Goal: Task Accomplishment & Management: Manage account settings

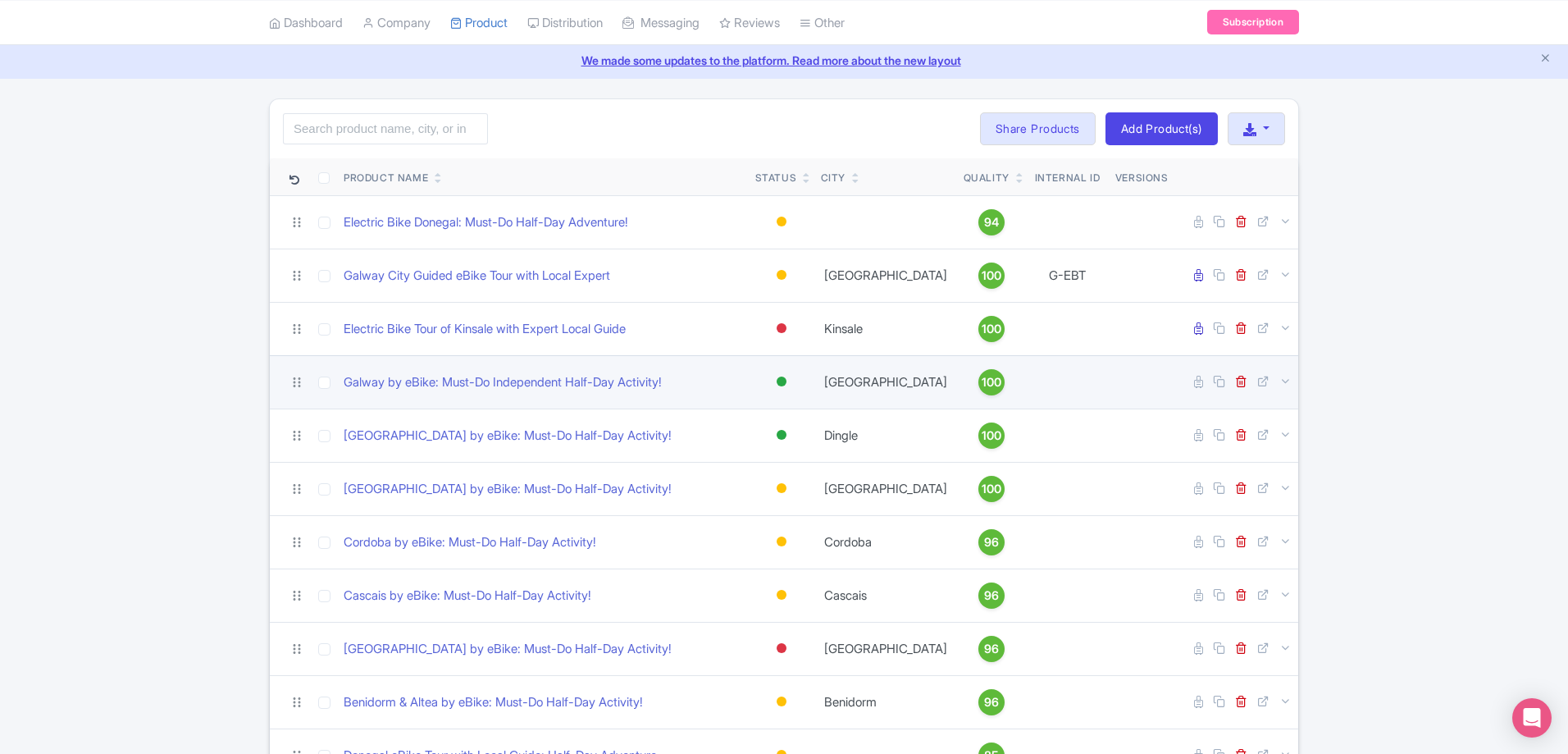
scroll to position [82, 0]
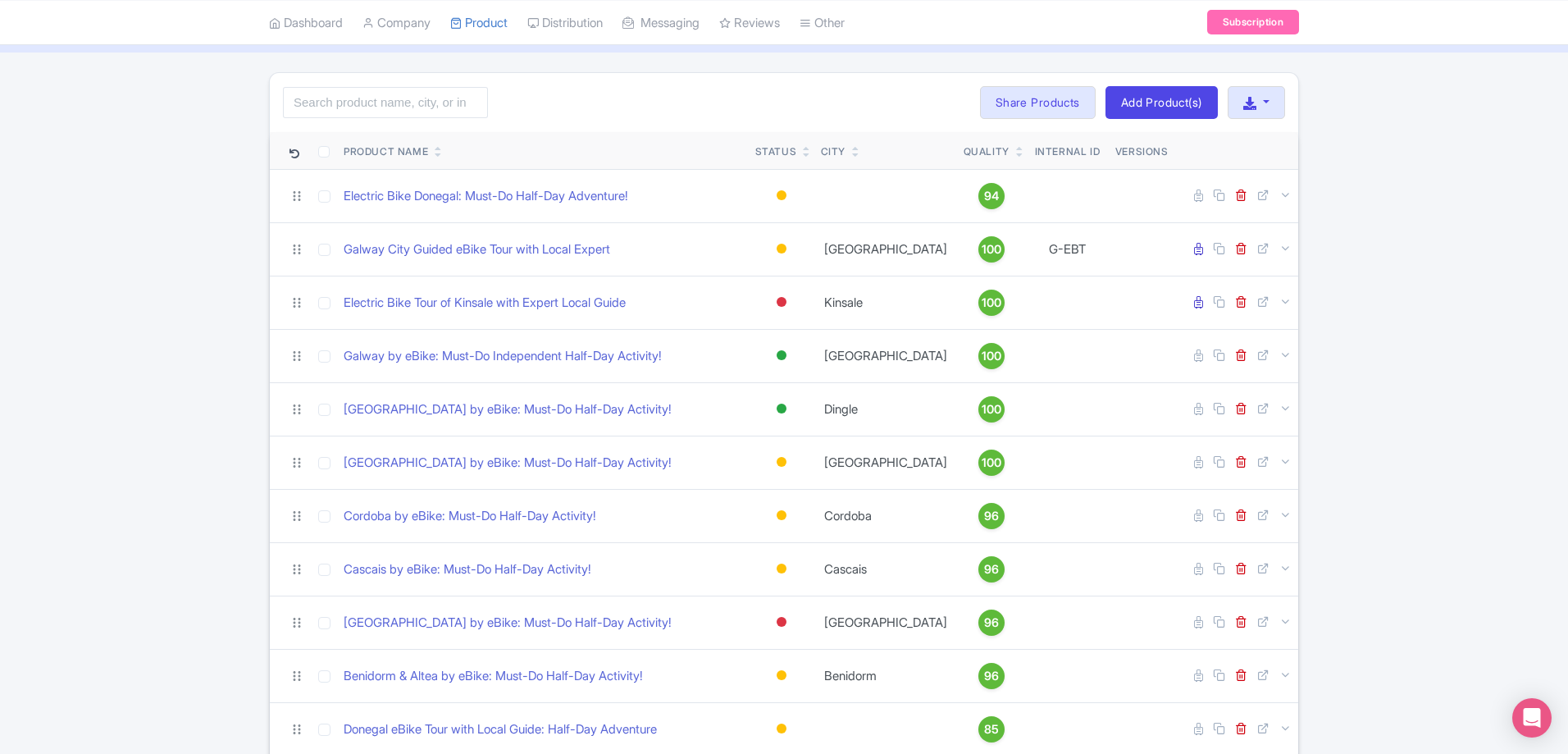
click at [805, 148] on link at bounding box center [806, 154] width 7 height 13
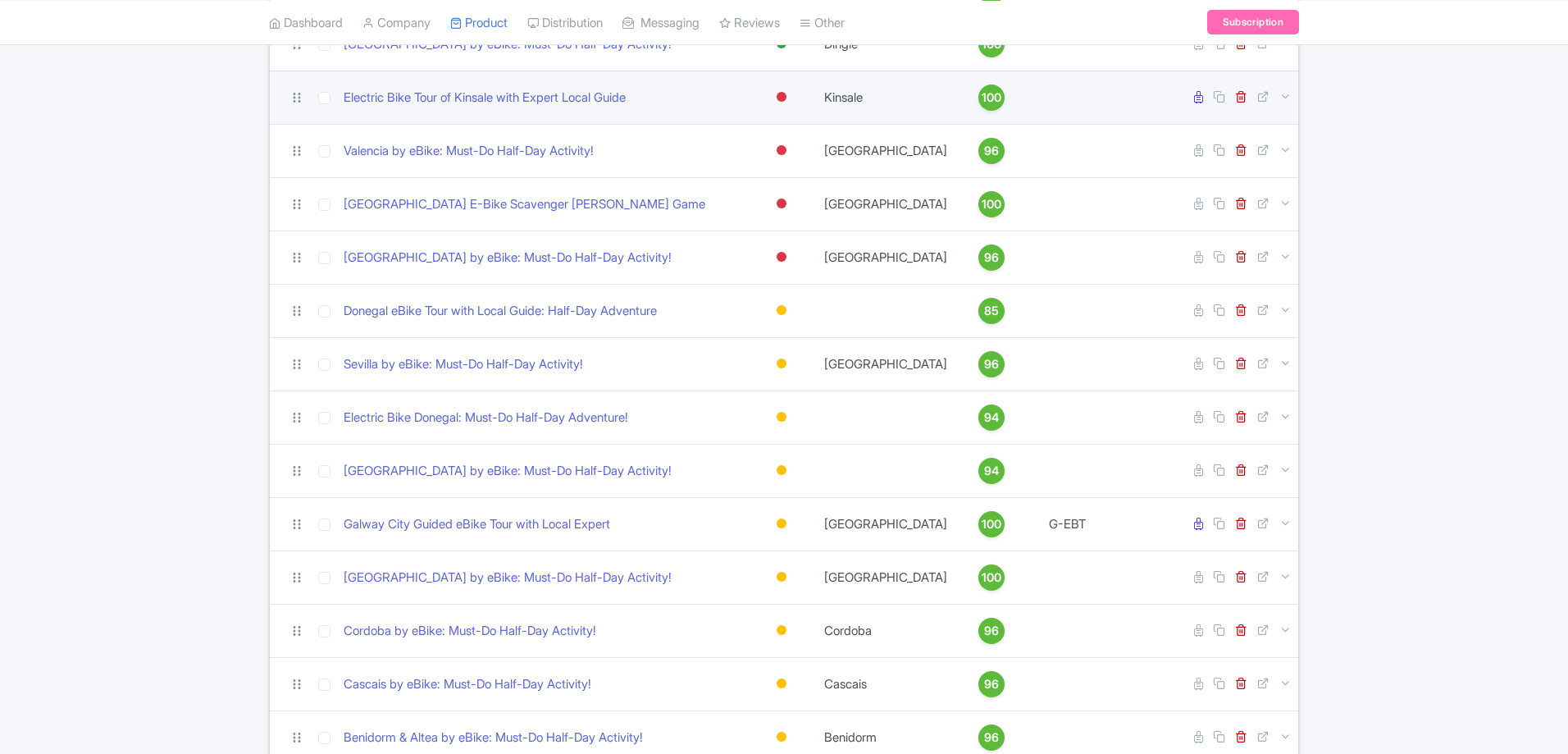
scroll to position [246, 0]
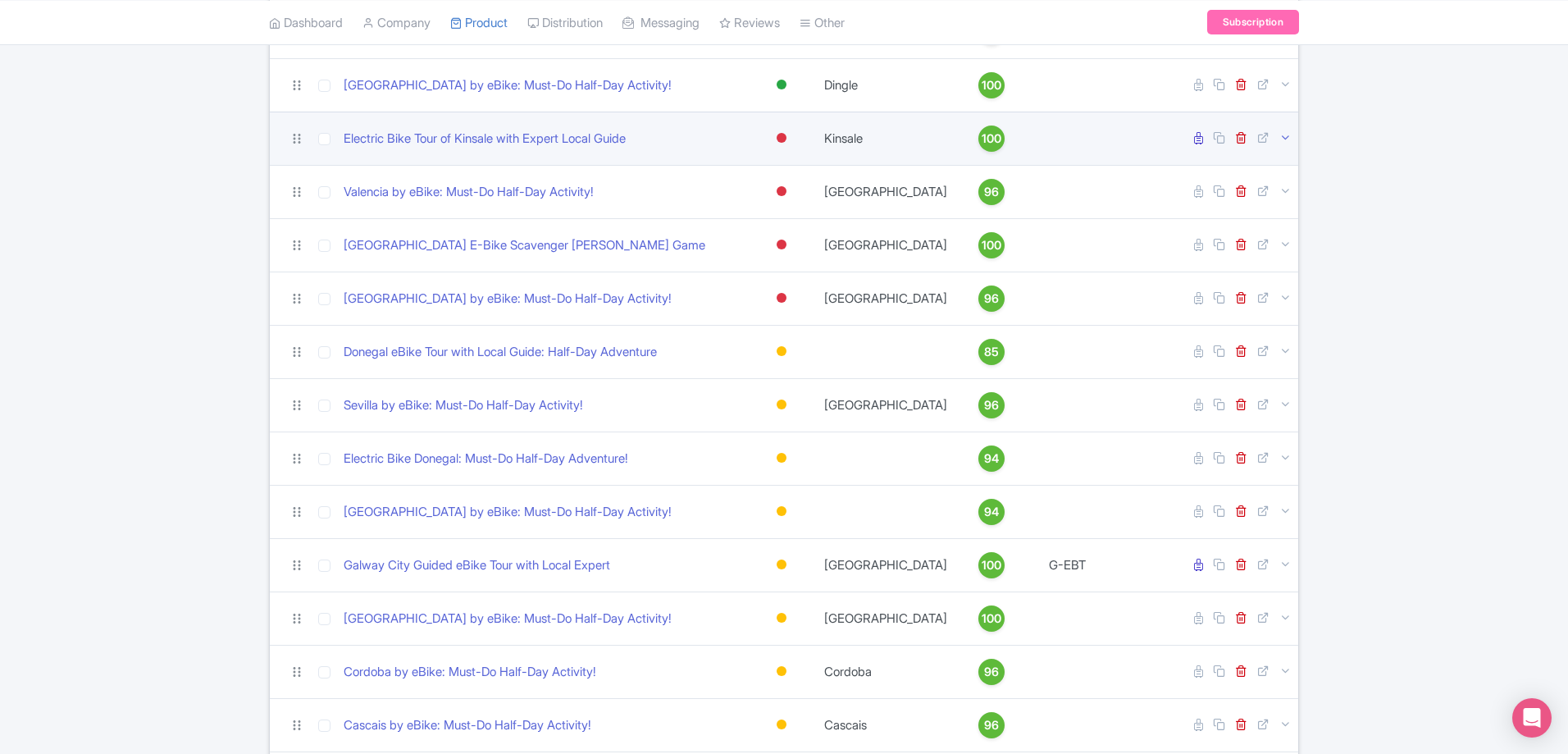
click at [1287, 140] on icon at bounding box center [1285, 137] width 12 height 12
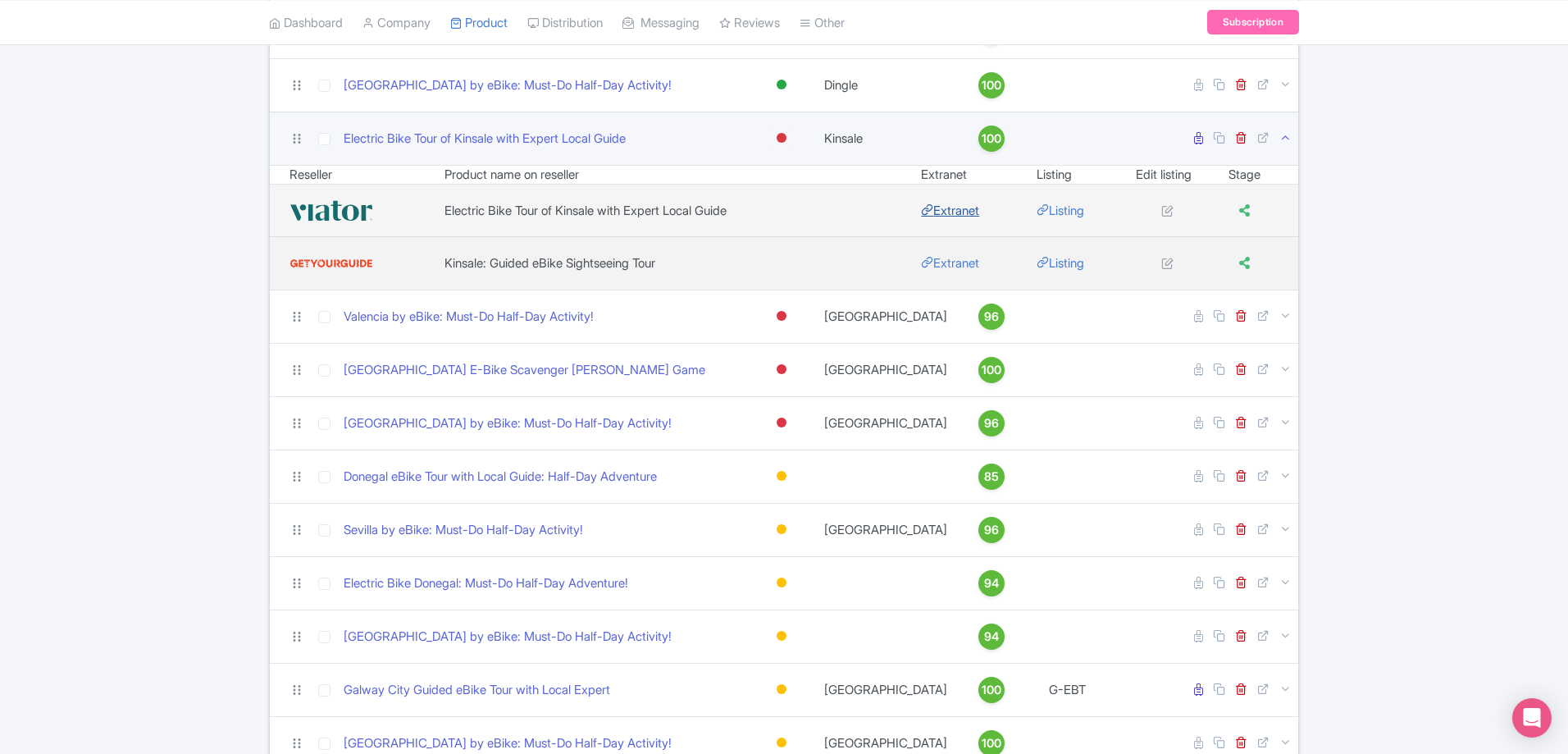
click at [959, 208] on link "Extranet" at bounding box center [950, 210] width 59 height 16
click at [408, 137] on link "Electric Bike Tour of Kinsale with Expert Local Guide" at bounding box center [485, 138] width 282 height 19
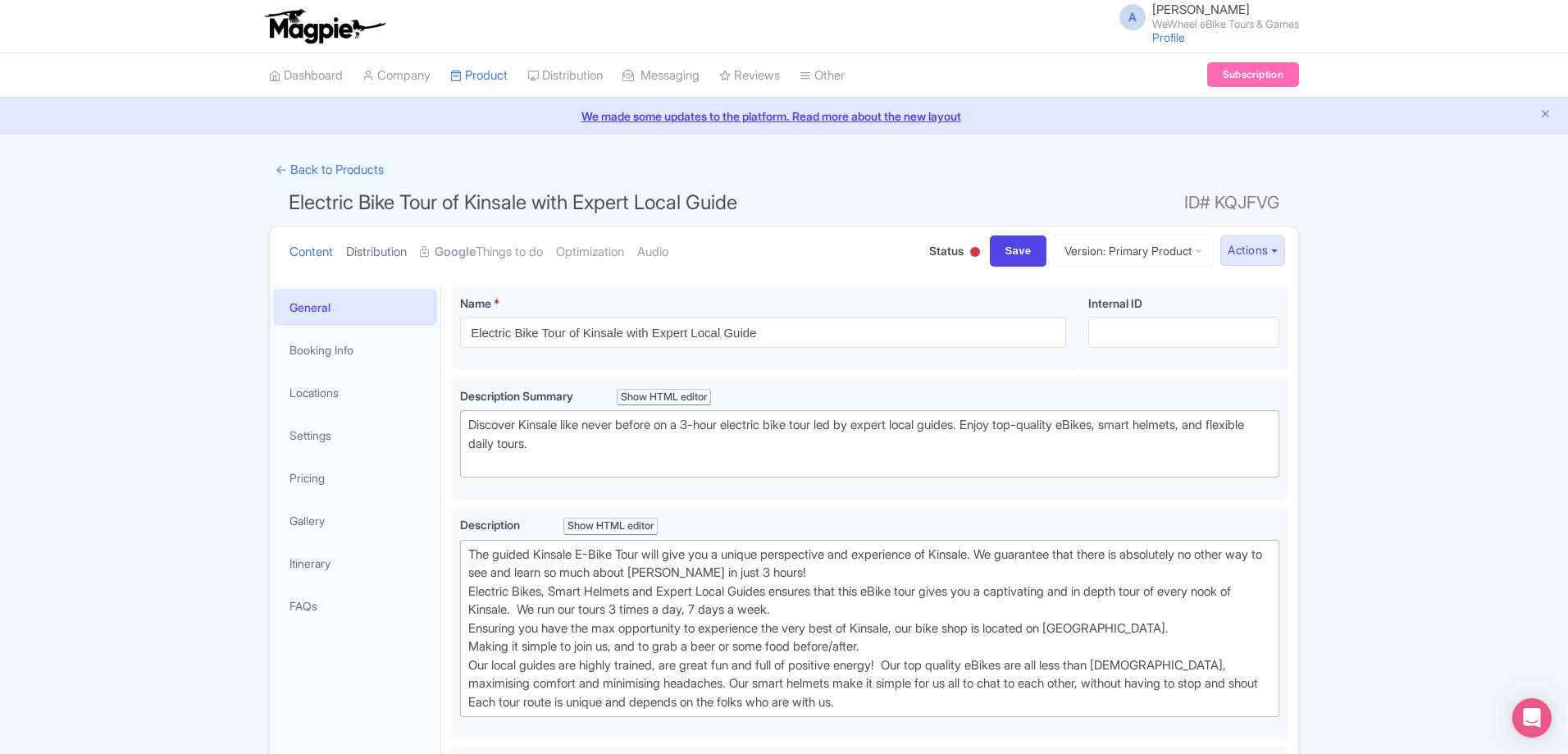
click at [372, 252] on link "Distribution" at bounding box center [376, 252] width 60 height 51
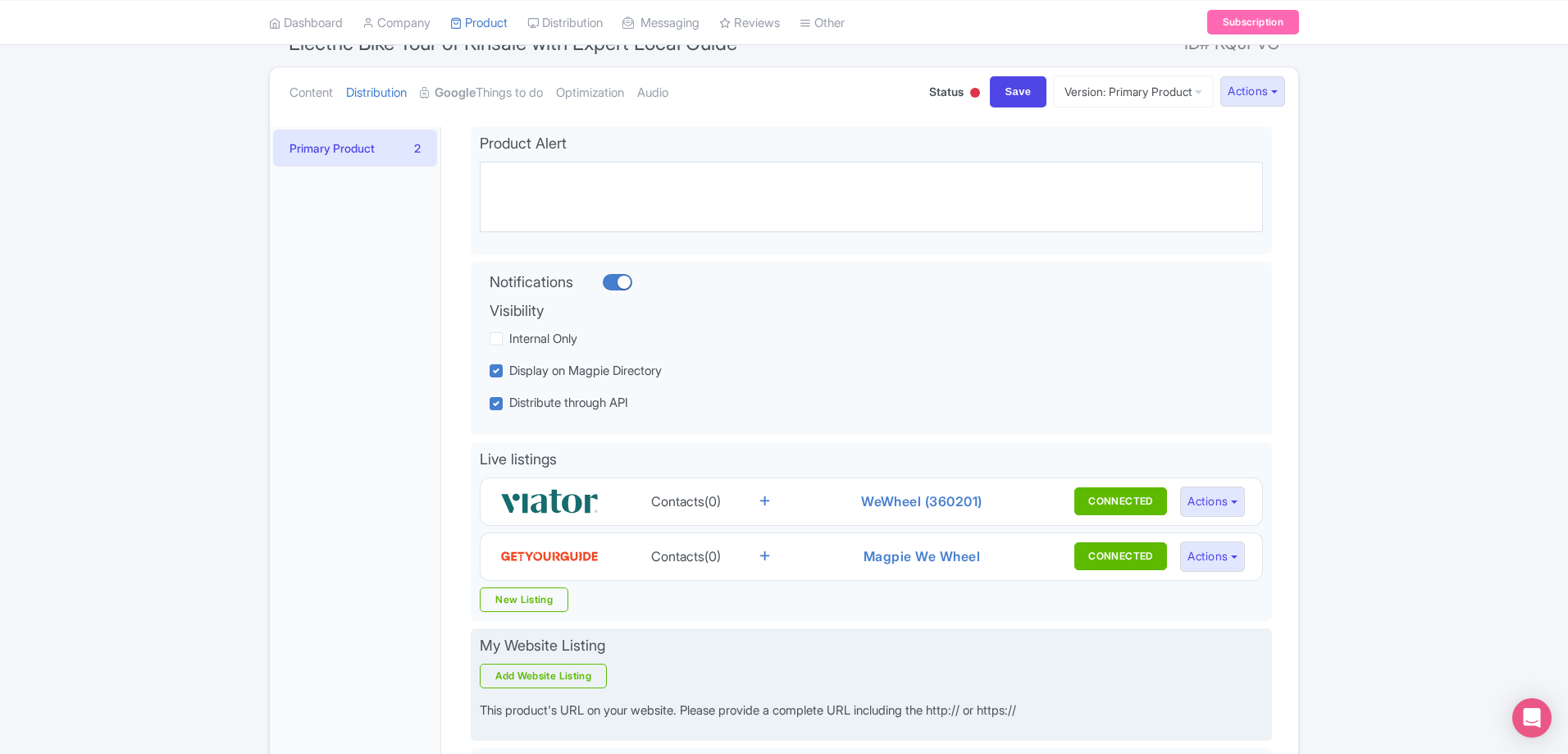
scroll to position [401, 0]
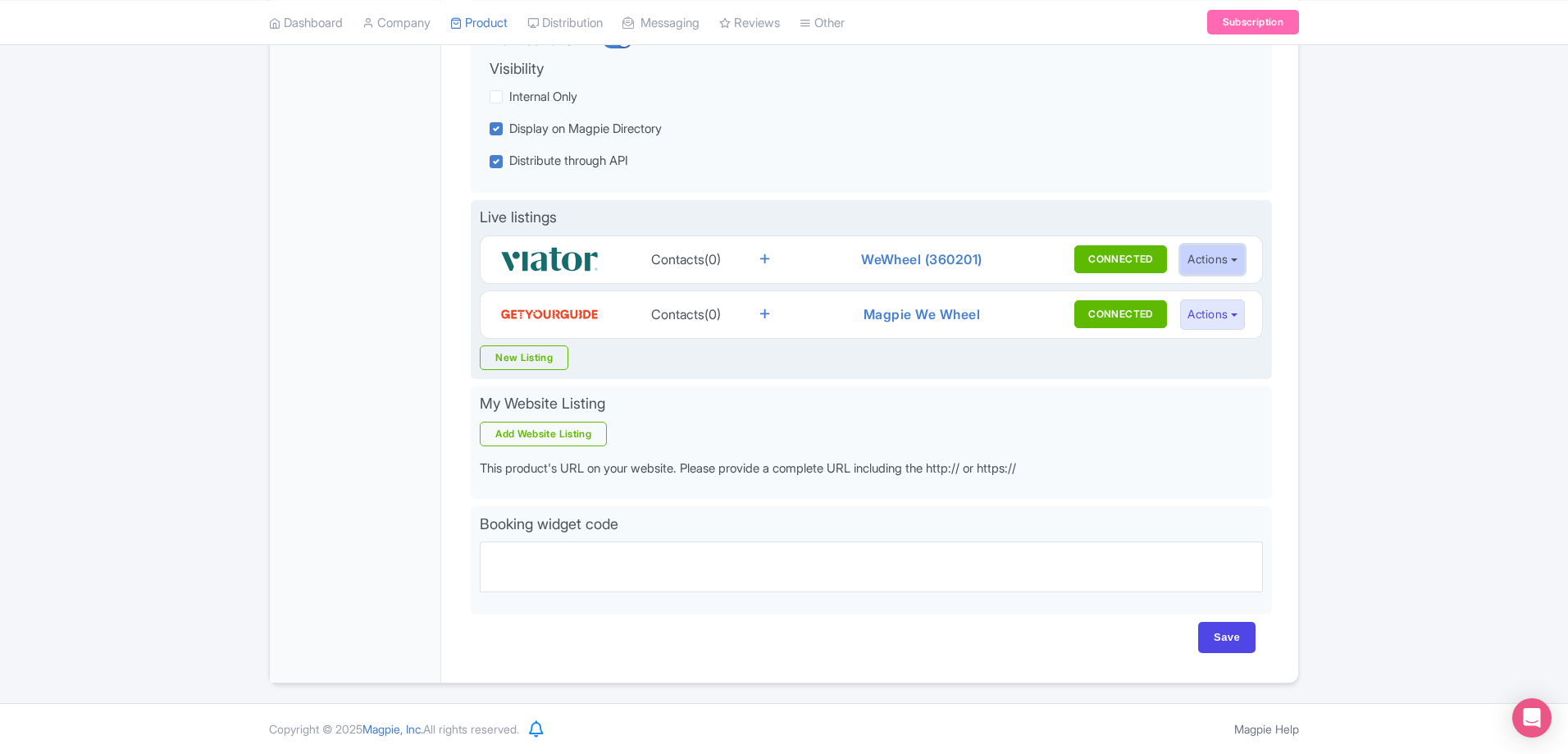
click at [1201, 257] on button "Actions" at bounding box center [1212, 259] width 65 height 30
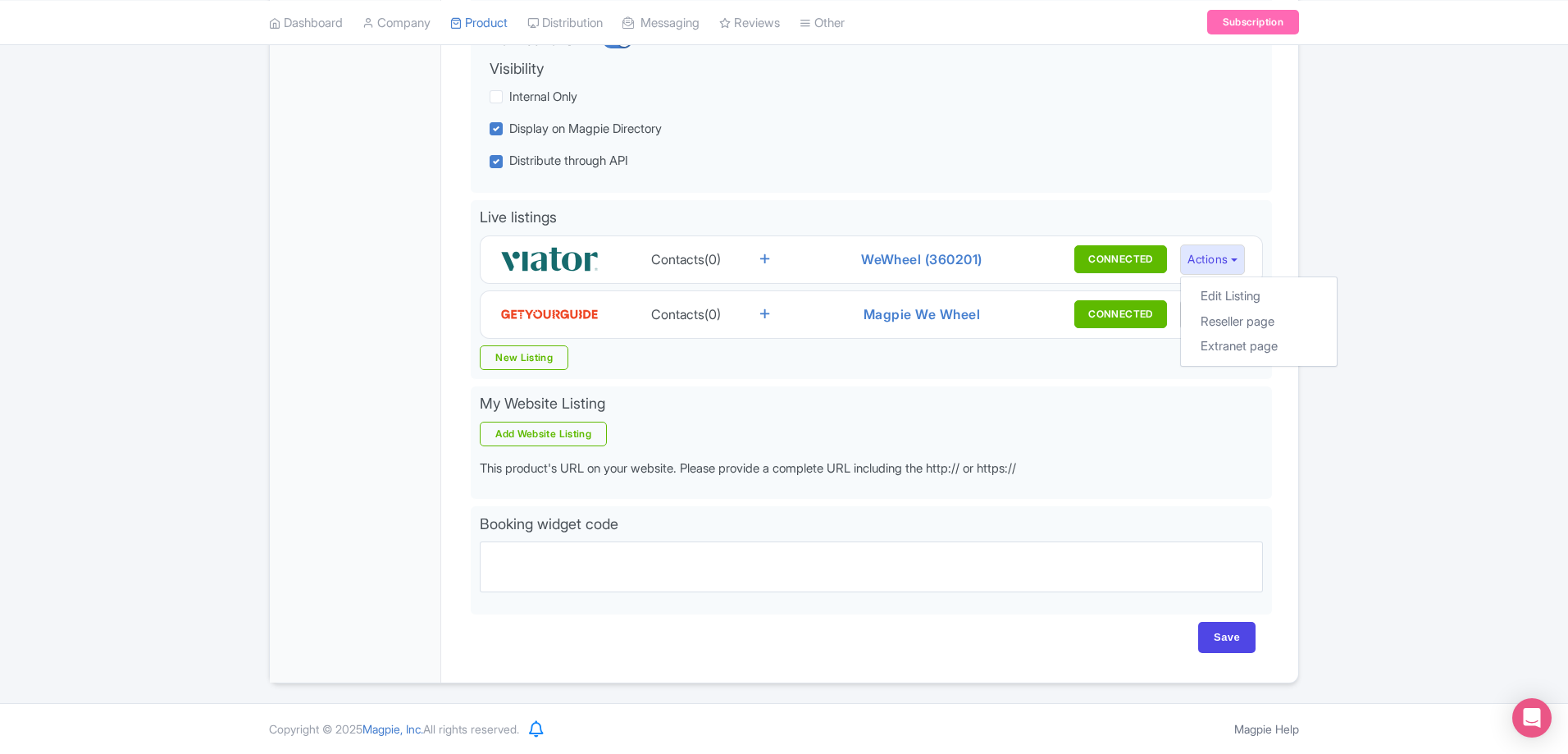
click at [1348, 466] on div "← Back to Products Electric Bike Tour of Kinsale with Expert Local Guide ID# KQ…" at bounding box center [784, 218] width 1568 height 930
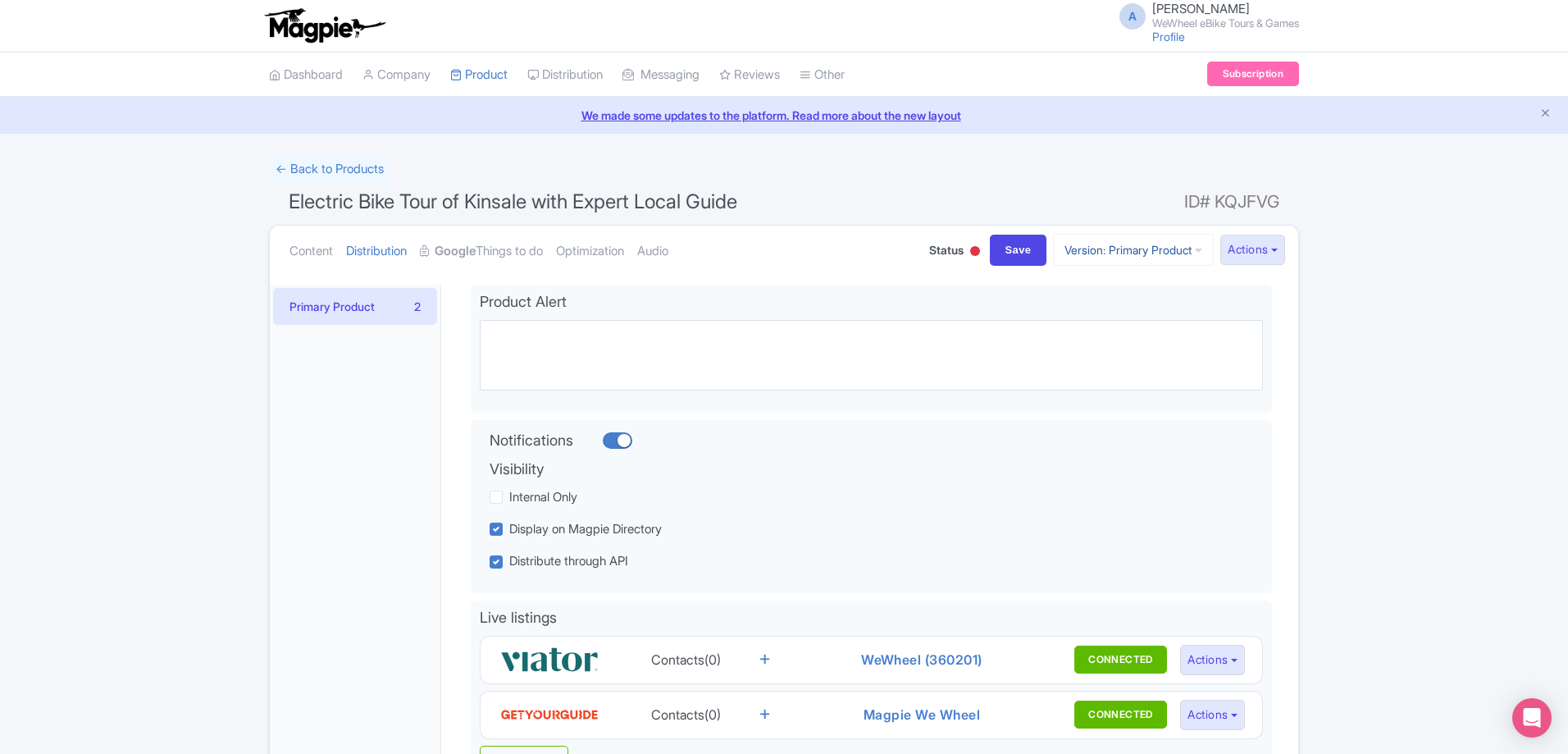
scroll to position [0, 0]
click at [1061, 246] on link "Version: Primary Product" at bounding box center [1133, 250] width 160 height 32
click at [1264, 253] on button "Actions" at bounding box center [1252, 250] width 65 height 30
click at [1160, 333] on link "Share Products" at bounding box center [1199, 338] width 169 height 26
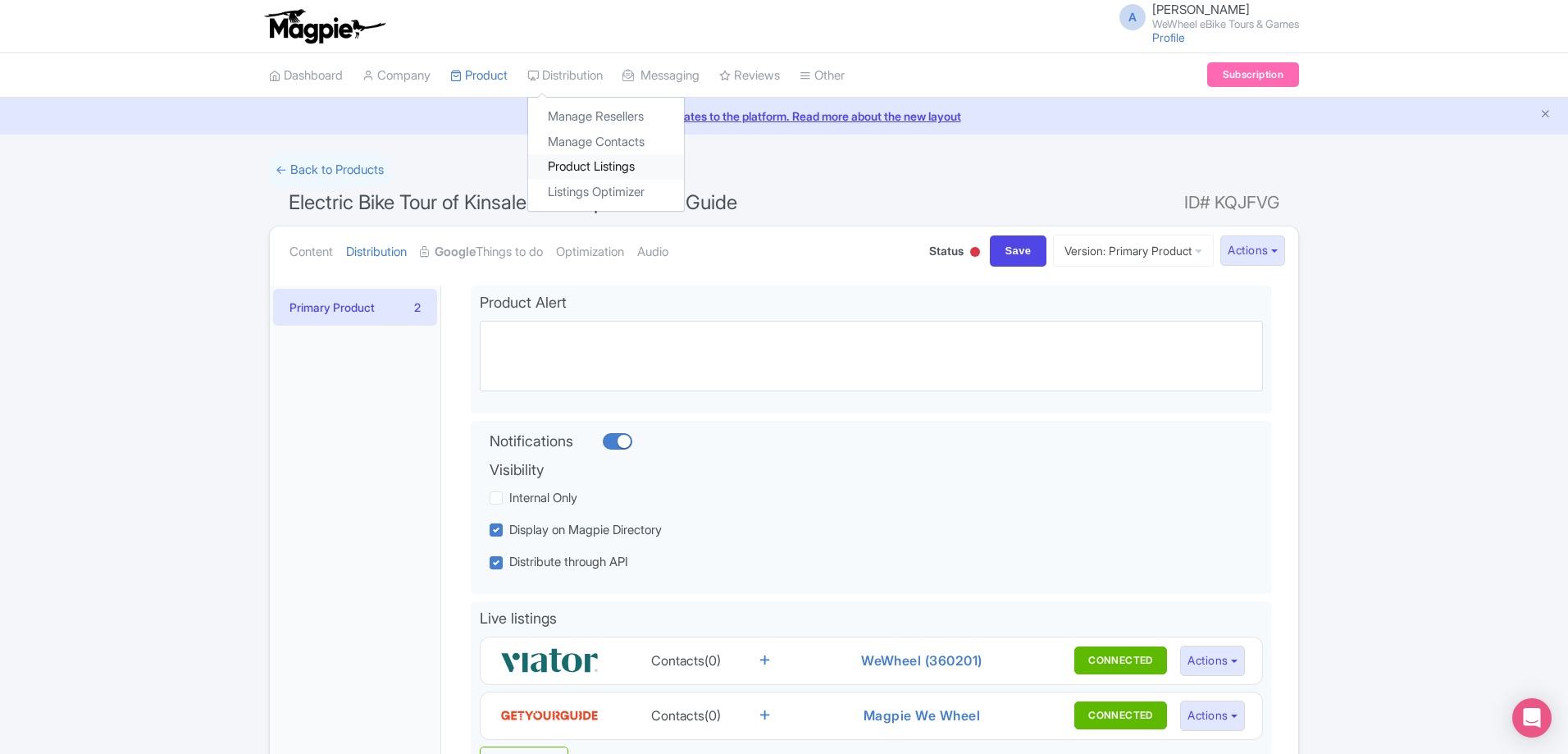
click at [583, 161] on link "Product Listings" at bounding box center [606, 167] width 156 height 26
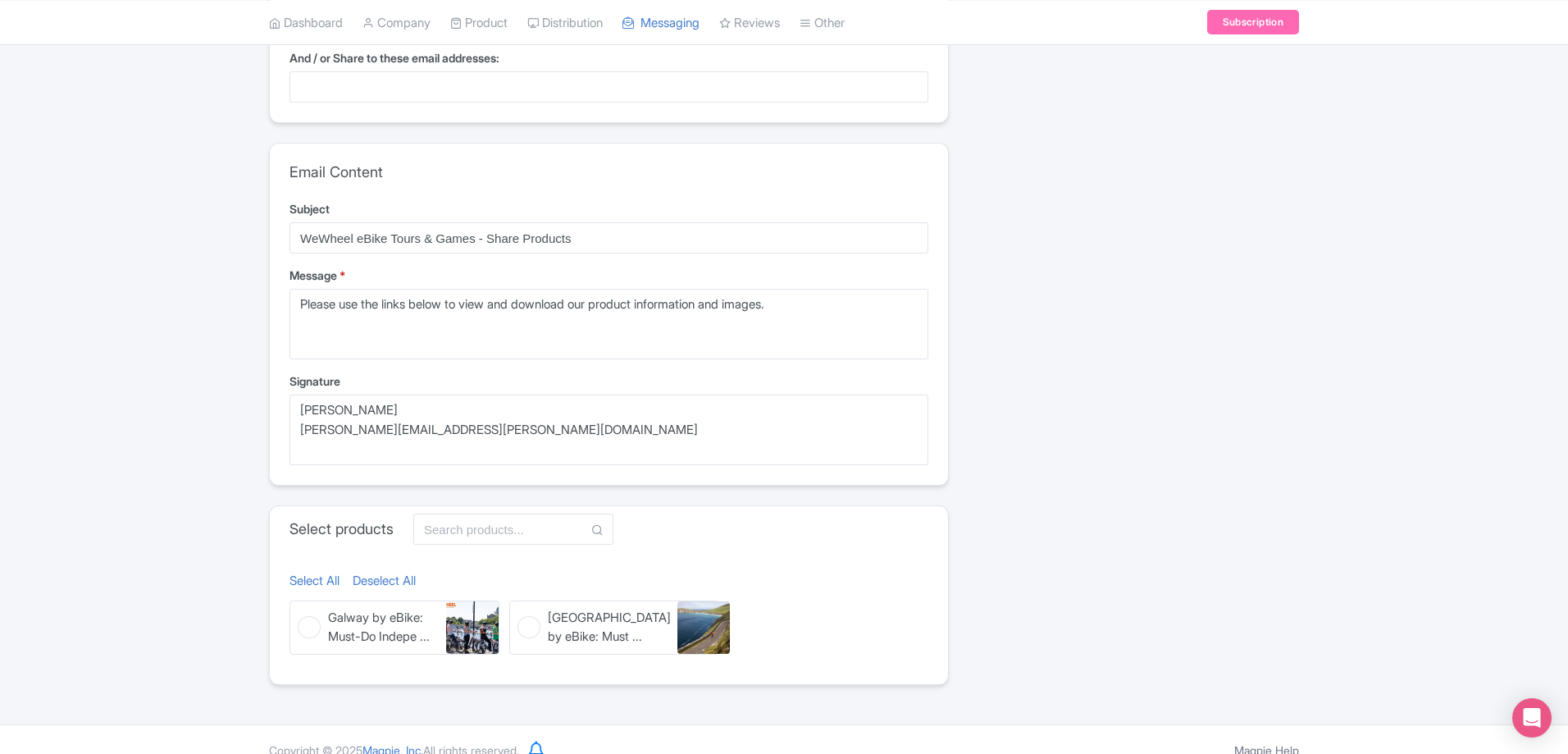
scroll to position [296, 0]
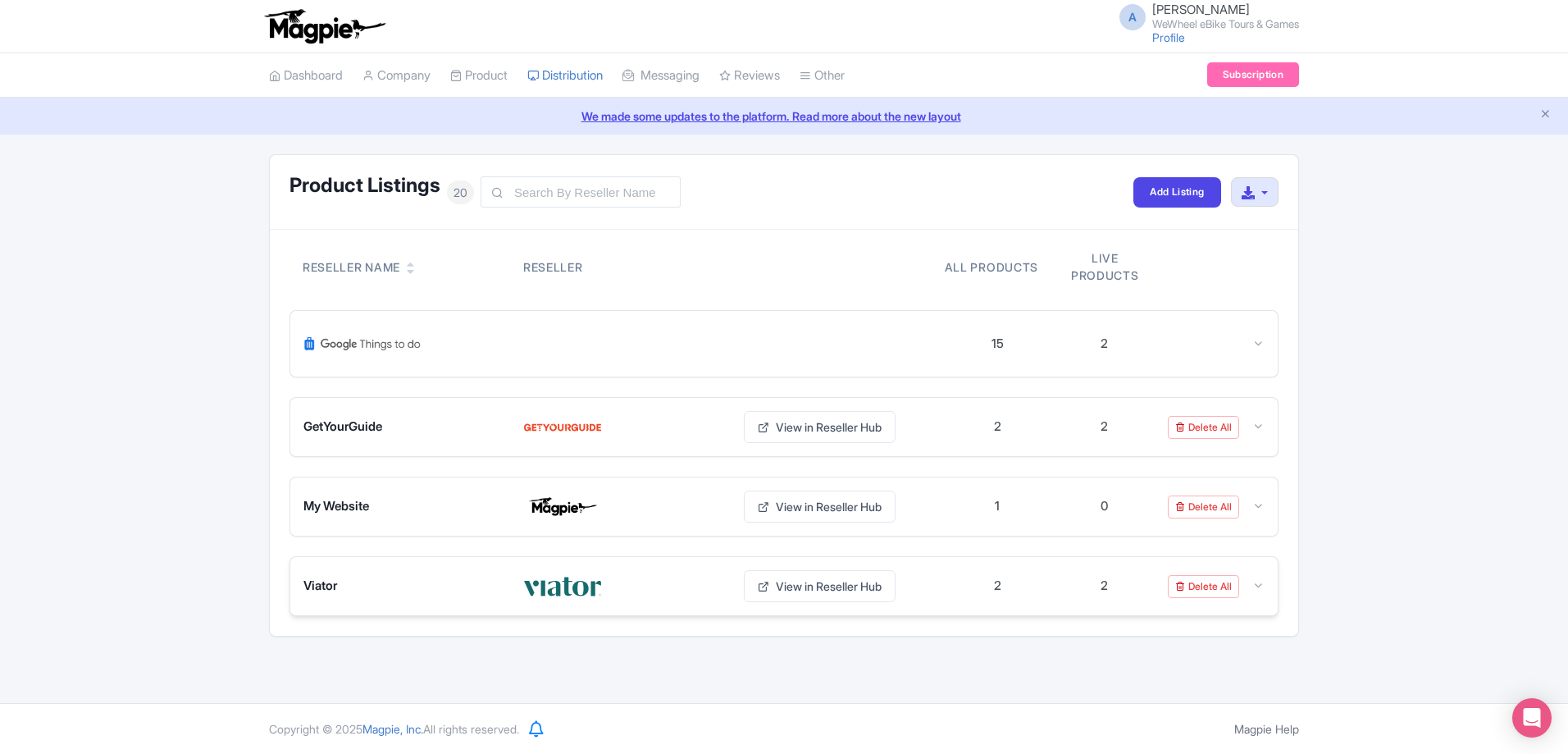
click at [403, 581] on div "Viator" at bounding box center [403, 585] width 200 height 19
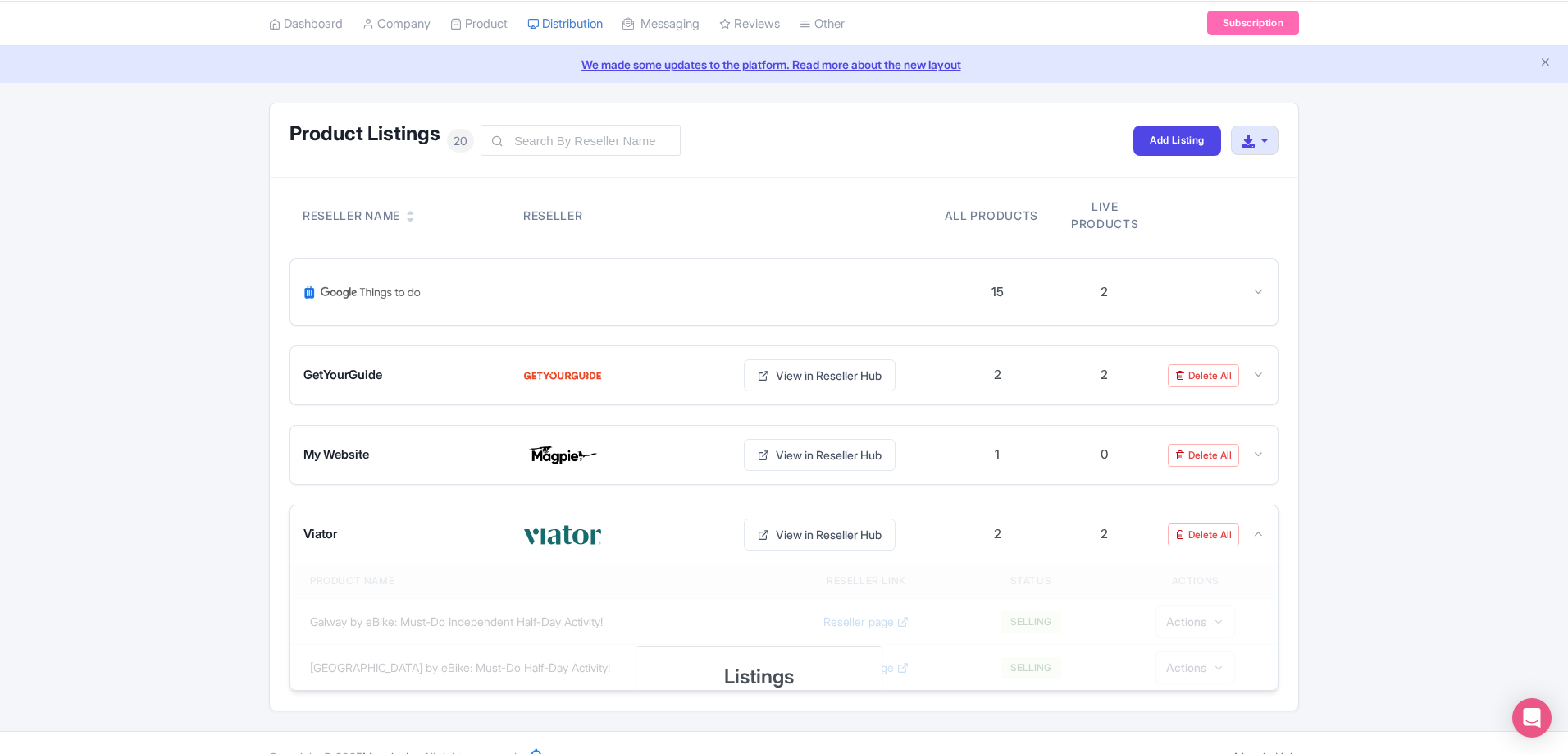
scroll to position [80, 0]
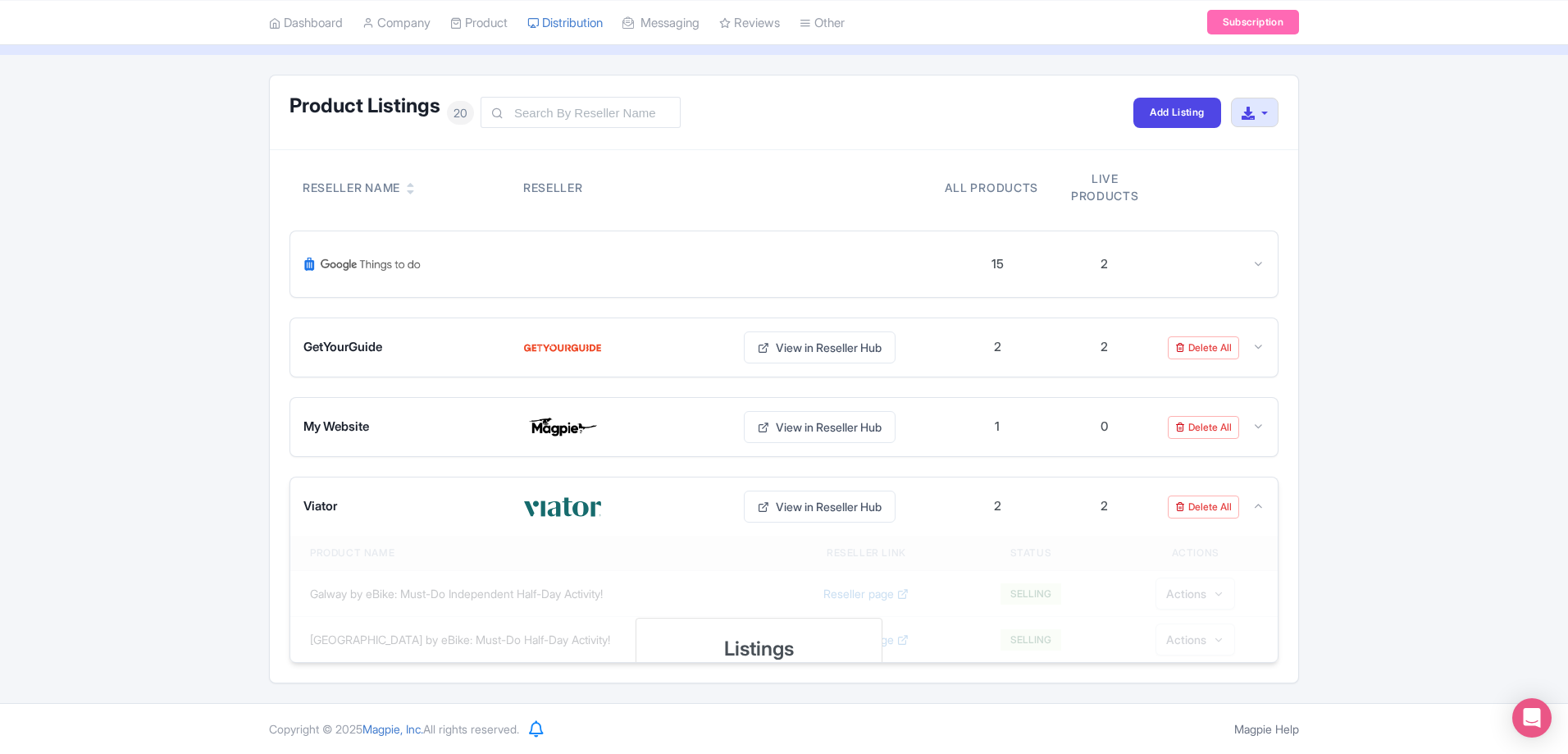
click at [778, 650] on h3 "Listings" at bounding box center [758, 649] width 225 height 21
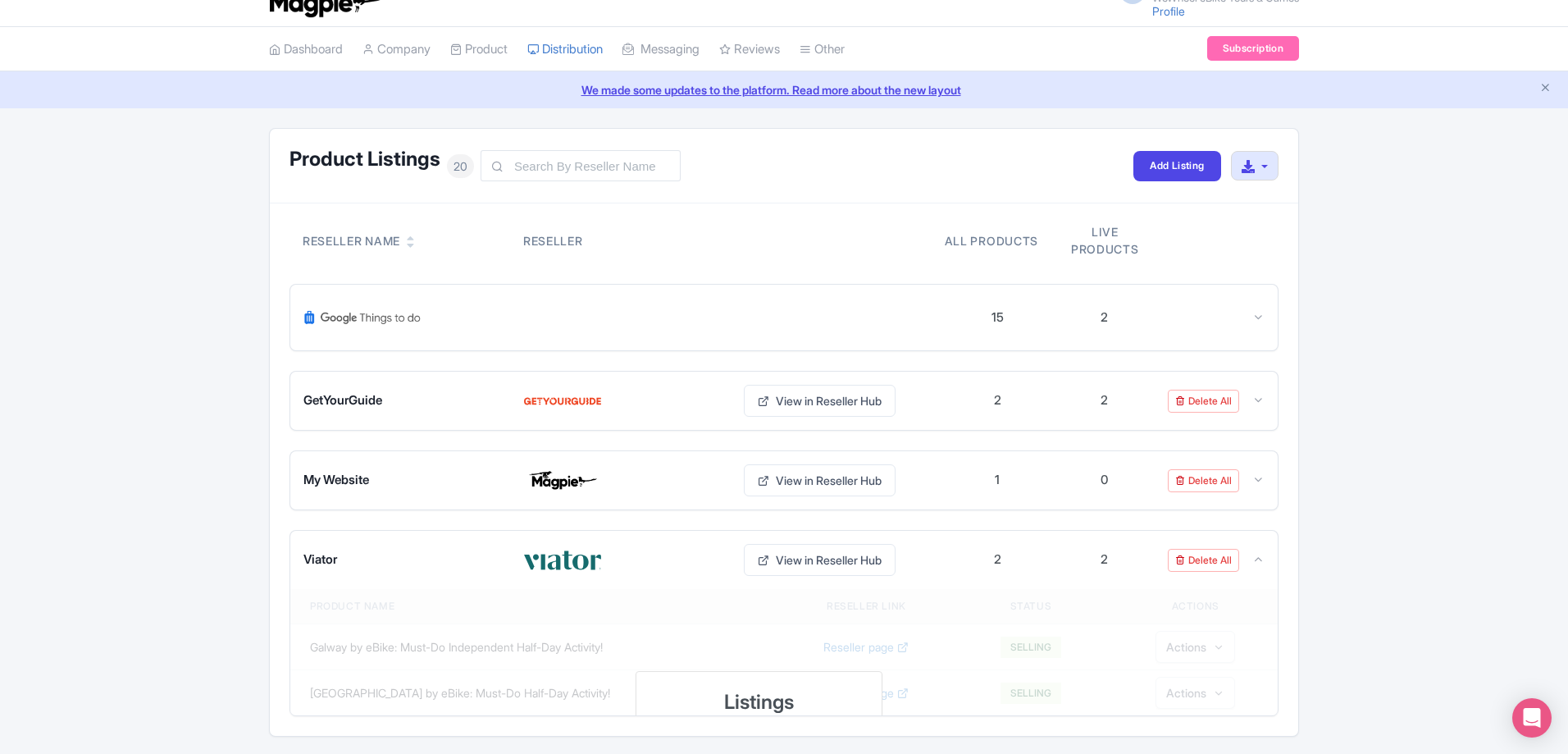
scroll to position [0, 0]
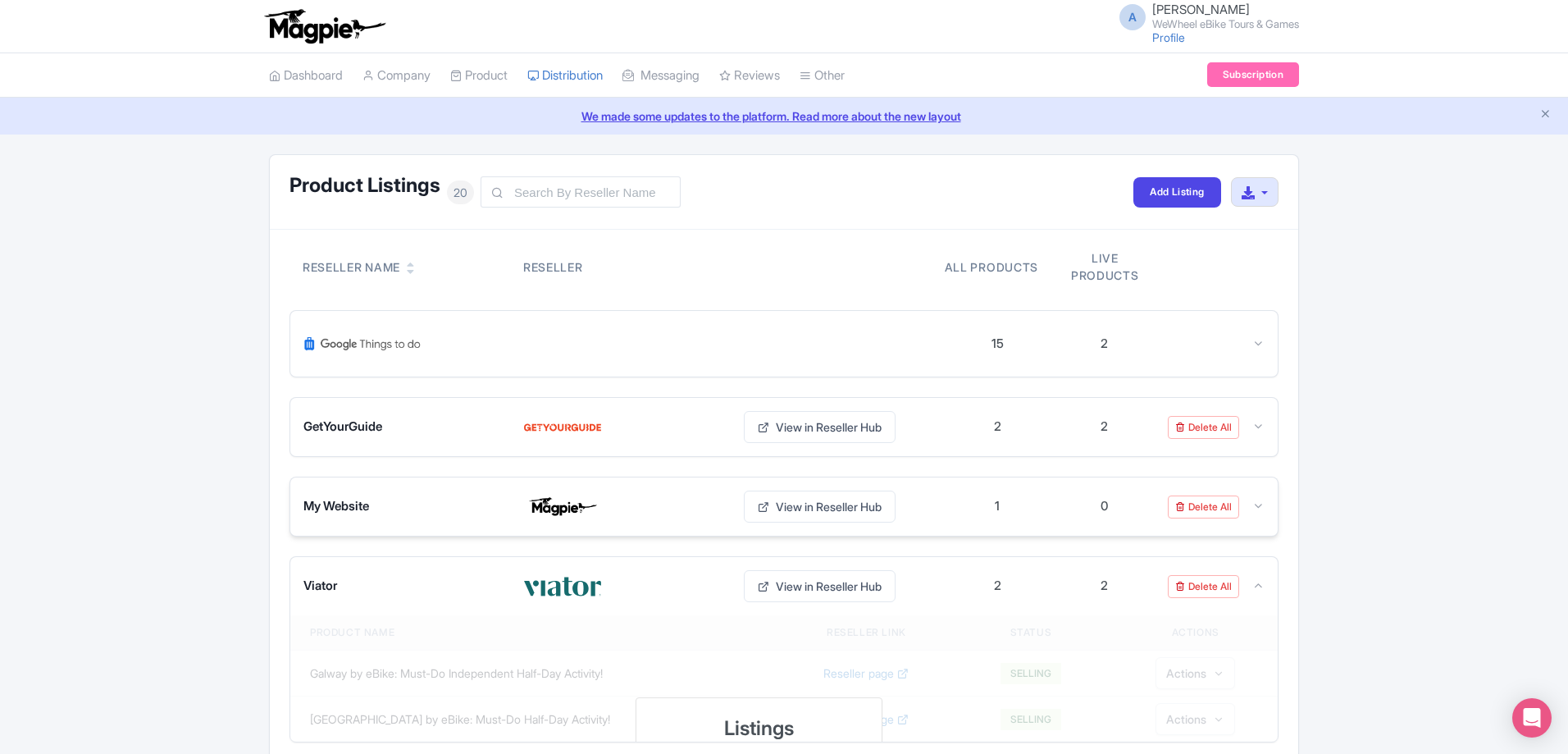
click at [374, 498] on div "My Website View in Reseller Hub" at bounding box center [623, 506] width 640 height 32
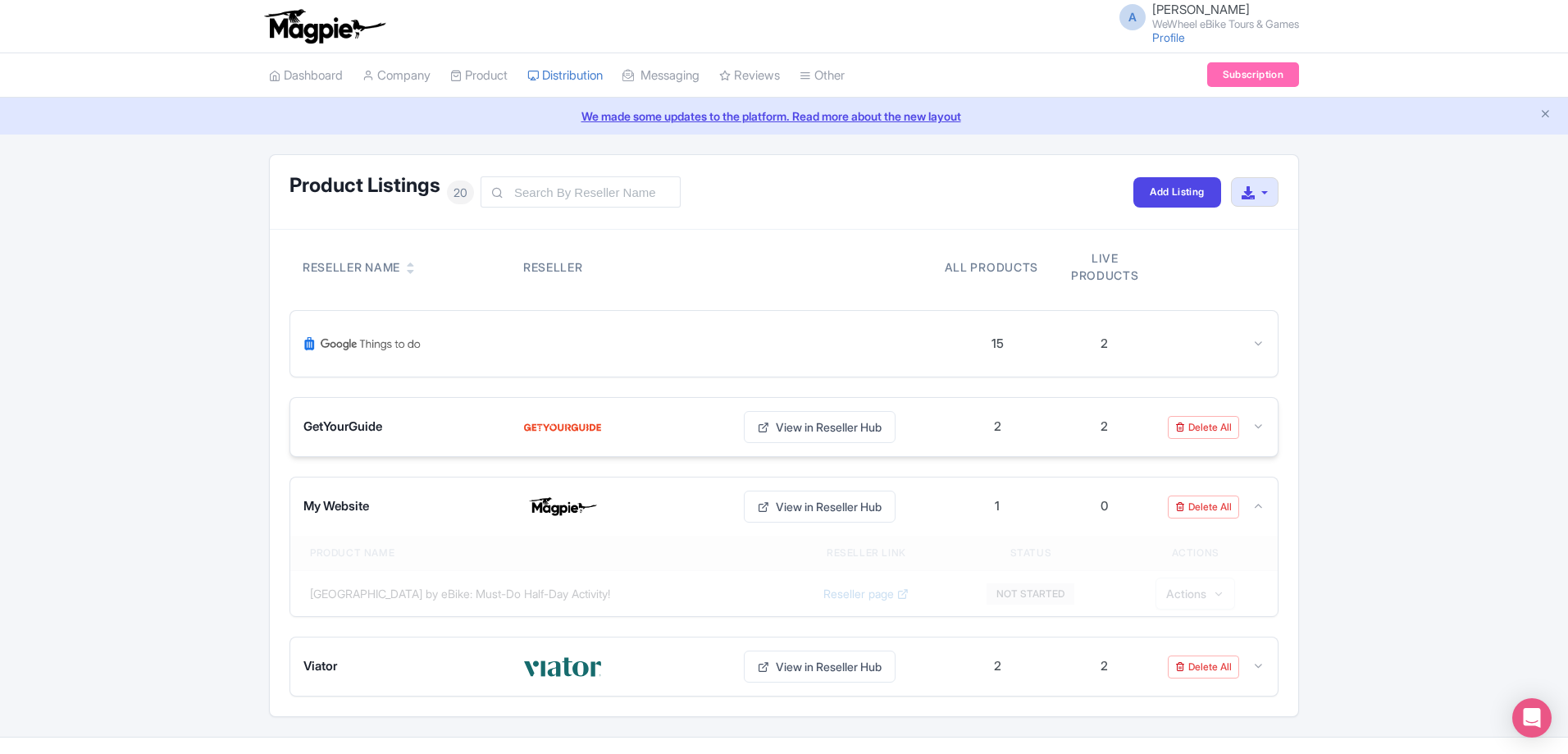
click at [389, 455] on div "GetYourGuide View in Reseller Hub 2 2 Delete All" at bounding box center [784, 427] width 987 height 59
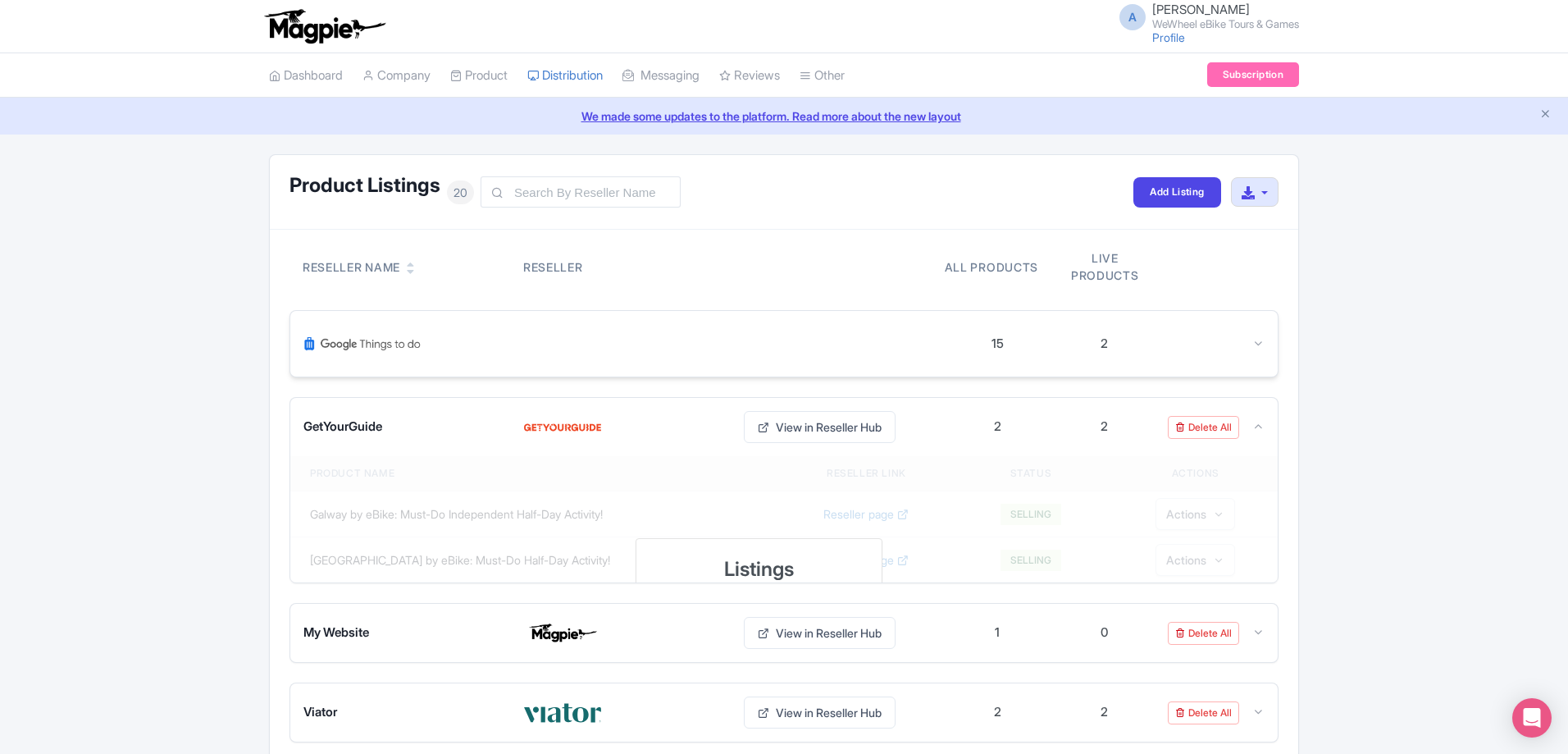
click at [400, 345] on img at bounding box center [362, 344] width 118 height 39
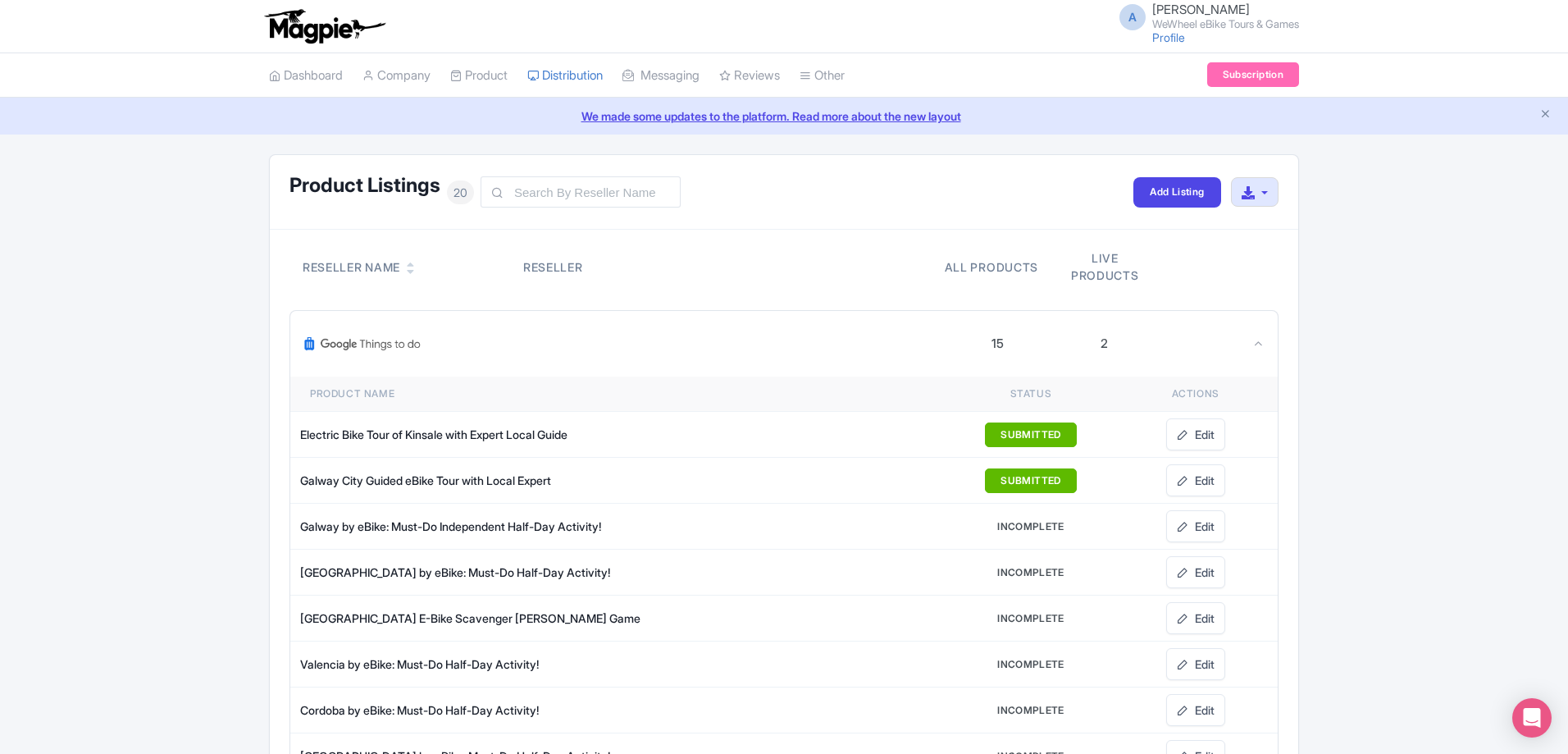
click at [1109, 278] on div "Live products" at bounding box center [1105, 267] width 93 height 35
click at [593, 116] on link "Manage Resellers" at bounding box center [606, 117] width 156 height 26
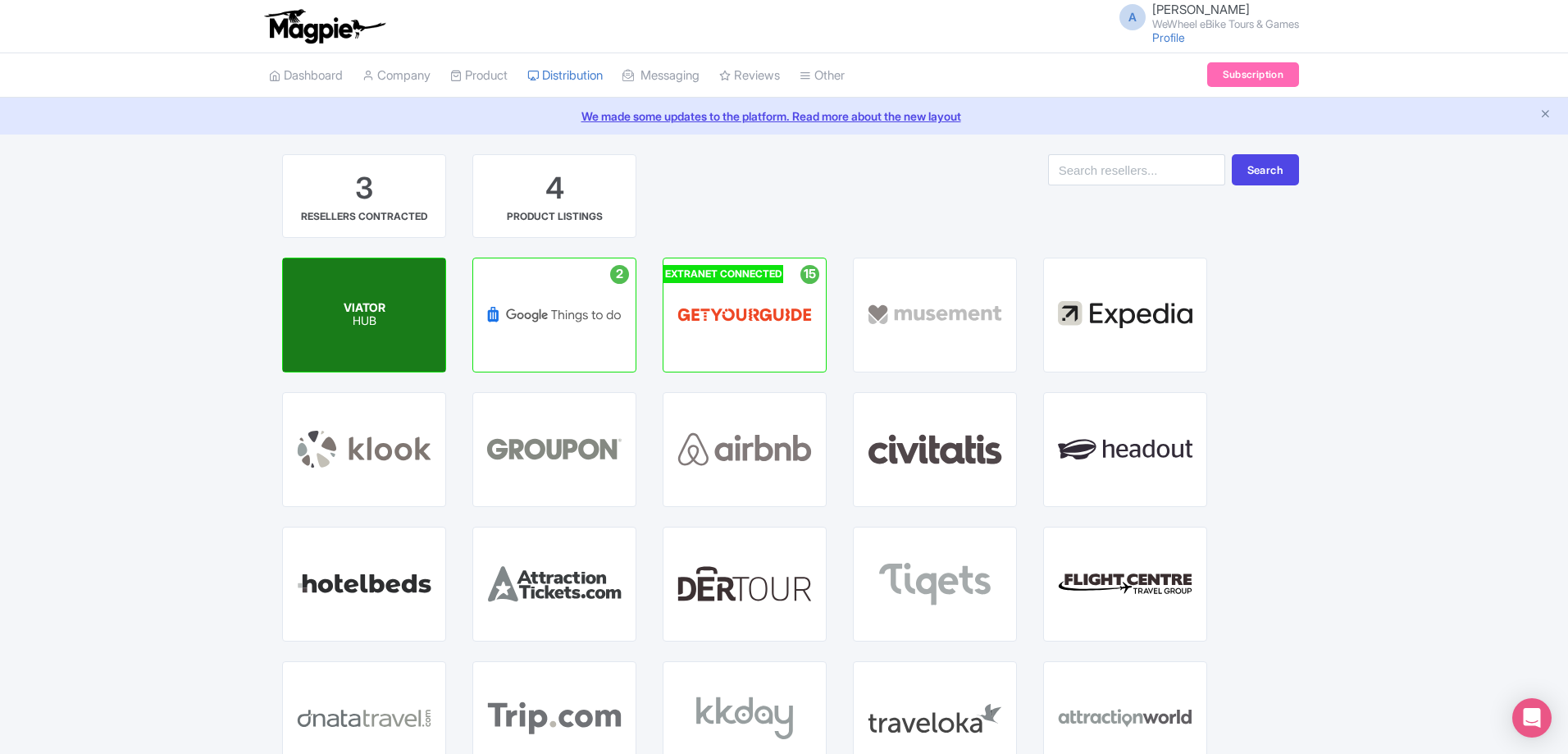
click at [372, 325] on p "HUB" at bounding box center [365, 322] width 42 height 14
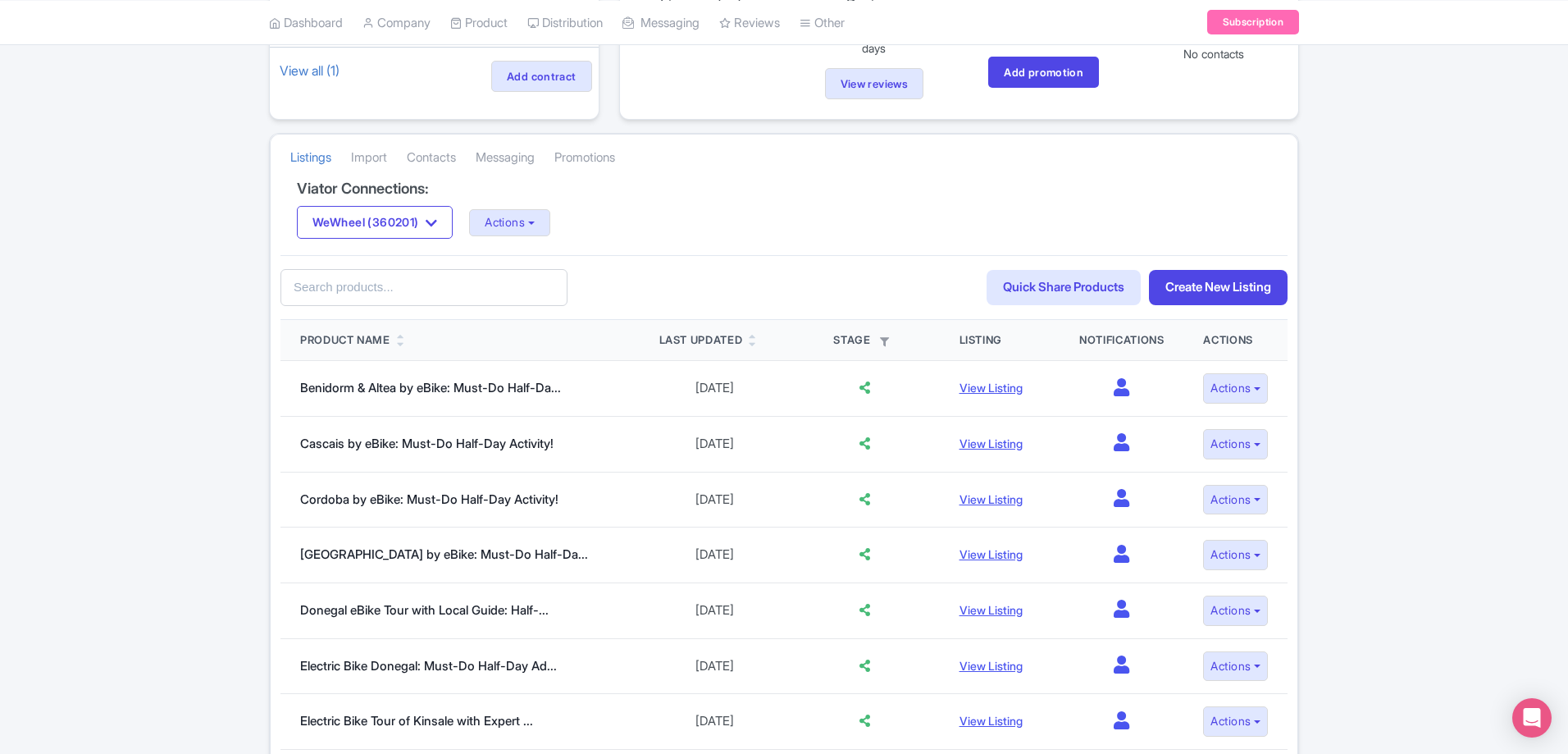
scroll to position [109, 0]
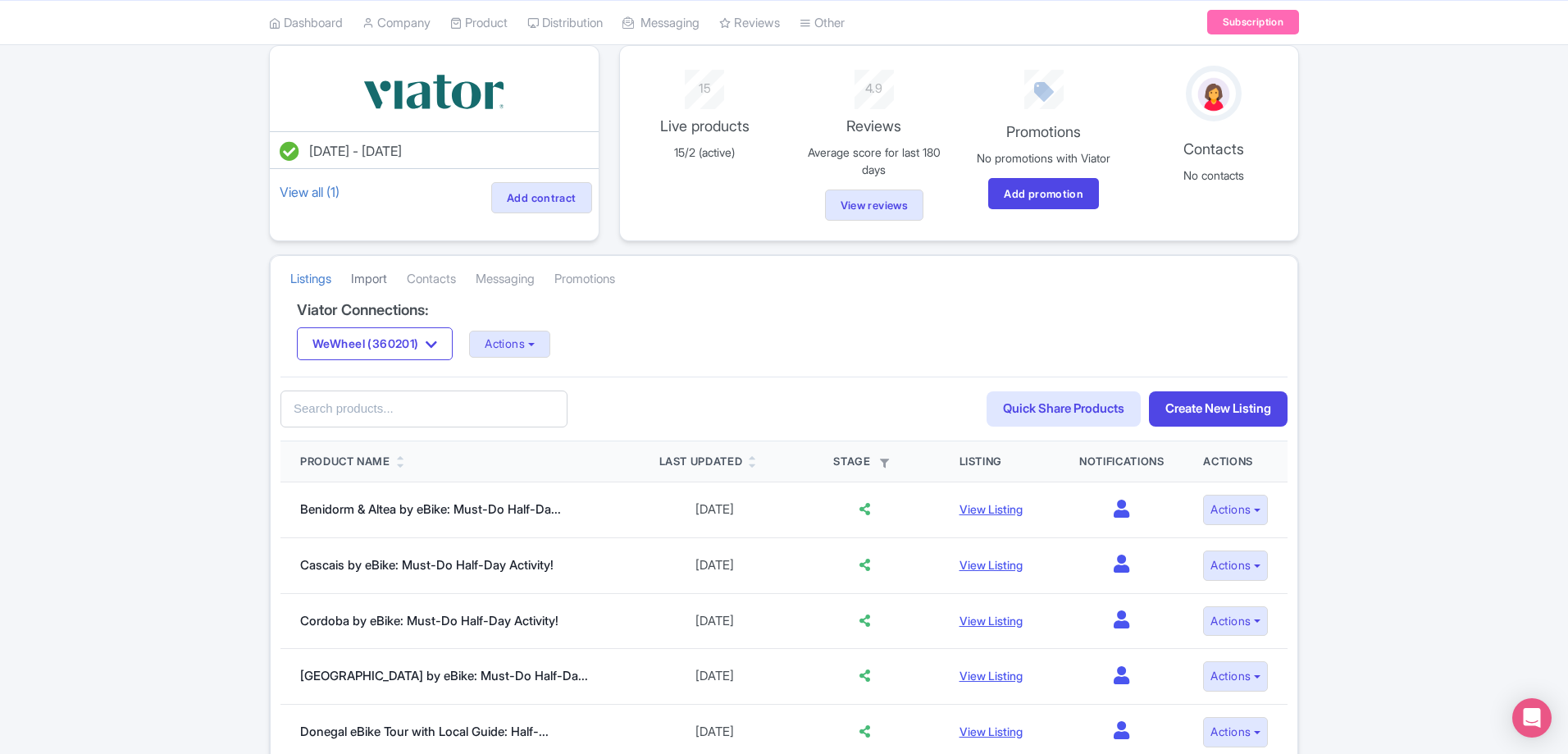
click at [381, 278] on link "Import" at bounding box center [368, 279] width 36 height 45
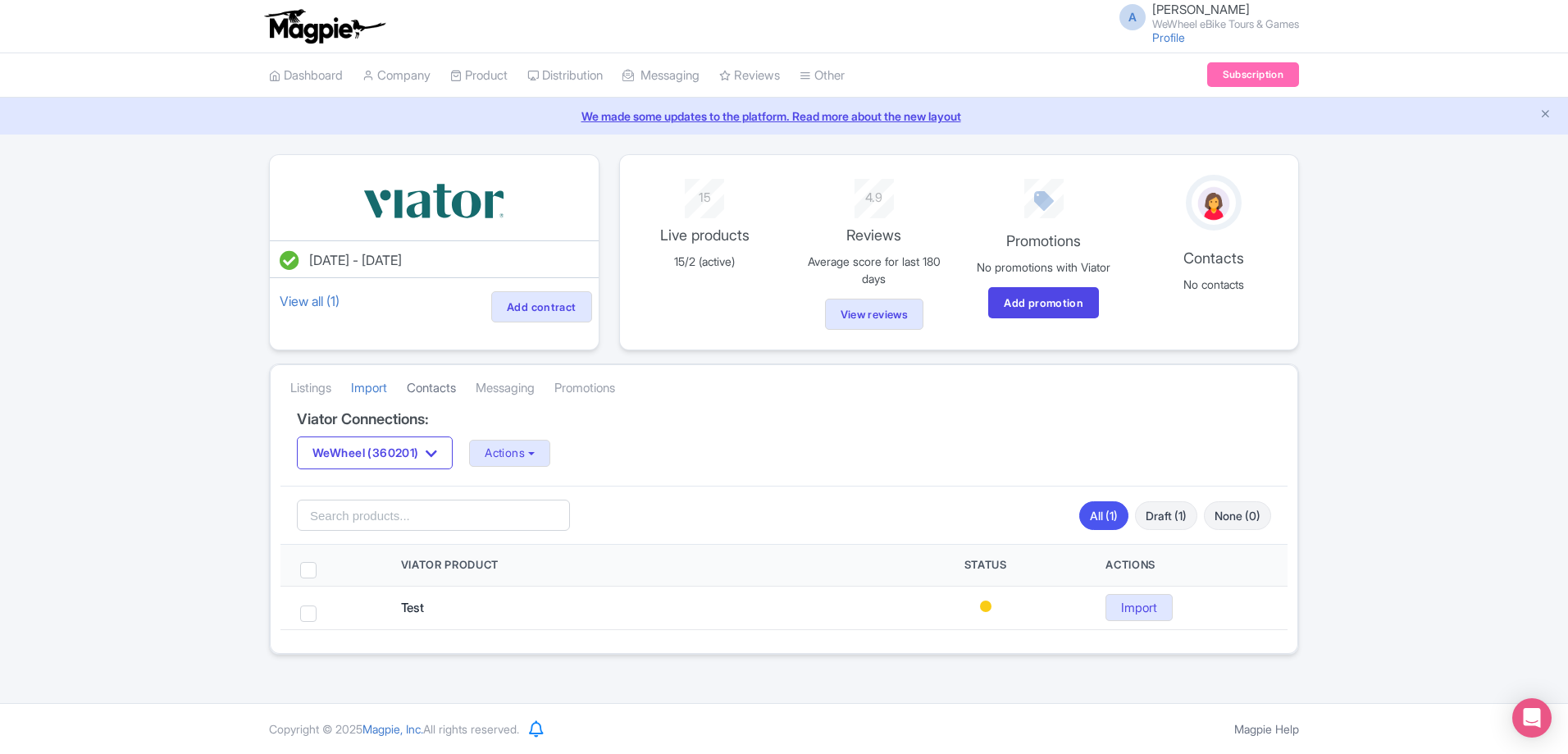
click at [448, 388] on link "Contacts" at bounding box center [431, 388] width 49 height 45
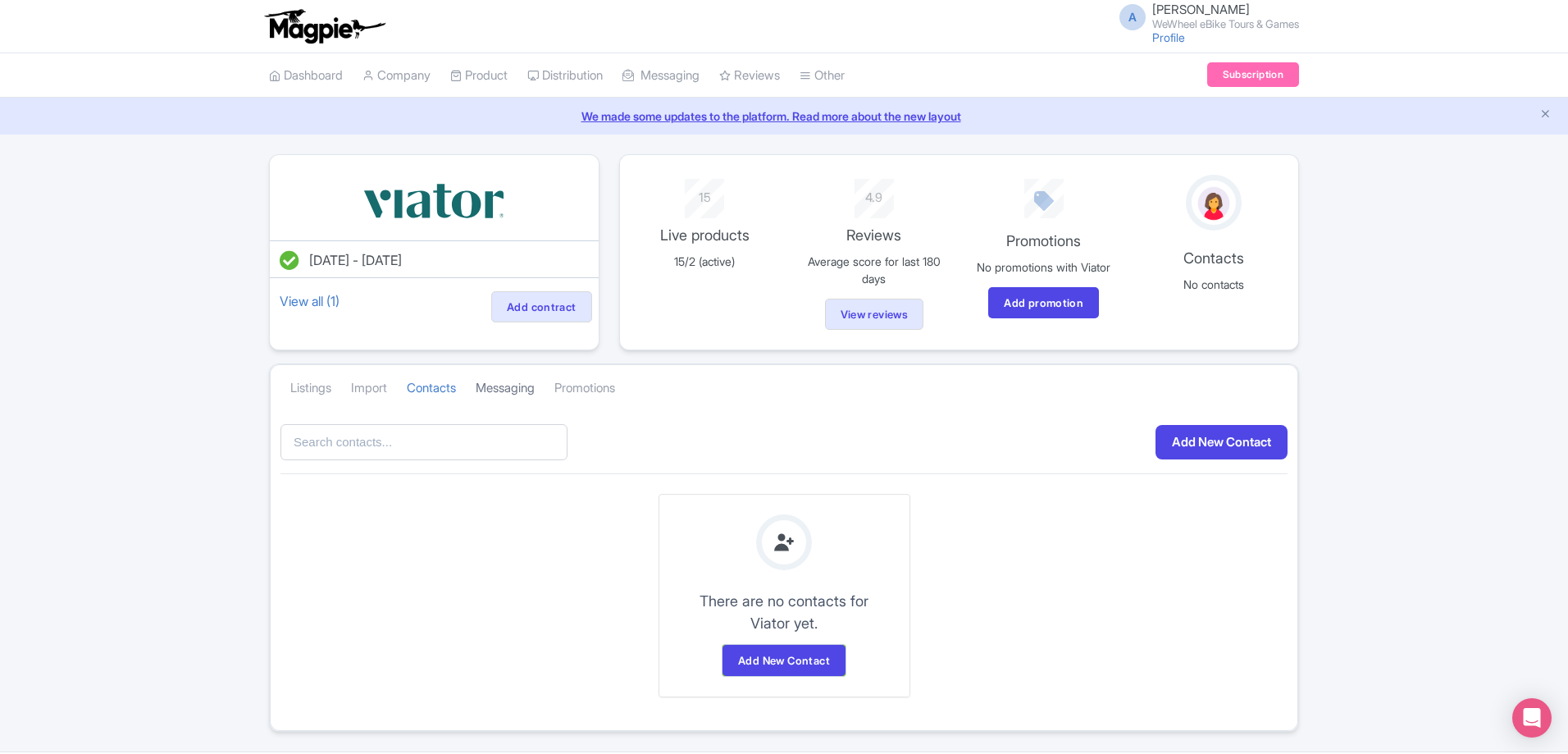
click at [522, 383] on link "Messaging" at bounding box center [505, 388] width 59 height 45
click at [593, 393] on link "Promotions" at bounding box center [584, 388] width 60 height 45
click at [313, 395] on link "Listings" at bounding box center [310, 388] width 41 height 45
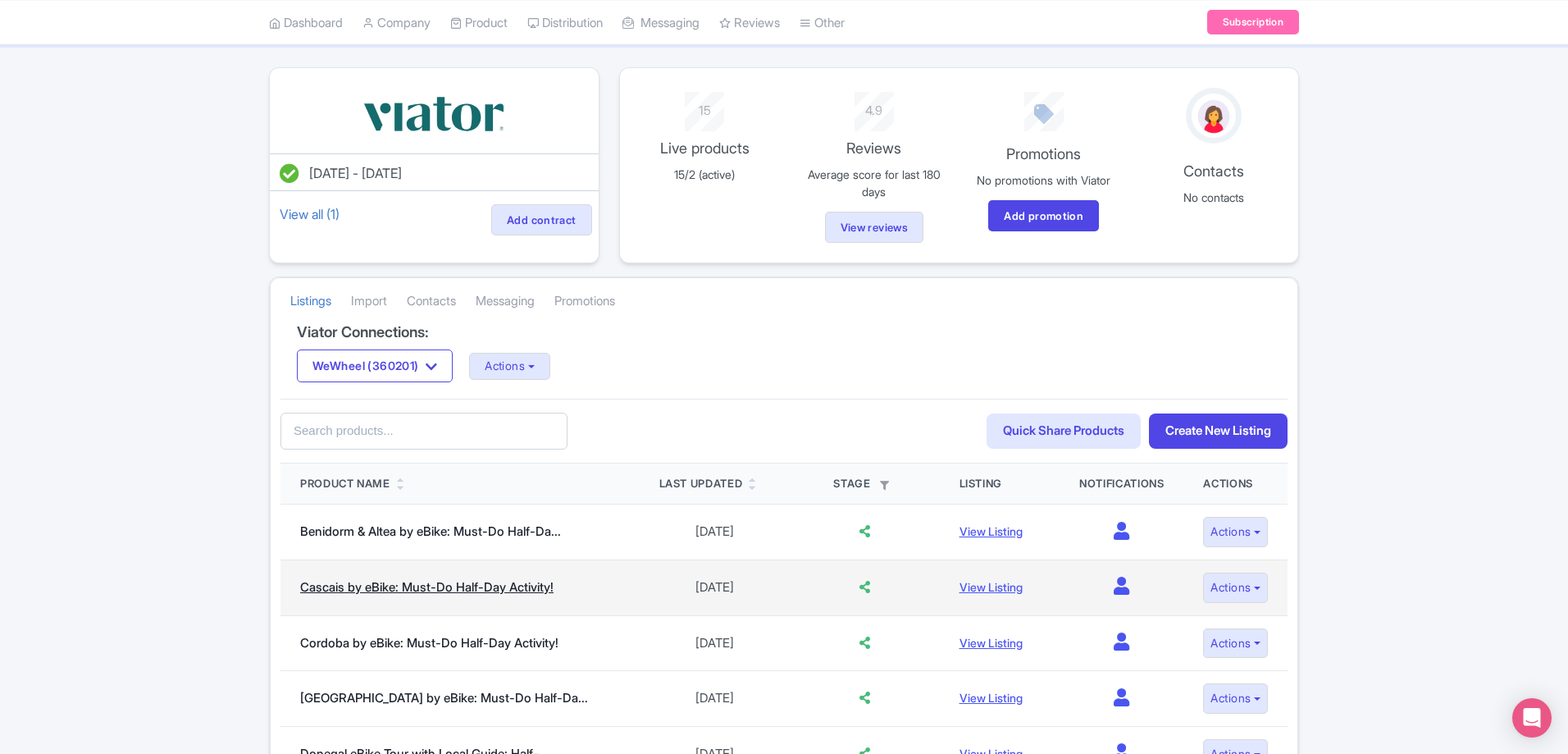
scroll to position [246, 0]
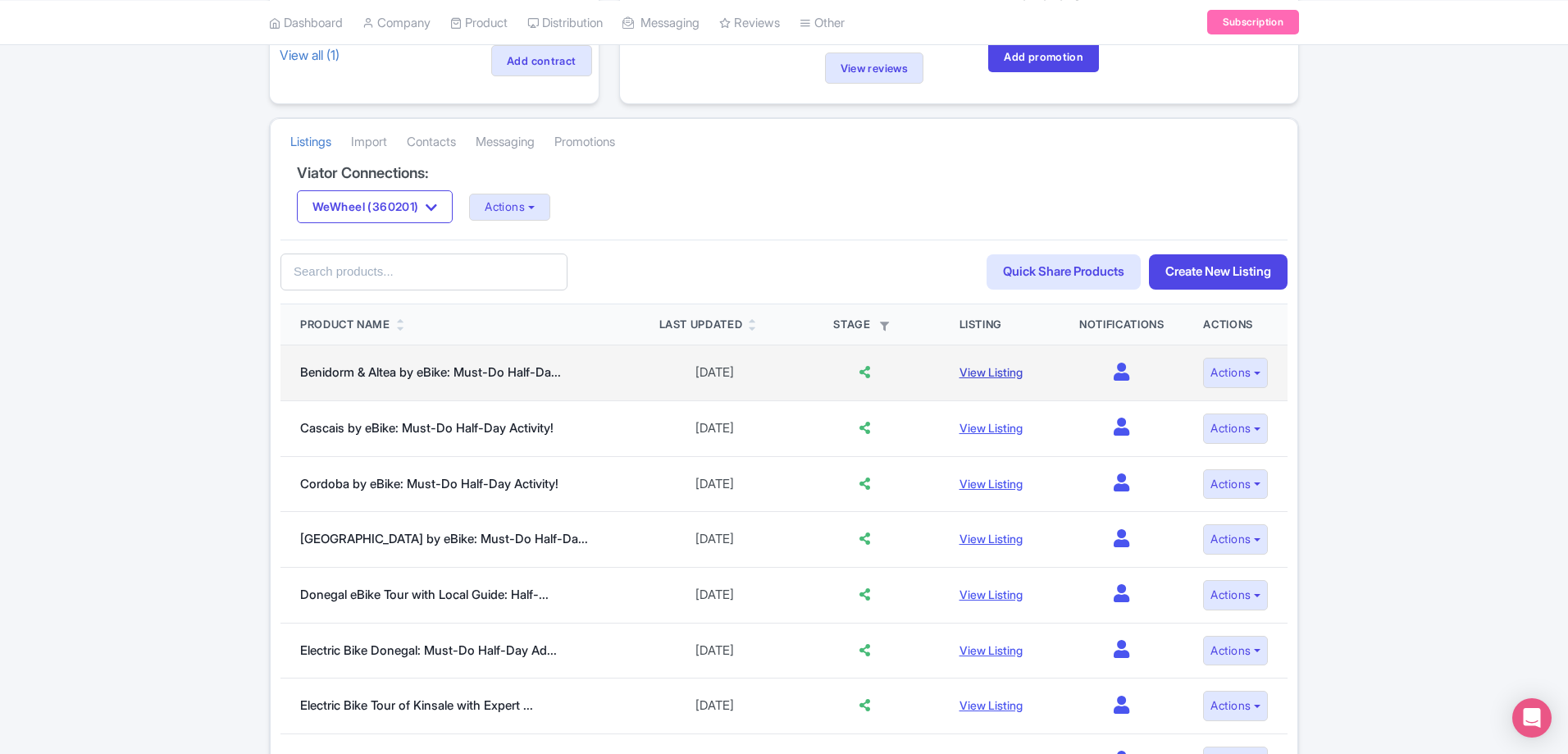
click at [973, 378] on link "View Listing" at bounding box center [990, 371] width 63 height 14
click at [416, 372] on link "Benidorm & Altea by eBike: Must-Do Half-Da..." at bounding box center [430, 371] width 261 height 16
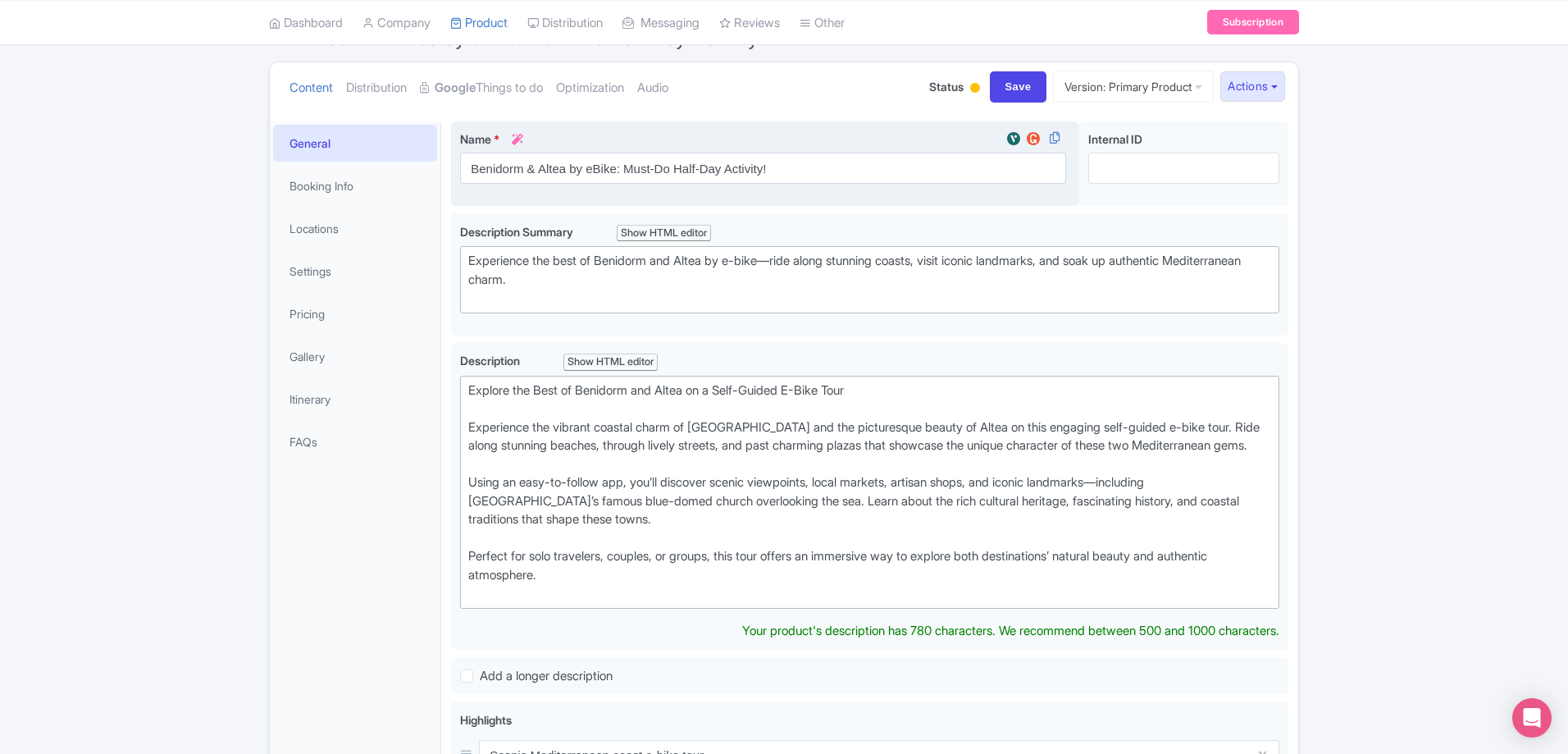
scroll to position [82, 0]
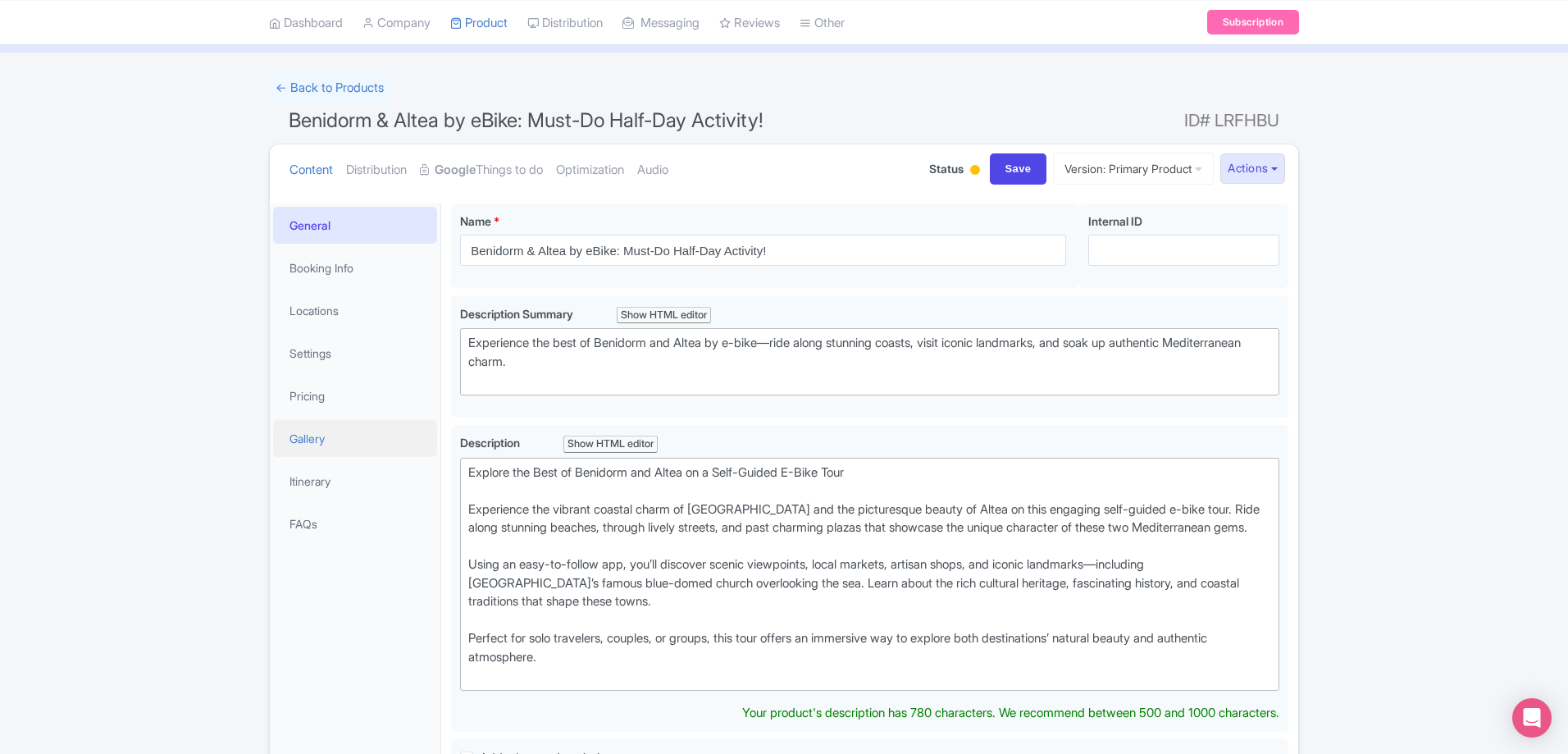
click at [346, 441] on link "Gallery" at bounding box center [354, 438] width 164 height 37
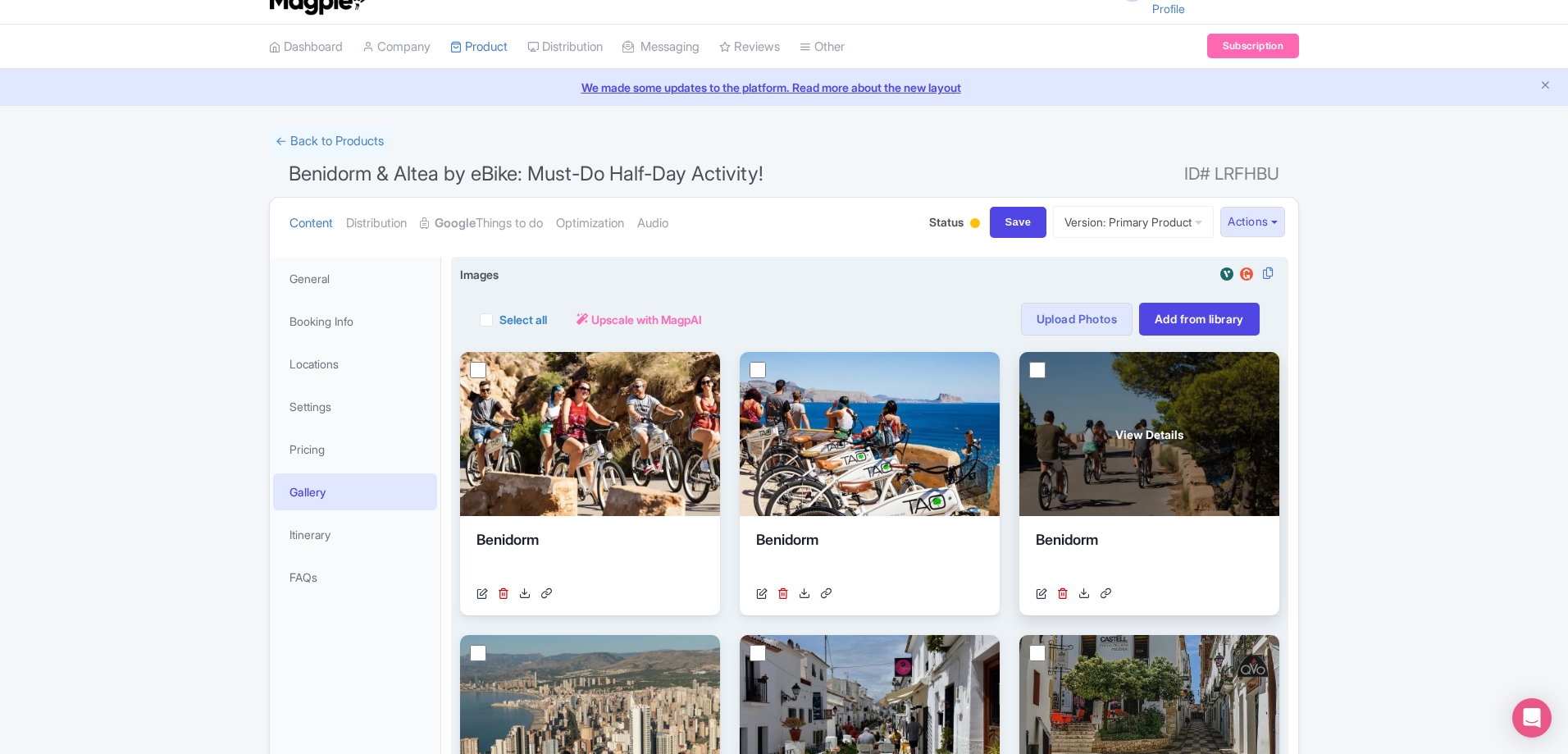
scroll to position [0, 0]
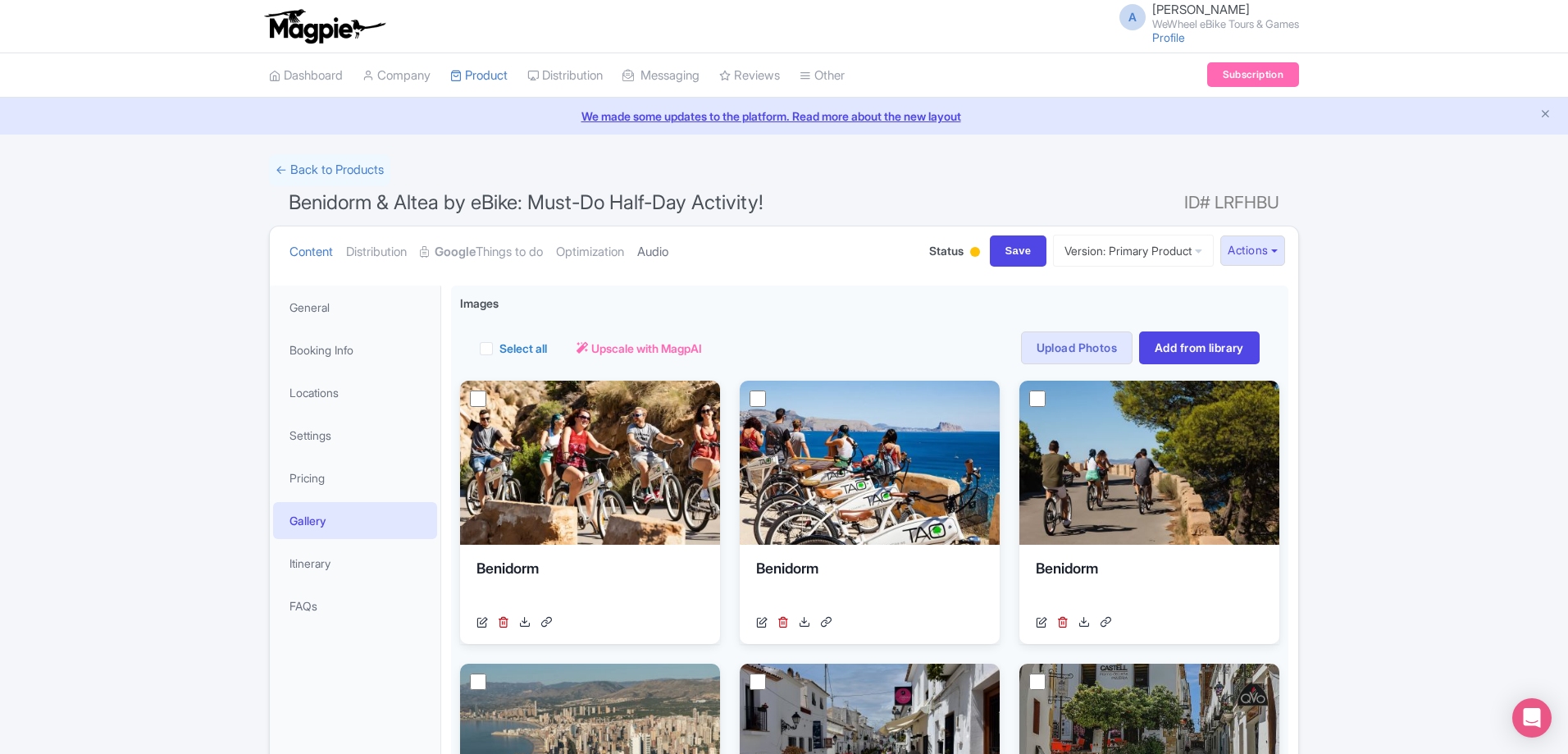
click at [669, 263] on link "Audio" at bounding box center [653, 252] width 31 height 51
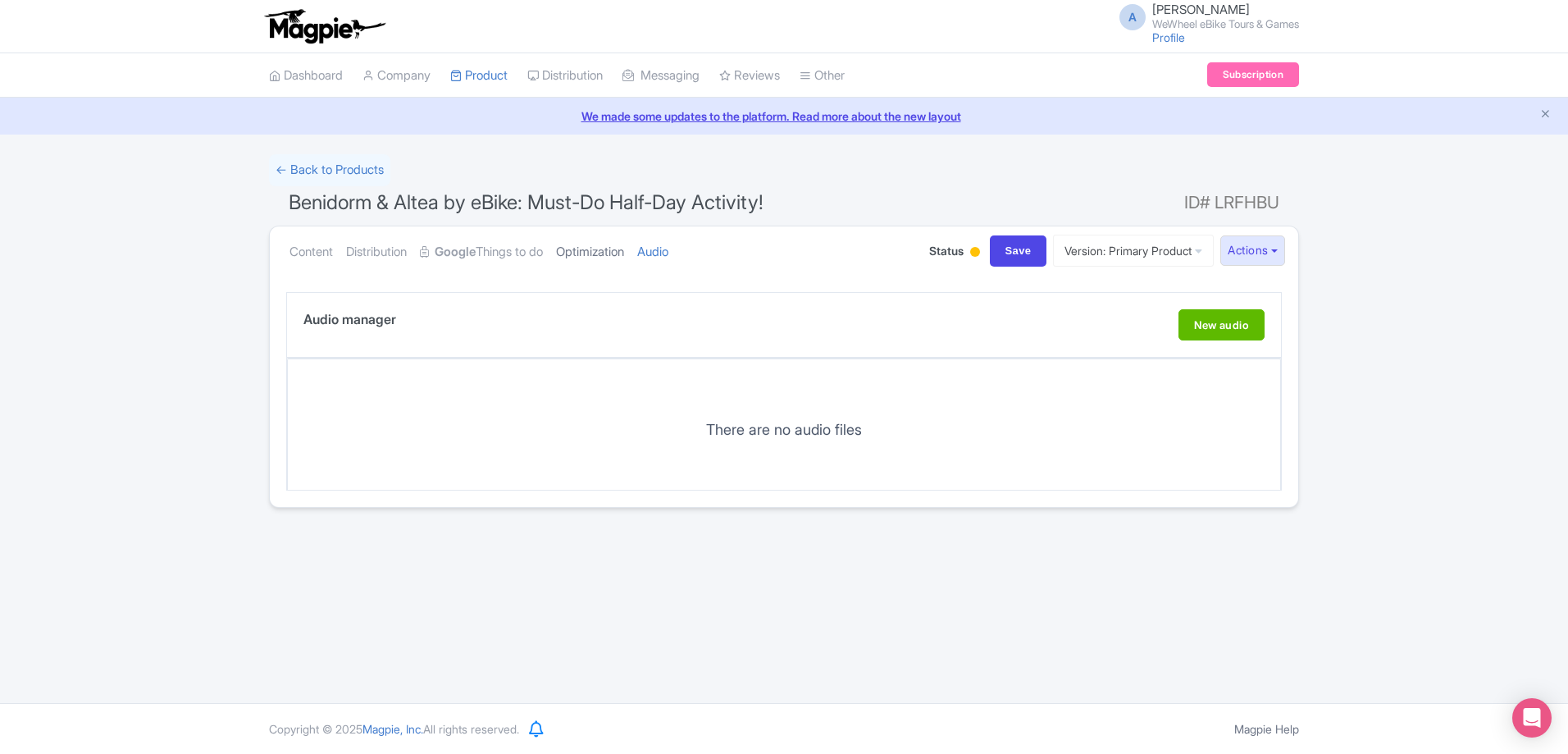
click at [593, 255] on link "Optimization" at bounding box center [590, 252] width 68 height 51
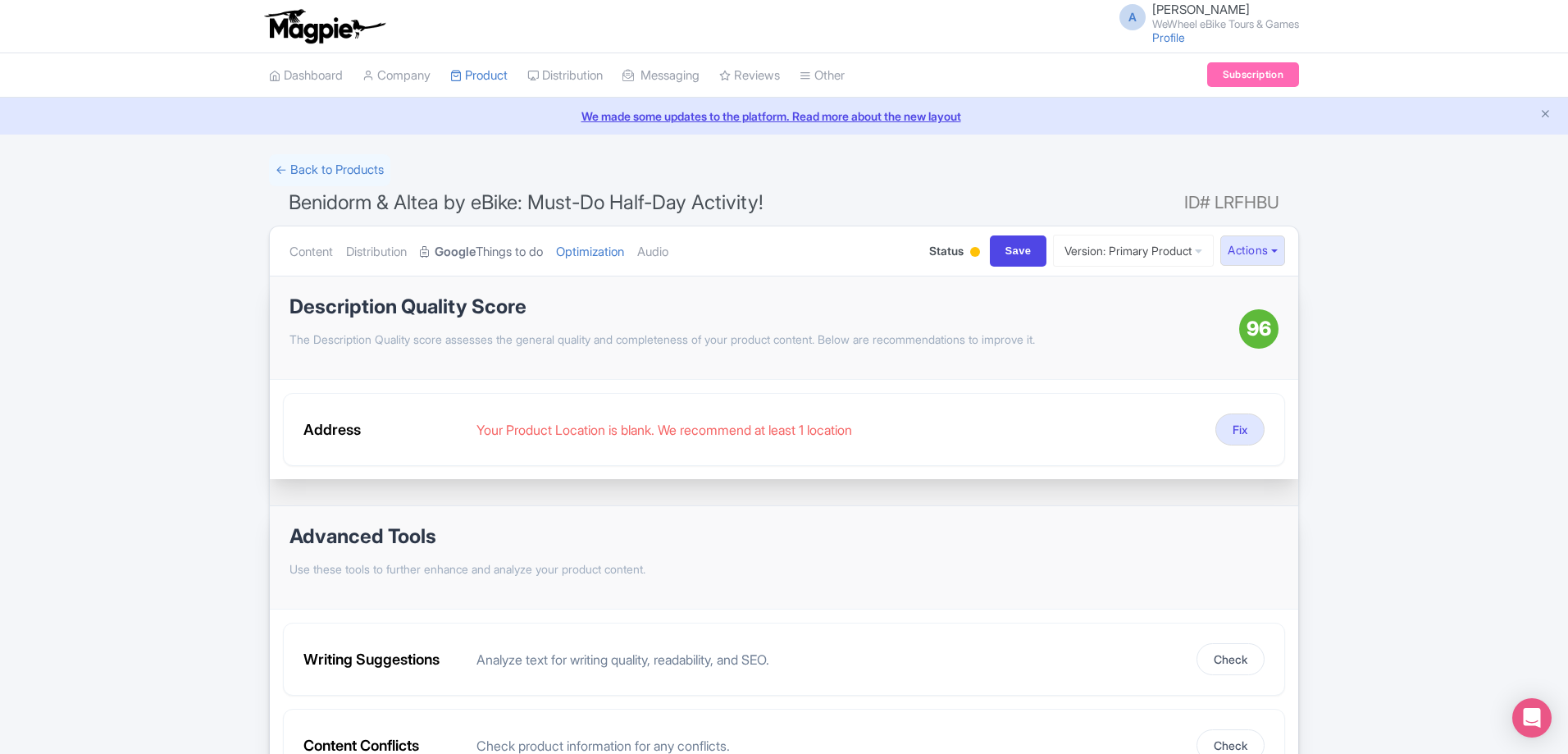
click at [507, 255] on link "Google Things to do" at bounding box center [481, 252] width 123 height 51
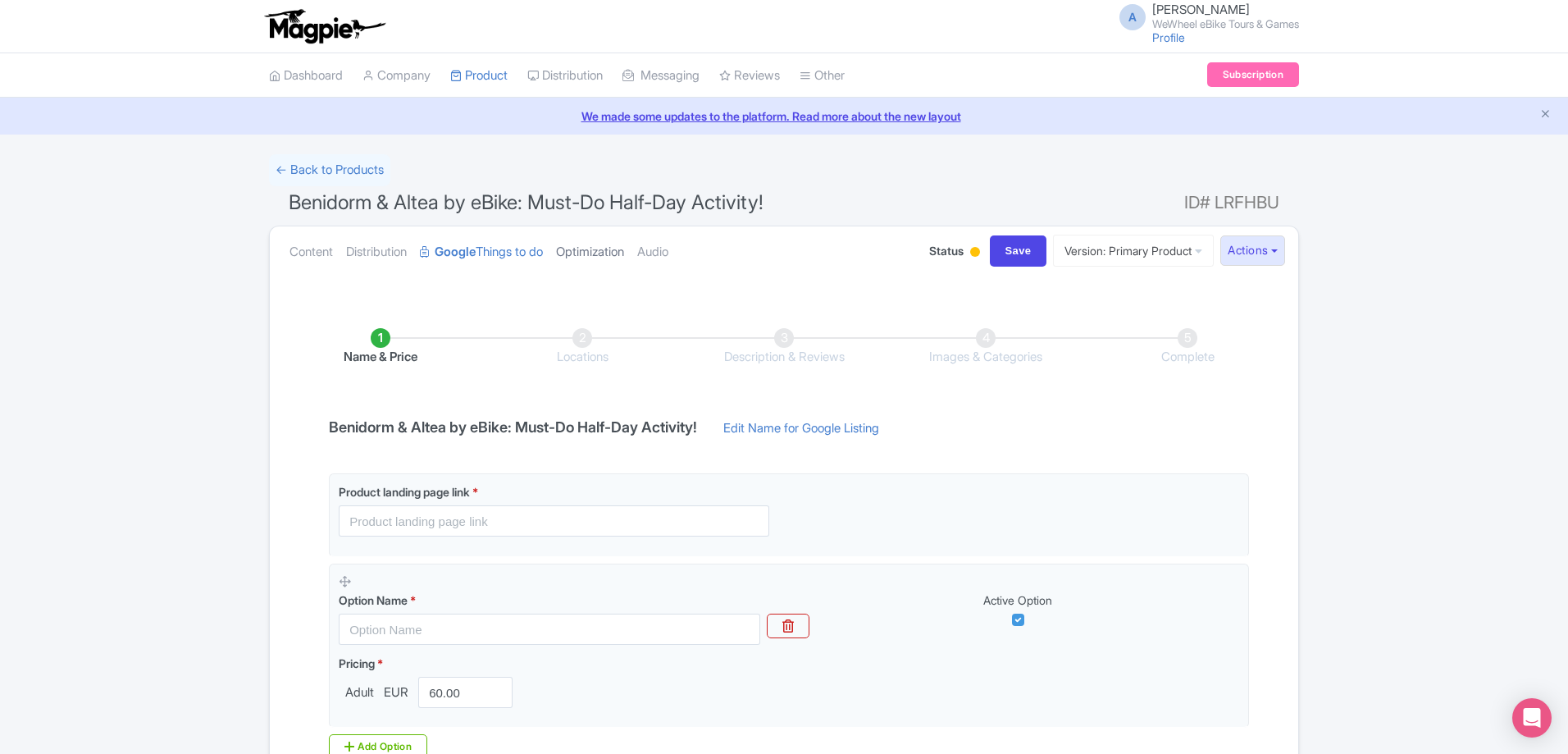
click at [571, 253] on link "Optimization" at bounding box center [590, 252] width 68 height 51
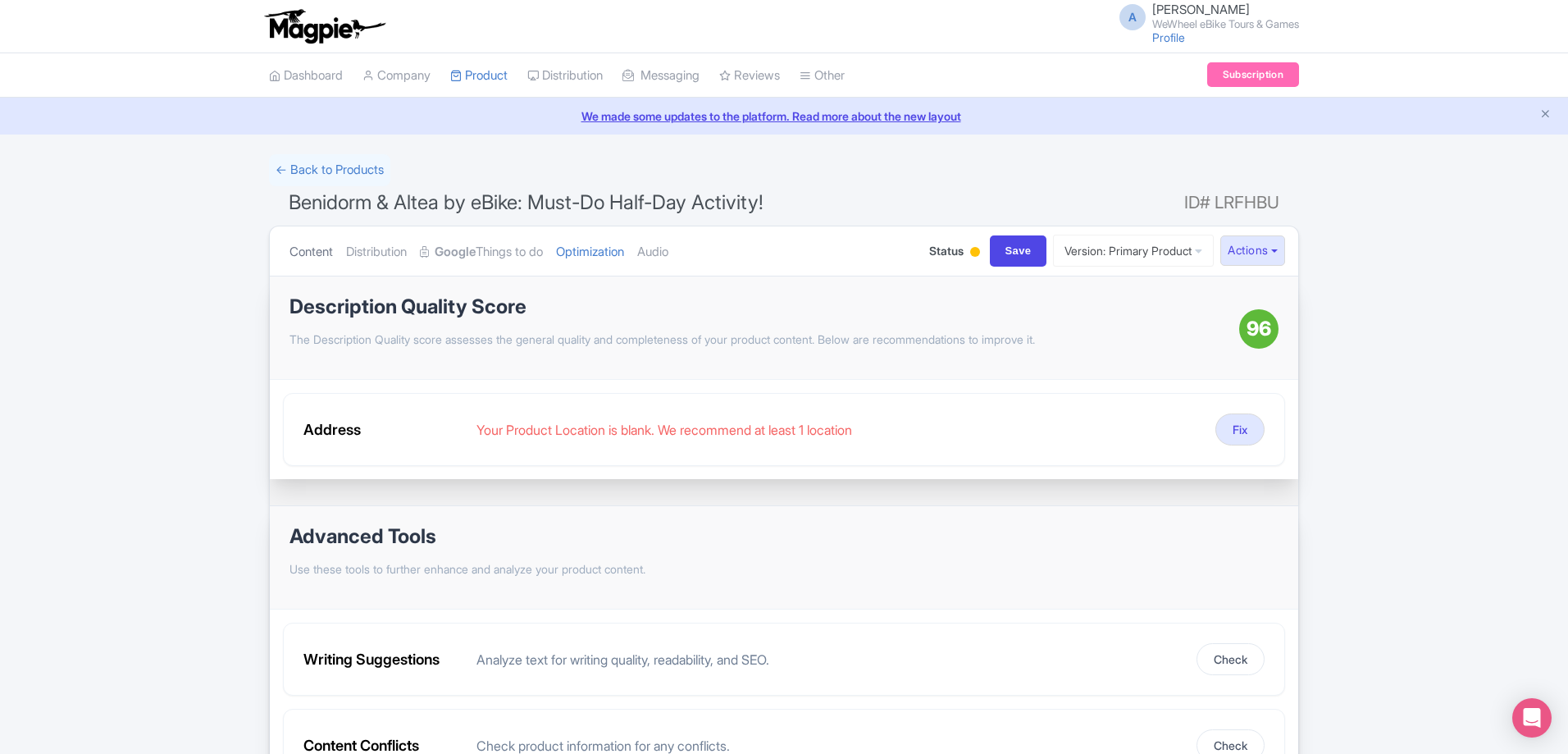
click at [310, 245] on link "Content" at bounding box center [310, 252] width 43 height 51
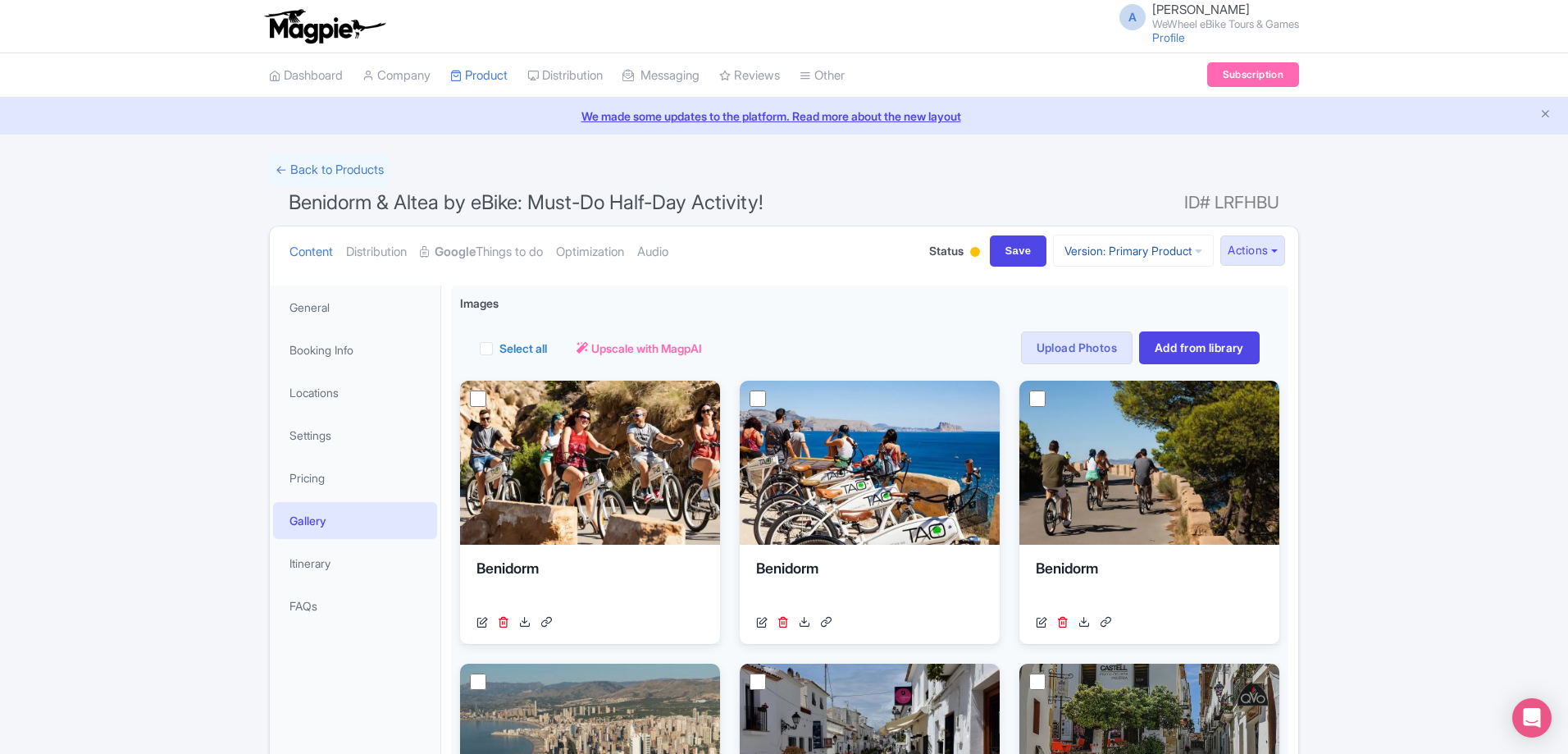
click at [1171, 260] on link "Version: Primary Product" at bounding box center [1133, 250] width 160 height 32
click at [1236, 257] on button "Actions" at bounding box center [1252, 250] width 65 height 30
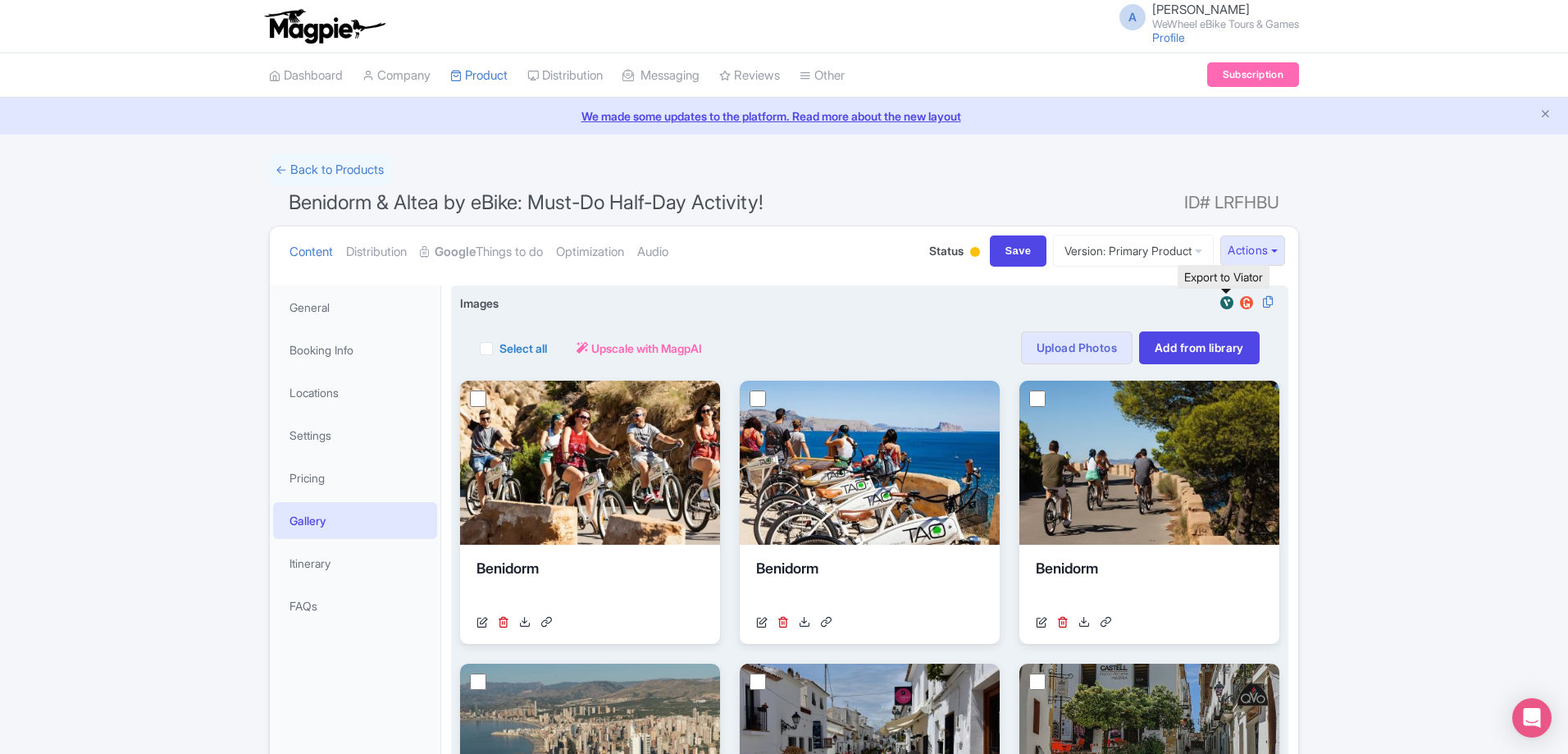
click at [1227, 309] on img at bounding box center [1226, 302] width 19 height 16
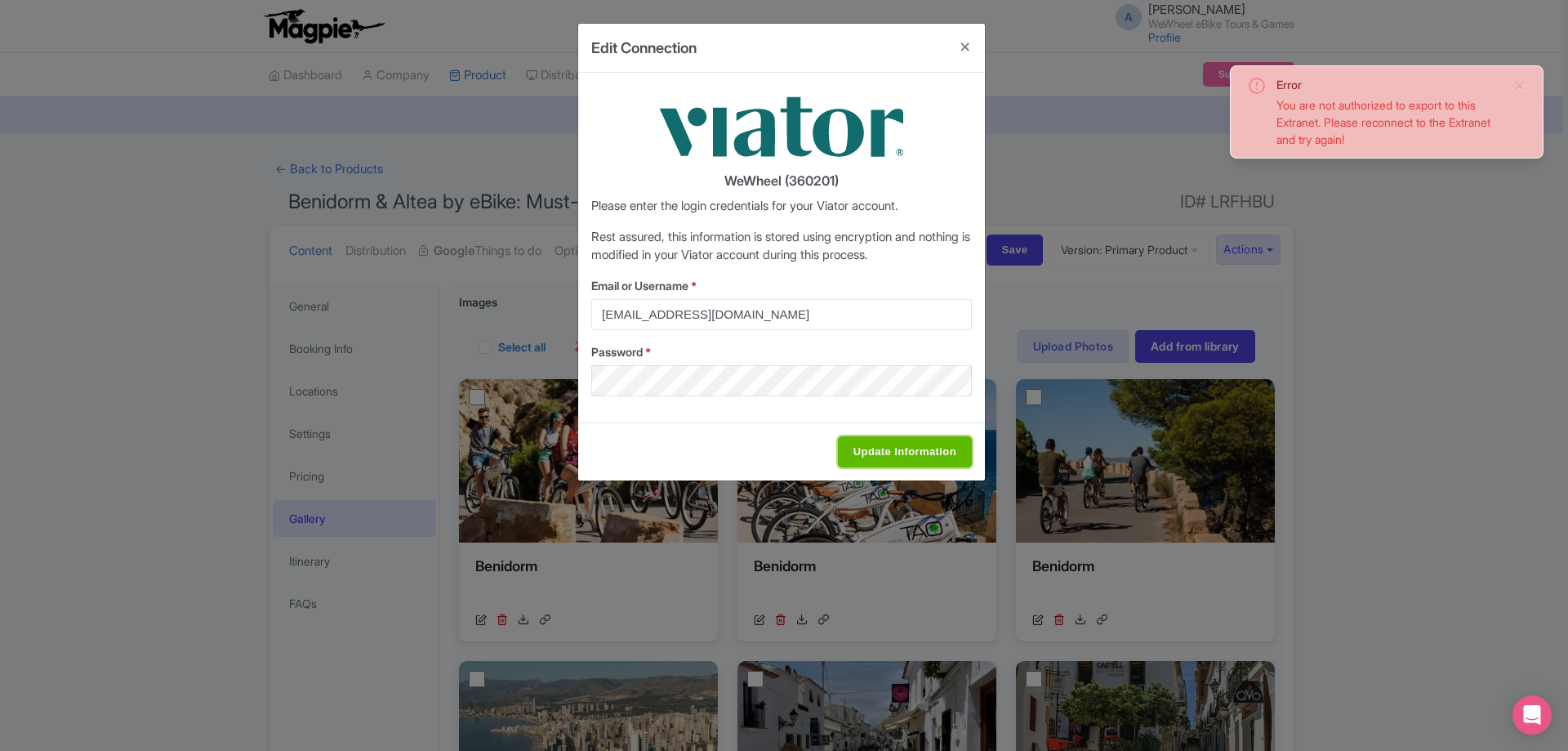
click at [899, 445] on input "Update Information" at bounding box center [905, 452] width 134 height 31
type input "Saving..."
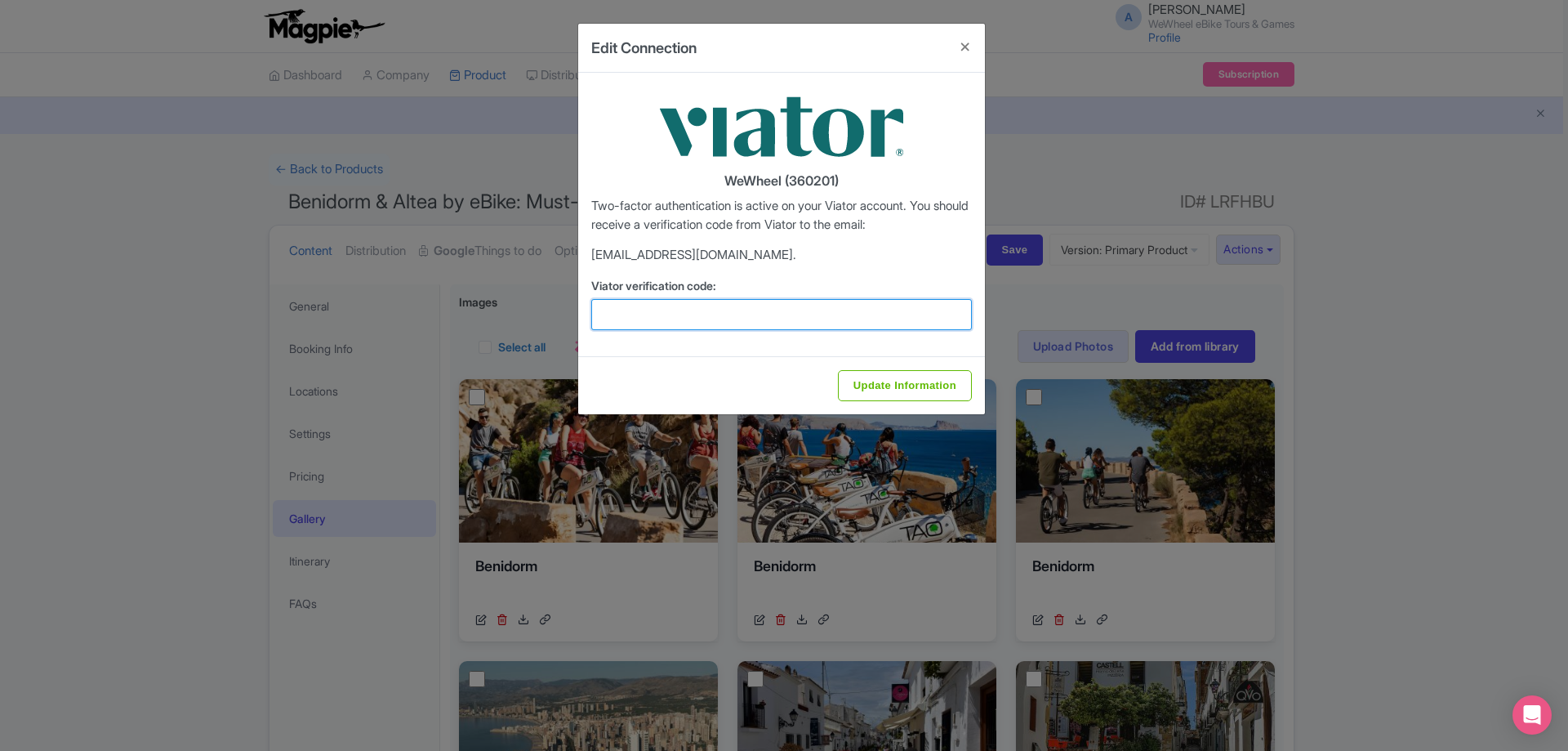
click at [784, 315] on input "Viator verification code:" at bounding box center [781, 315] width 380 height 31
type input "571802"
click at [838, 370] on input "Update Information" at bounding box center [905, 386] width 134 height 31
type input "Update Information"
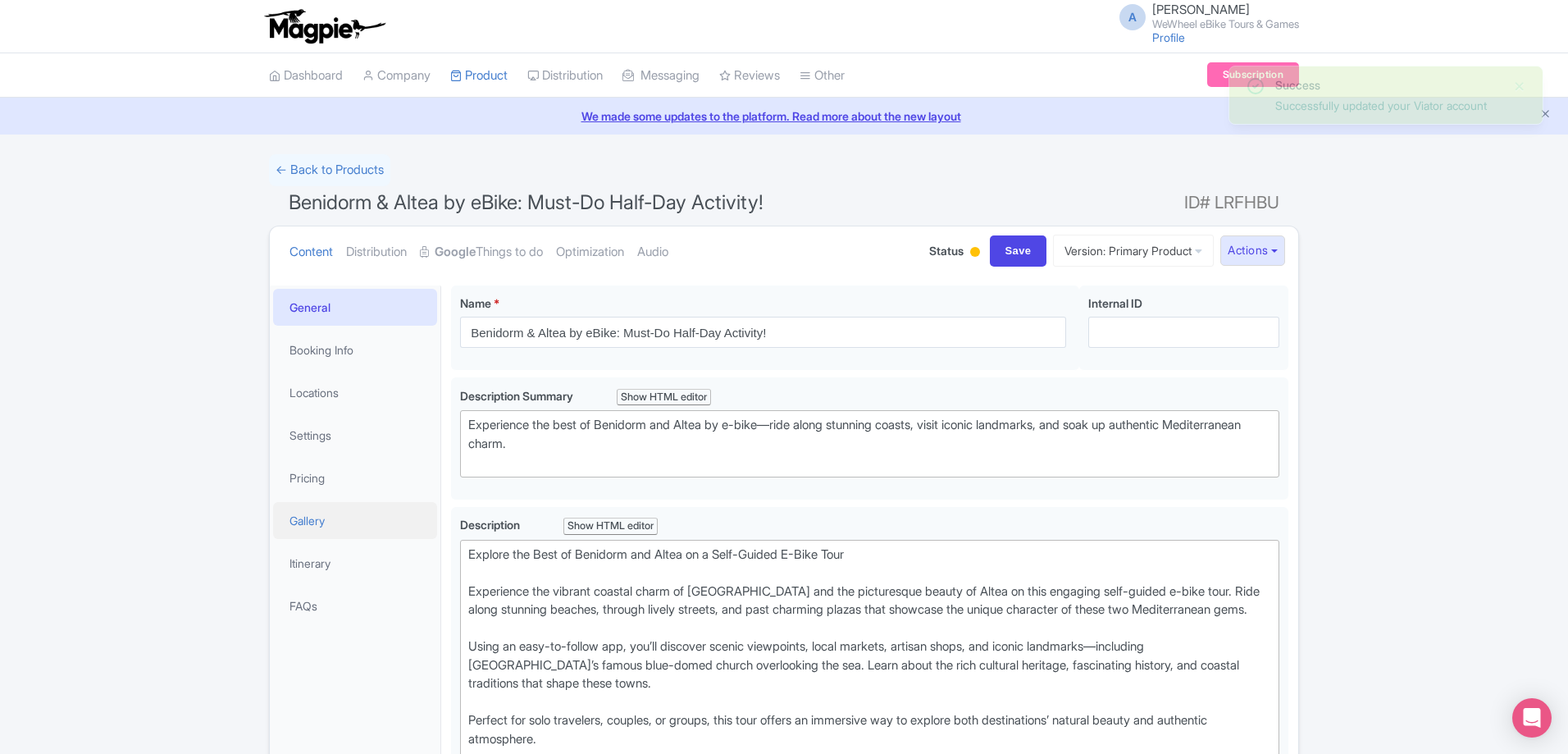
click at [330, 517] on link "Gallery" at bounding box center [354, 520] width 164 height 37
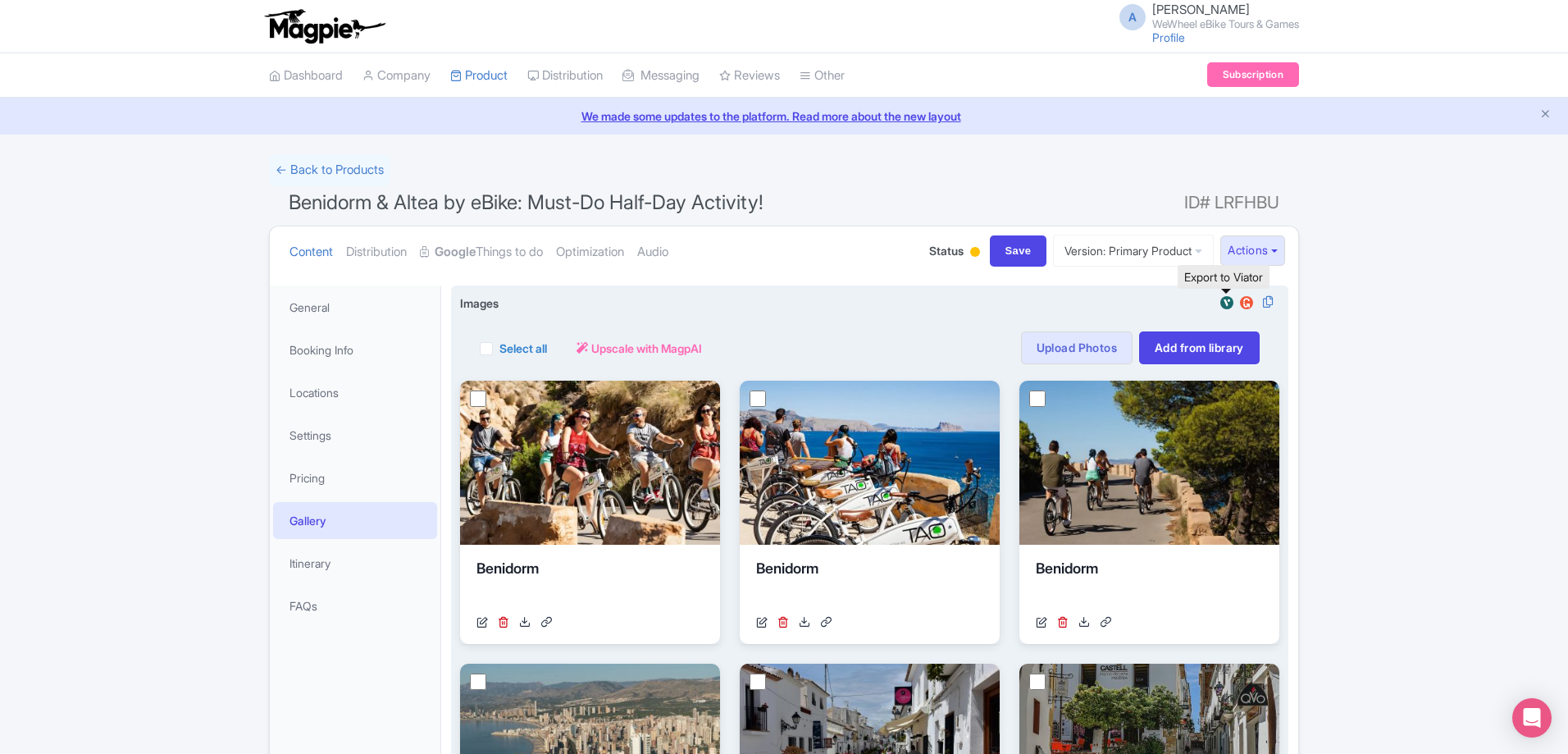
click at [1219, 304] on img at bounding box center [1226, 302] width 19 height 16
click at [1224, 302] on img at bounding box center [1226, 302] width 19 height 16
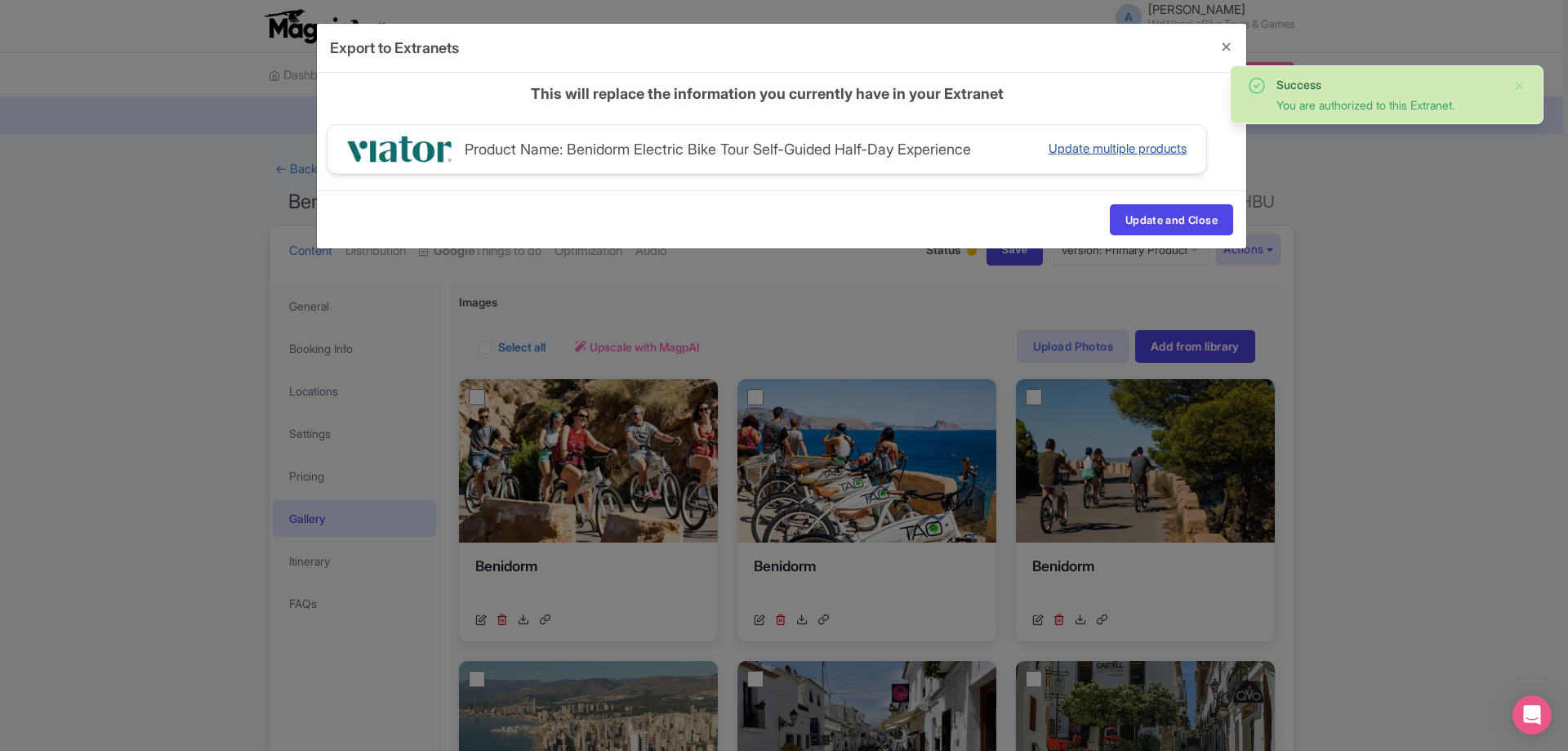
click at [1100, 151] on div "Update multiple products" at bounding box center [1117, 149] width 138 height 19
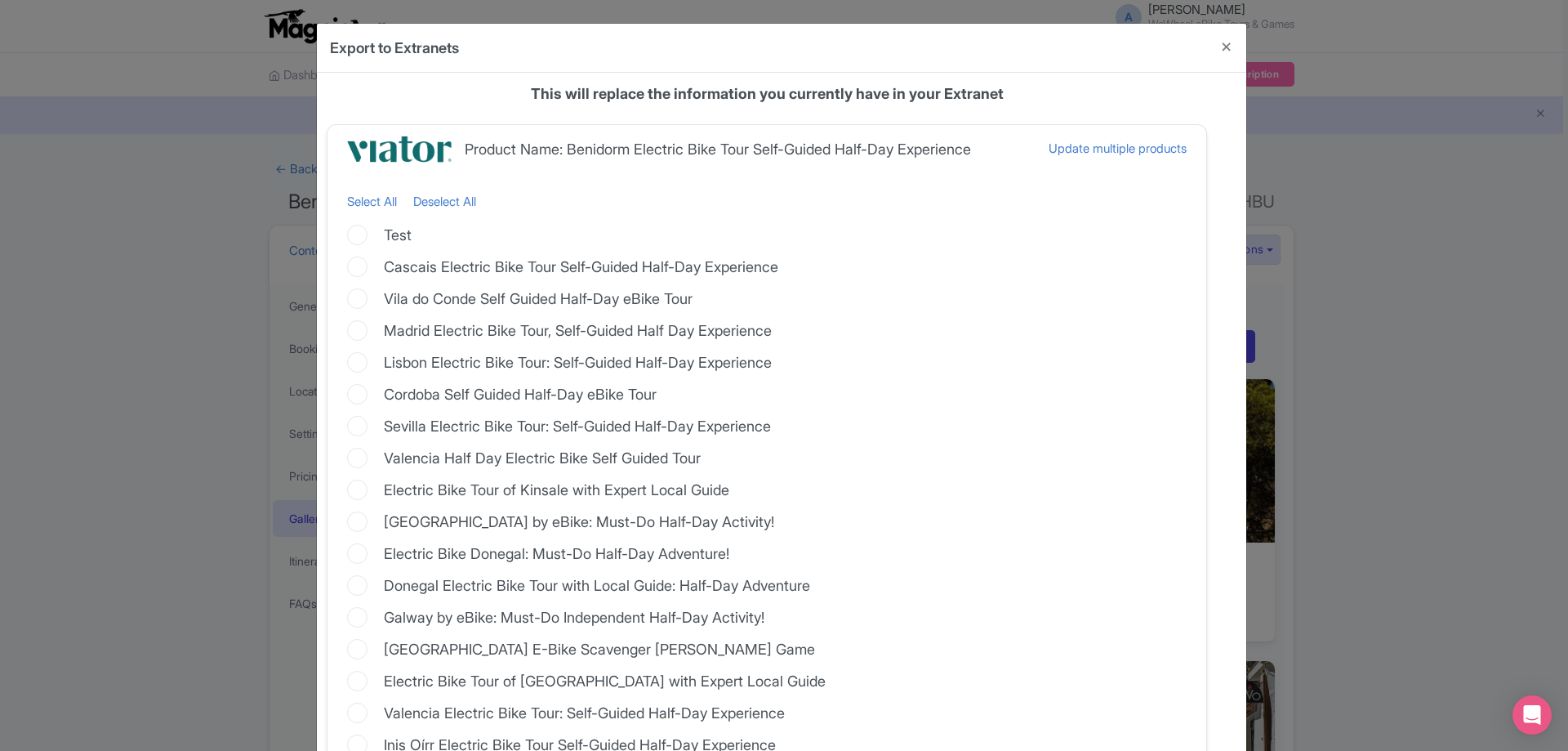
click at [1110, 65] on div "Export to Extranets" at bounding box center [781, 48] width 929 height 49
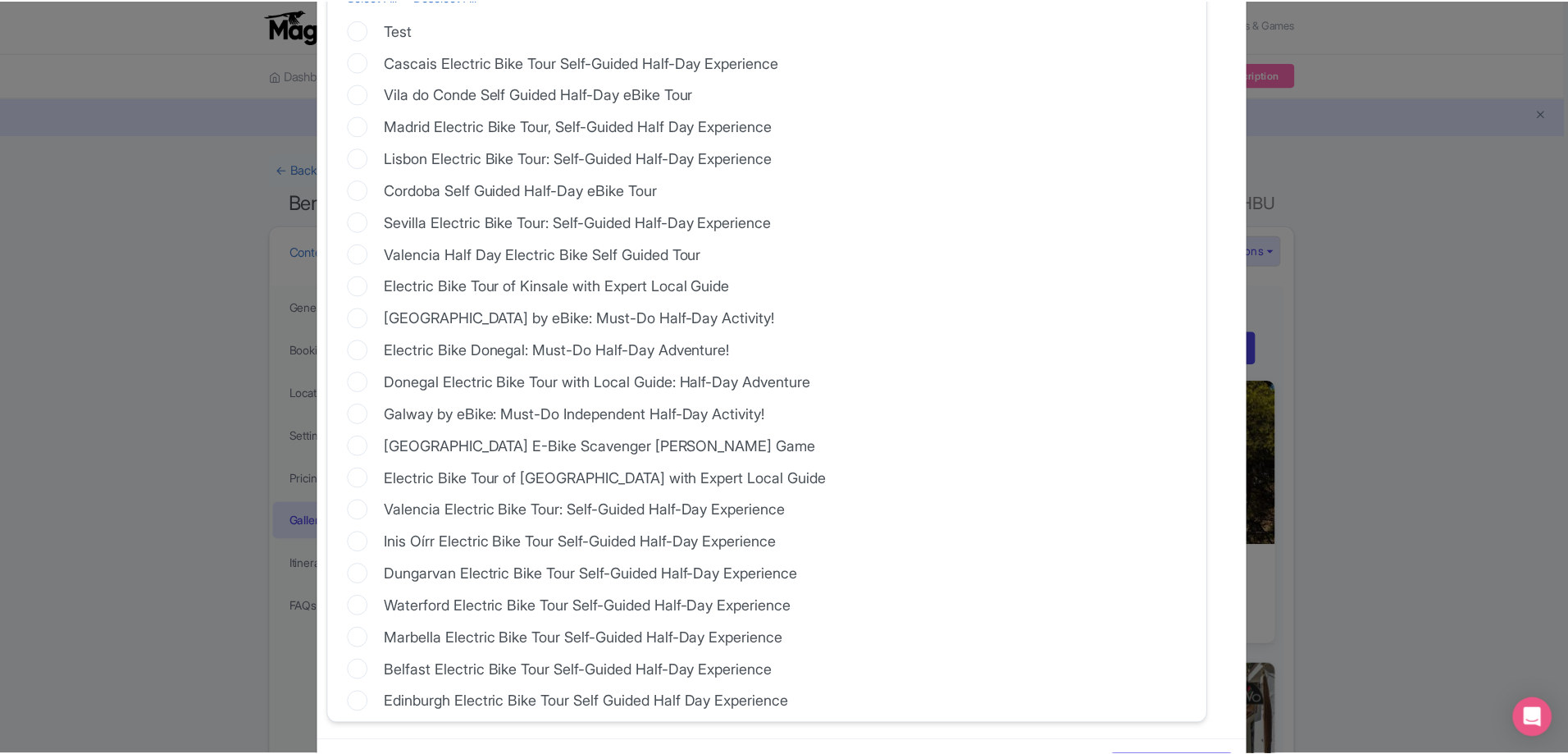
scroll to position [27, 0]
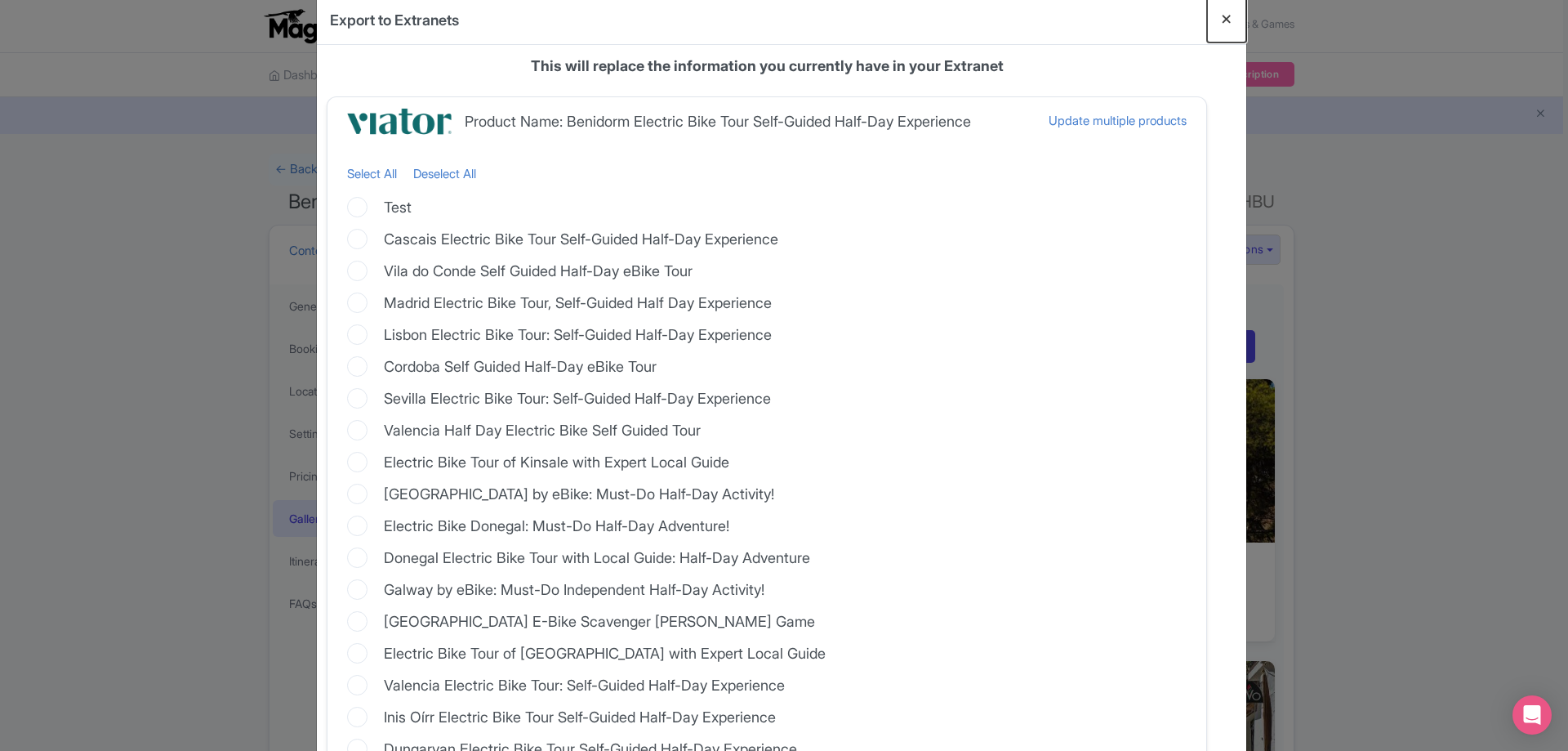
click at [1222, 24] on button "Close" at bounding box center [1226, 19] width 39 height 47
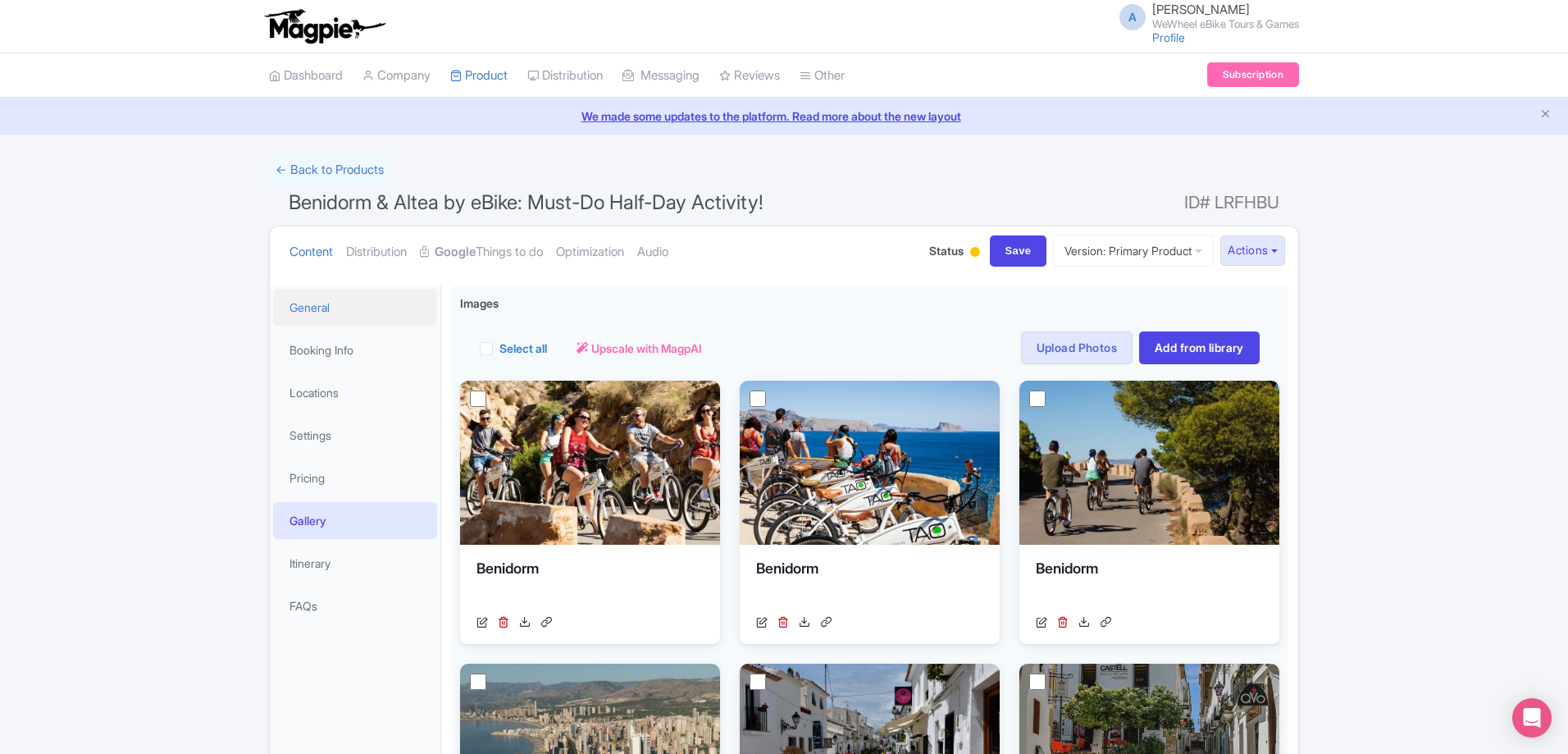
click at [328, 309] on link "General" at bounding box center [354, 307] width 164 height 37
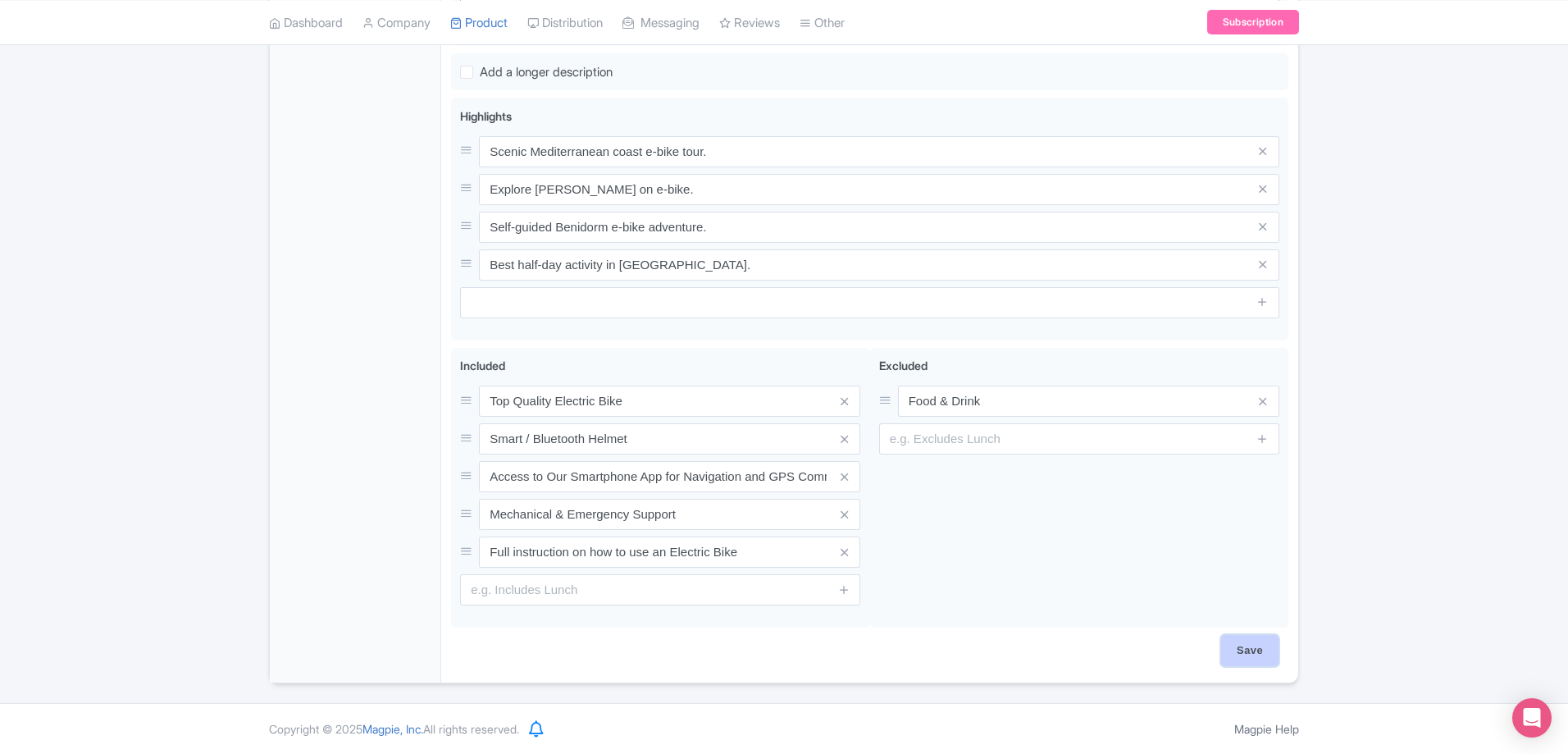
scroll to position [768, 0]
click at [1261, 660] on input "Save" at bounding box center [1249, 650] width 58 height 31
type input "Saving..."
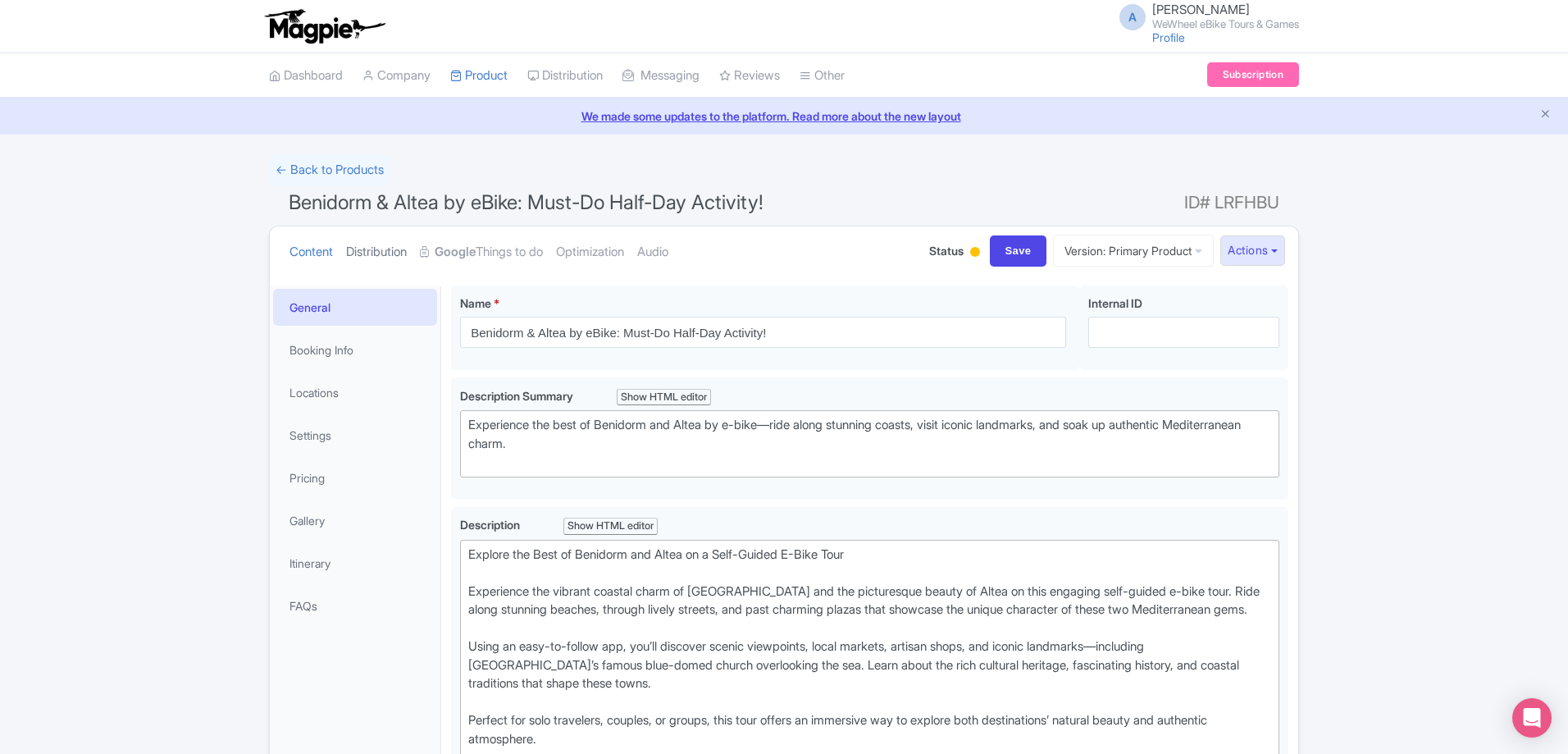
click at [367, 257] on link "Distribution" at bounding box center [376, 252] width 60 height 51
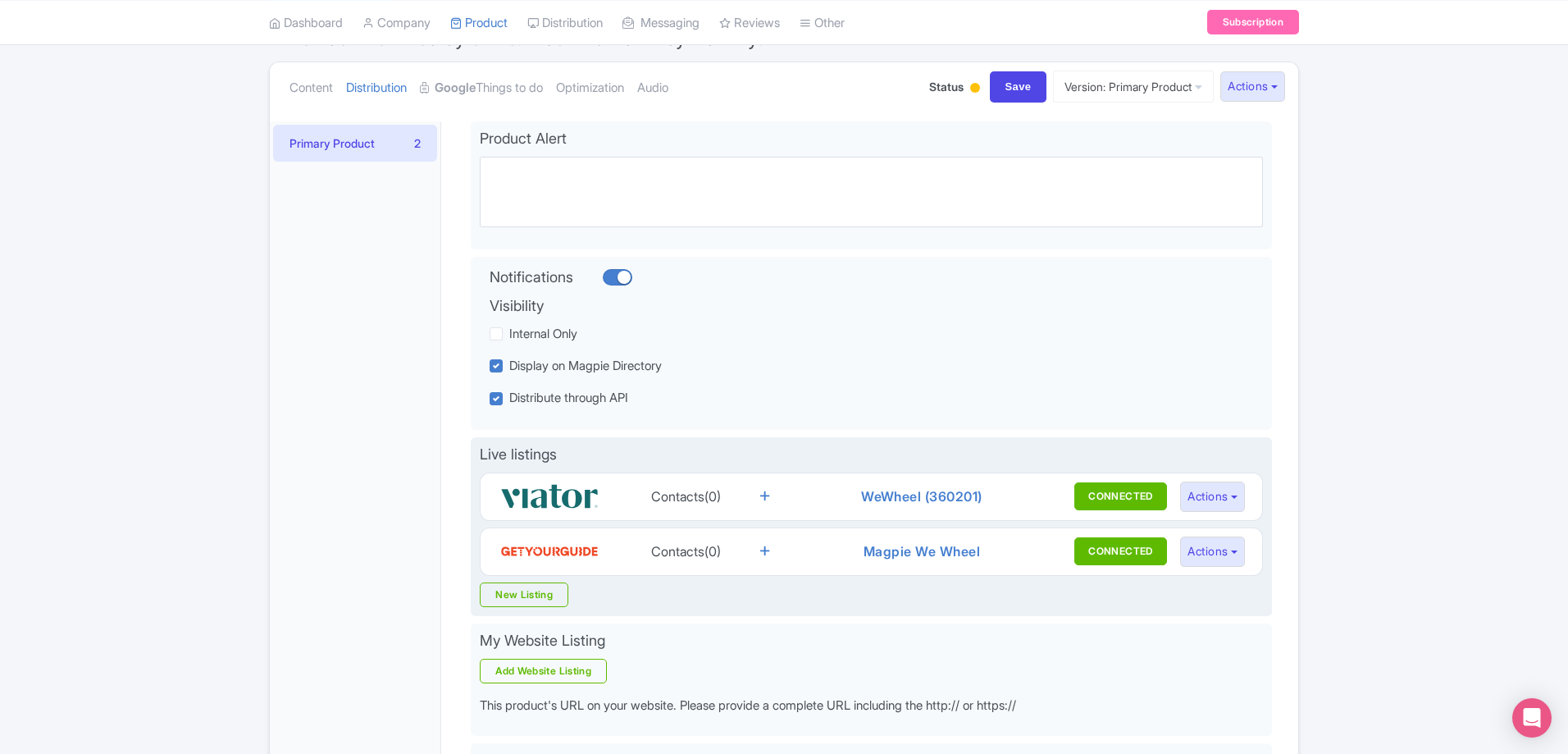
scroll to position [401, 0]
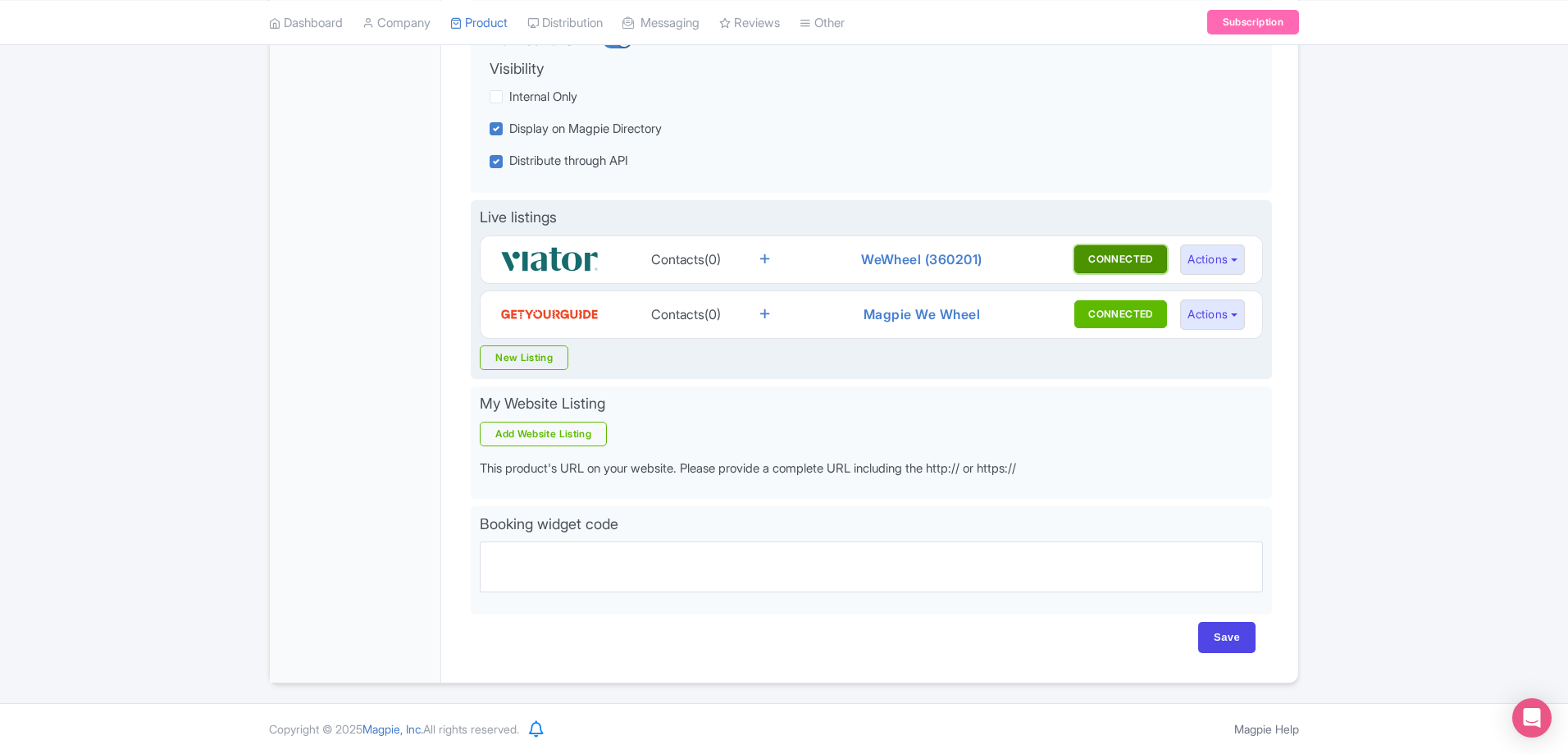
click at [1149, 262] on button "CONNECTED" at bounding box center [1121, 259] width 93 height 27
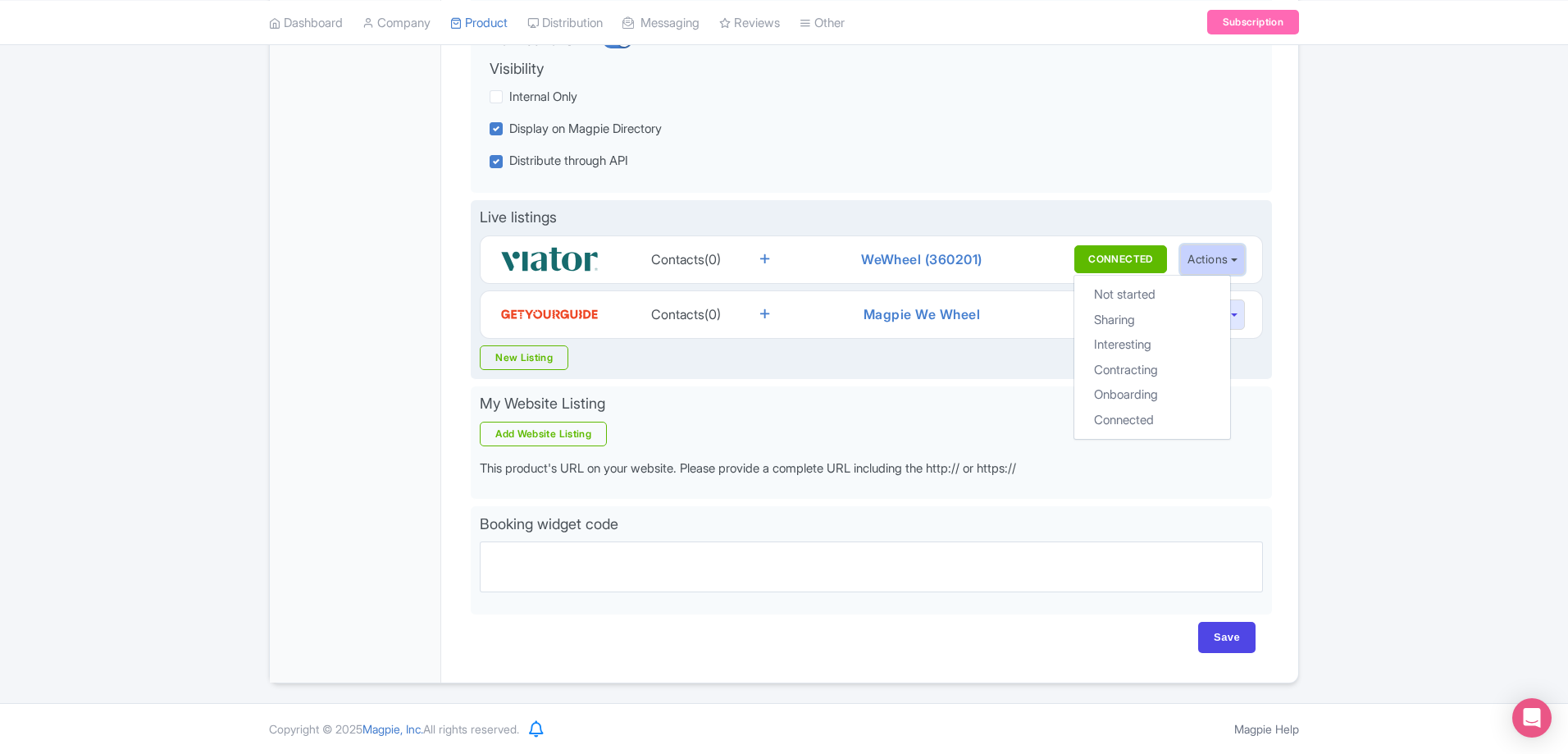
click at [1195, 252] on button "Actions" at bounding box center [1212, 259] width 65 height 30
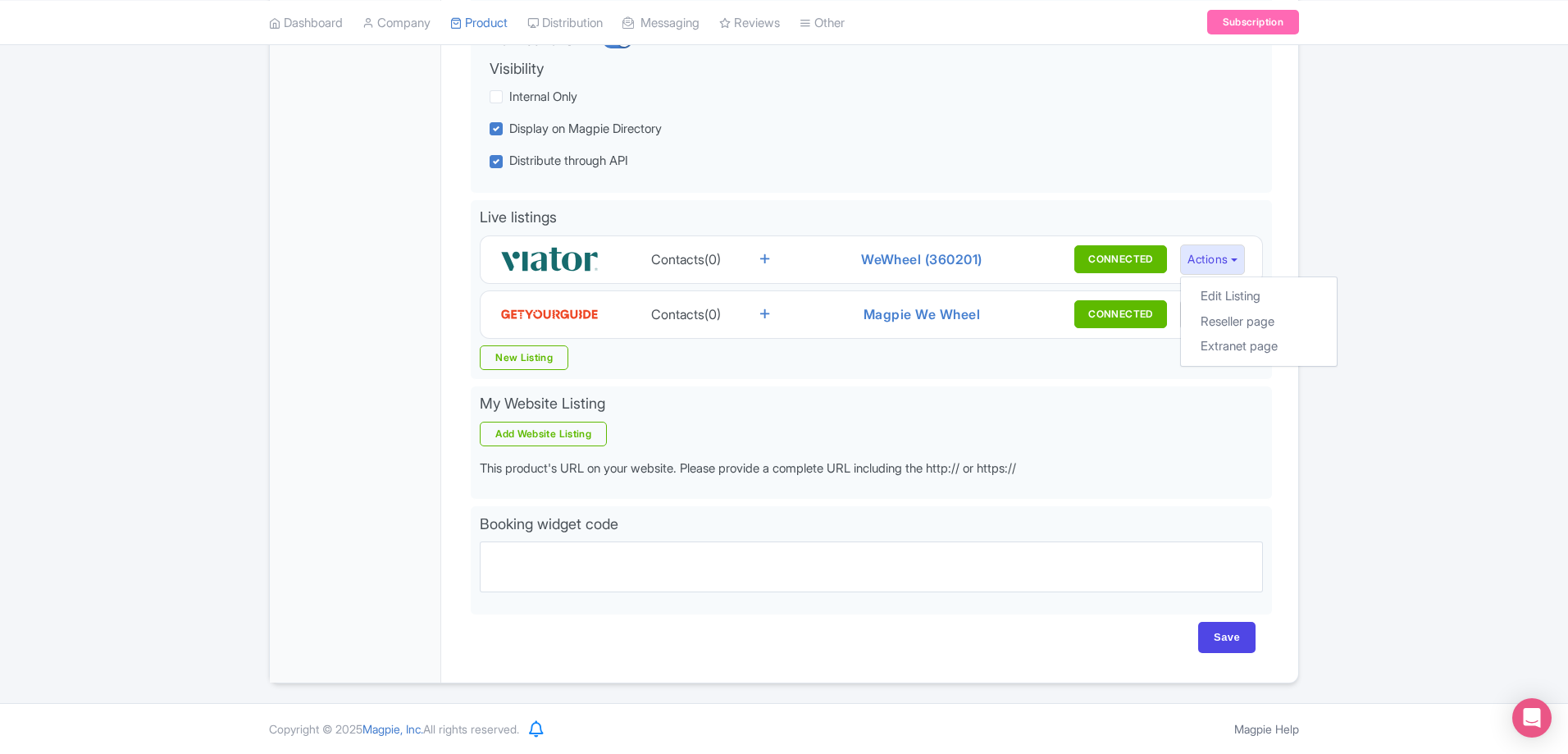
click at [1315, 187] on div "Success Product updated successfully ← Back to Products Benidorm & Altea by eBi…" at bounding box center [784, 218] width 1568 height 930
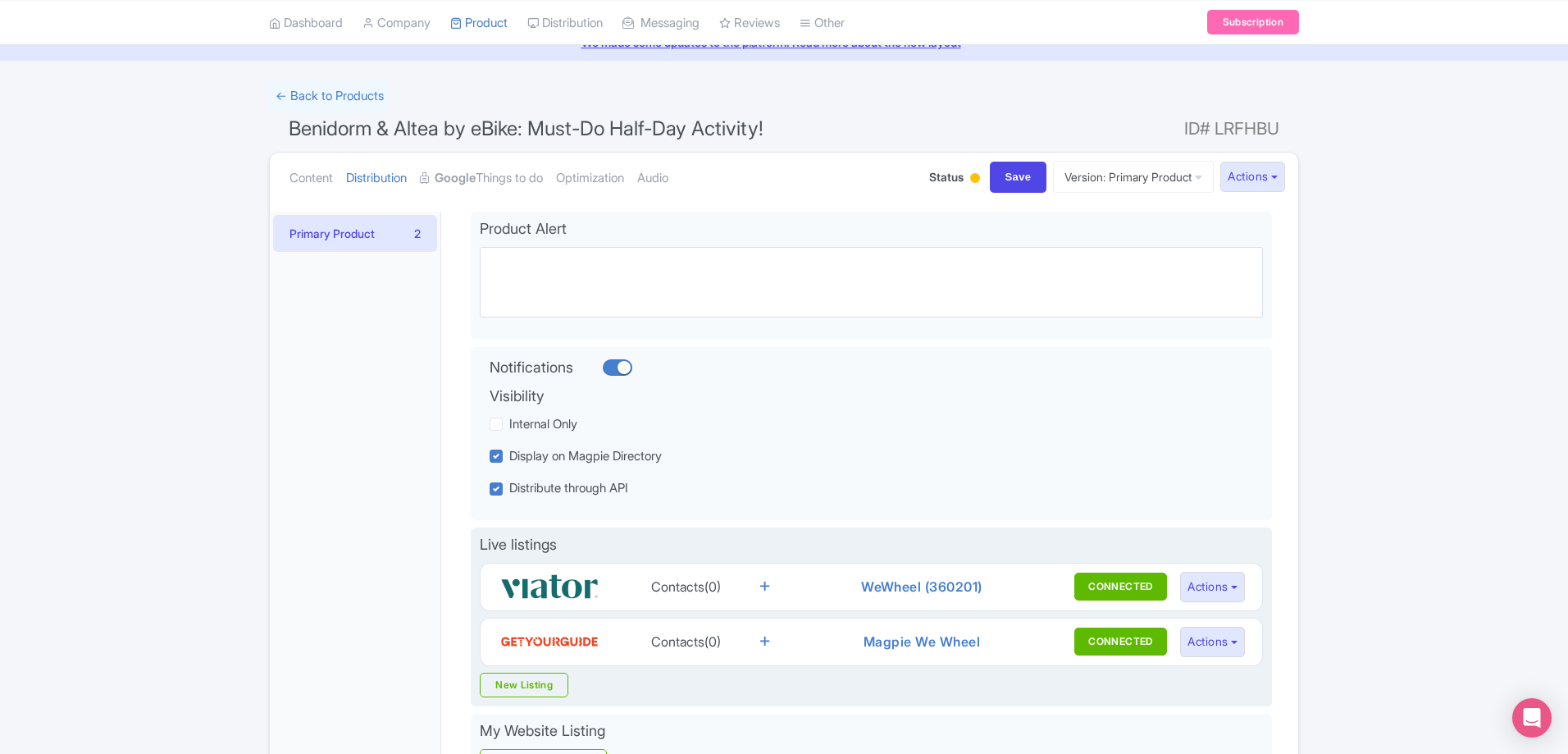
scroll to position [246, 0]
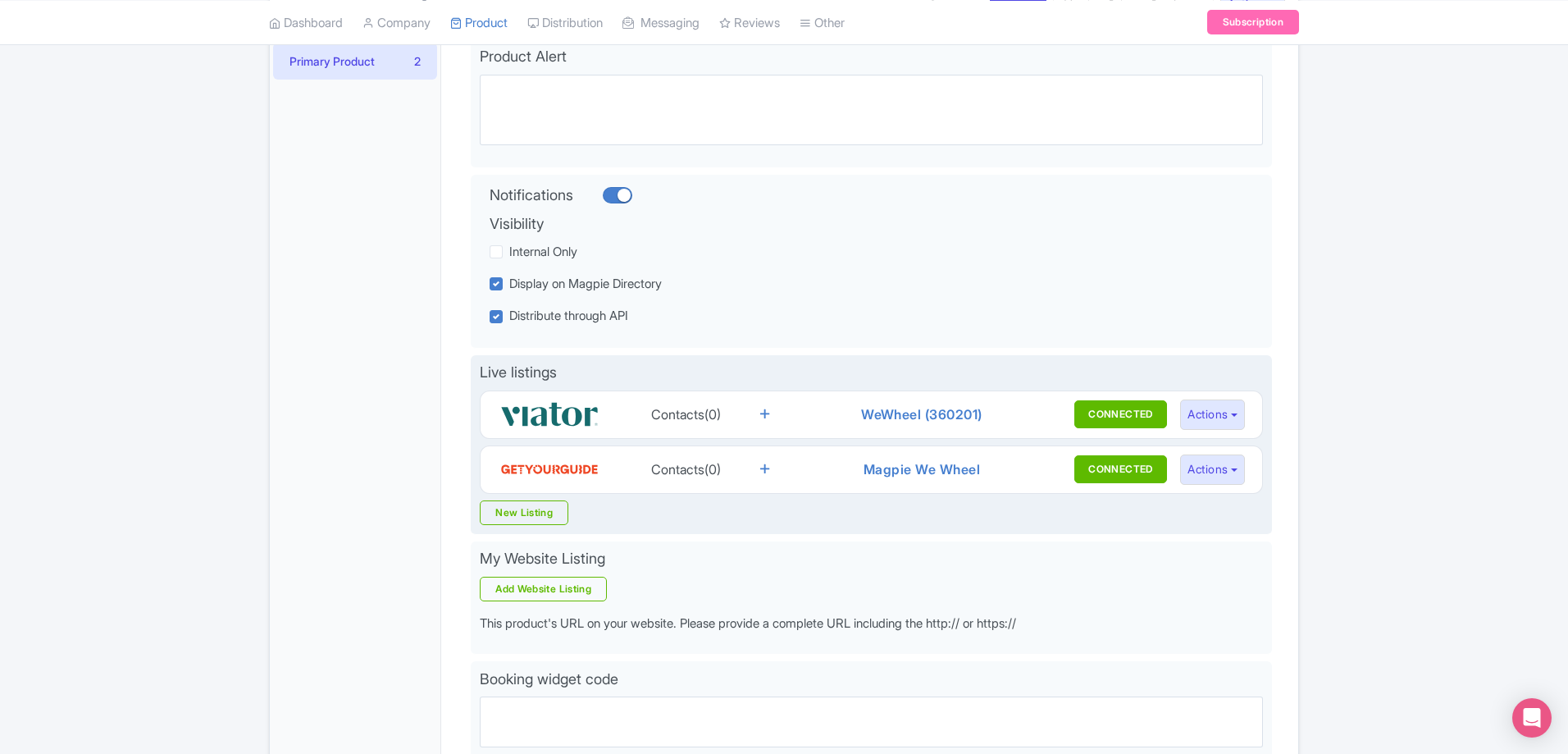
click at [576, 410] on img at bounding box center [549, 414] width 98 height 33
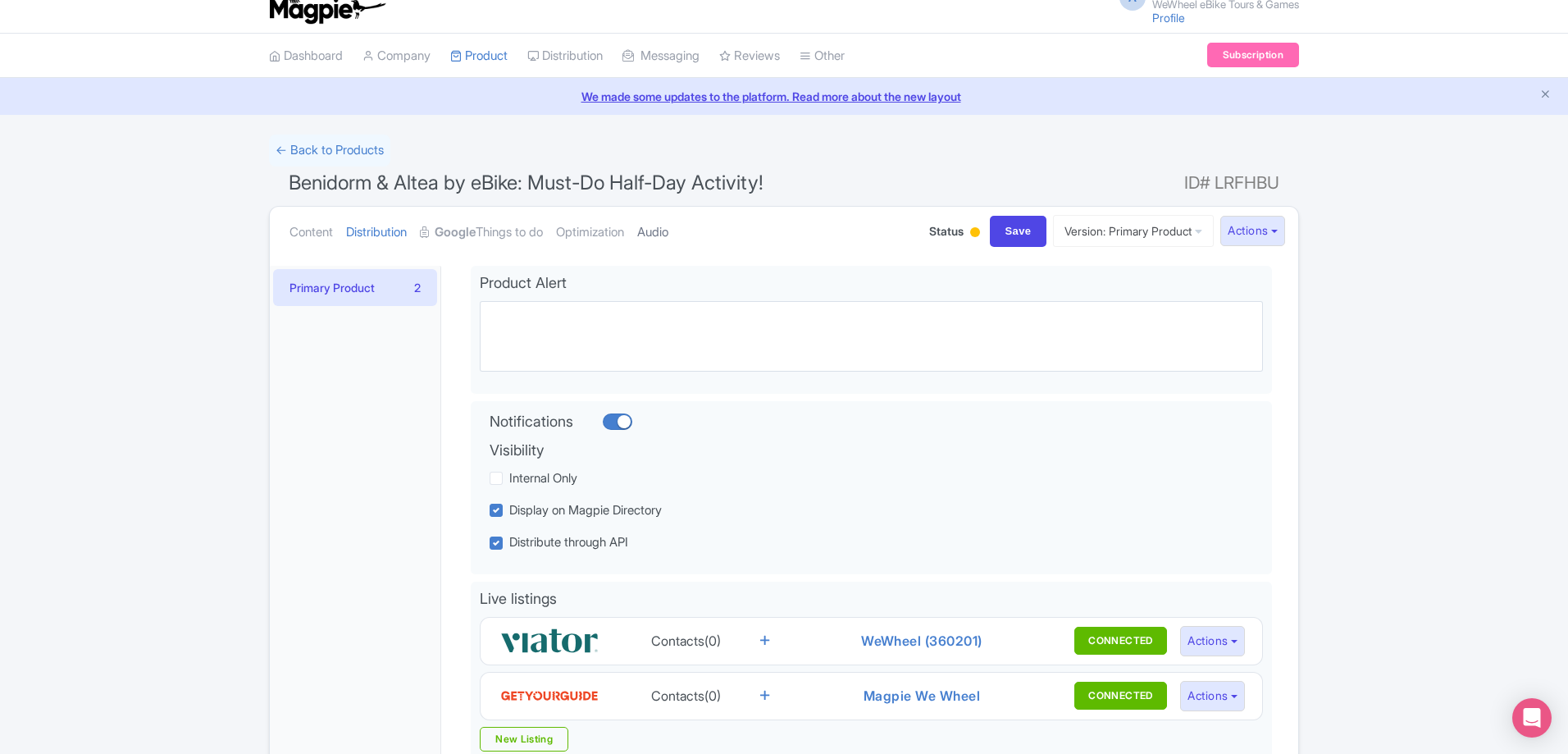
scroll to position [0, 0]
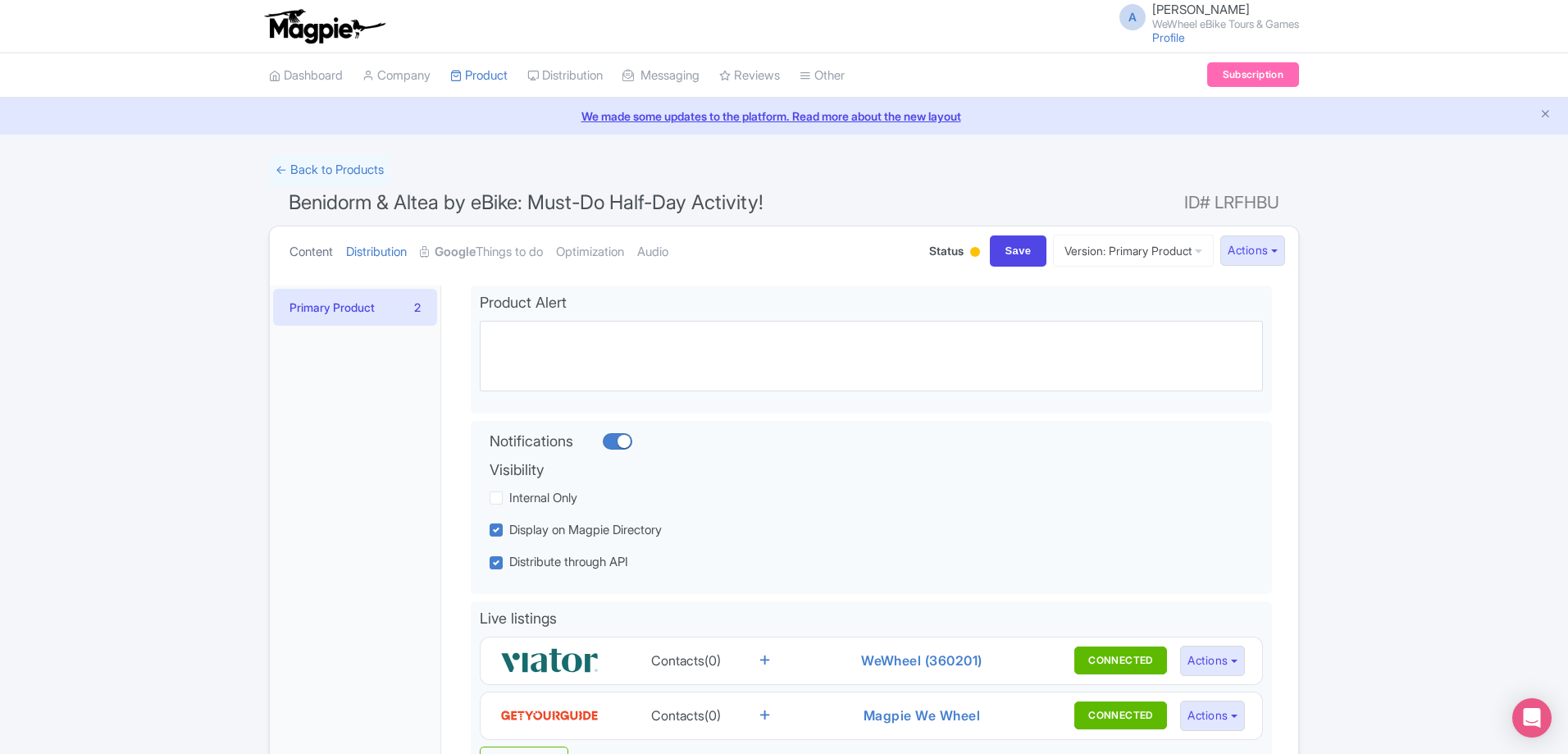
click at [317, 259] on link "Content" at bounding box center [310, 252] width 43 height 51
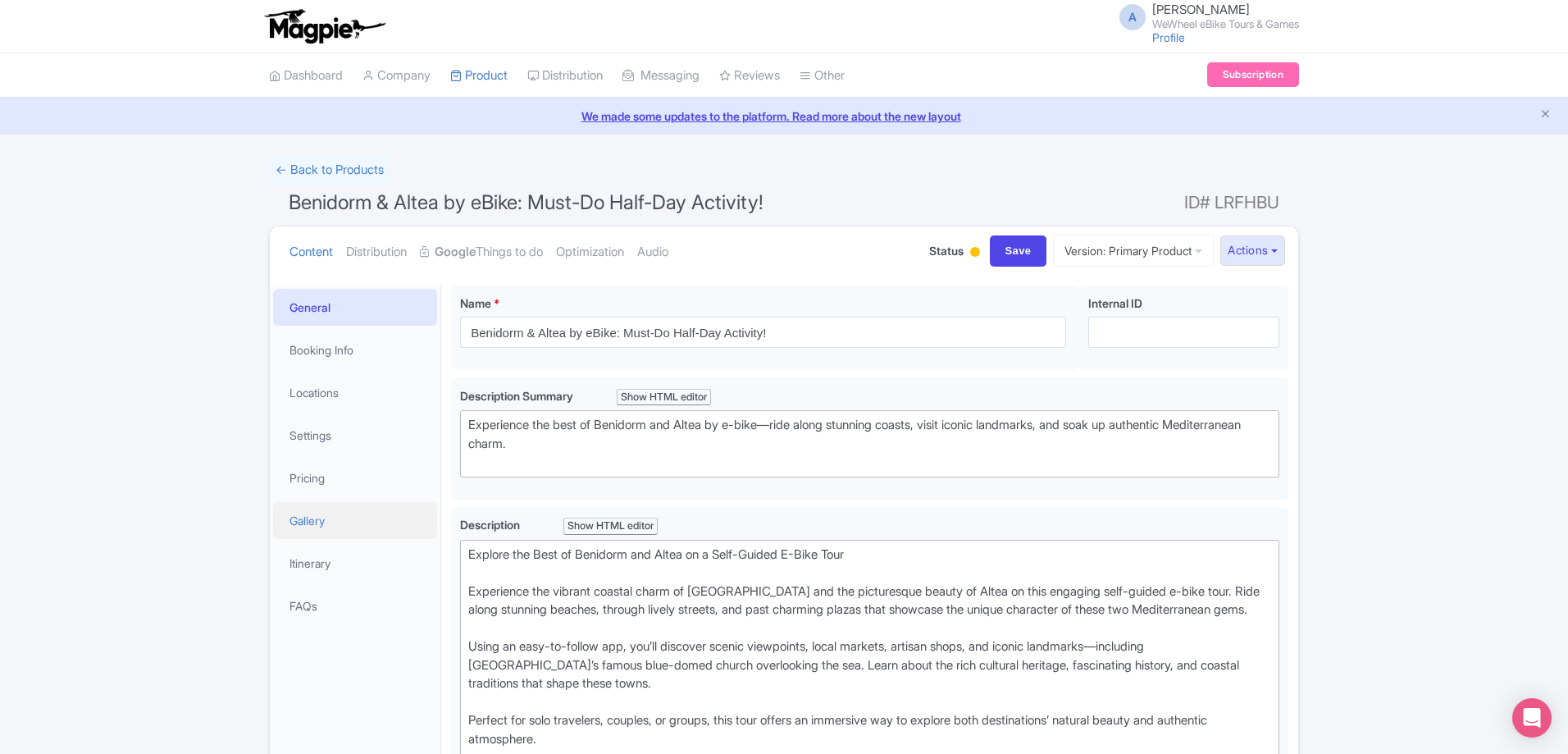
click at [330, 533] on link "Gallery" at bounding box center [354, 520] width 164 height 37
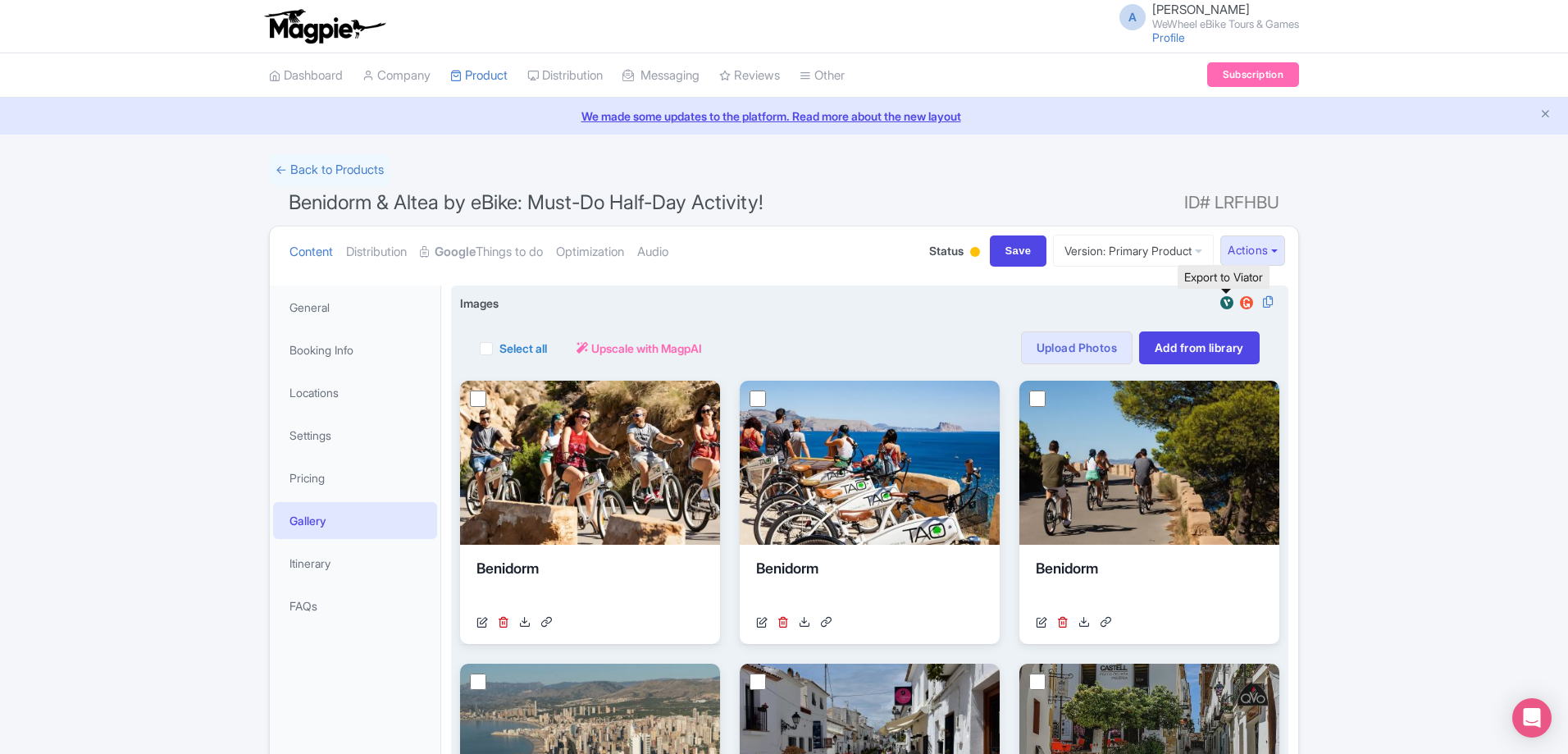
click at [1233, 301] on img at bounding box center [1226, 302] width 19 height 16
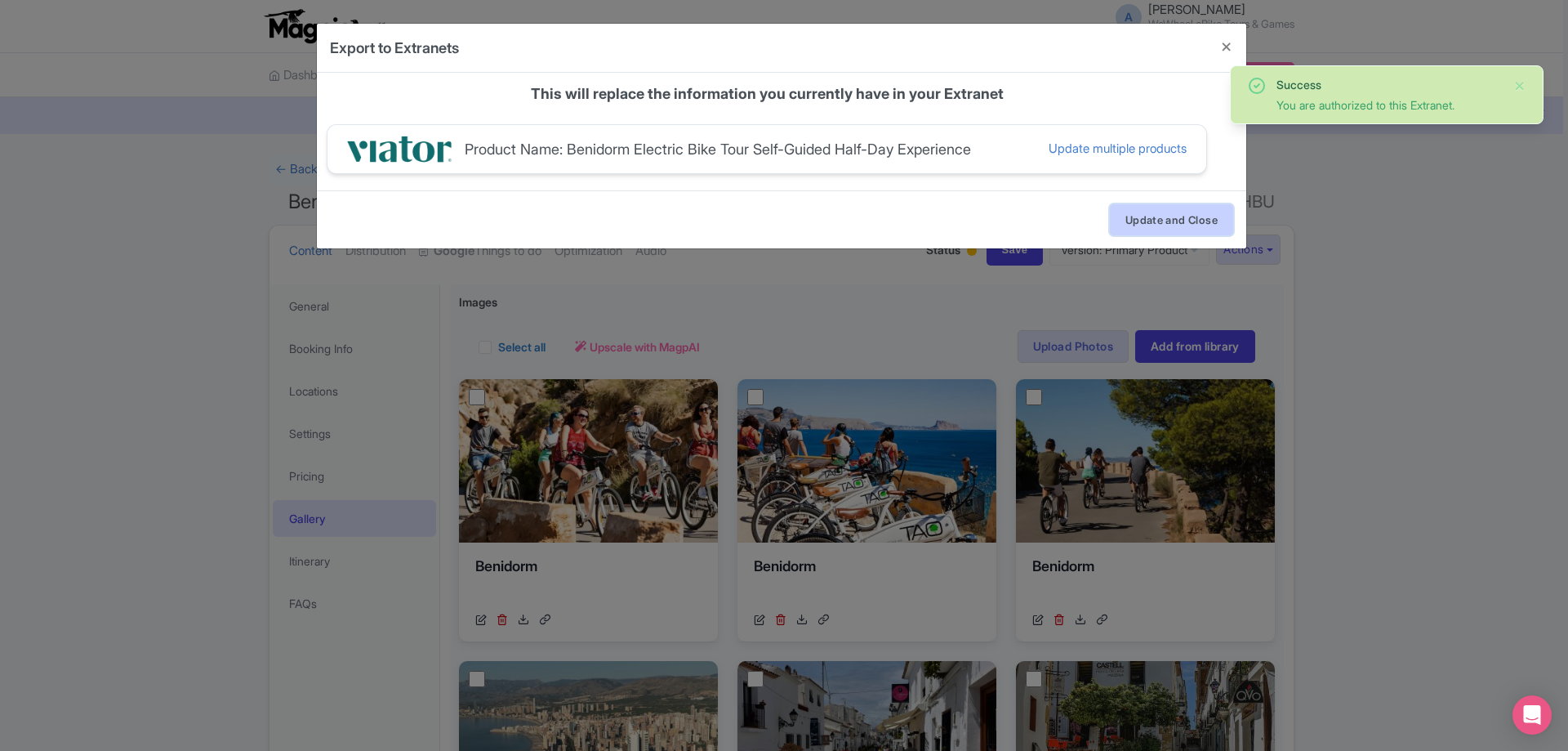
click at [1133, 222] on button "Update and Close" at bounding box center [1171, 220] width 123 height 31
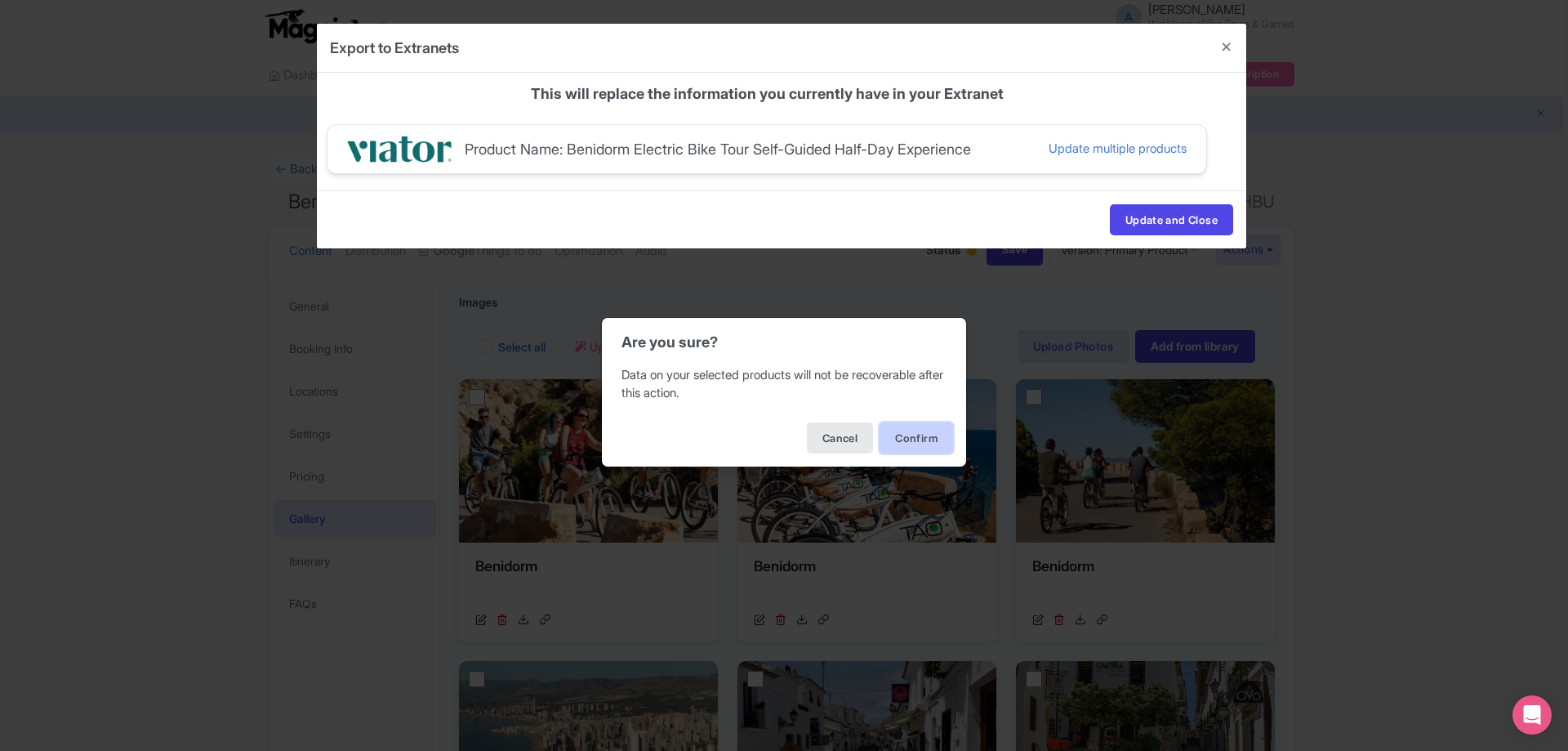
click at [900, 441] on button "Confirm" at bounding box center [916, 438] width 74 height 31
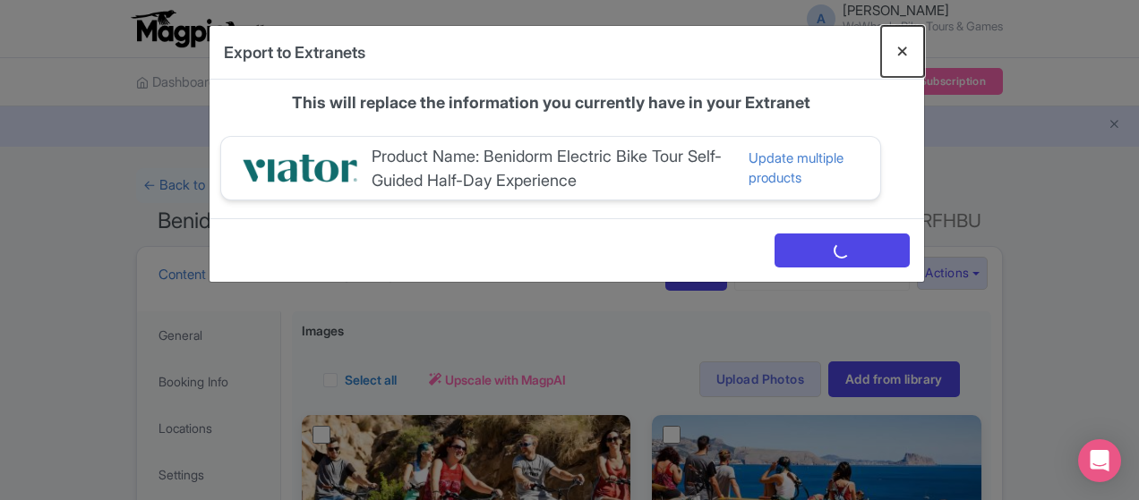
click at [924, 51] on button "Close" at bounding box center [902, 51] width 43 height 51
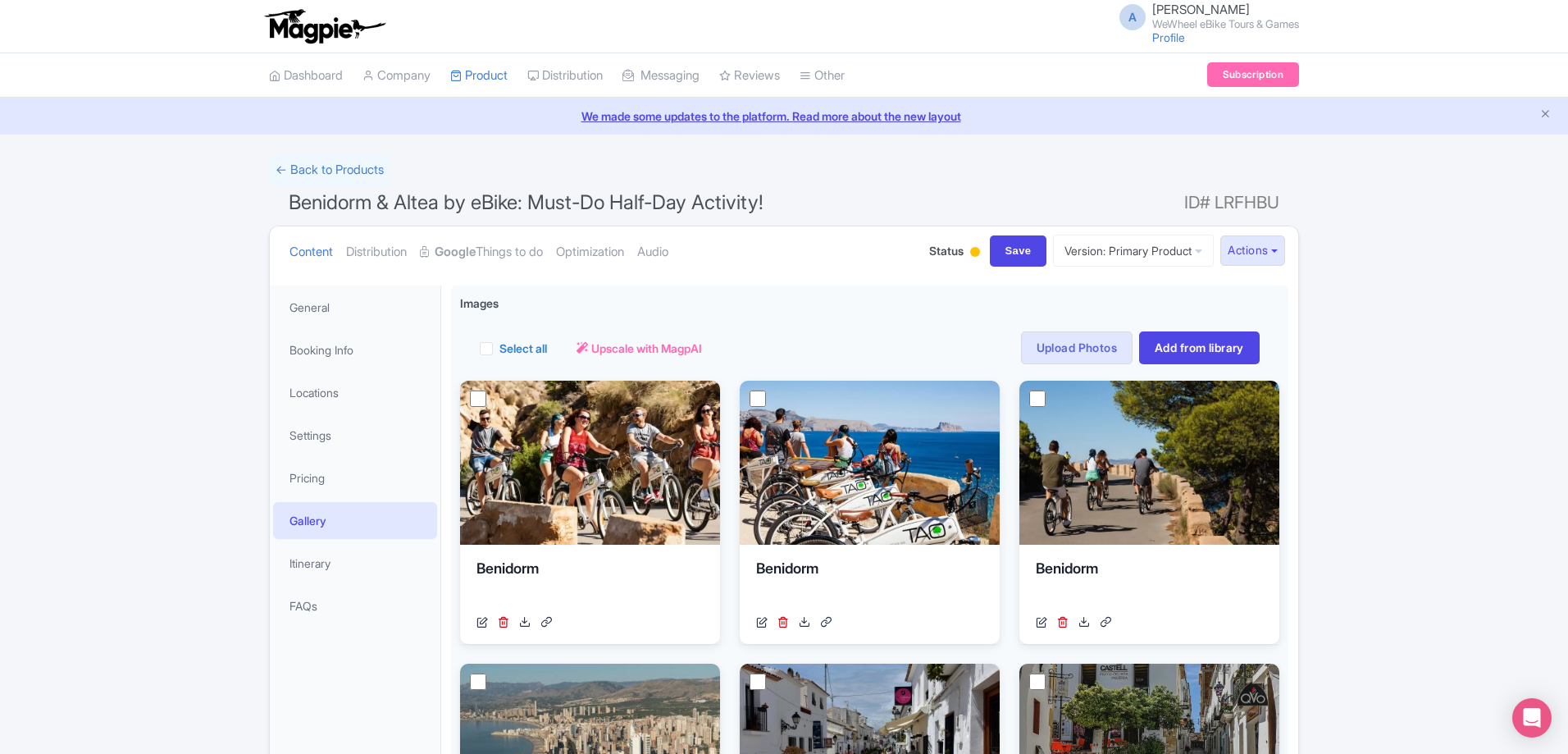
click at [942, 252] on span "Status" at bounding box center [946, 250] width 35 height 17
click at [324, 171] on link "← Back to Products" at bounding box center [330, 169] width 121 height 32
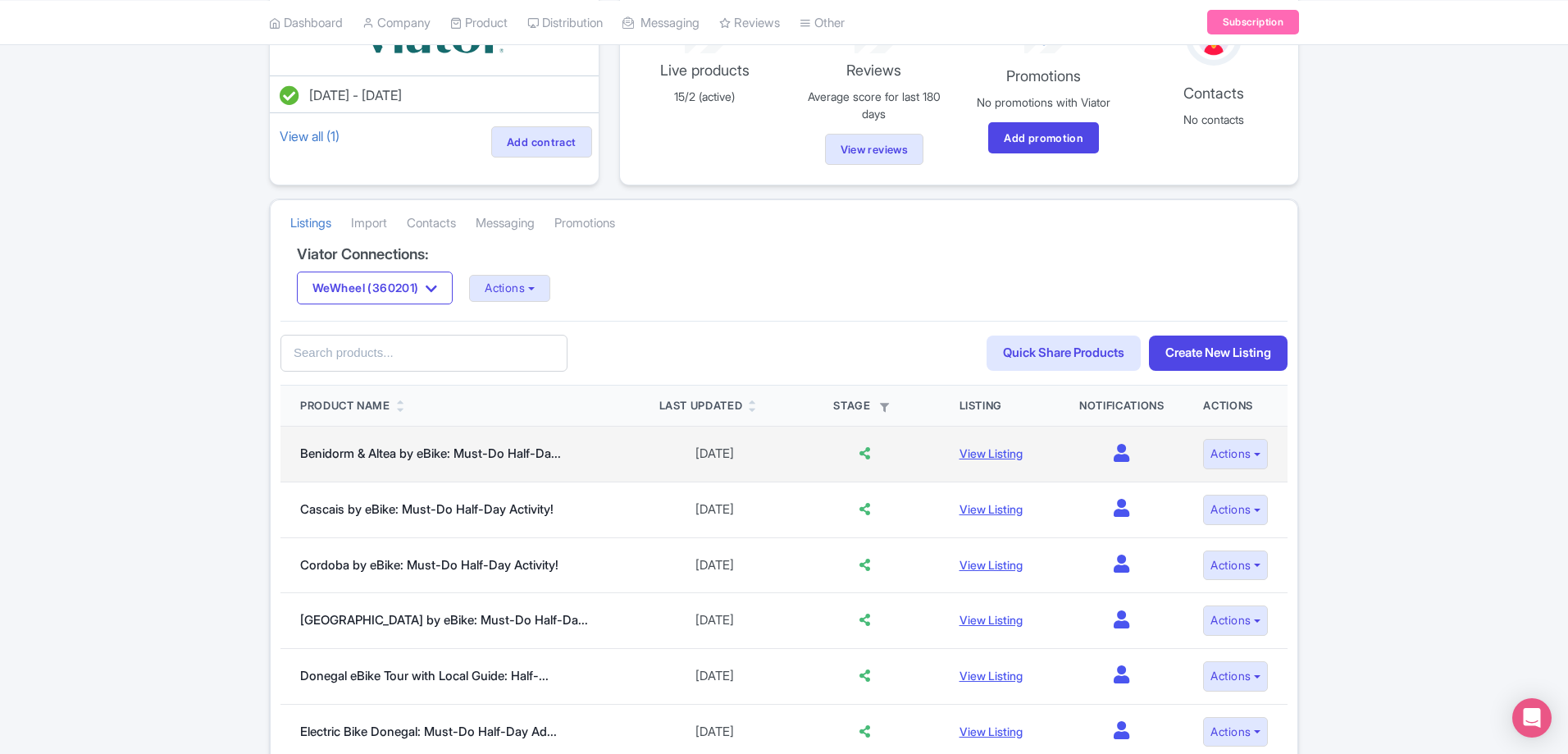
scroll to position [328, 0]
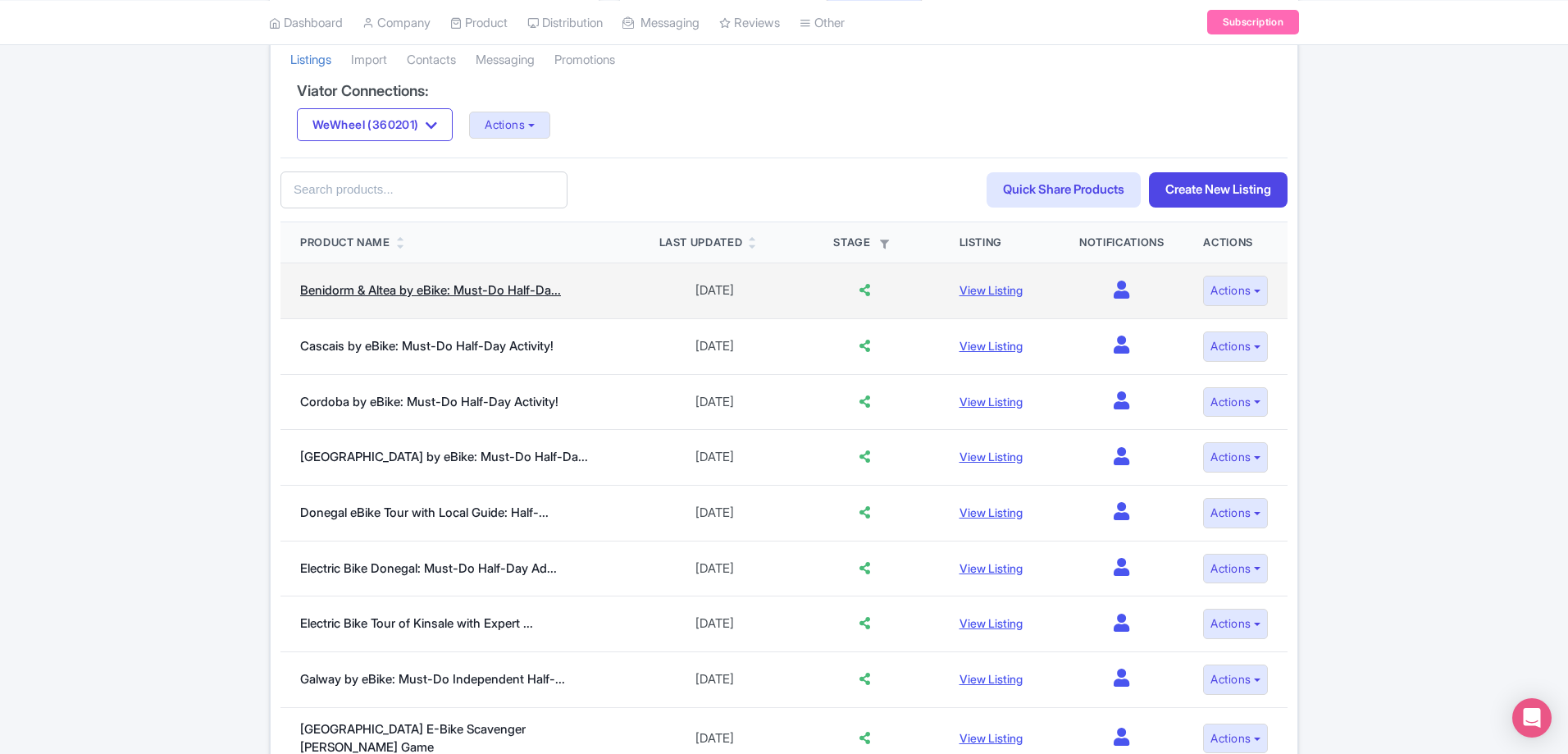
click at [475, 291] on link "Benidorm & Altea by eBike: Must-Do Half-Da..." at bounding box center [430, 290] width 261 height 16
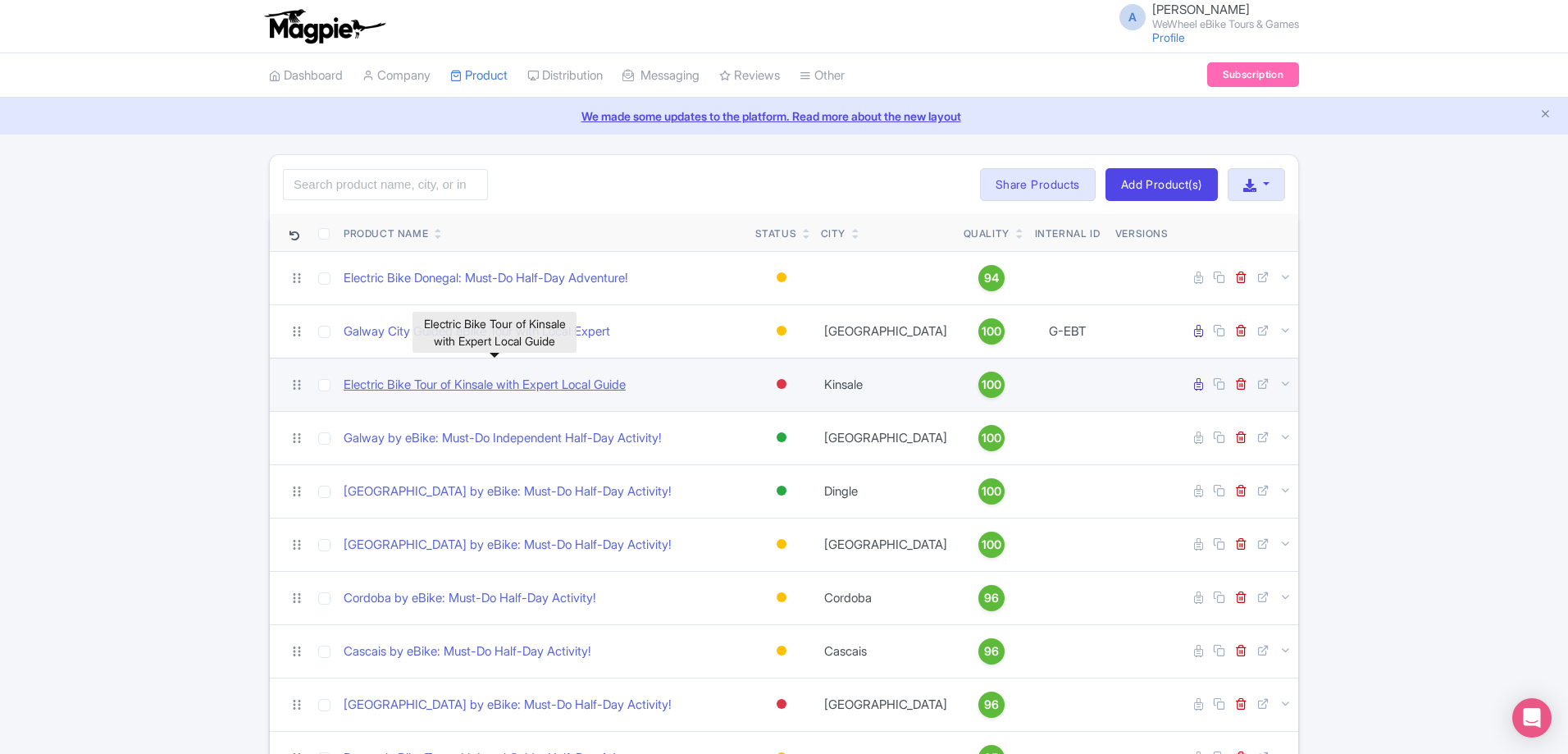
click at [615, 389] on link "Electric Bike Tour of Kinsale with Expert Local Guide" at bounding box center [485, 385] width 282 height 19
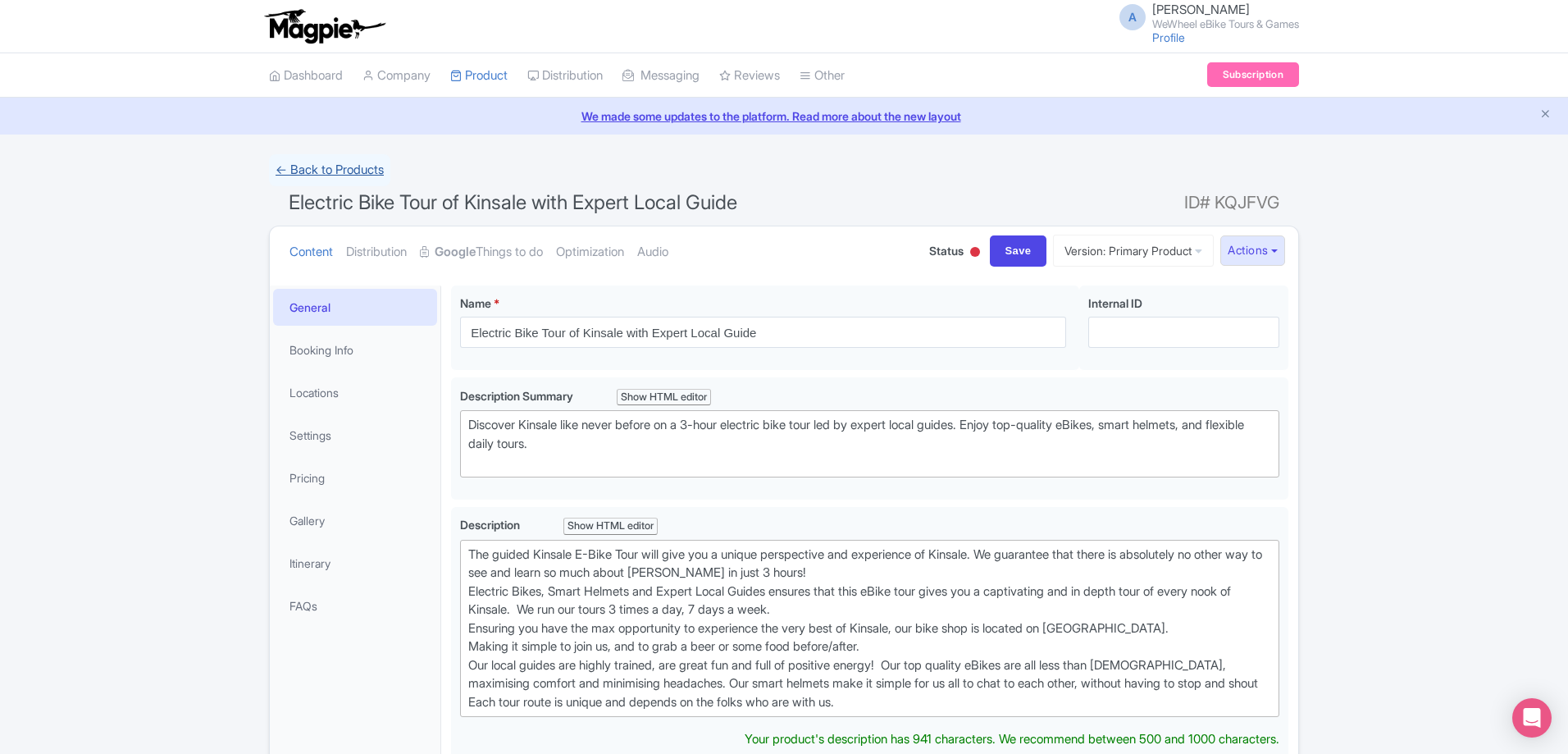
click at [349, 171] on link "← Back to Products" at bounding box center [330, 169] width 121 height 32
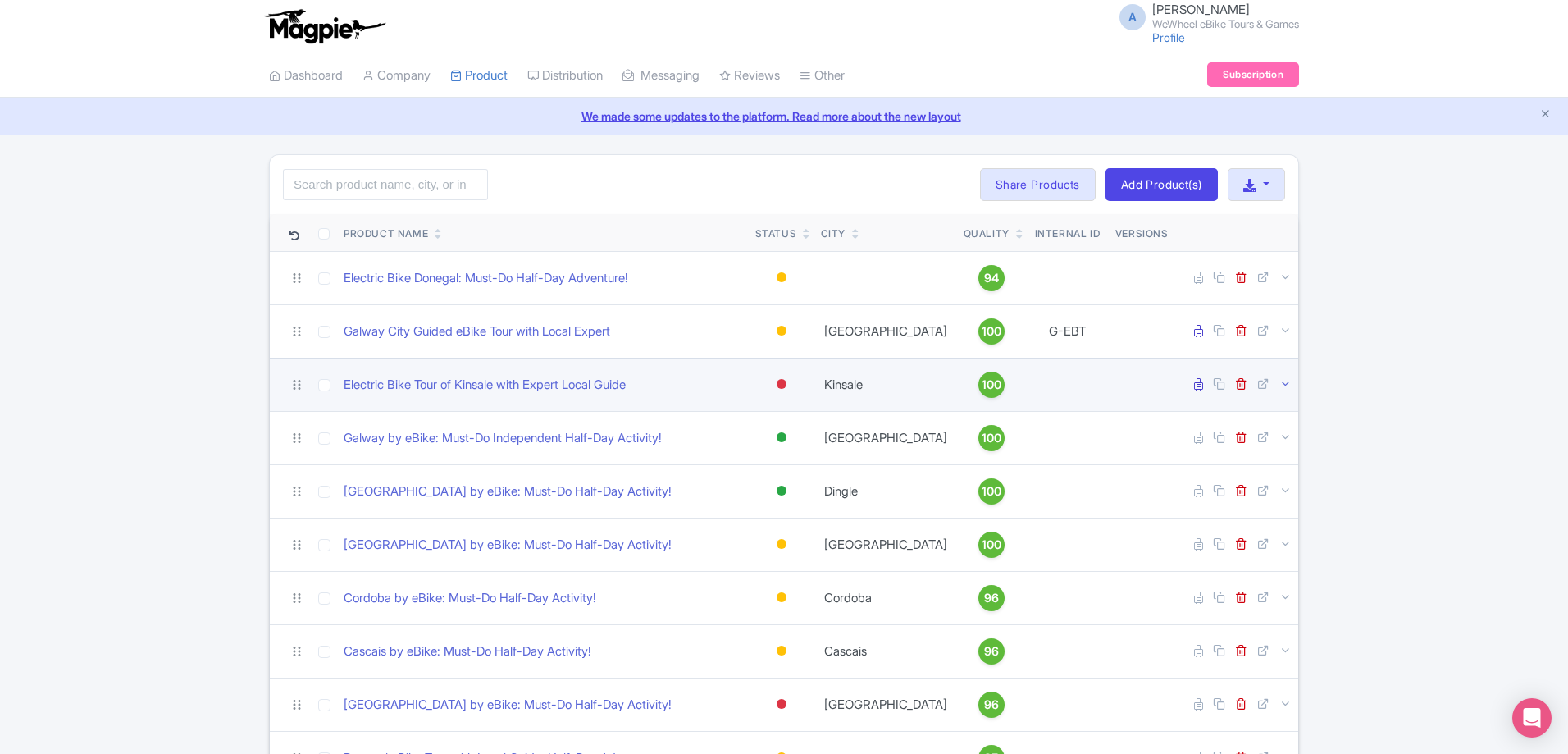
click at [1285, 387] on icon at bounding box center [1285, 383] width 12 height 12
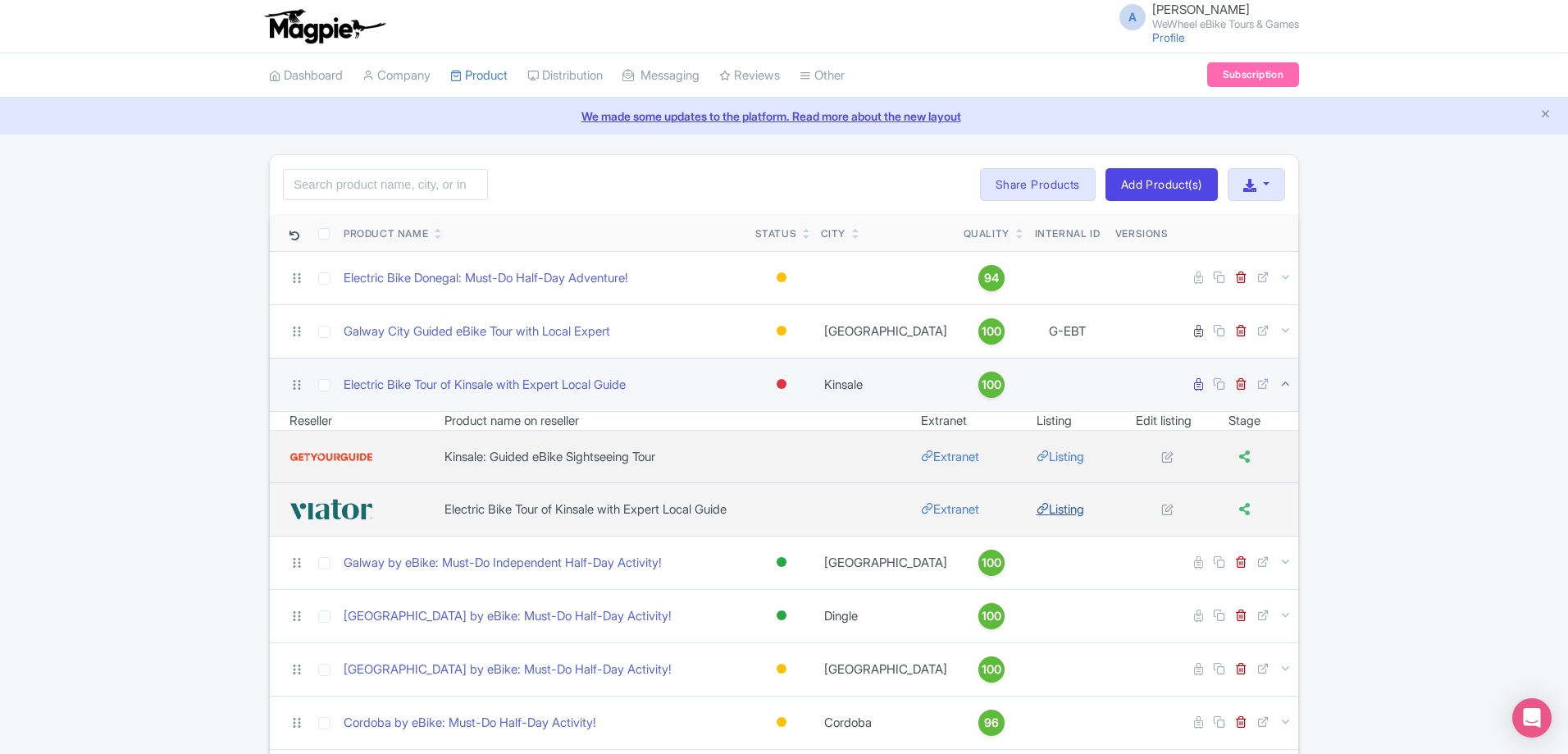
click at [1070, 509] on link "Listing" at bounding box center [1061, 508] width 48 height 16
click at [1285, 388] on icon at bounding box center [1285, 383] width 12 height 12
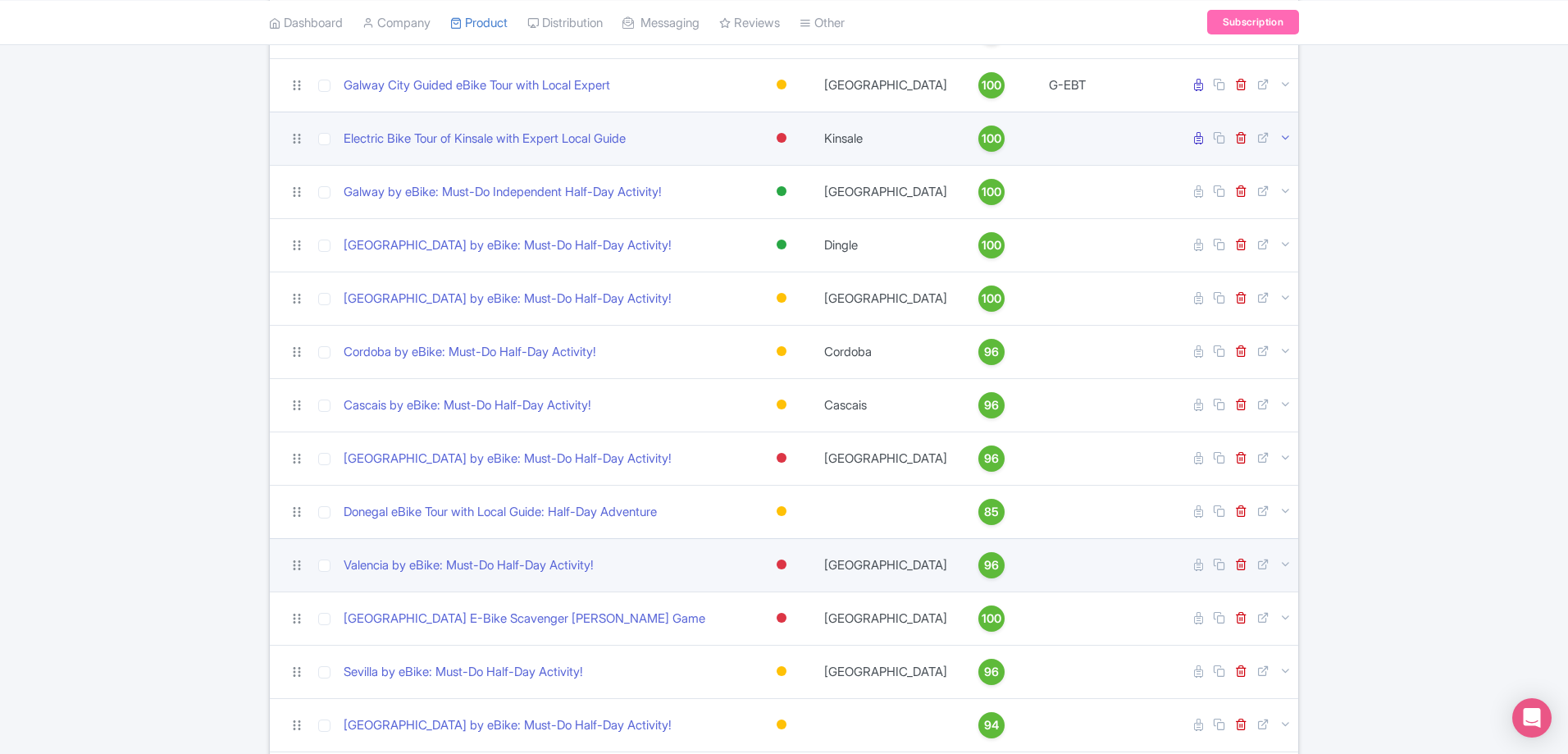
scroll to position [368, 0]
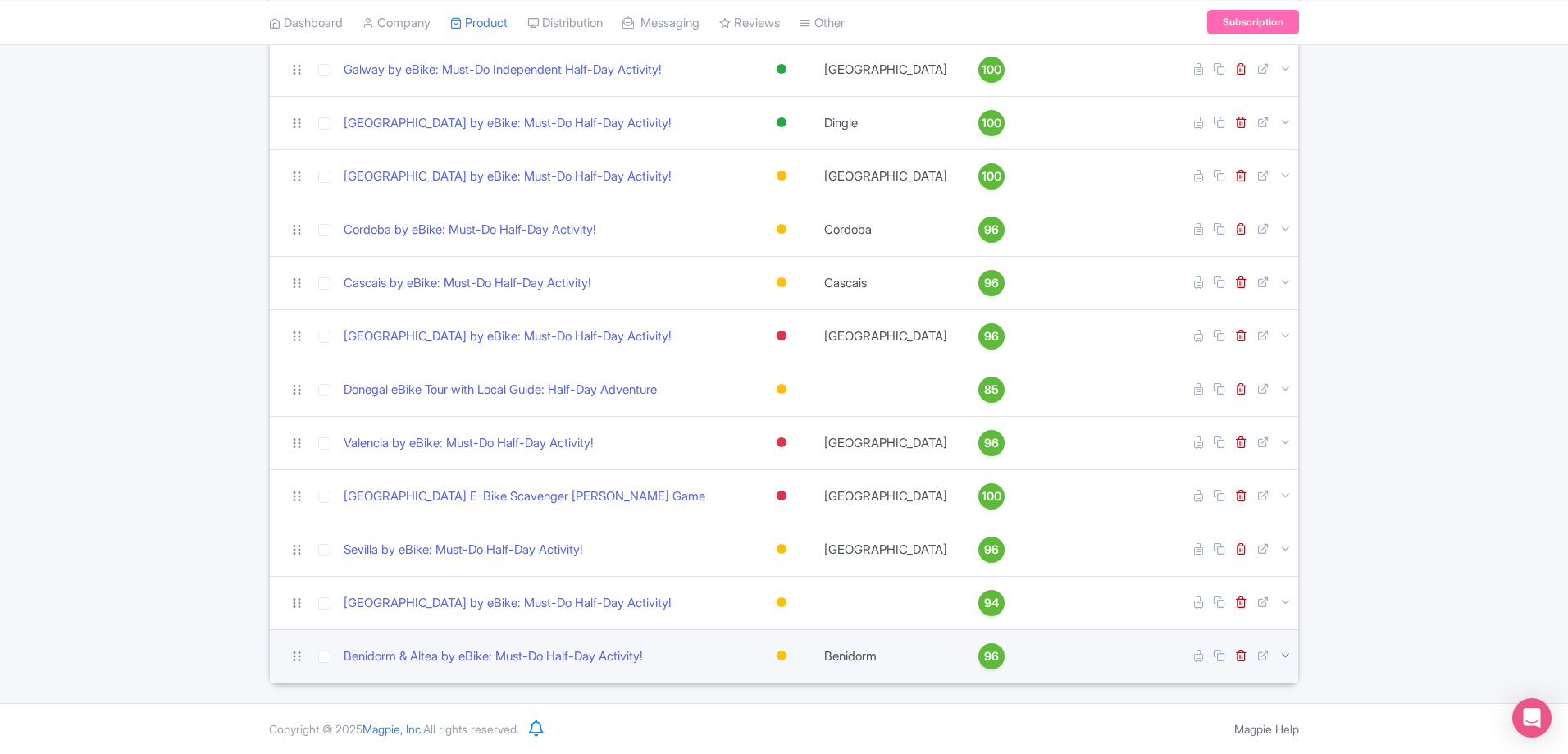
click at [1285, 655] on icon at bounding box center [1285, 654] width 12 height 12
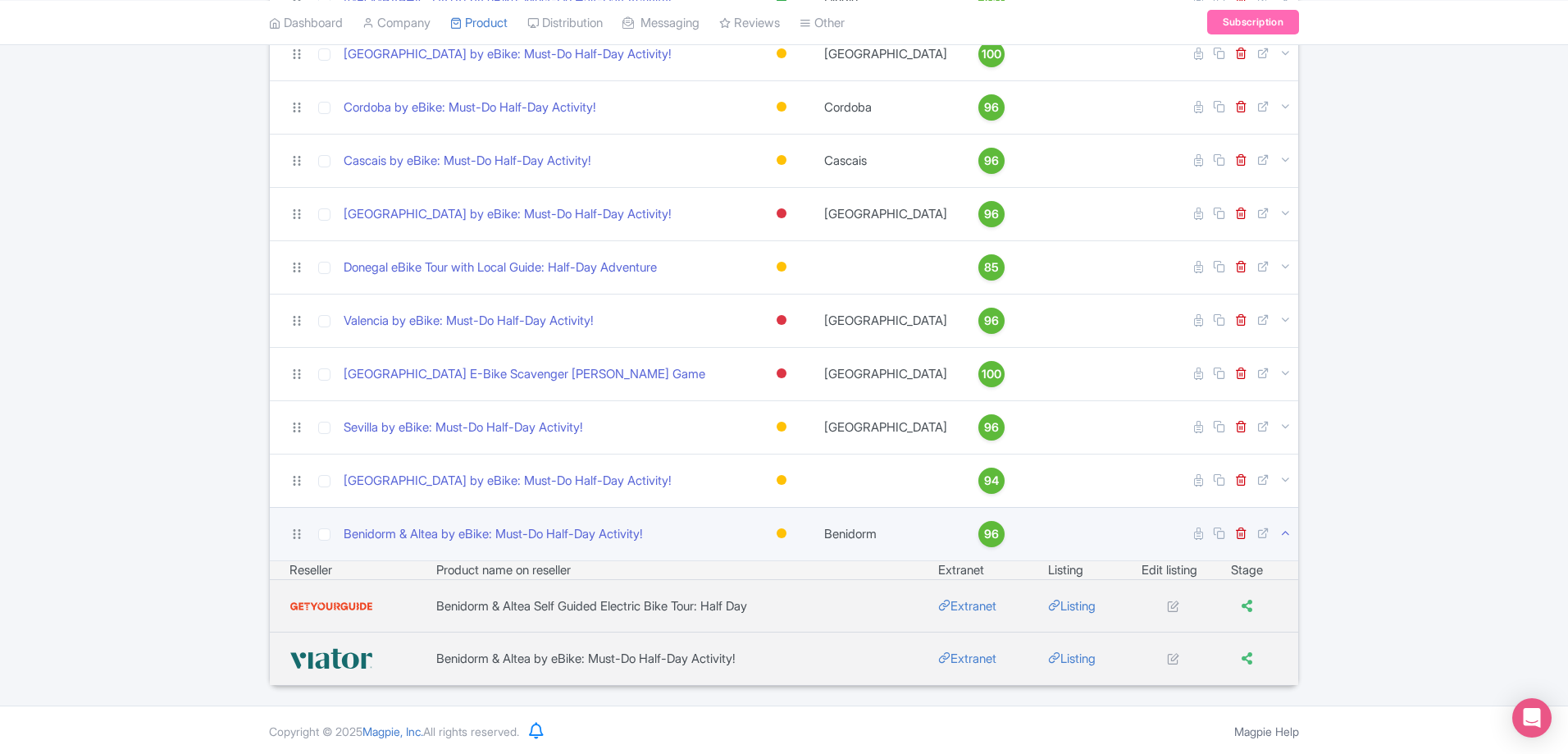
scroll to position [493, 0]
click at [1077, 660] on link "Listing" at bounding box center [1072, 655] width 48 height 16
click at [967, 659] on link "Extranet" at bounding box center [967, 655] width 59 height 16
click at [1078, 607] on link "Listing" at bounding box center [1072, 603] width 48 height 16
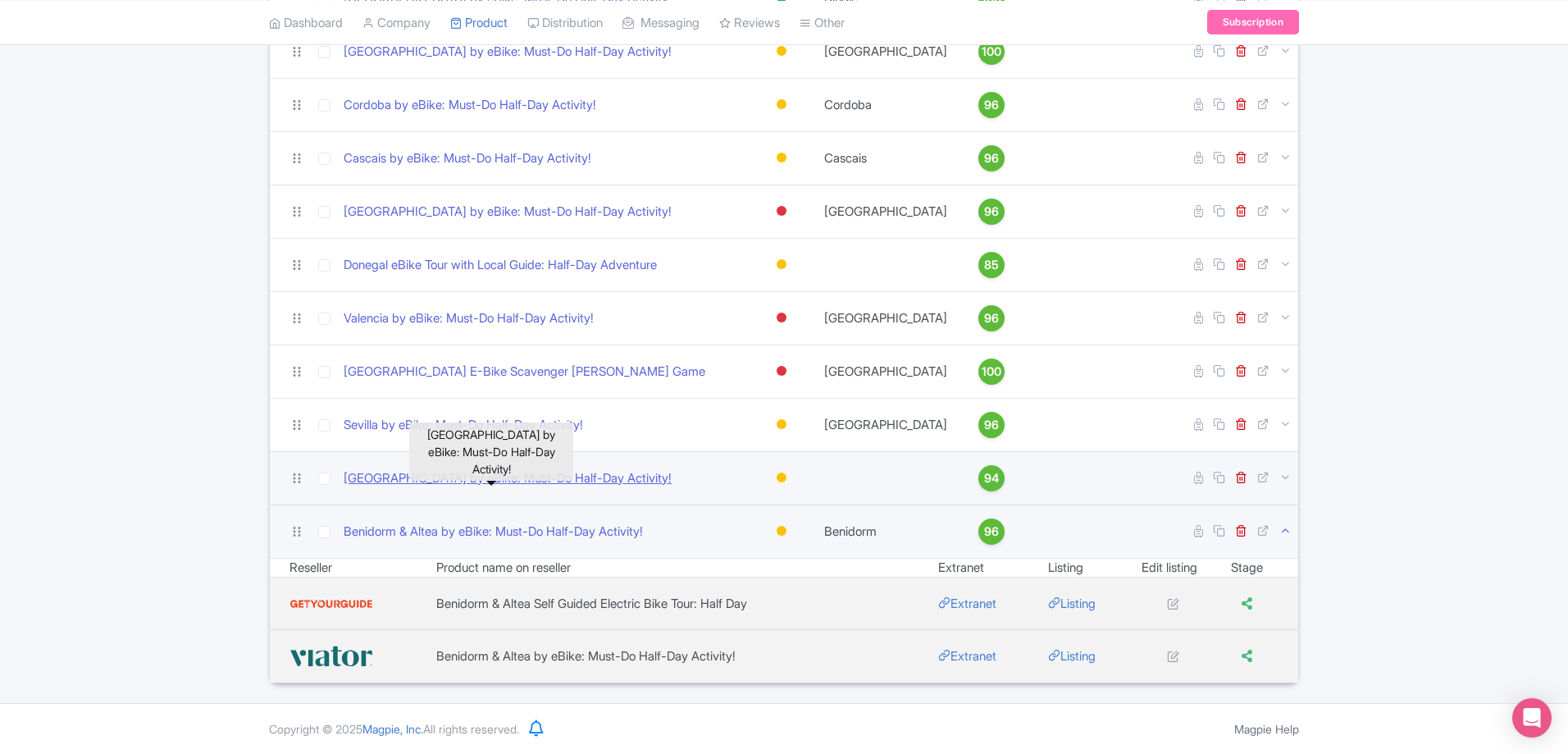
click at [485, 478] on link "[GEOGRAPHIC_DATA] by eBike: Must-Do Half-Day Activity!" at bounding box center [507, 478] width 328 height 19
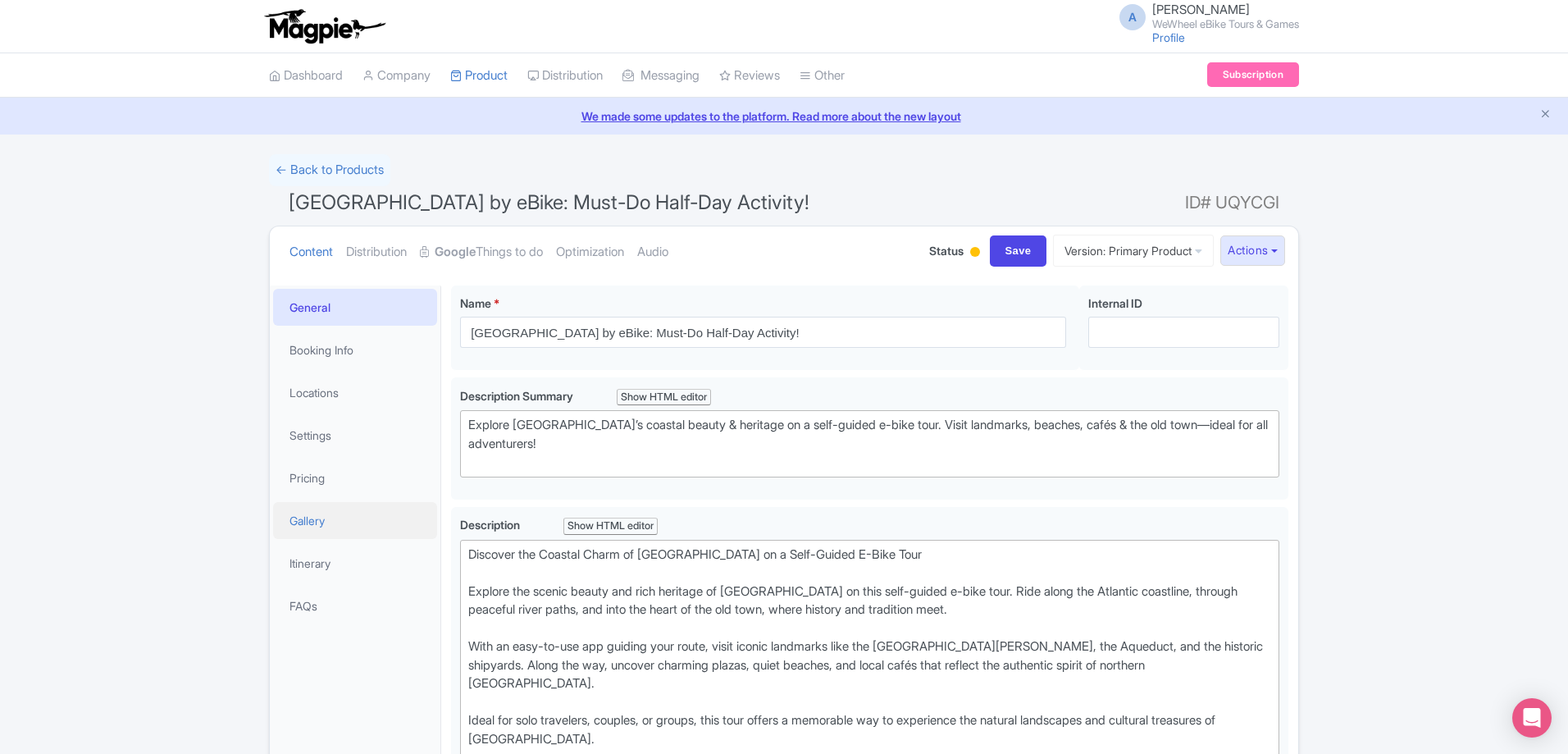
click at [346, 522] on link "Gallery" at bounding box center [354, 520] width 164 height 37
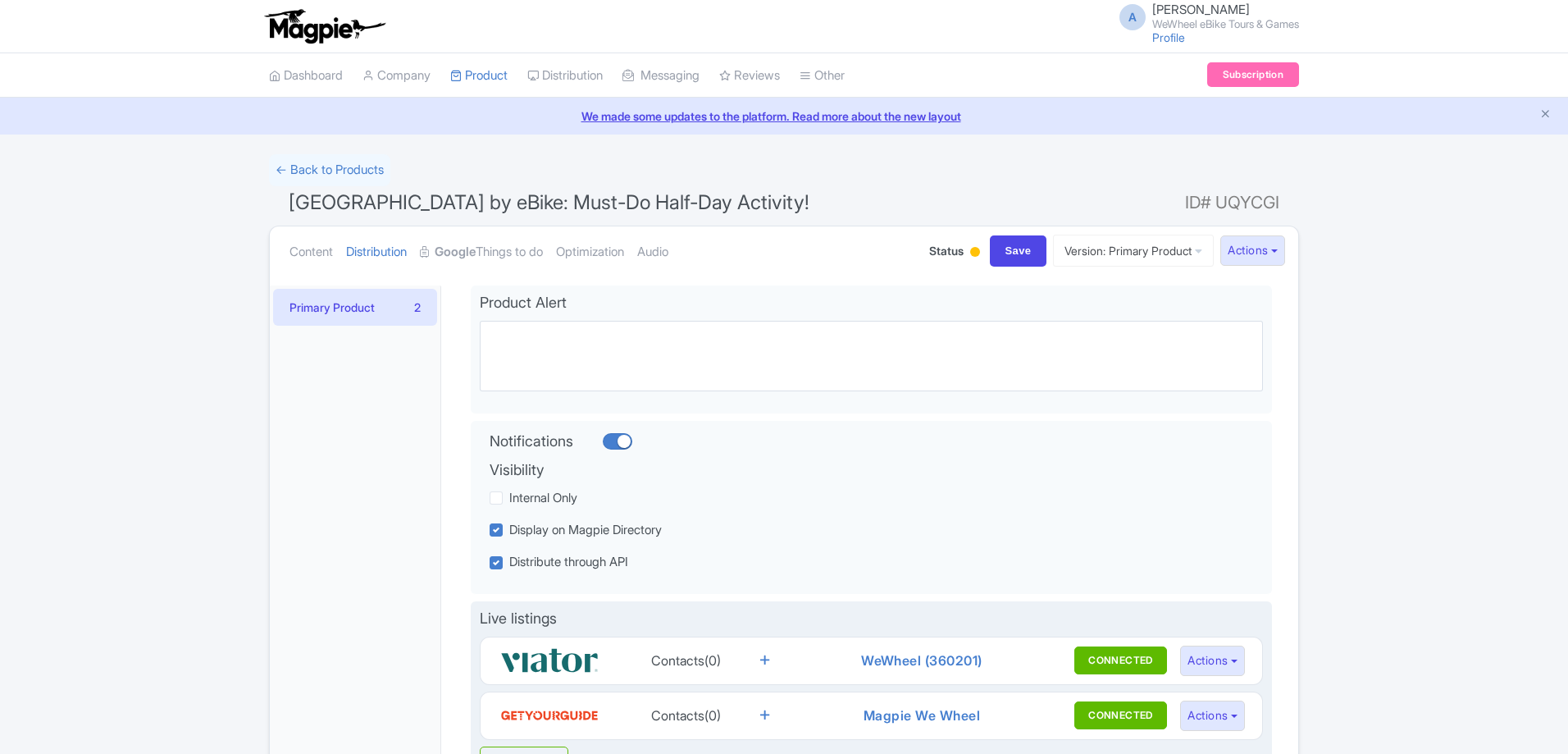
scroll to position [276, 0]
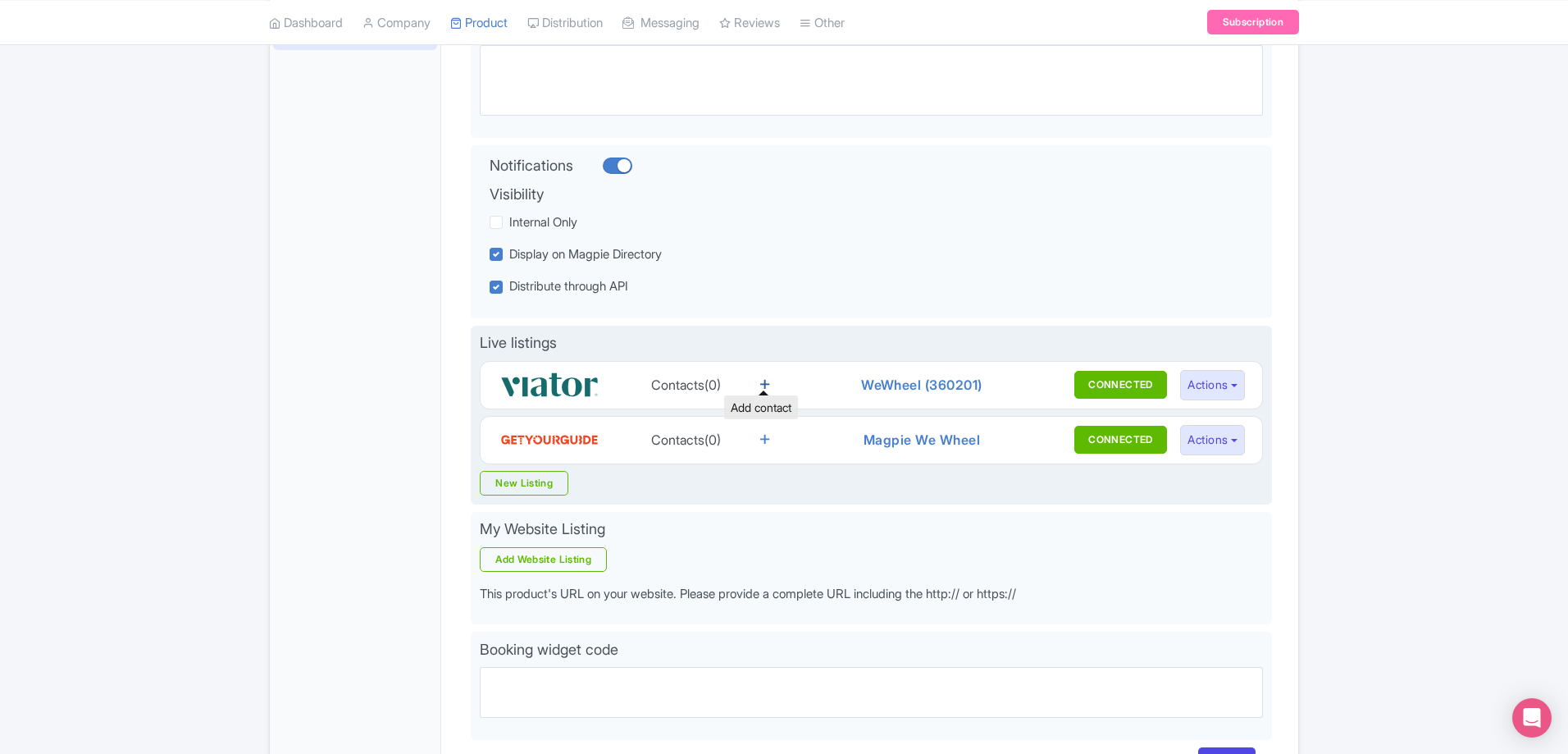
click at [763, 382] on icon at bounding box center [765, 384] width 9 height 12
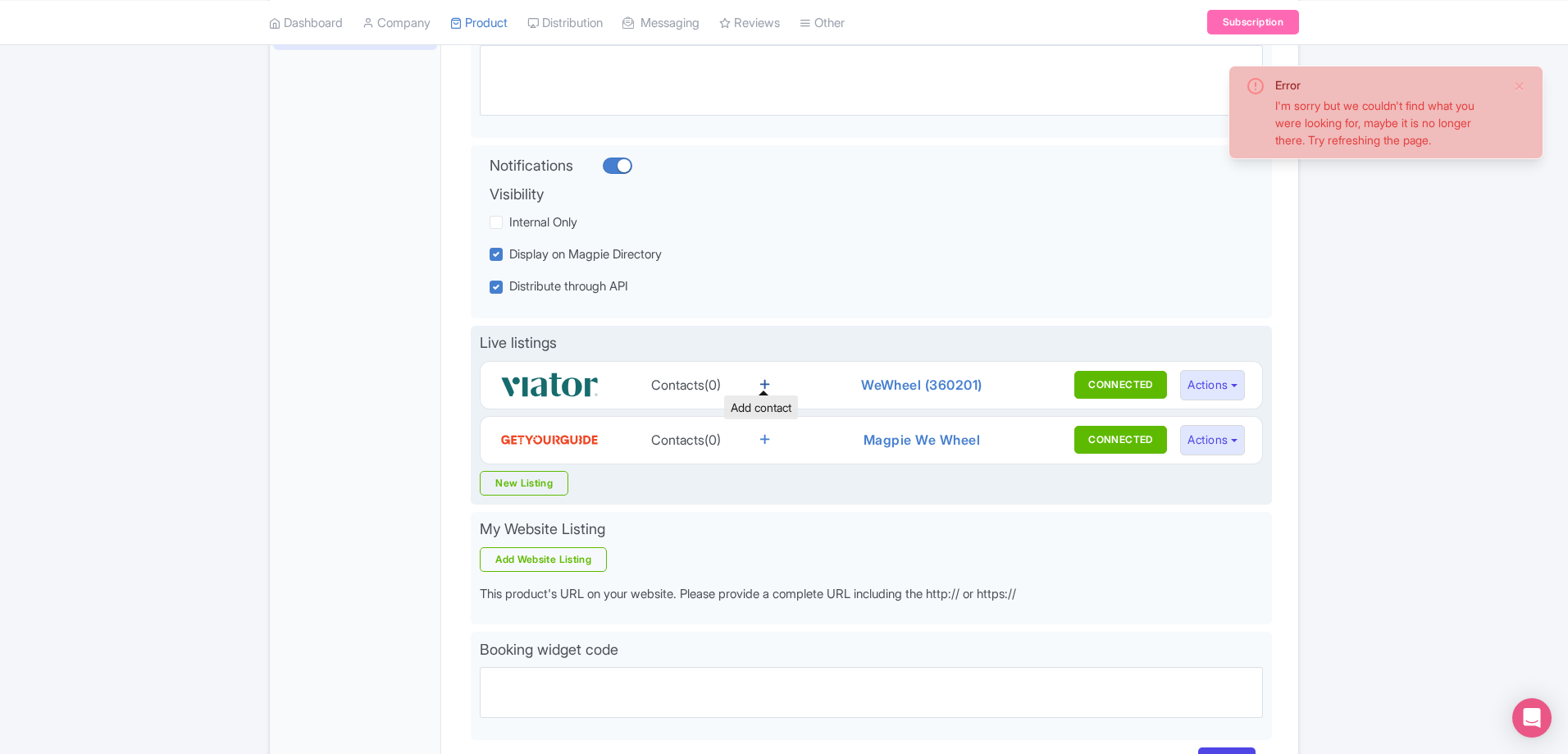
click at [768, 384] on icon at bounding box center [765, 384] width 9 height 12
click at [1225, 388] on button "Actions" at bounding box center [1212, 385] width 65 height 30
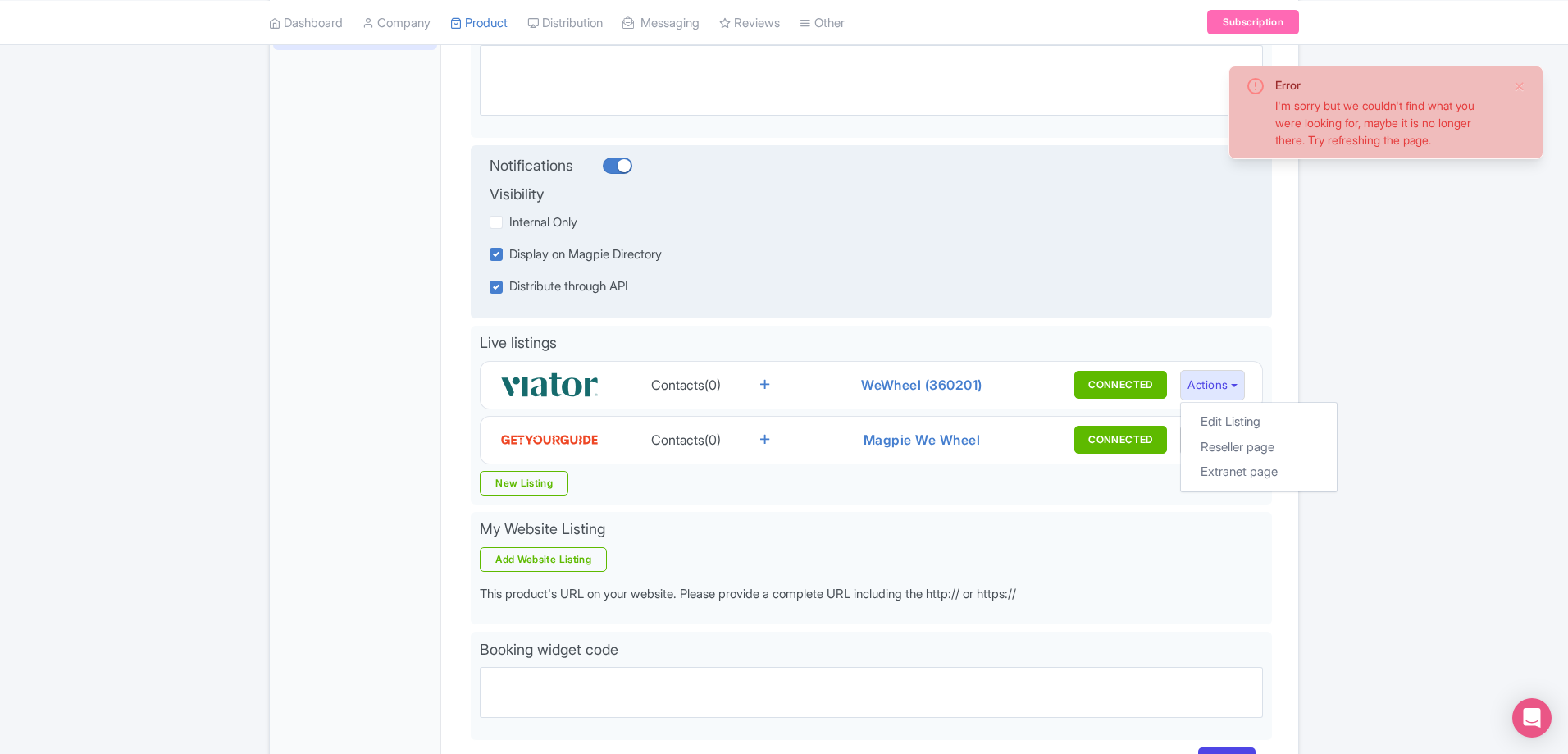
click at [1191, 311] on div "Notifications Visibility Internal Only Display on Magpie Directory Distribute t…" at bounding box center [871, 232] width 801 height 174
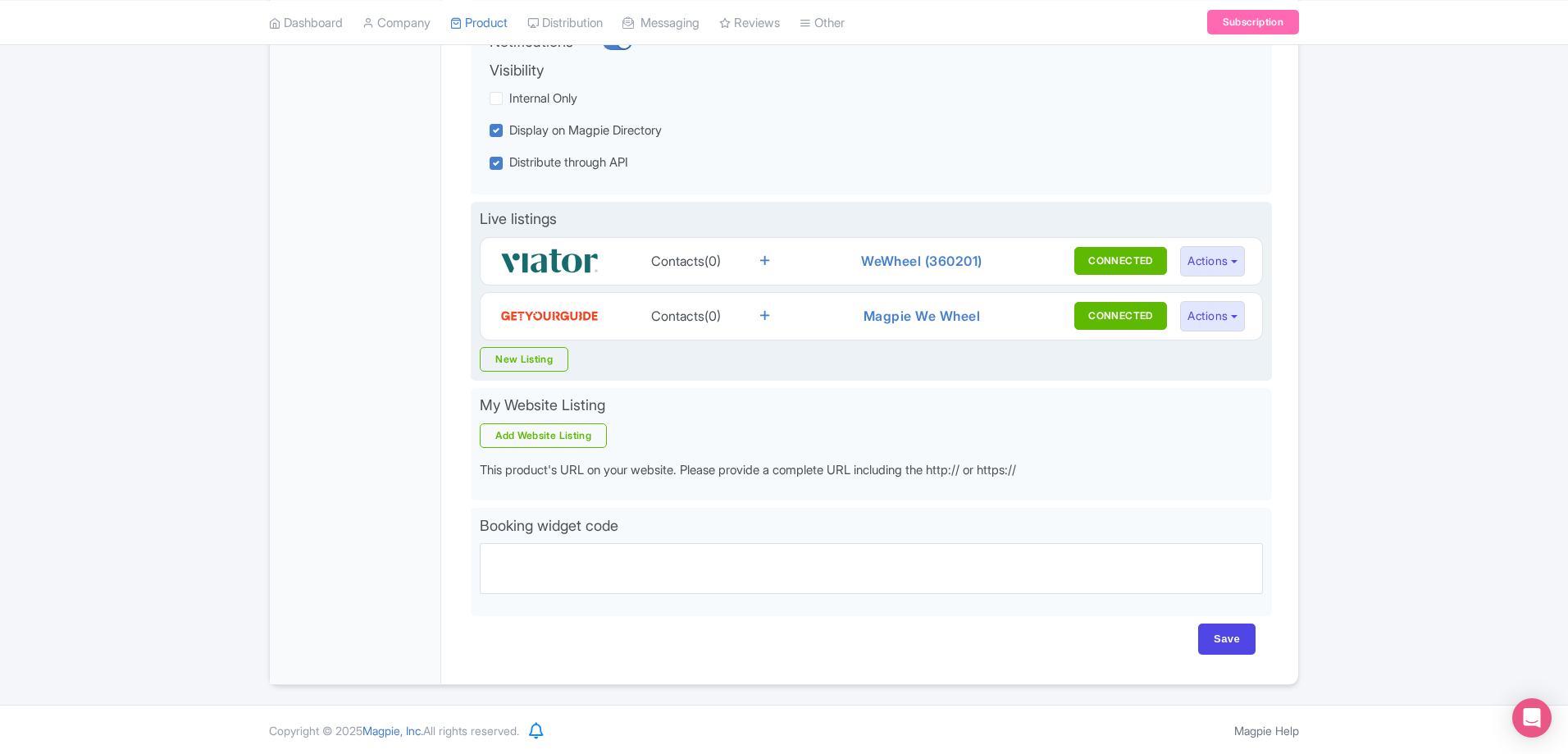
scroll to position [401, 0]
click at [1238, 262] on button "Actions" at bounding box center [1212, 259] width 65 height 30
click at [1230, 322] on link "Reseller page" at bounding box center [1258, 322] width 156 height 26
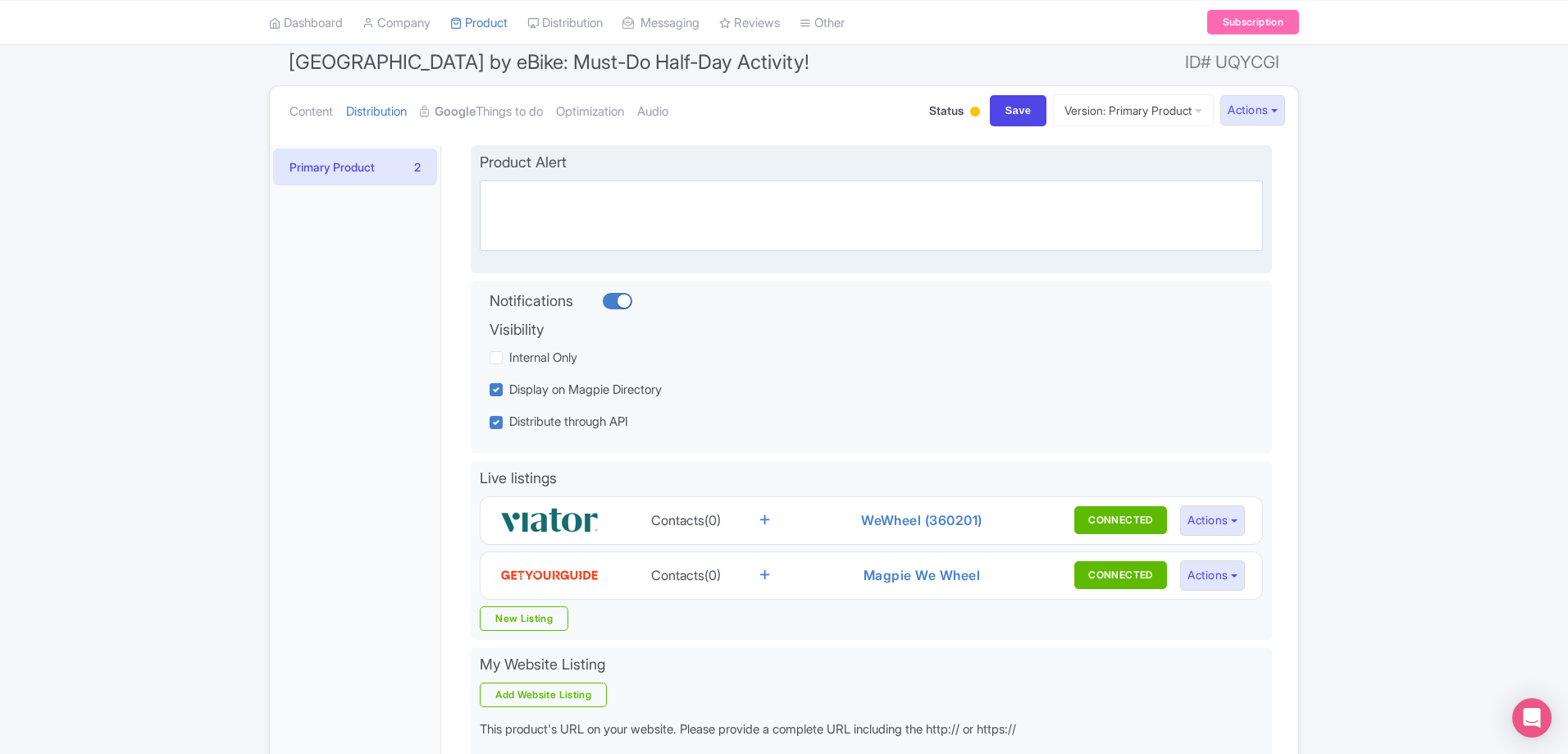
scroll to position [0, 0]
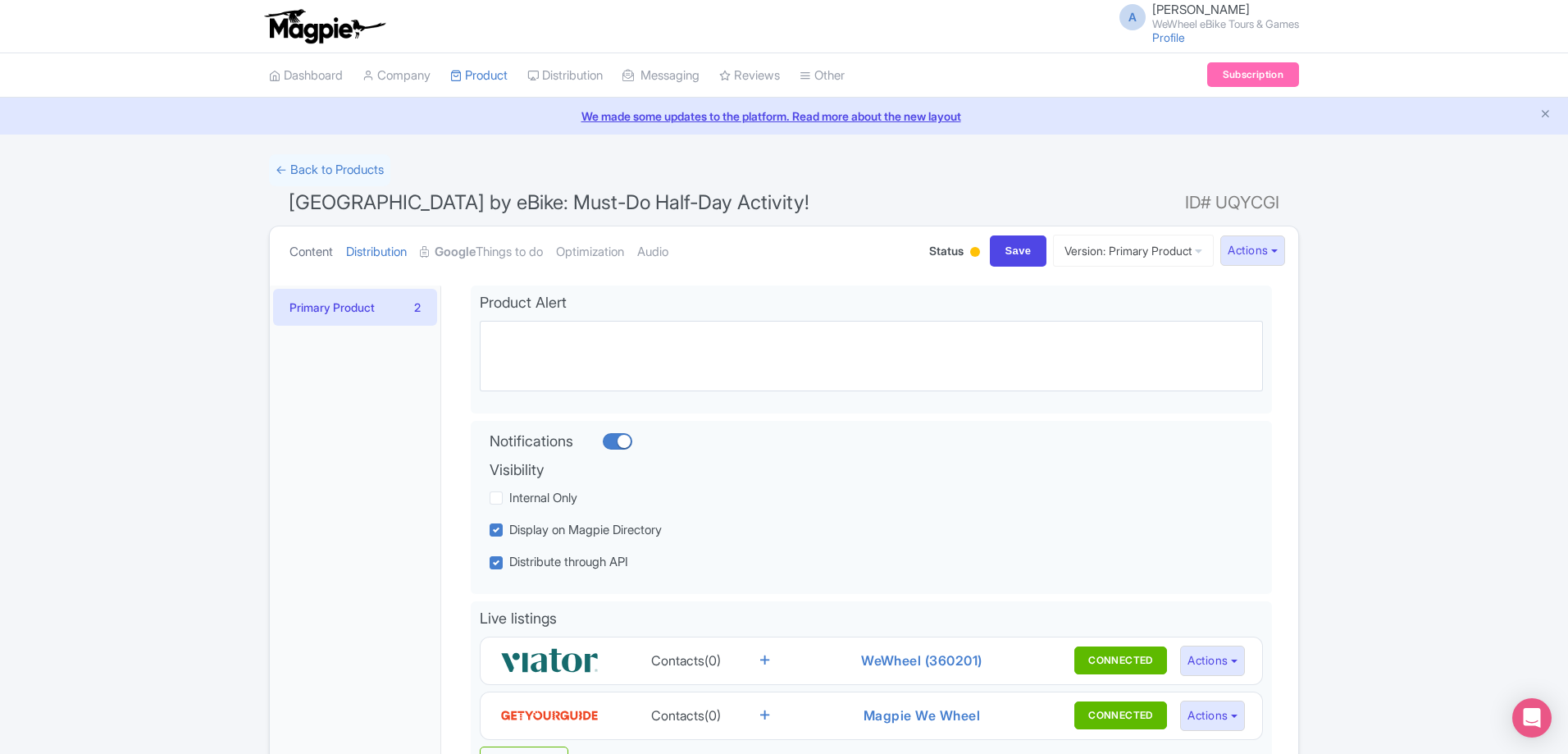
click at [302, 256] on link "Content" at bounding box center [310, 252] width 43 height 51
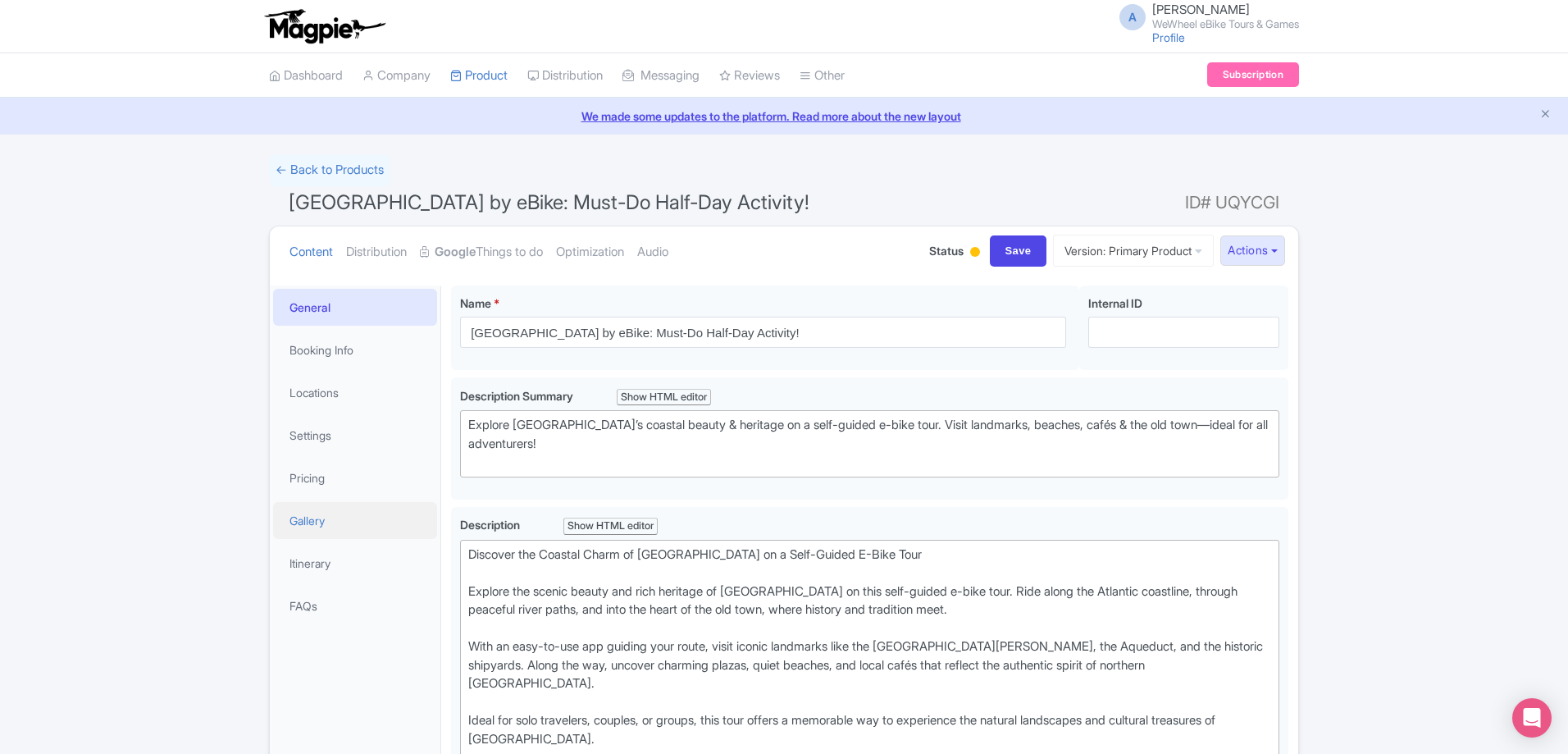
click at [315, 522] on link "Gallery" at bounding box center [354, 520] width 164 height 37
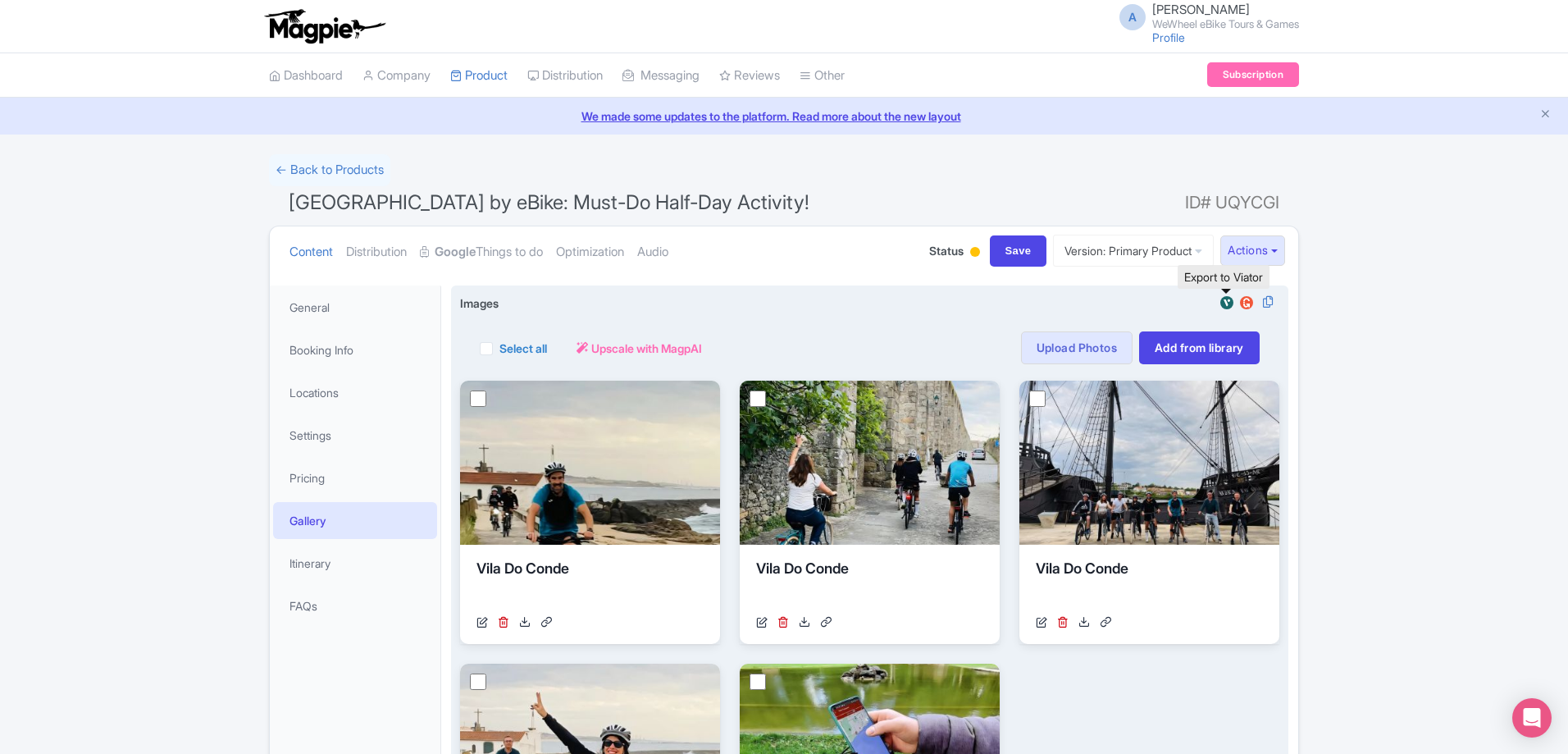
click at [1225, 304] on img at bounding box center [1226, 302] width 19 height 16
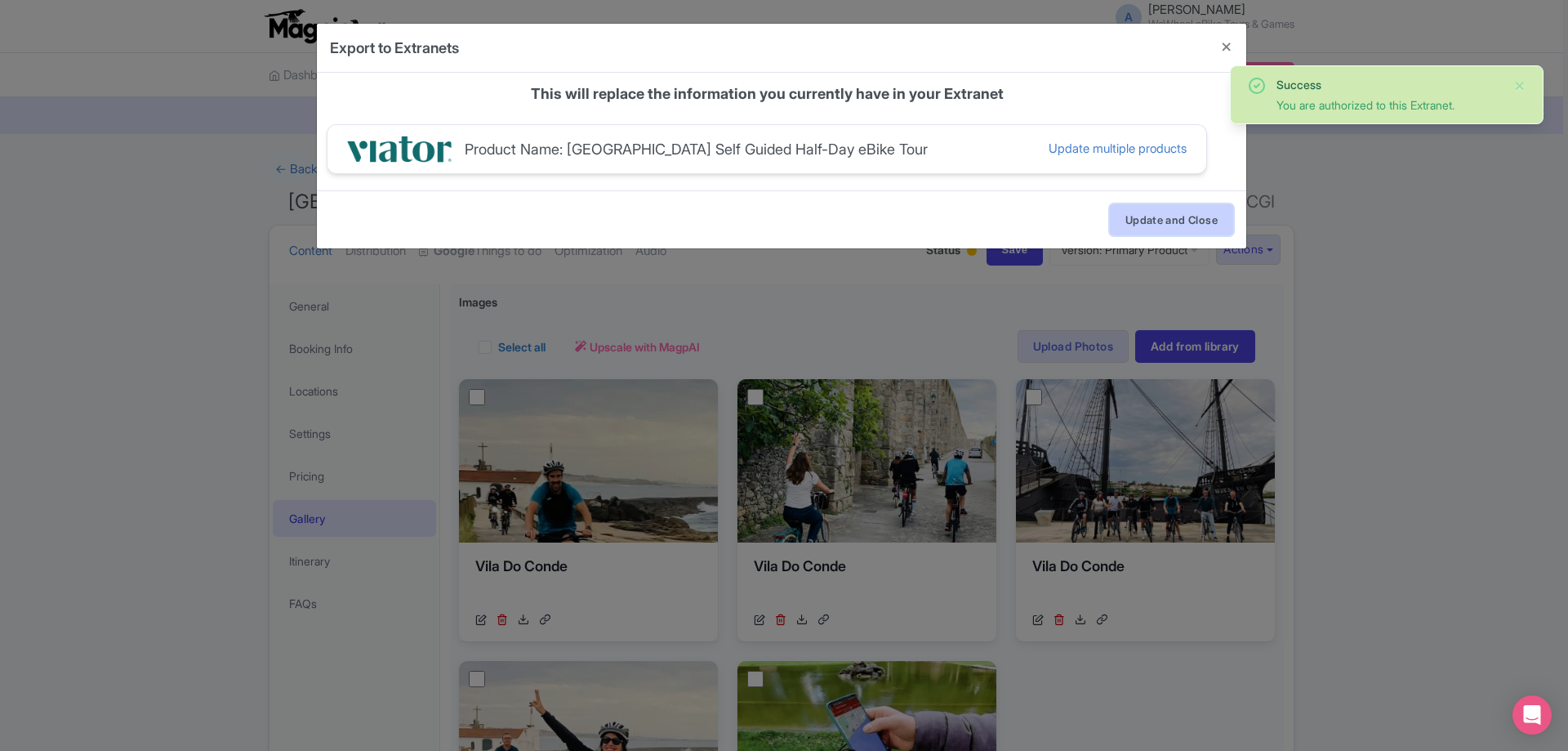
click at [1208, 221] on button "Update and Close" at bounding box center [1171, 220] width 123 height 31
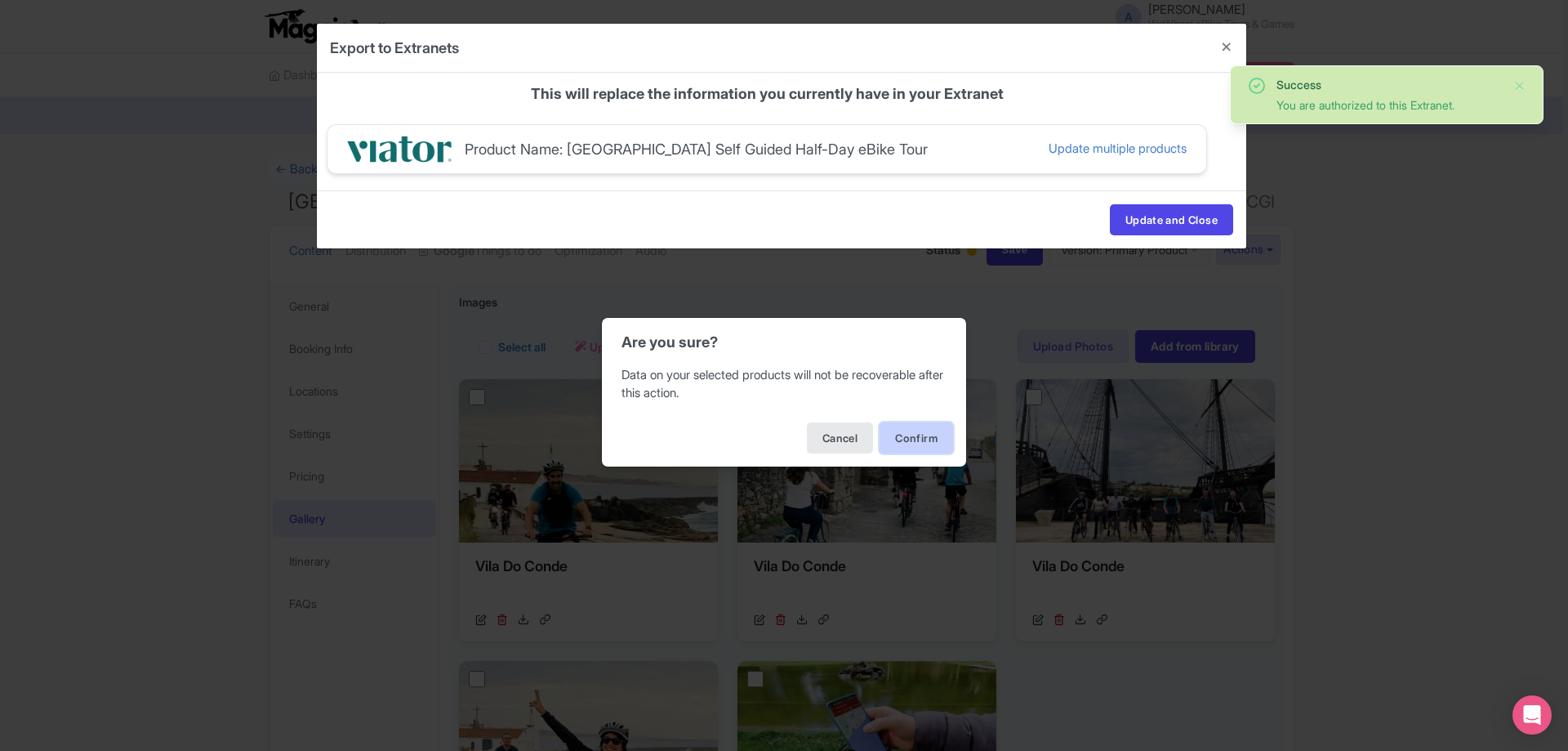
click at [939, 441] on button "Confirm" at bounding box center [916, 438] width 74 height 31
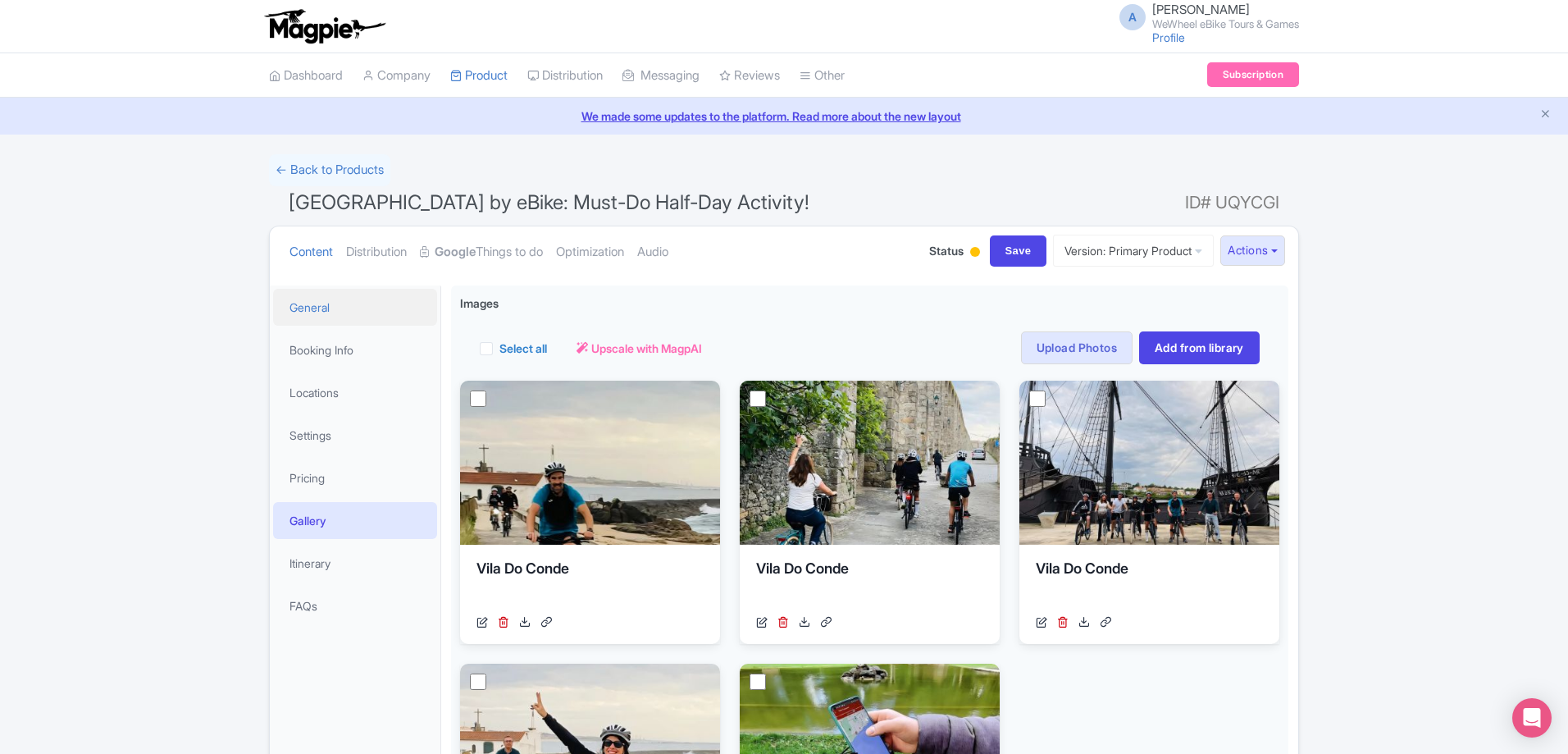
click at [350, 321] on link "General" at bounding box center [354, 307] width 164 height 37
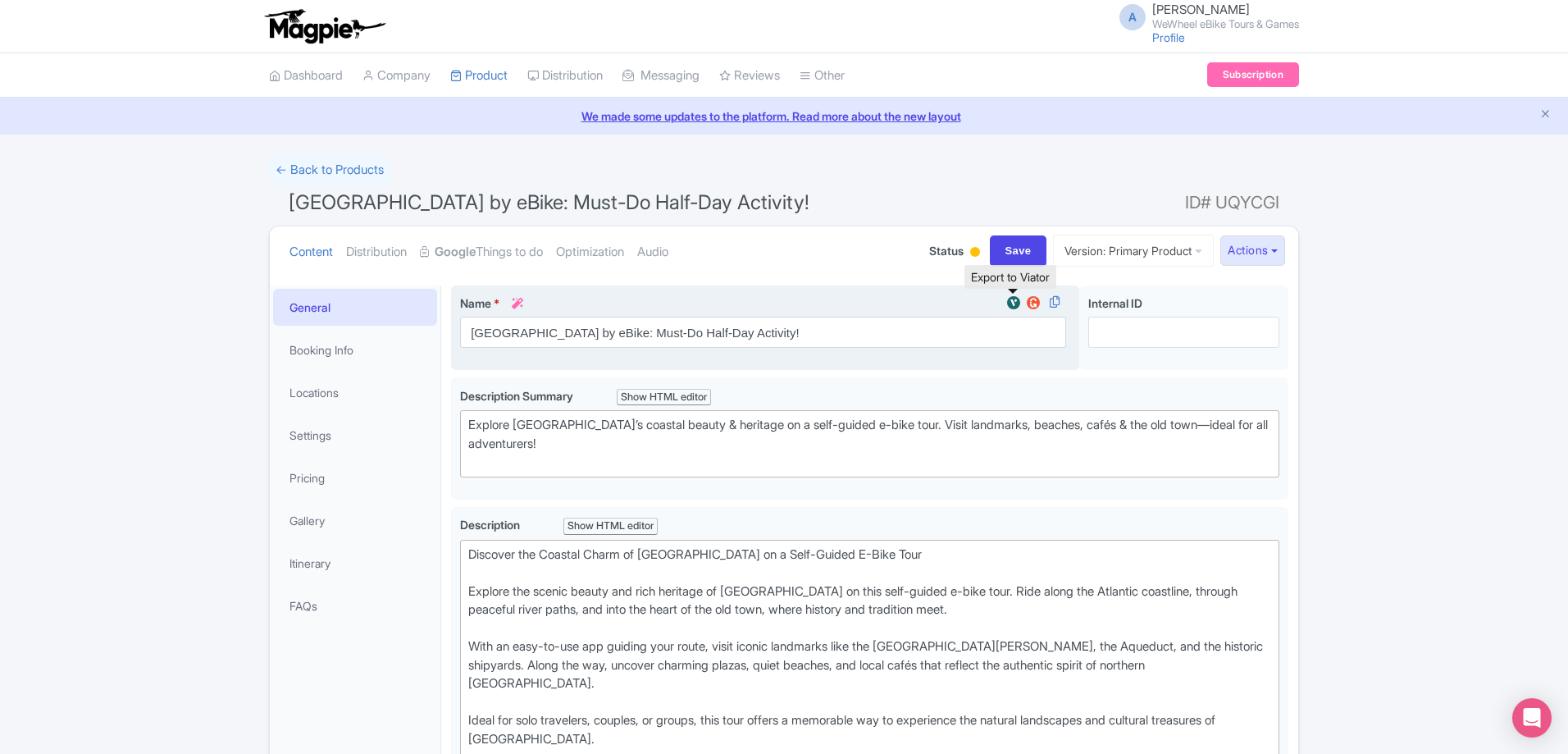
click at [1012, 301] on img at bounding box center [1013, 302] width 19 height 16
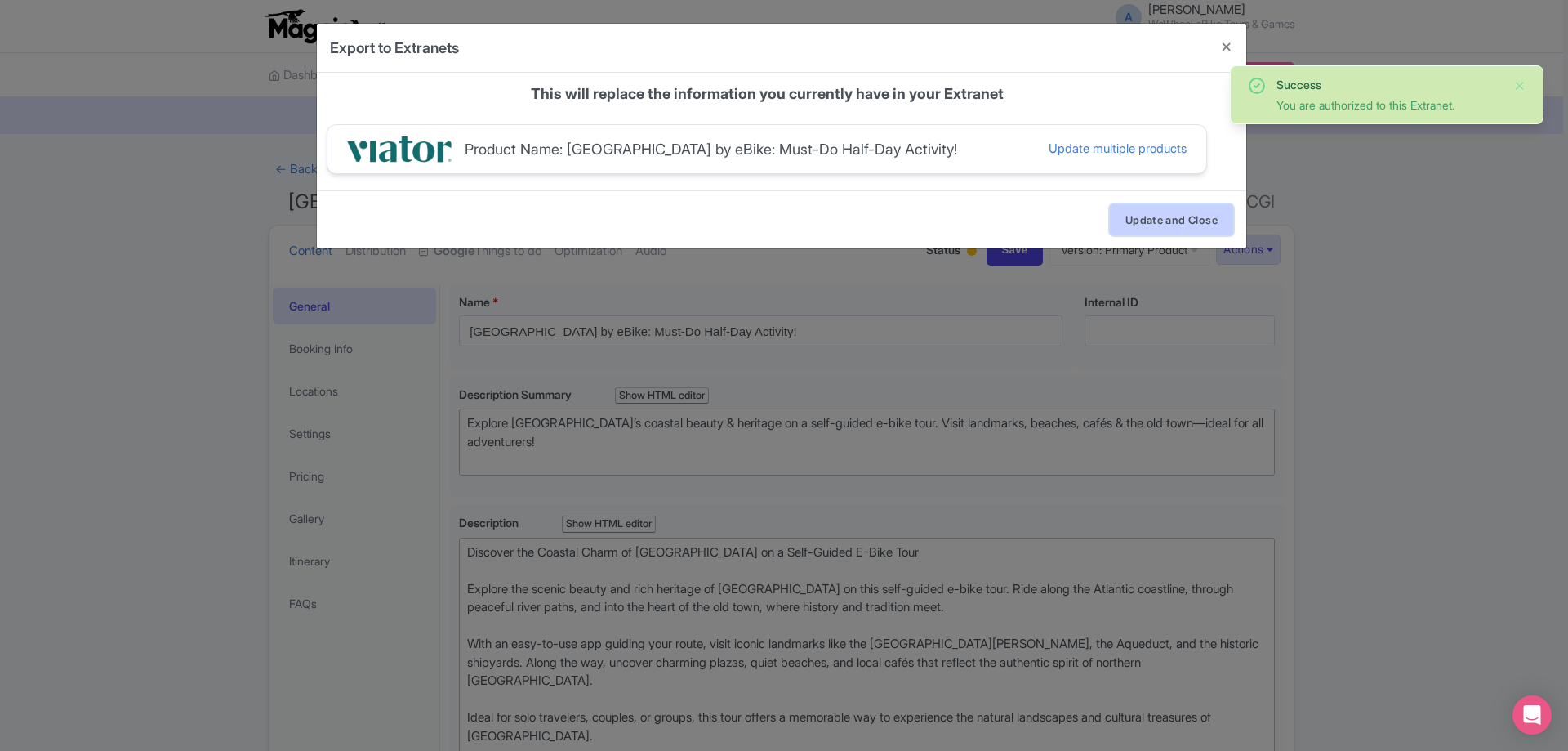
click at [1181, 229] on button "Update and Close" at bounding box center [1171, 220] width 123 height 31
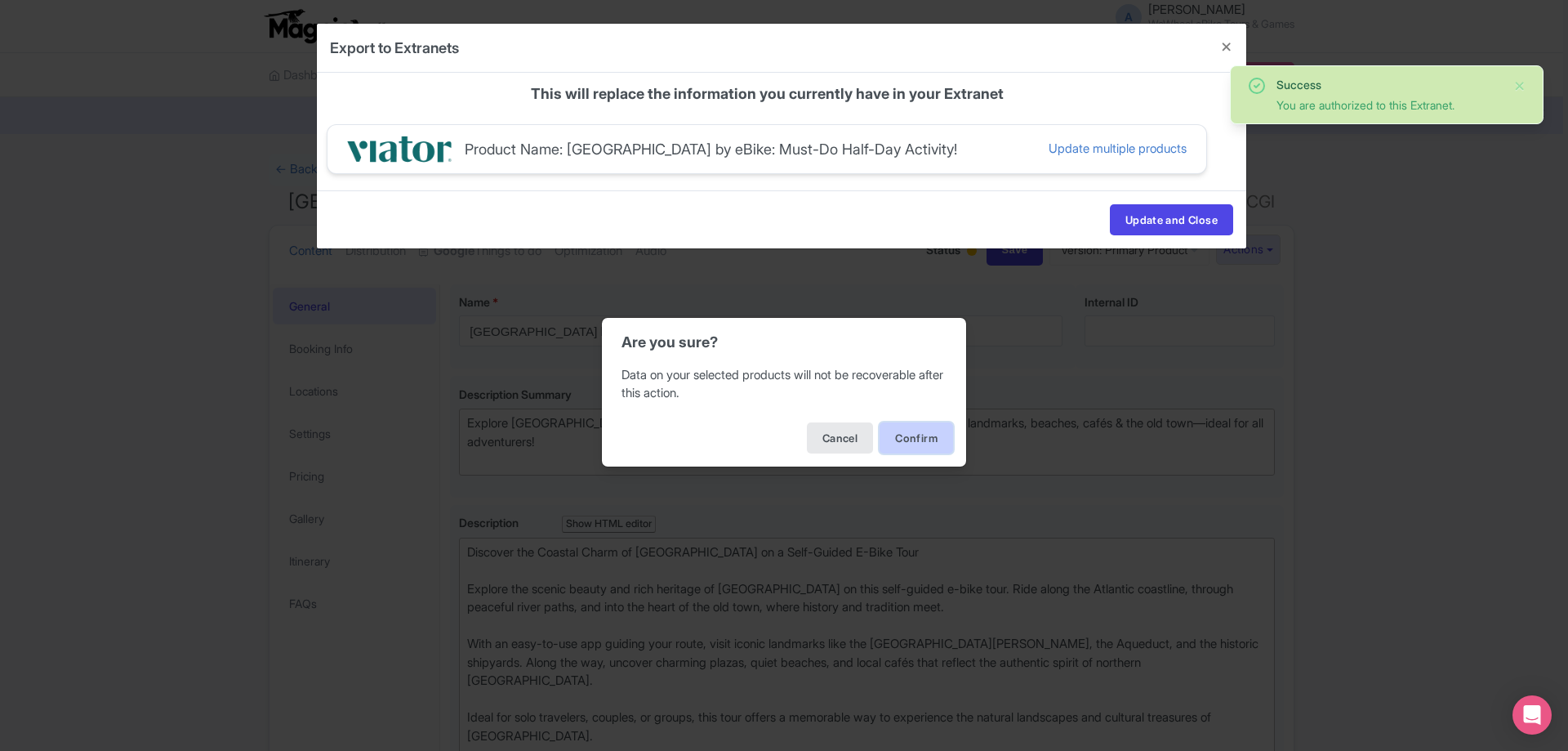
click at [920, 438] on button "Confirm" at bounding box center [916, 438] width 74 height 31
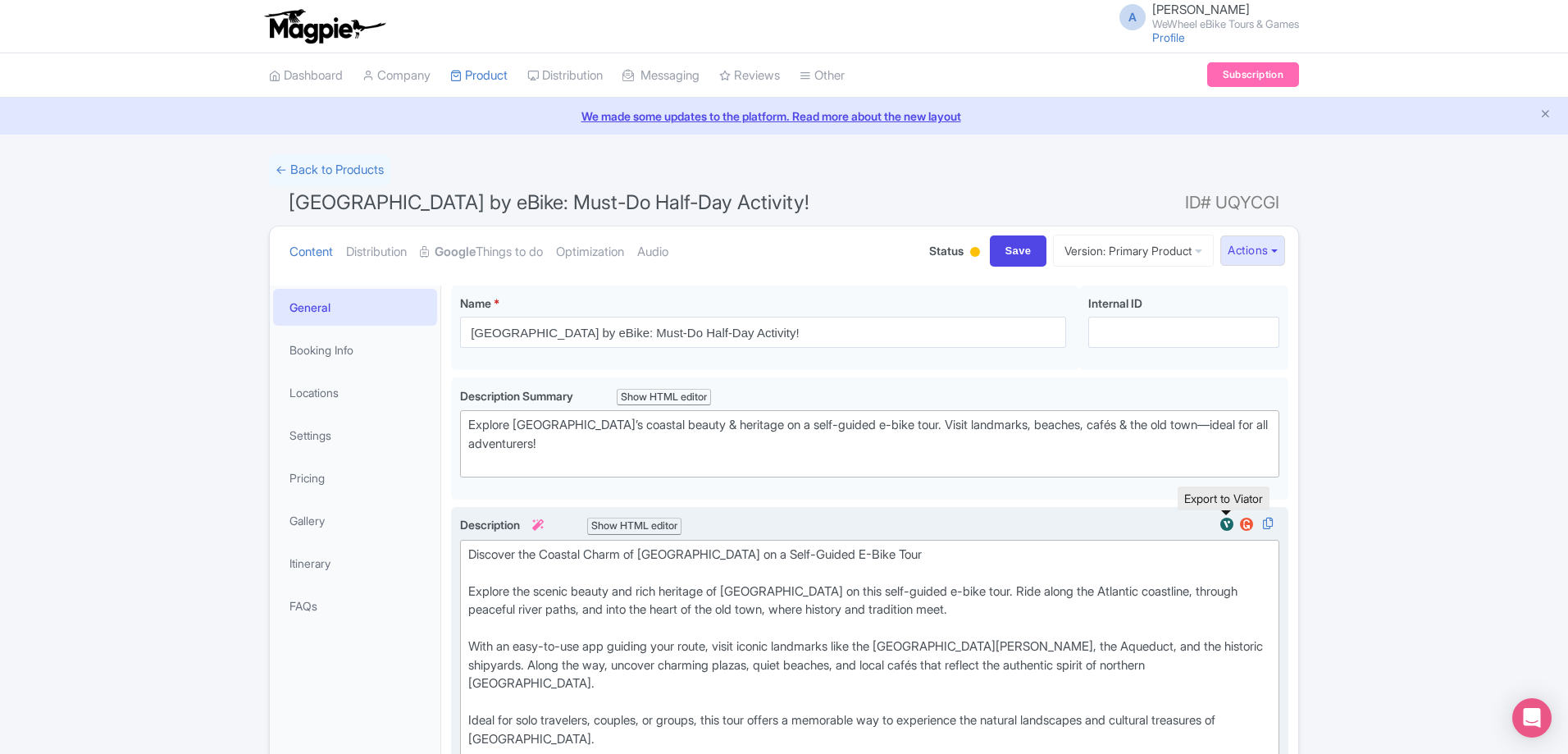
click at [1223, 528] on img at bounding box center [1226, 524] width 19 height 16
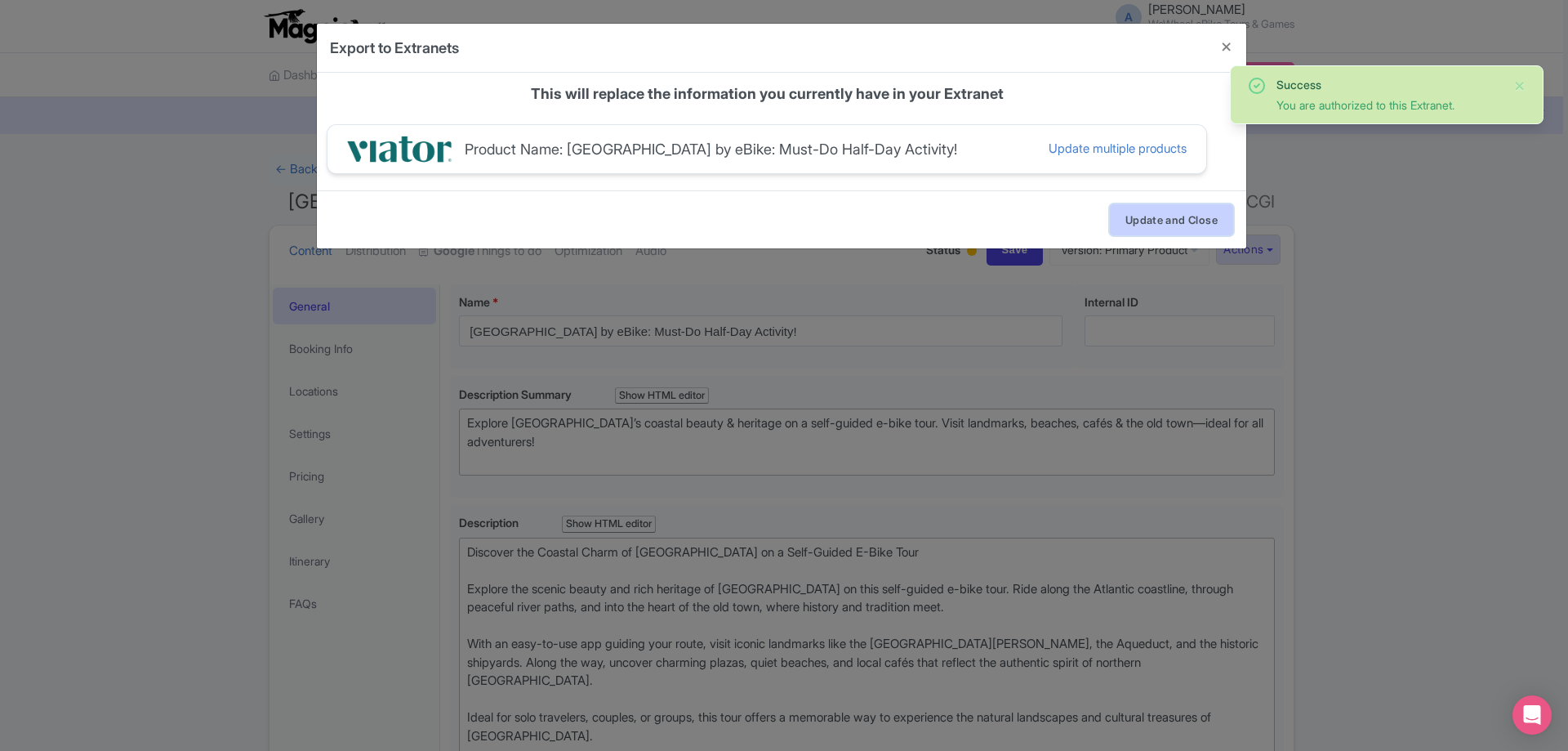
click at [1144, 225] on button "Update and Close" at bounding box center [1171, 220] width 123 height 31
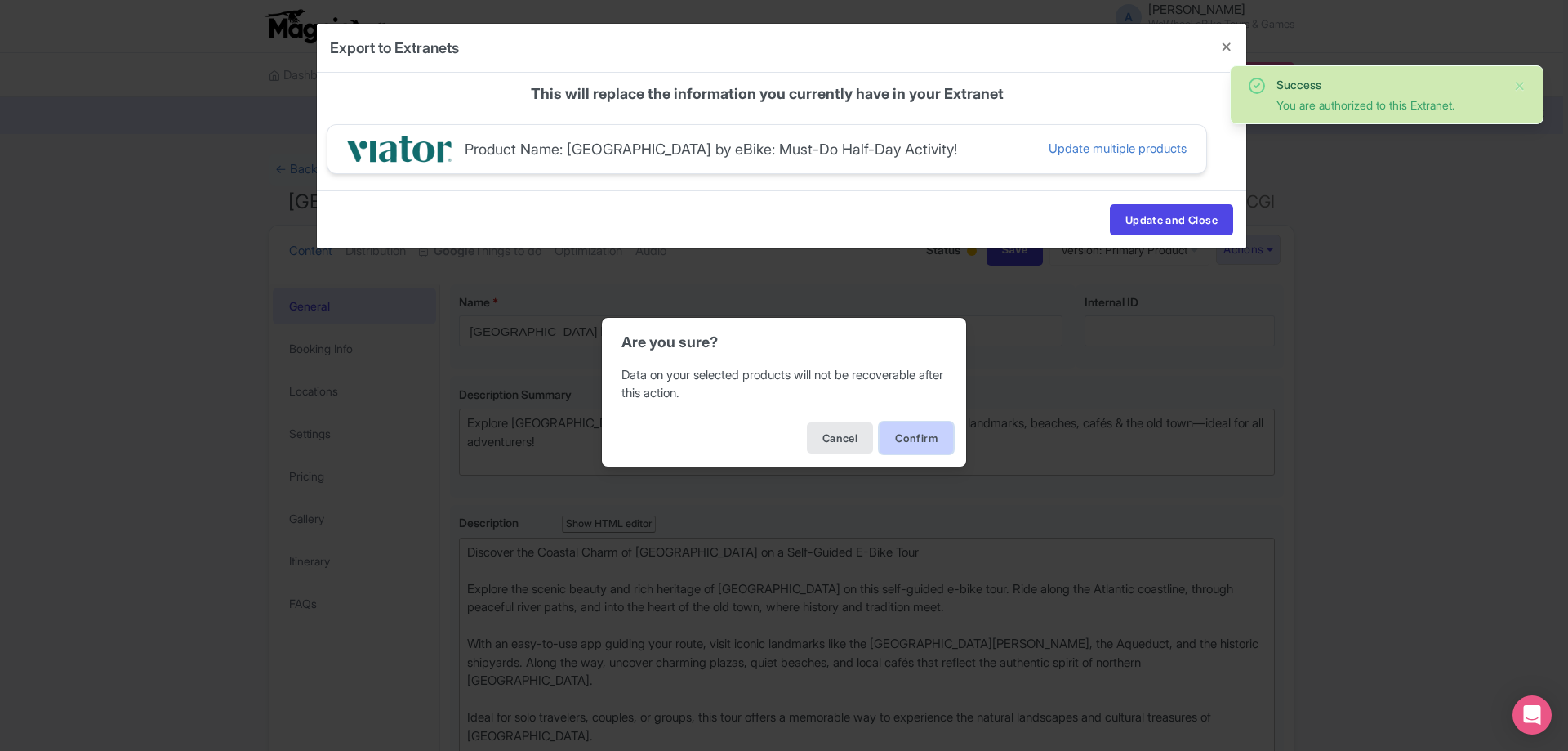
click at [908, 427] on button "Confirm" at bounding box center [916, 438] width 74 height 31
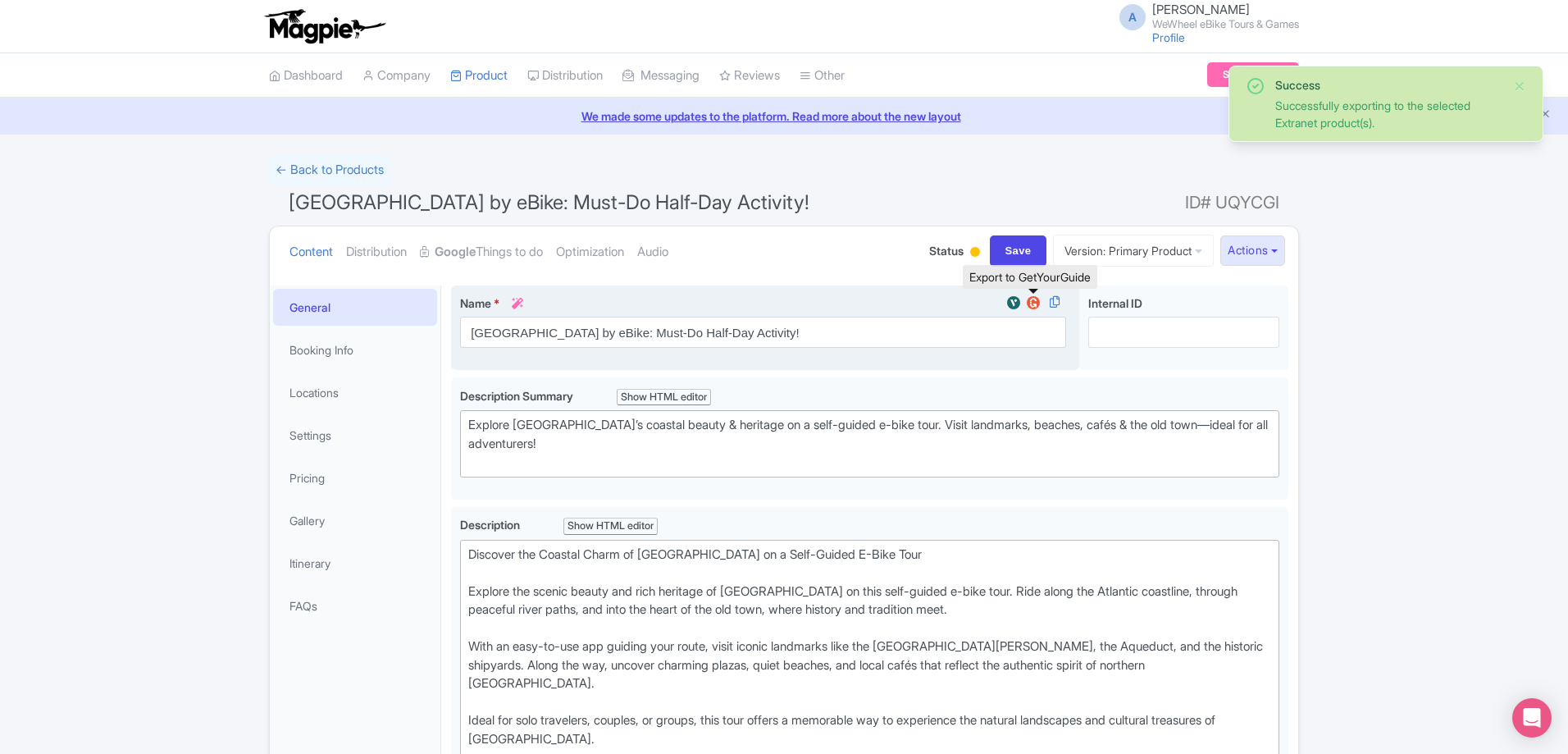
click at [1032, 305] on img at bounding box center [1032, 302] width 19 height 16
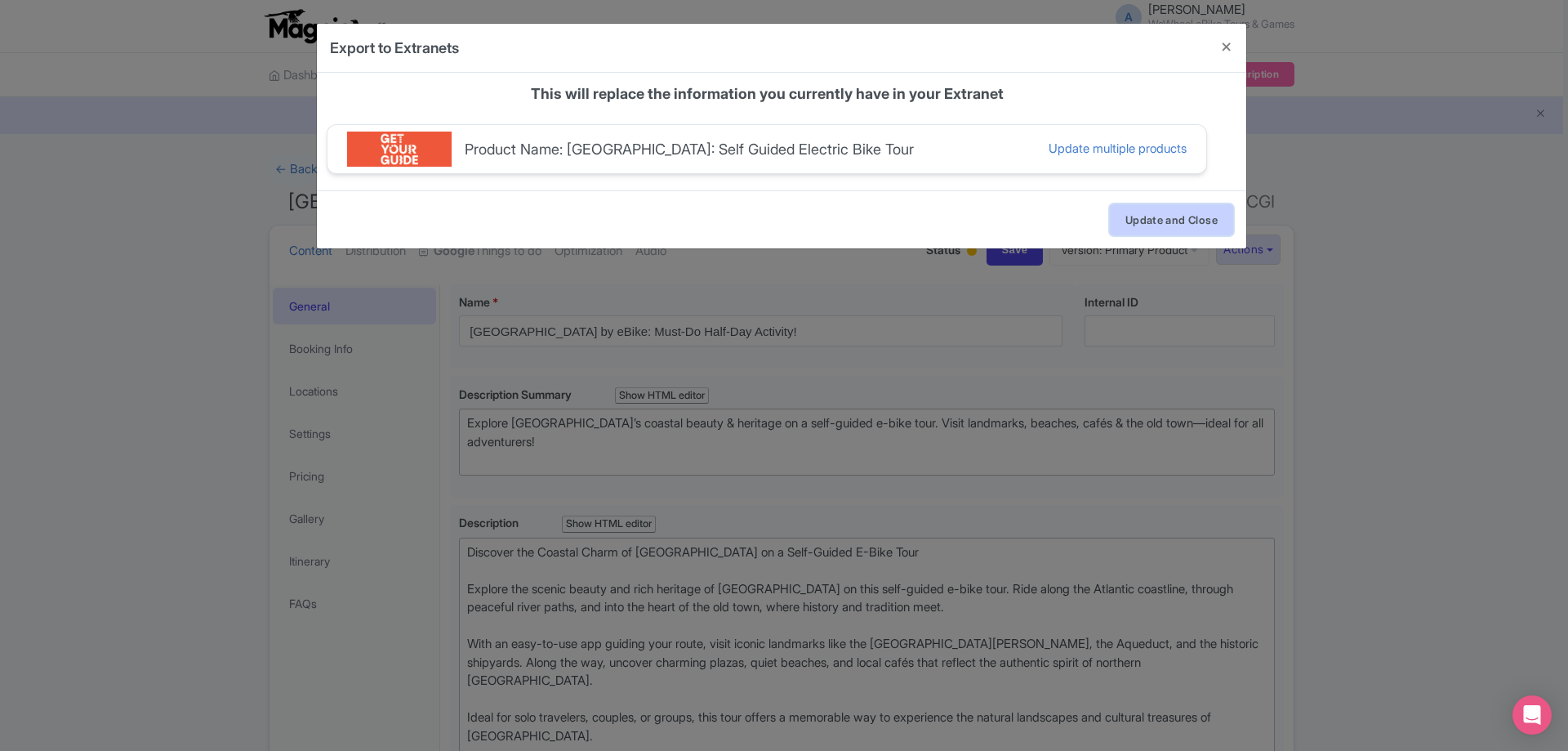
click at [1147, 214] on button "Update and Close" at bounding box center [1171, 220] width 123 height 31
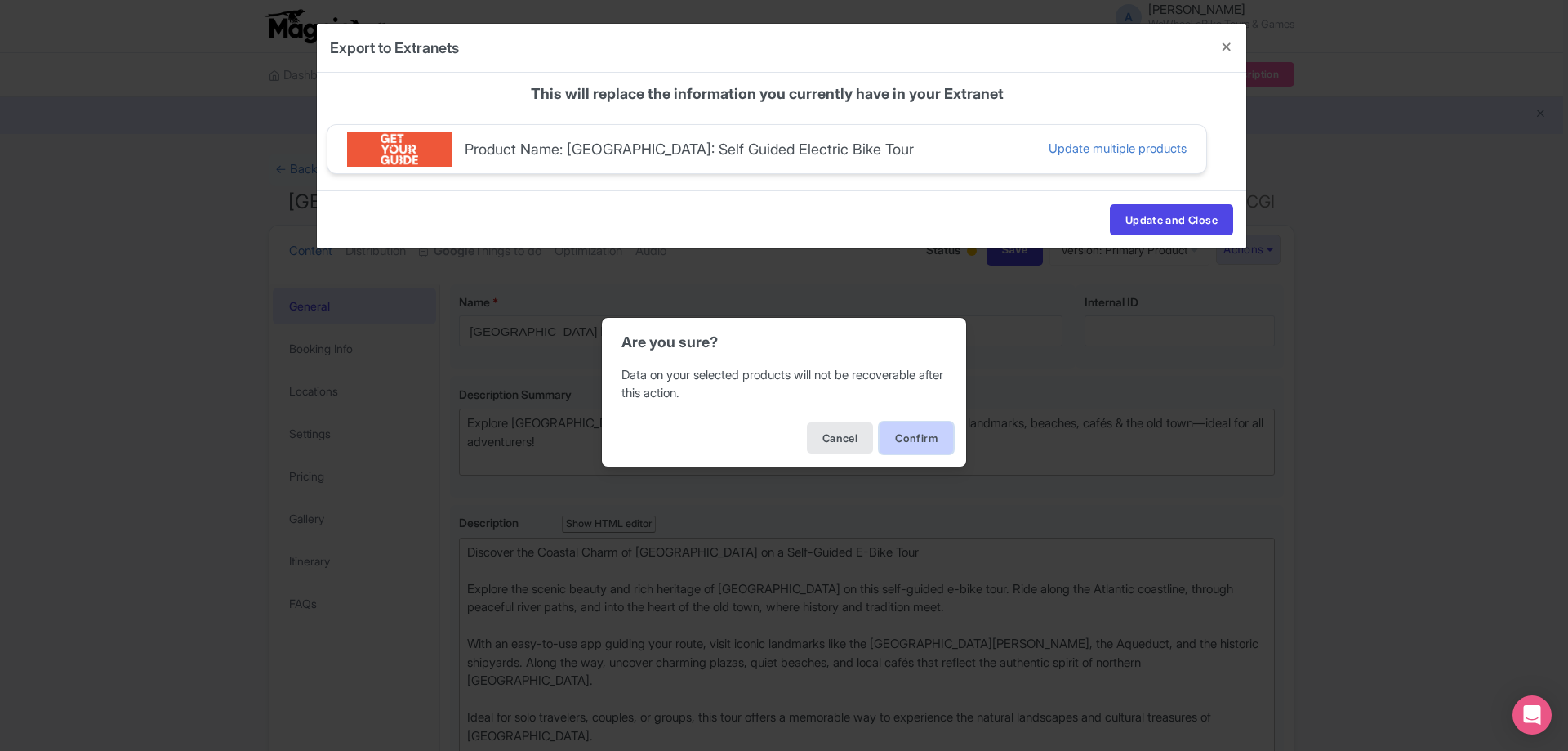
click at [925, 435] on button "Confirm" at bounding box center [916, 438] width 74 height 31
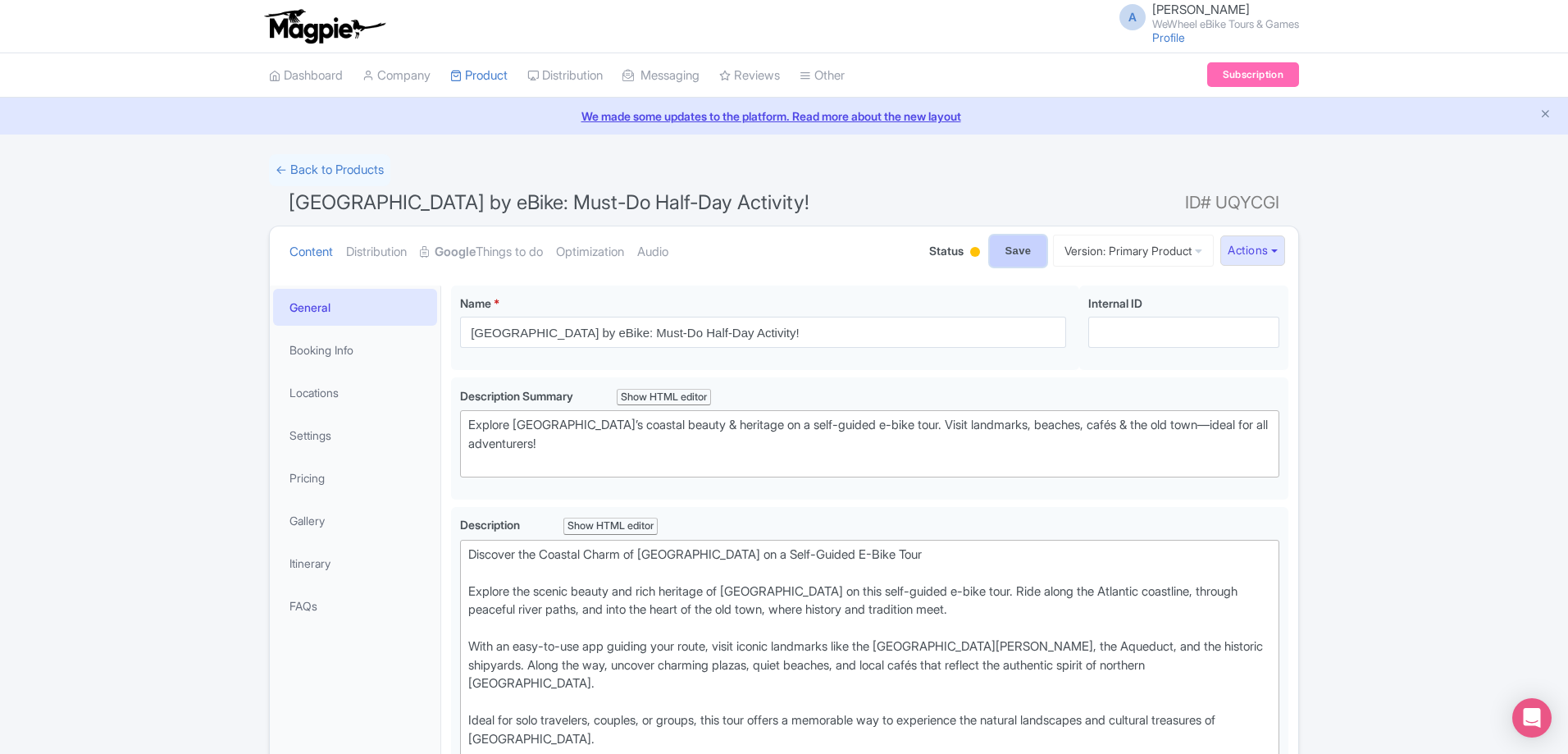
click at [1007, 250] on input "Save" at bounding box center [1018, 251] width 58 height 31
type input "Saving..."
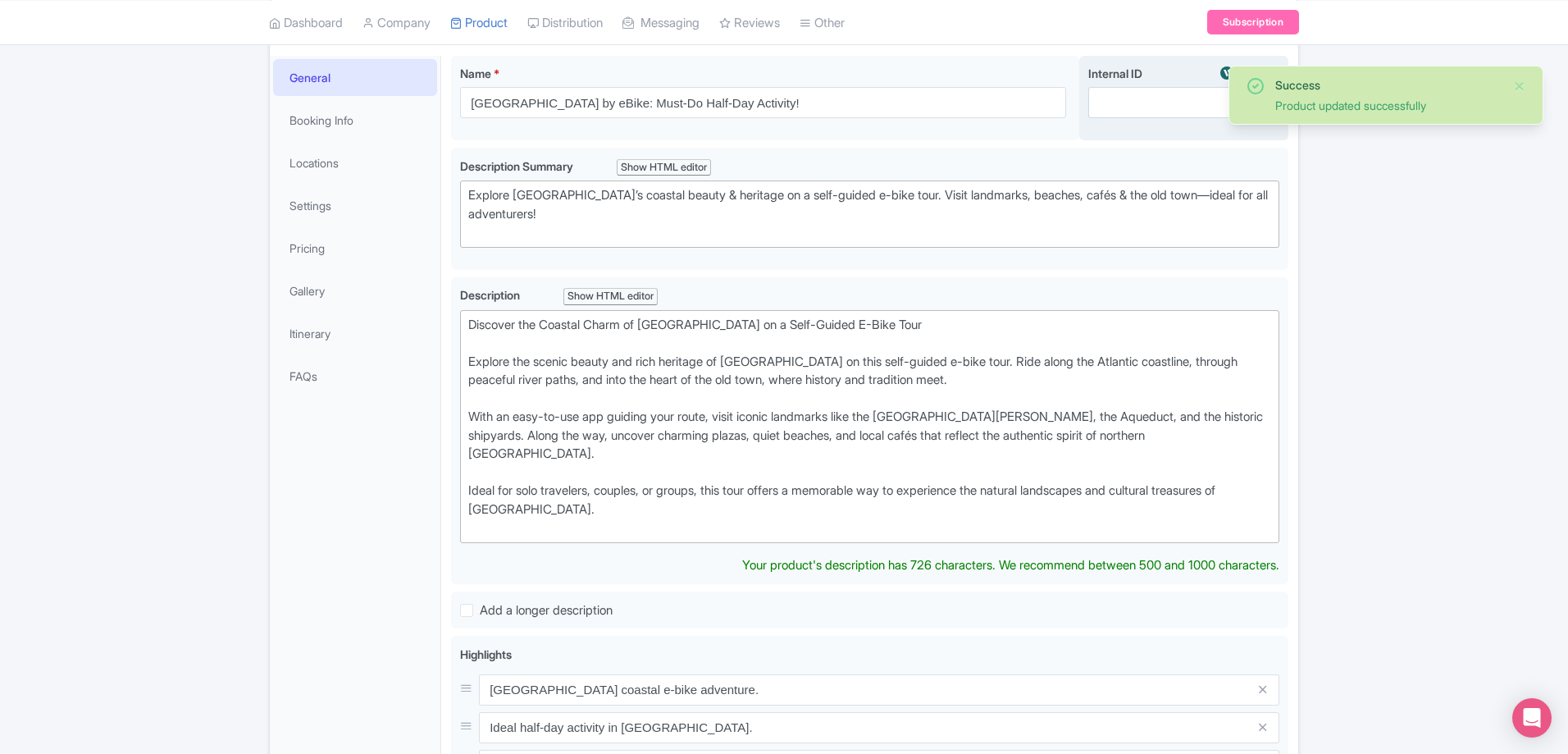
scroll to position [39, 0]
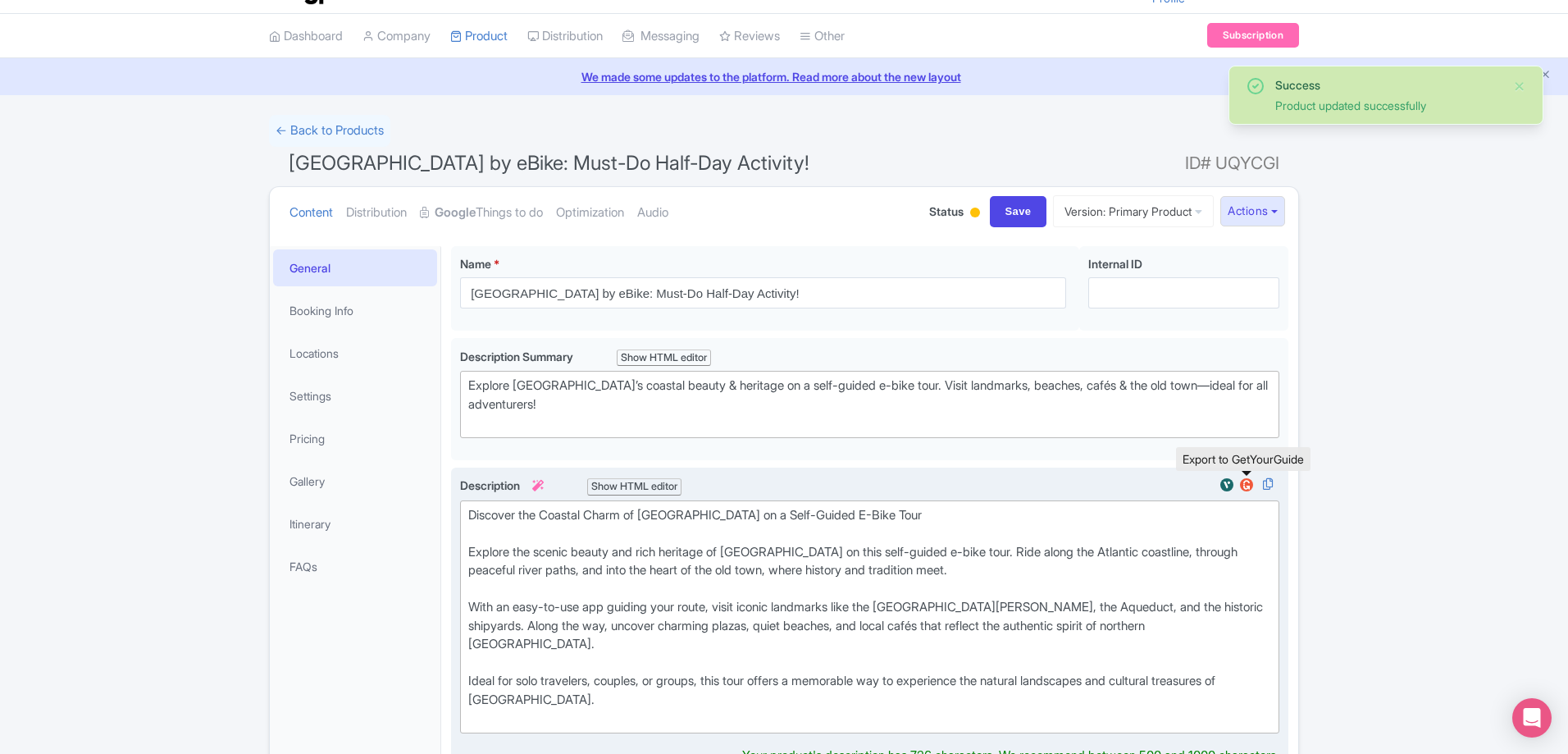
click at [1248, 485] on img at bounding box center [1246, 485] width 19 height 16
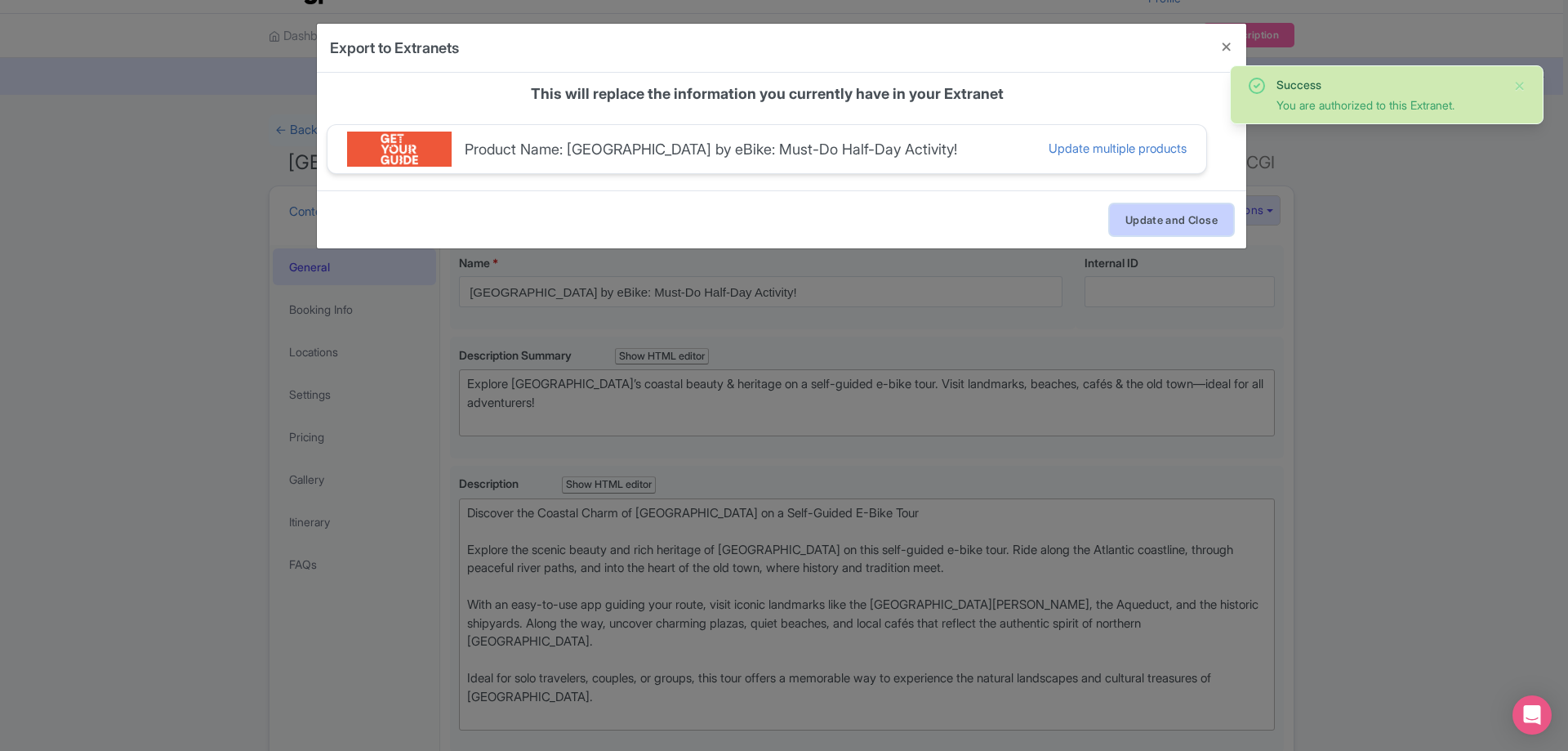
click at [1153, 224] on button "Update and Close" at bounding box center [1171, 220] width 123 height 31
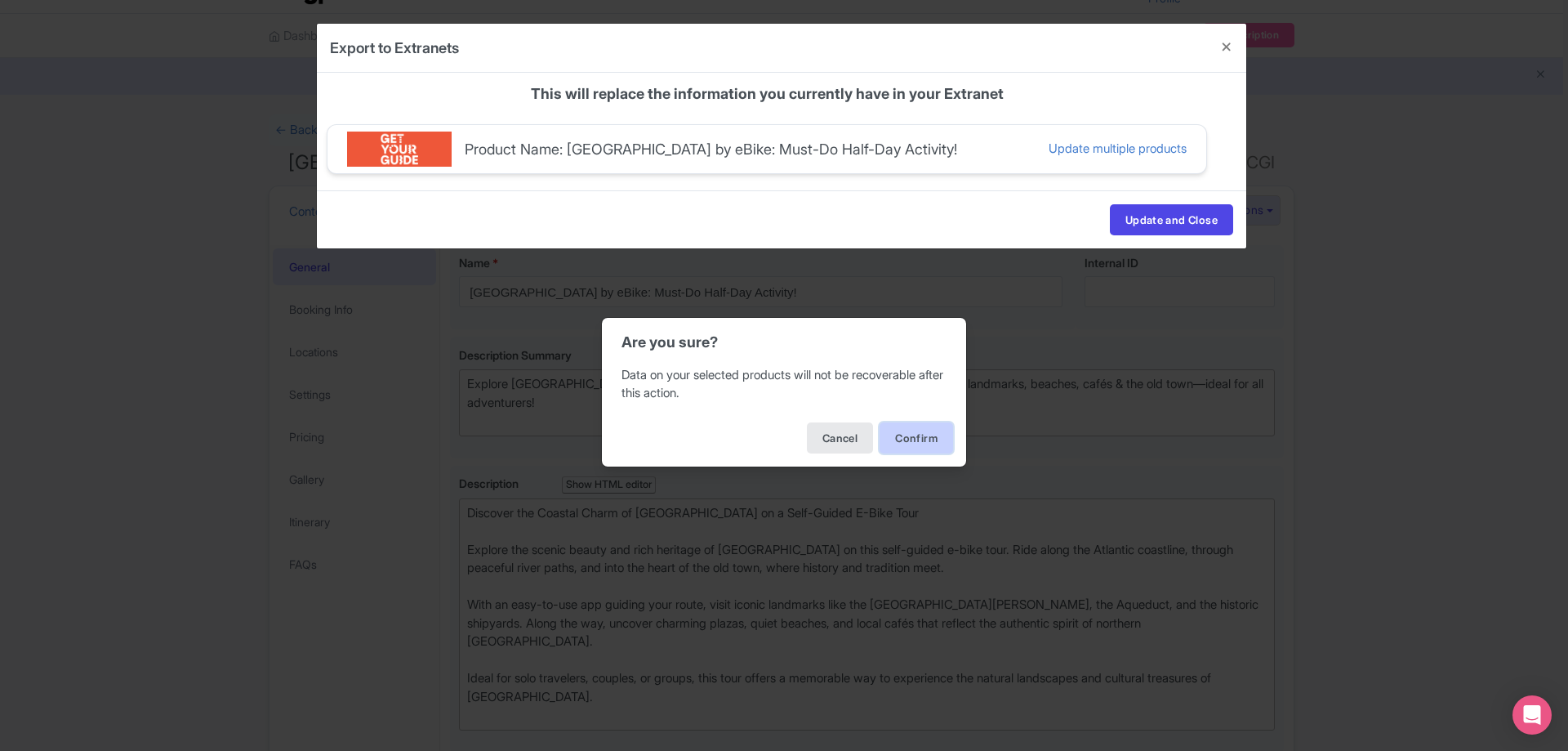
click at [925, 440] on button "Confirm" at bounding box center [916, 438] width 74 height 31
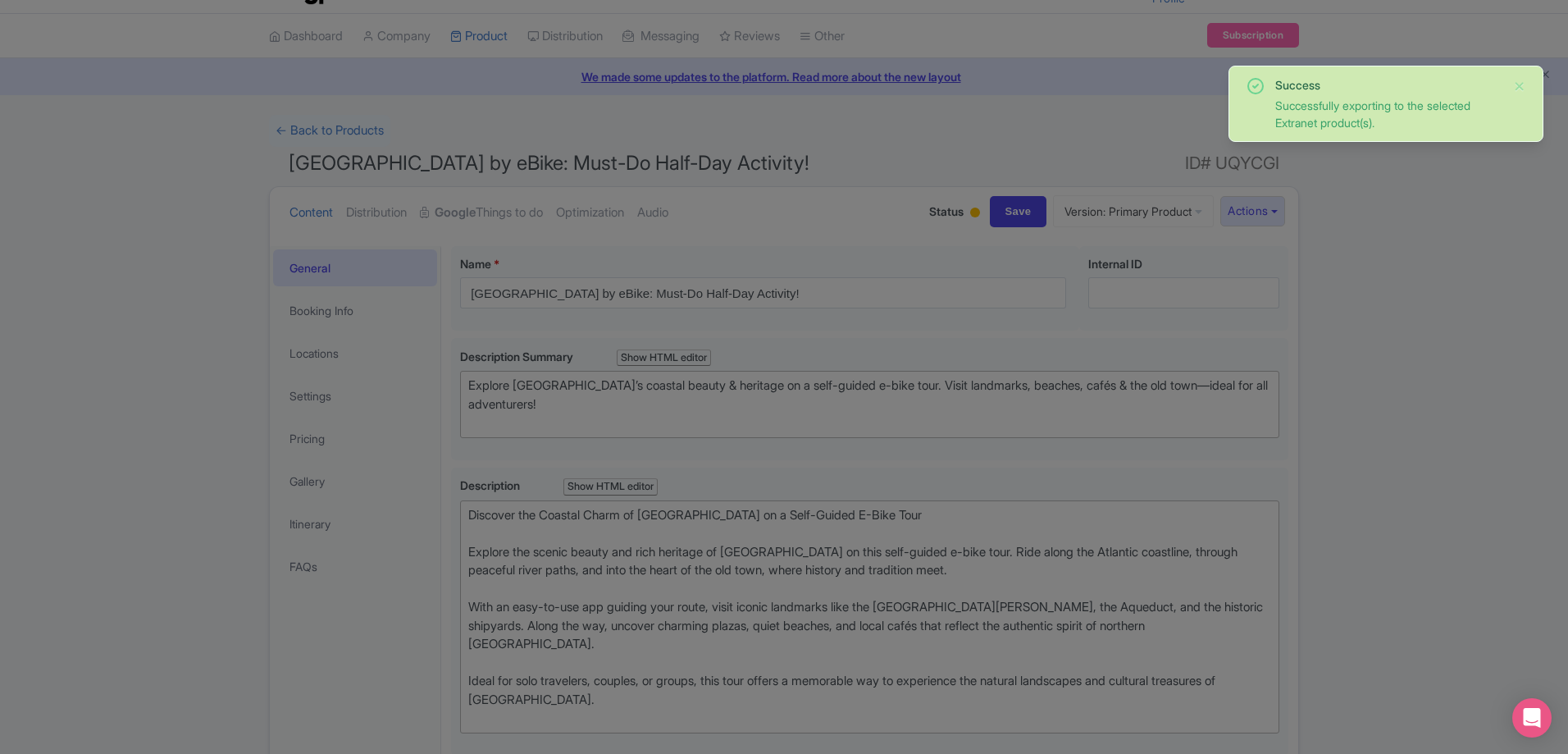
scroll to position [0, 0]
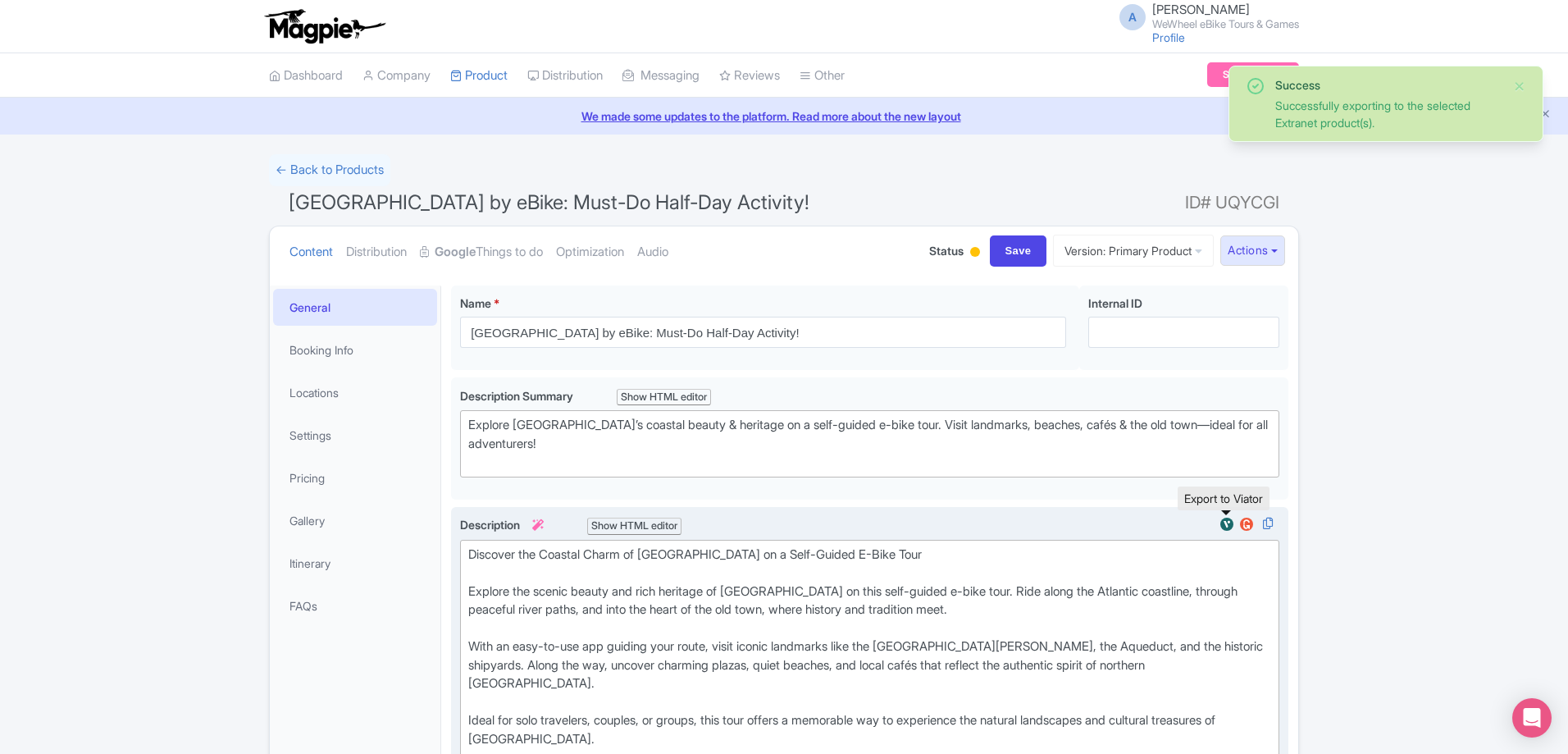
click at [1224, 520] on img at bounding box center [1226, 524] width 19 height 16
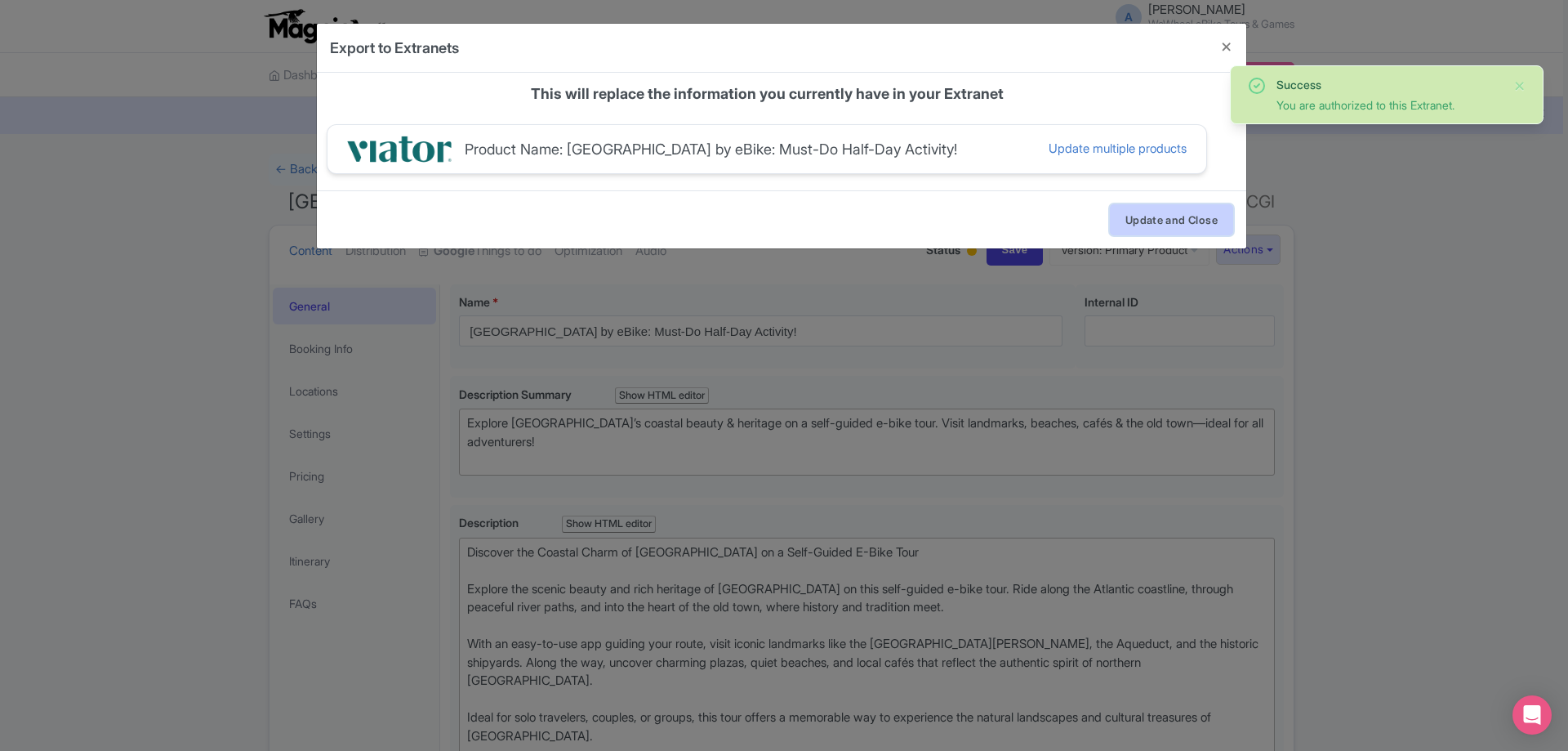
click at [1129, 221] on button "Update and Close" at bounding box center [1171, 220] width 123 height 31
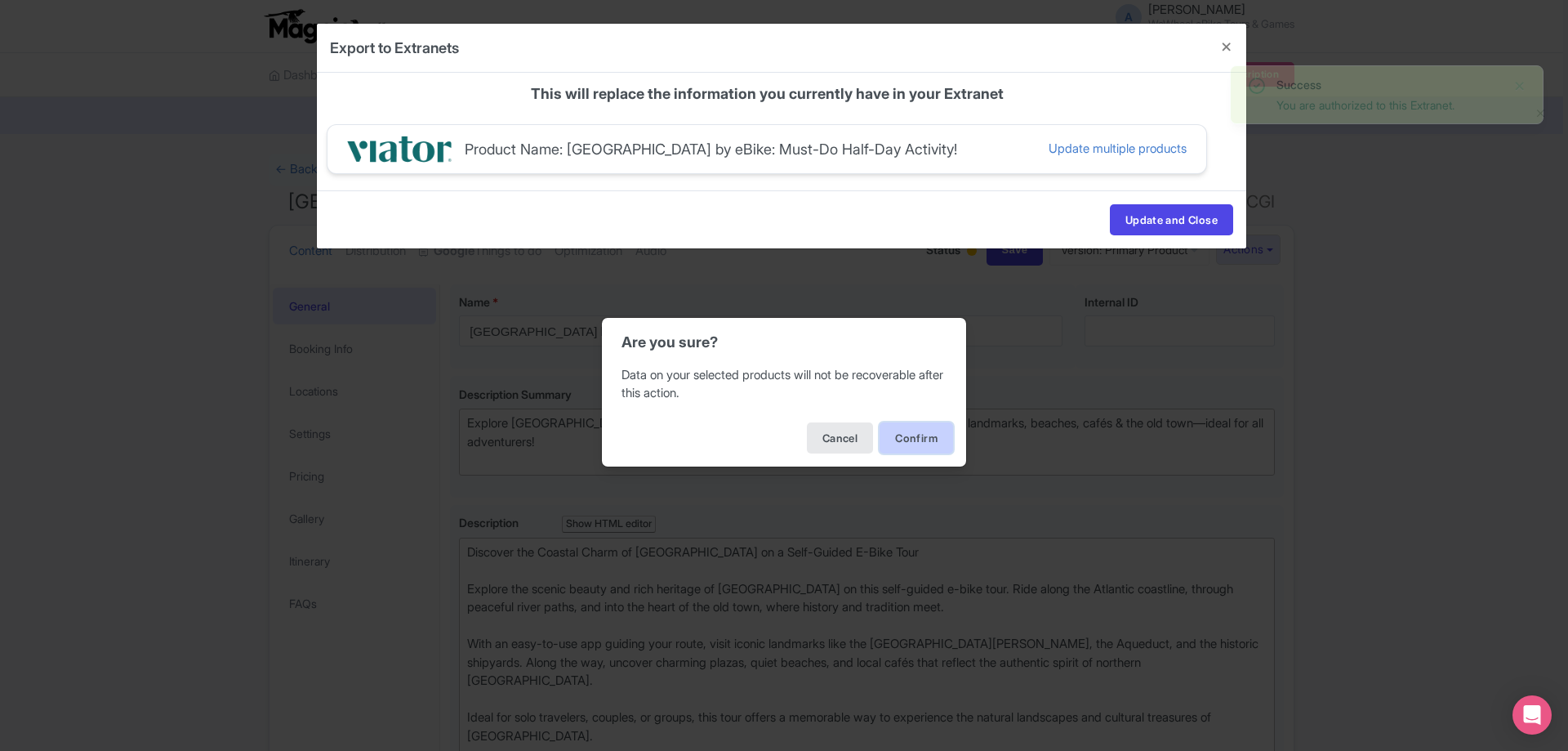
click at [916, 432] on button "Confirm" at bounding box center [916, 438] width 74 height 31
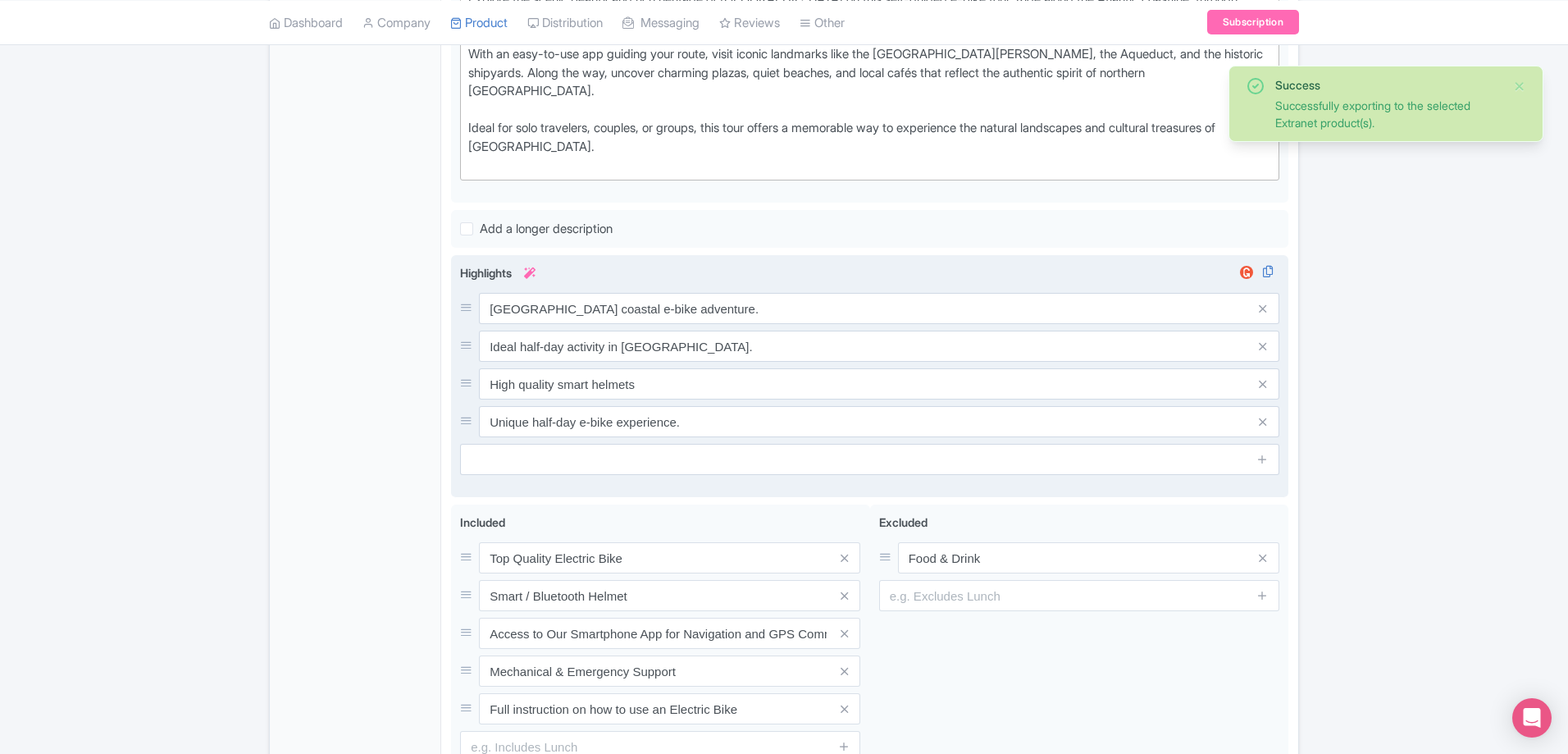
scroll to position [485, 0]
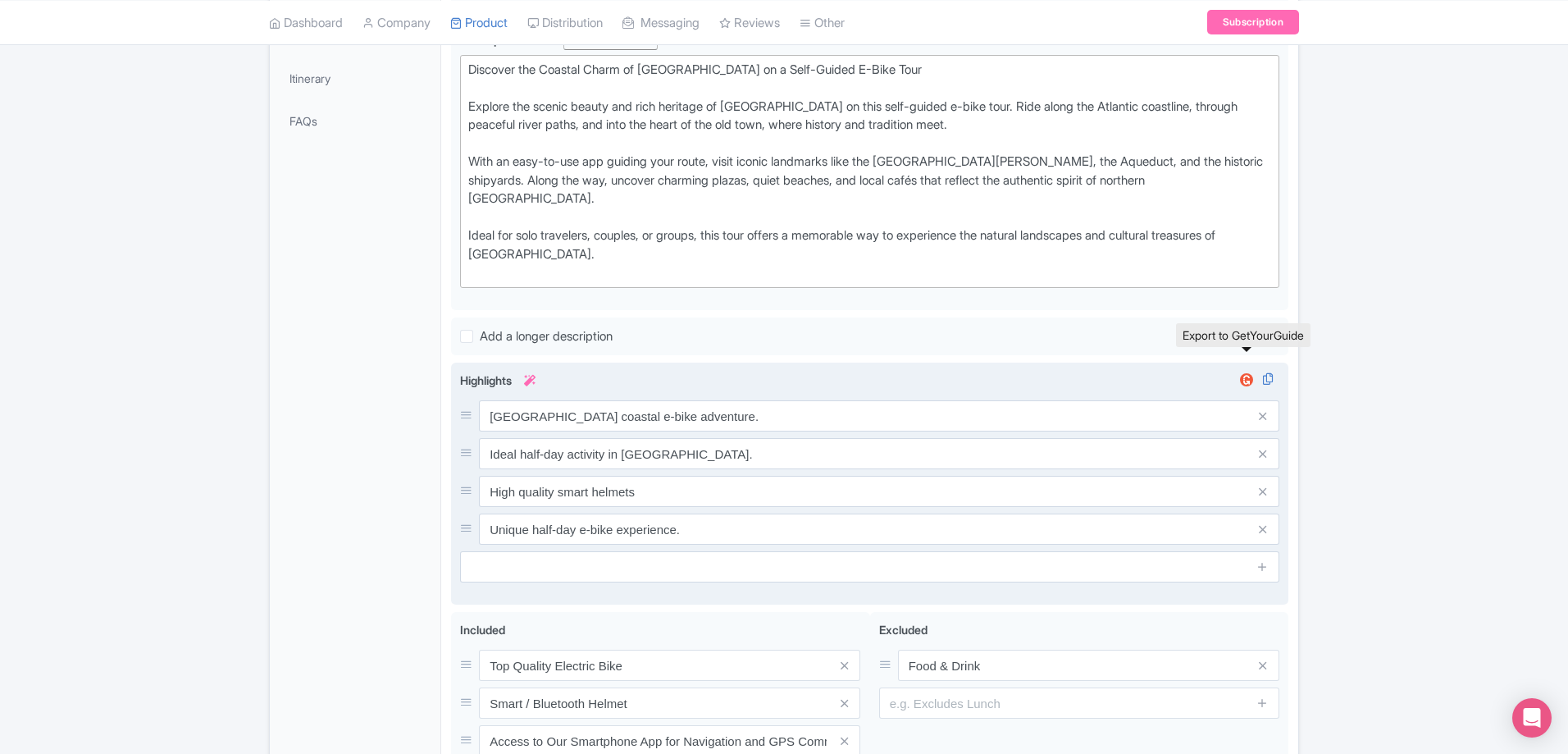
click at [1243, 372] on img at bounding box center [1246, 380] width 19 height 16
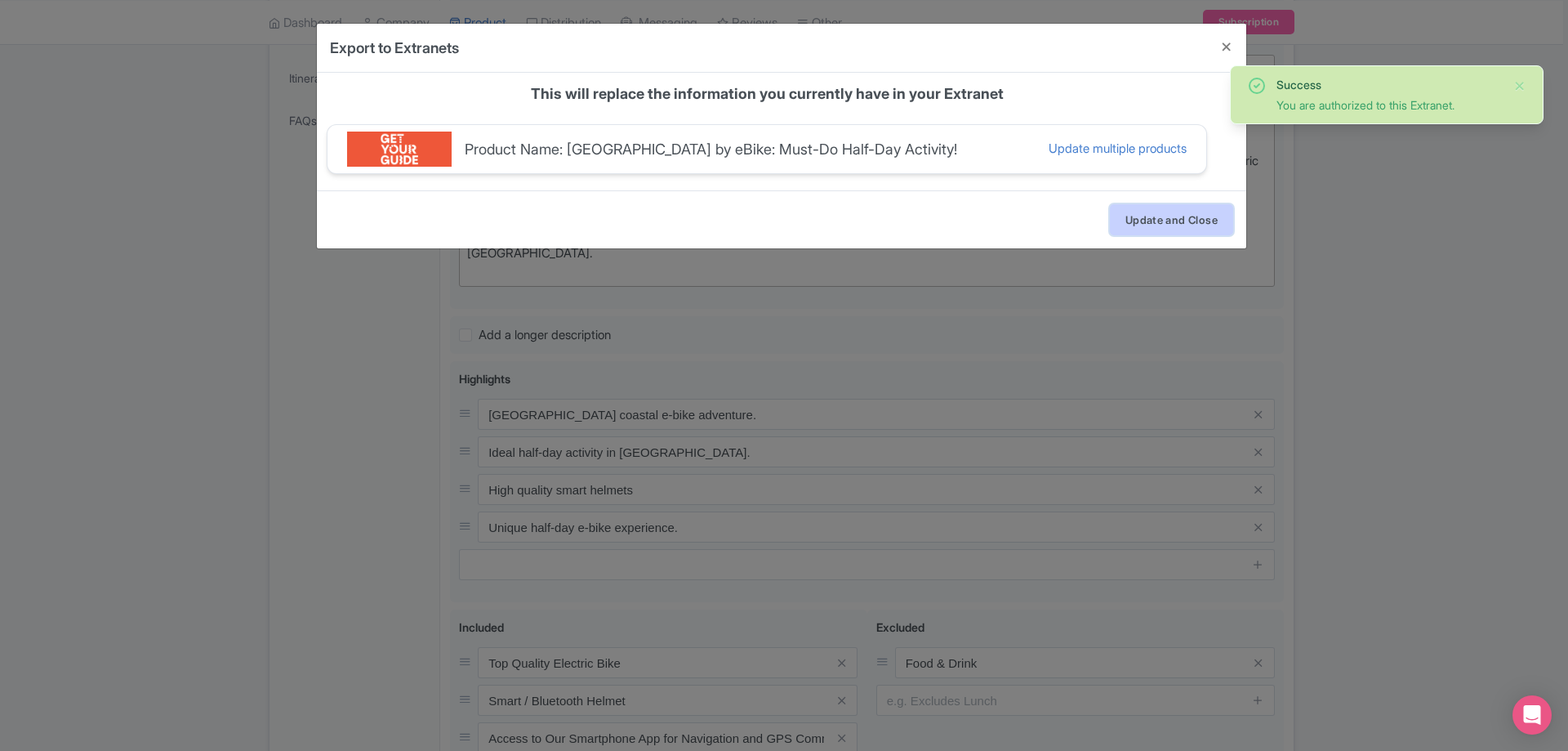
click at [1124, 222] on button "Update and Close" at bounding box center [1171, 220] width 123 height 31
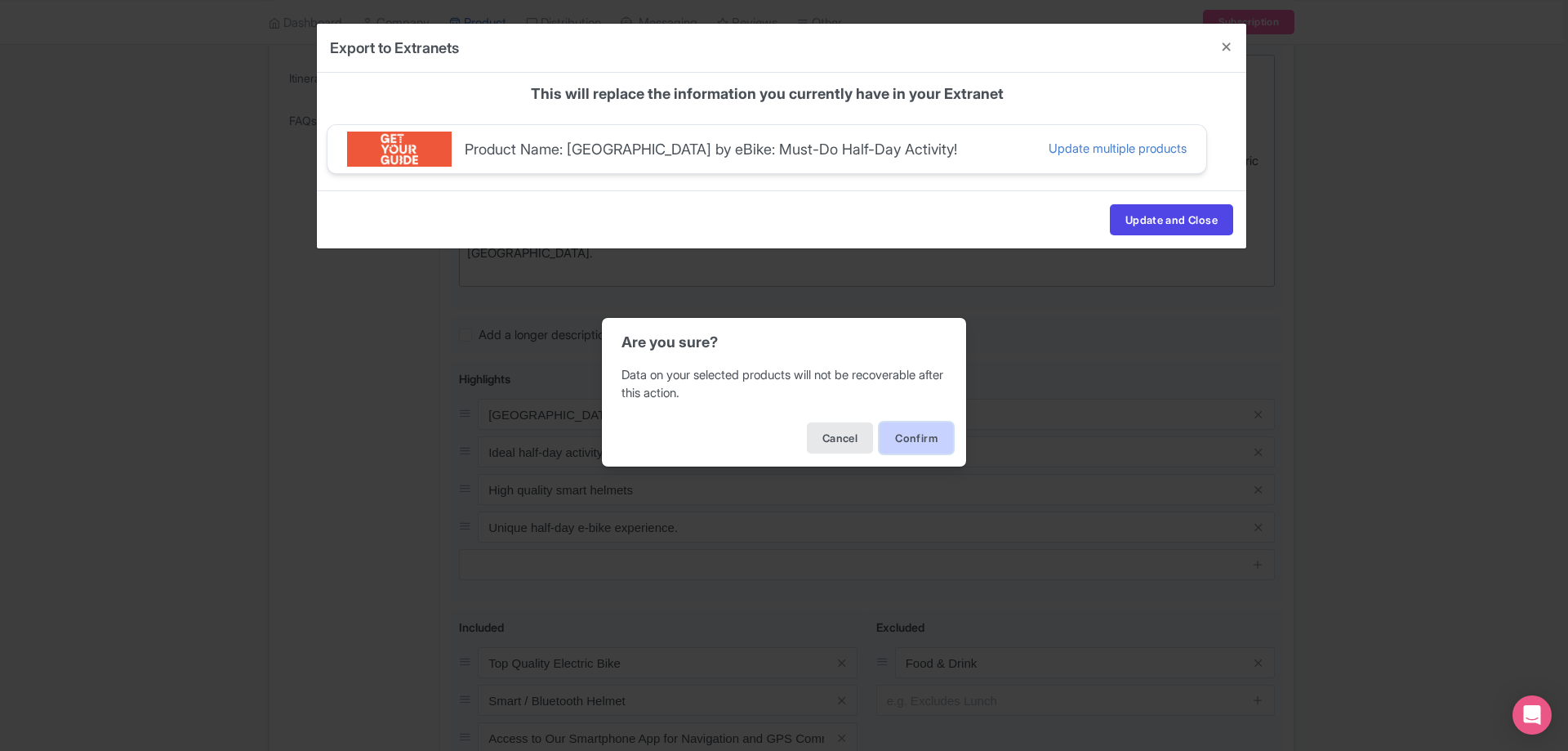
click at [940, 443] on button "Confirm" at bounding box center [916, 438] width 74 height 31
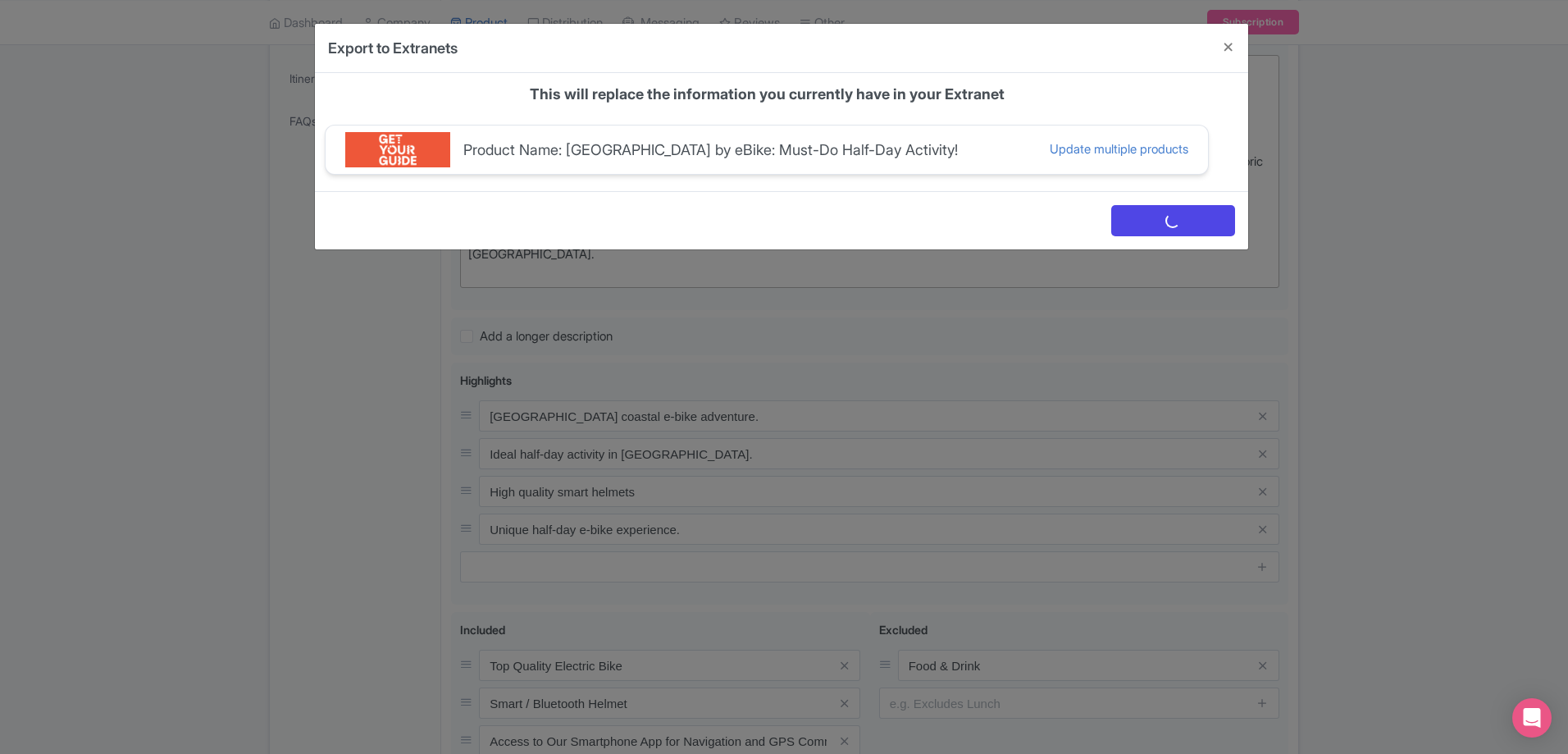
scroll to position [0, 0]
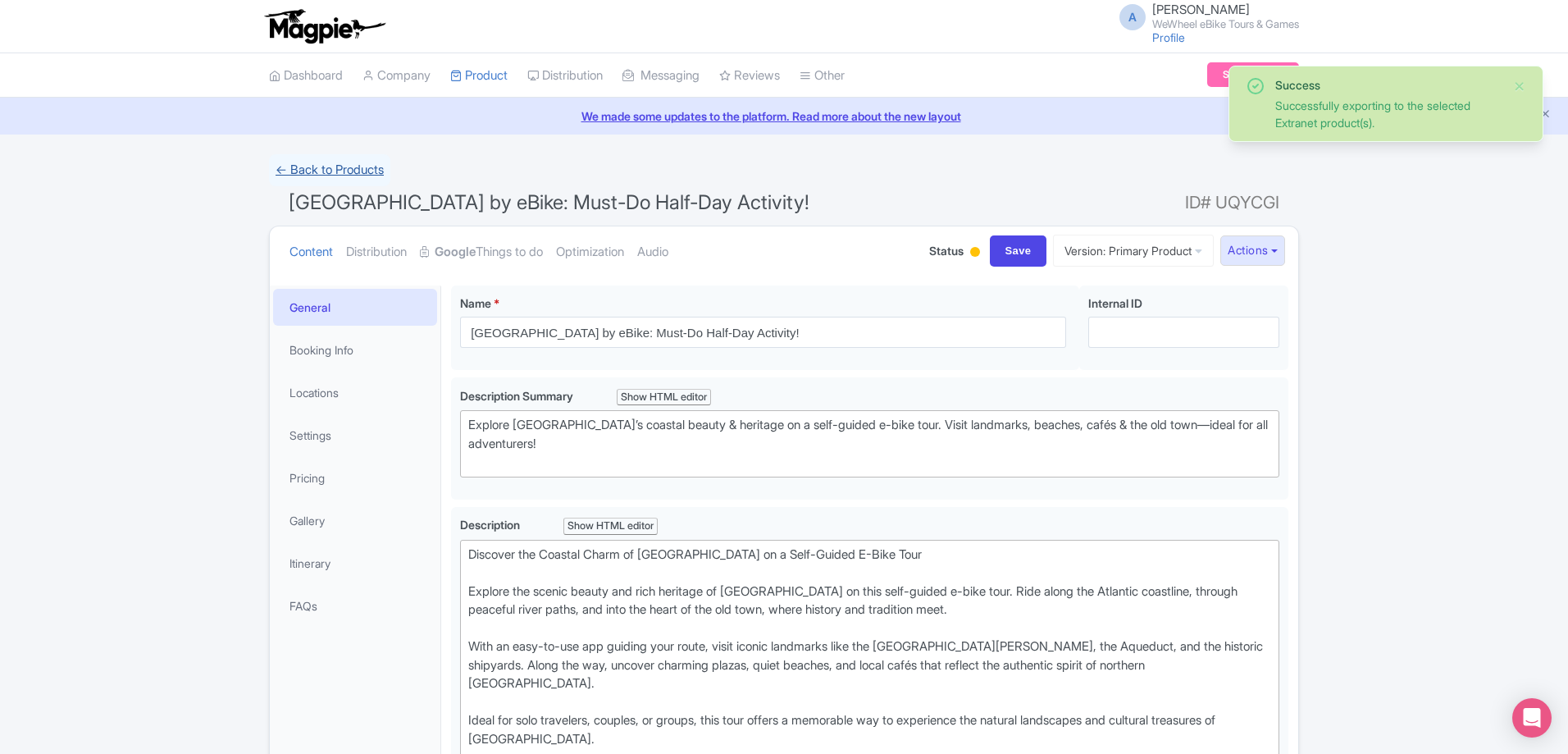
click at [339, 176] on link "← Back to Products" at bounding box center [330, 169] width 121 height 32
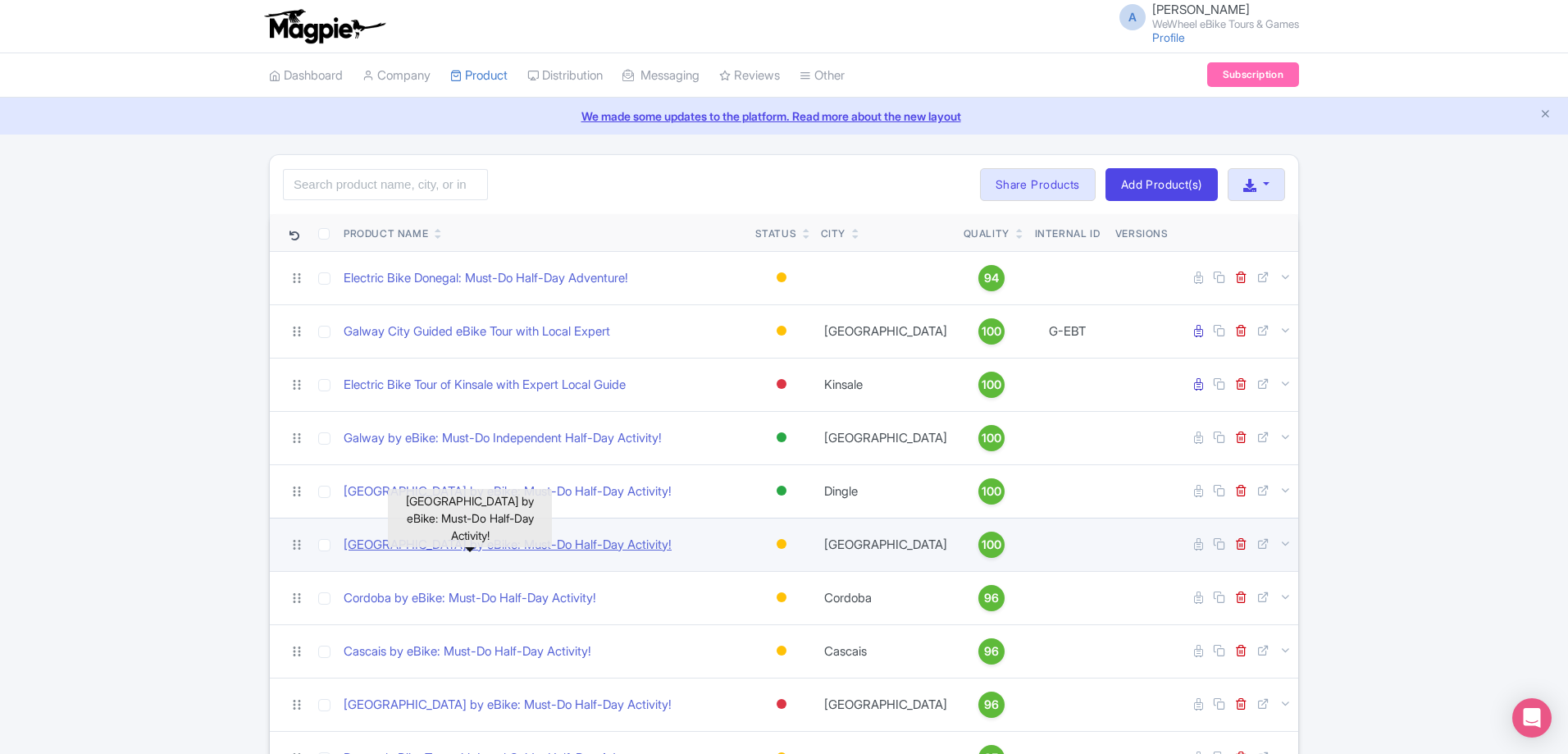
click at [560, 544] on link "[GEOGRAPHIC_DATA] by eBike: Must-Do Half-Day Activity!" at bounding box center [507, 545] width 328 height 19
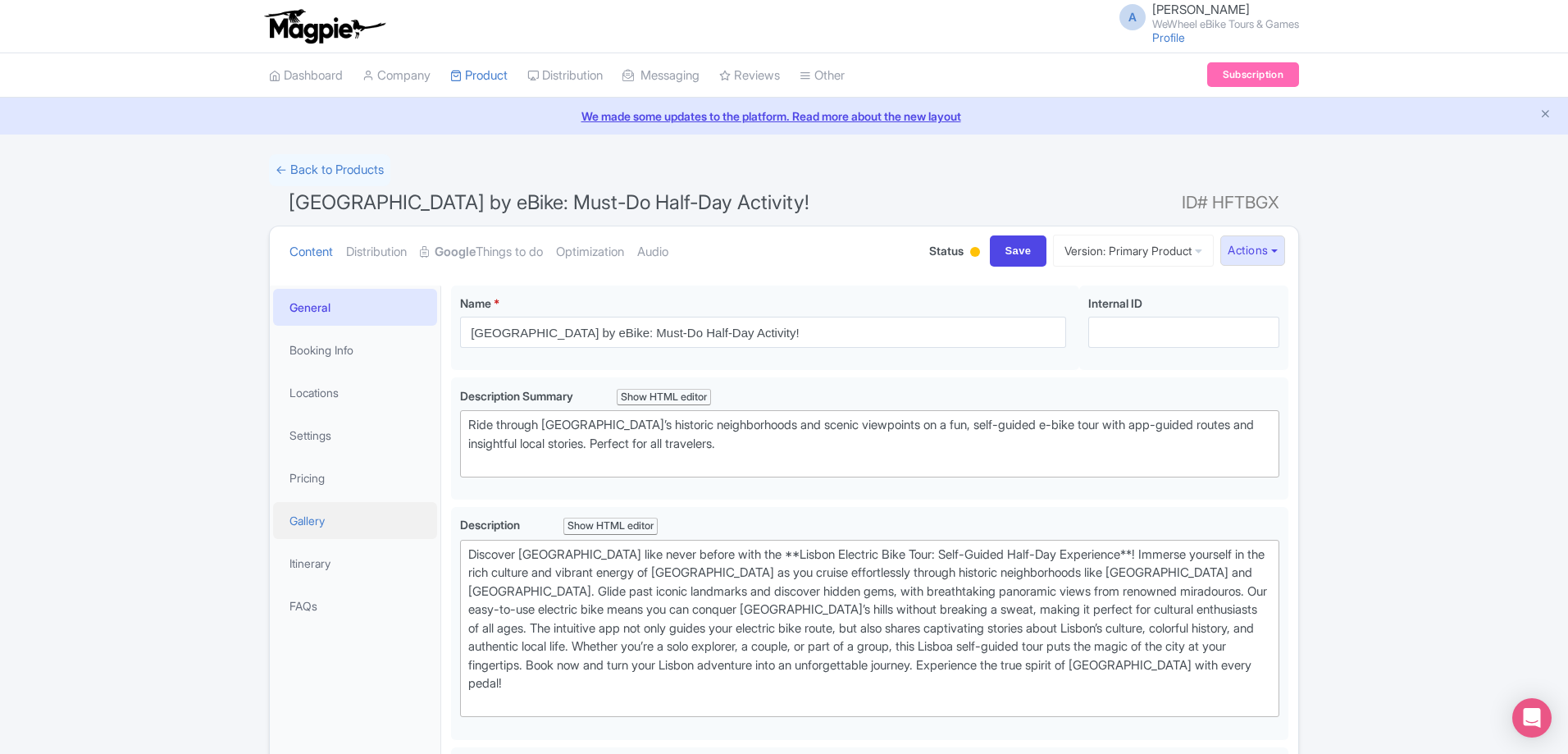
click at [355, 522] on link "Gallery" at bounding box center [354, 520] width 164 height 37
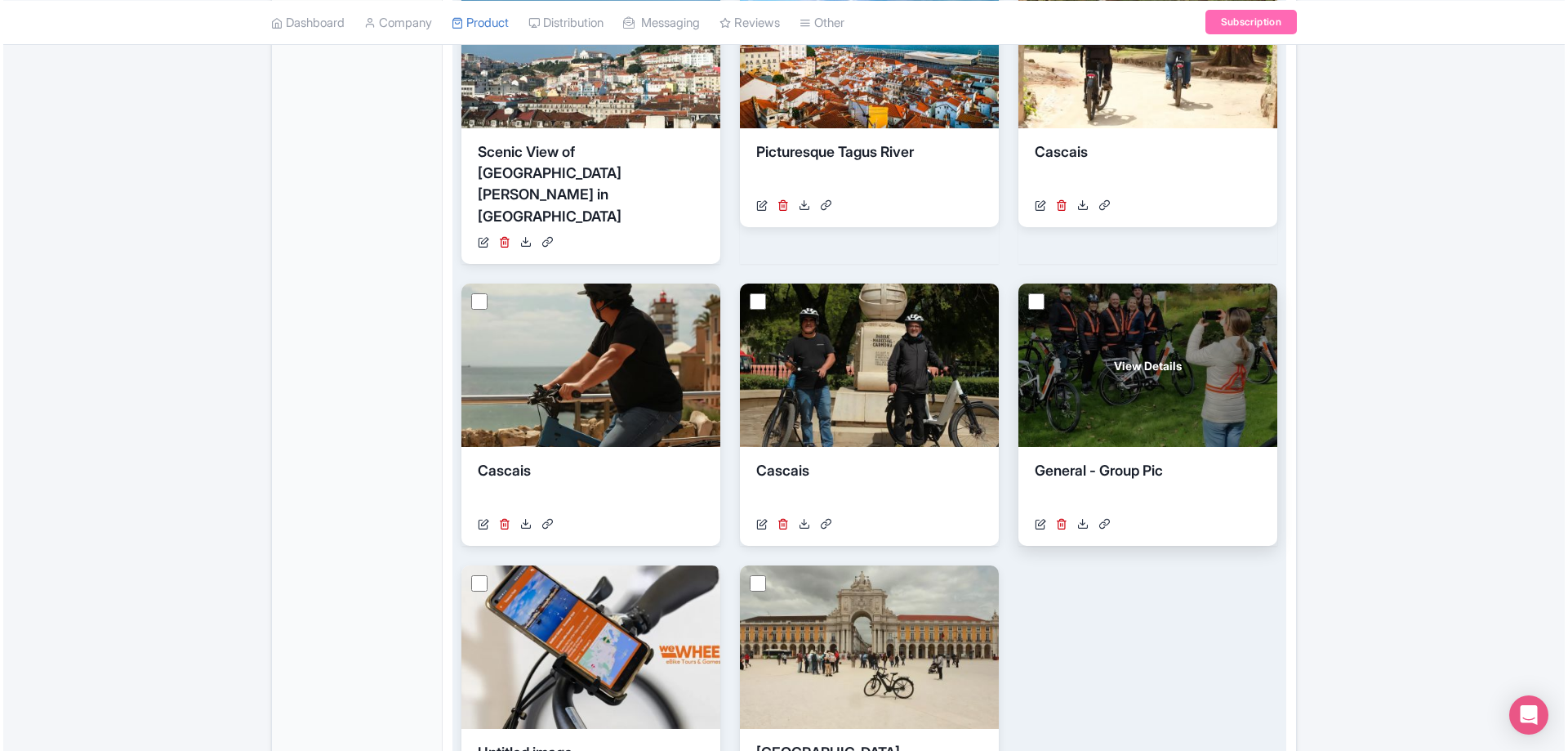
scroll to position [735, 0]
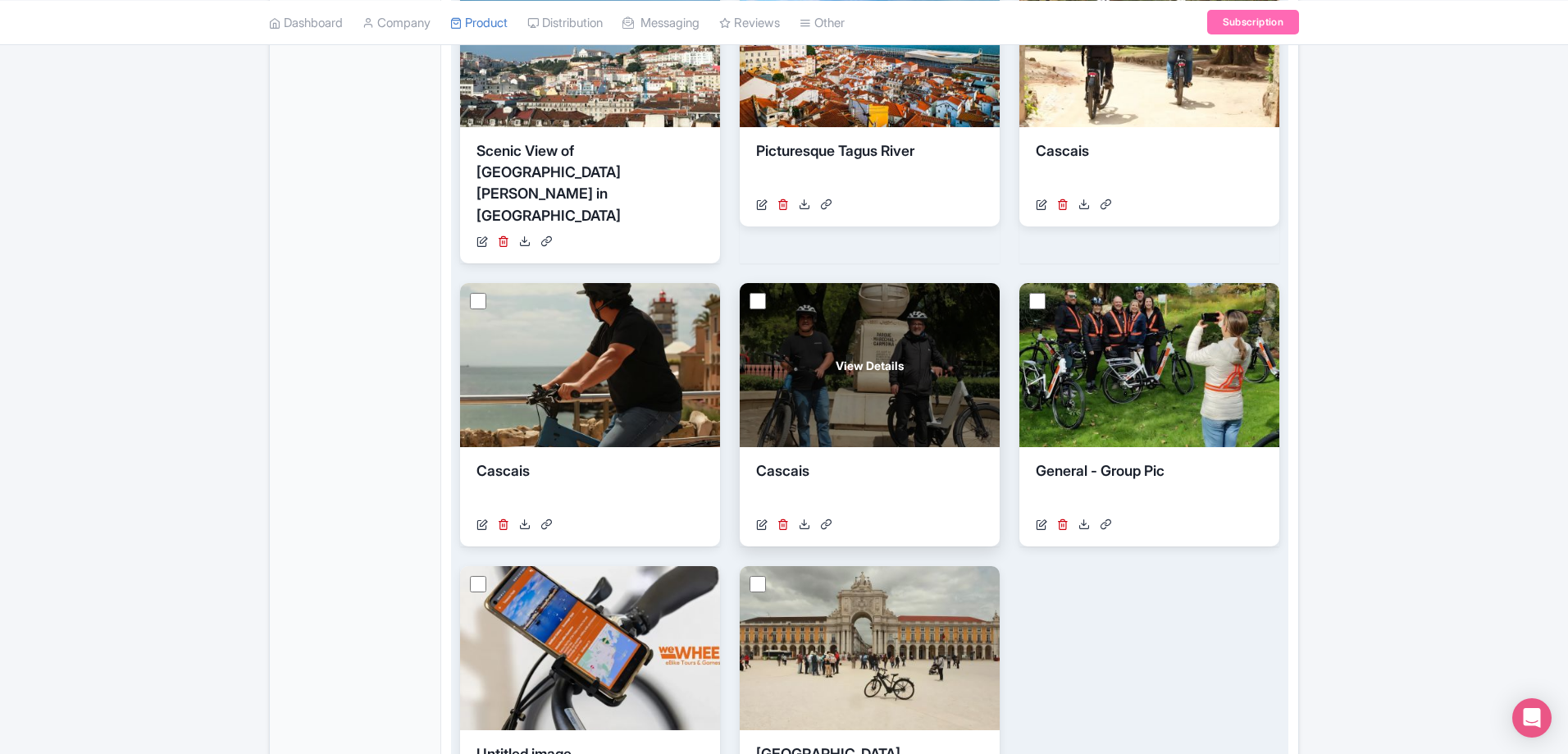
click at [885, 356] on span "View Details" at bounding box center [869, 365] width 68 height 17
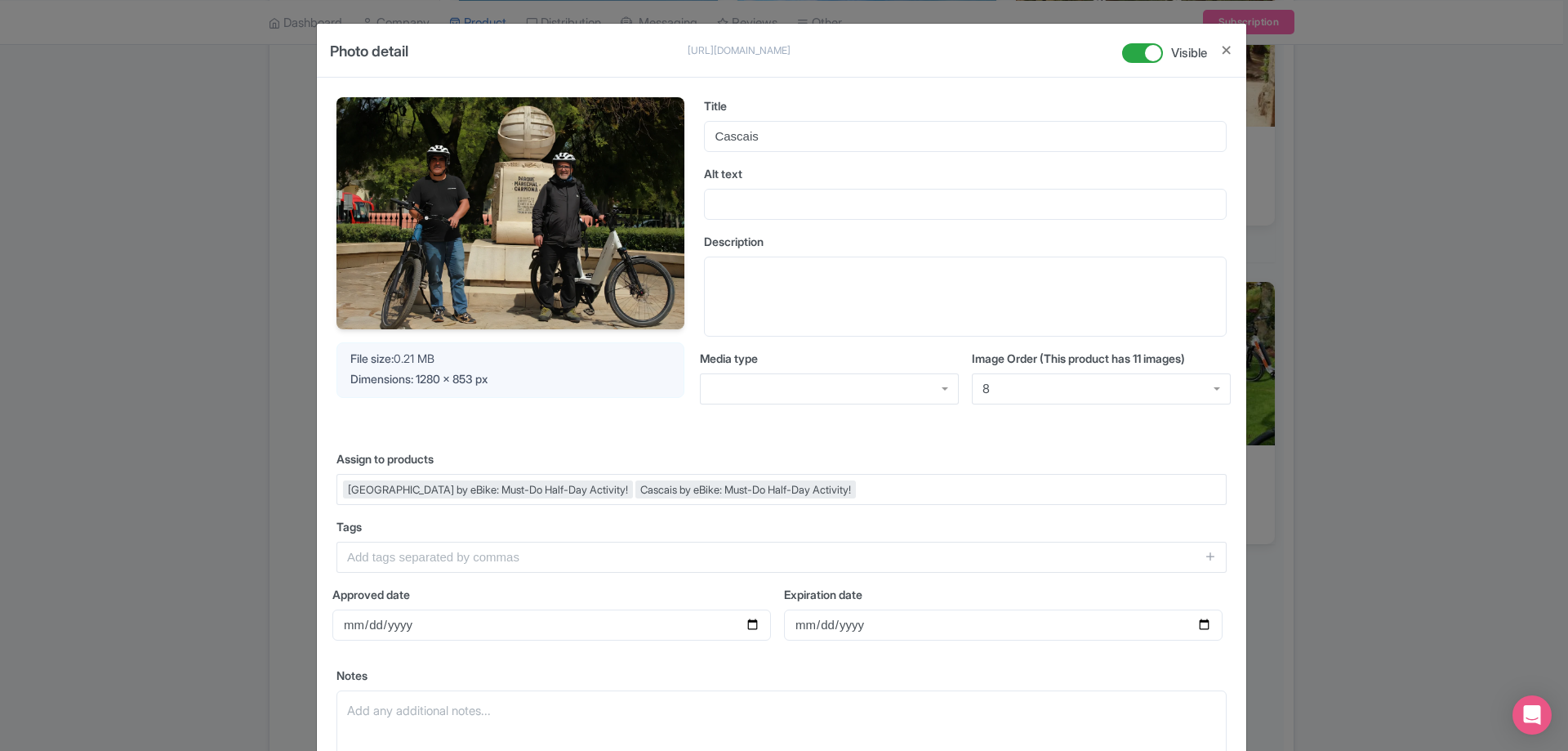
scroll to position [33, 0]
drag, startPoint x: 1014, startPoint y: 386, endPoint x: 837, endPoint y: 376, distance: 177.3
click at [837, 376] on div "Media type Image Order (This product has 11 images) 8 8" at bounding box center [965, 383] width 531 height 68
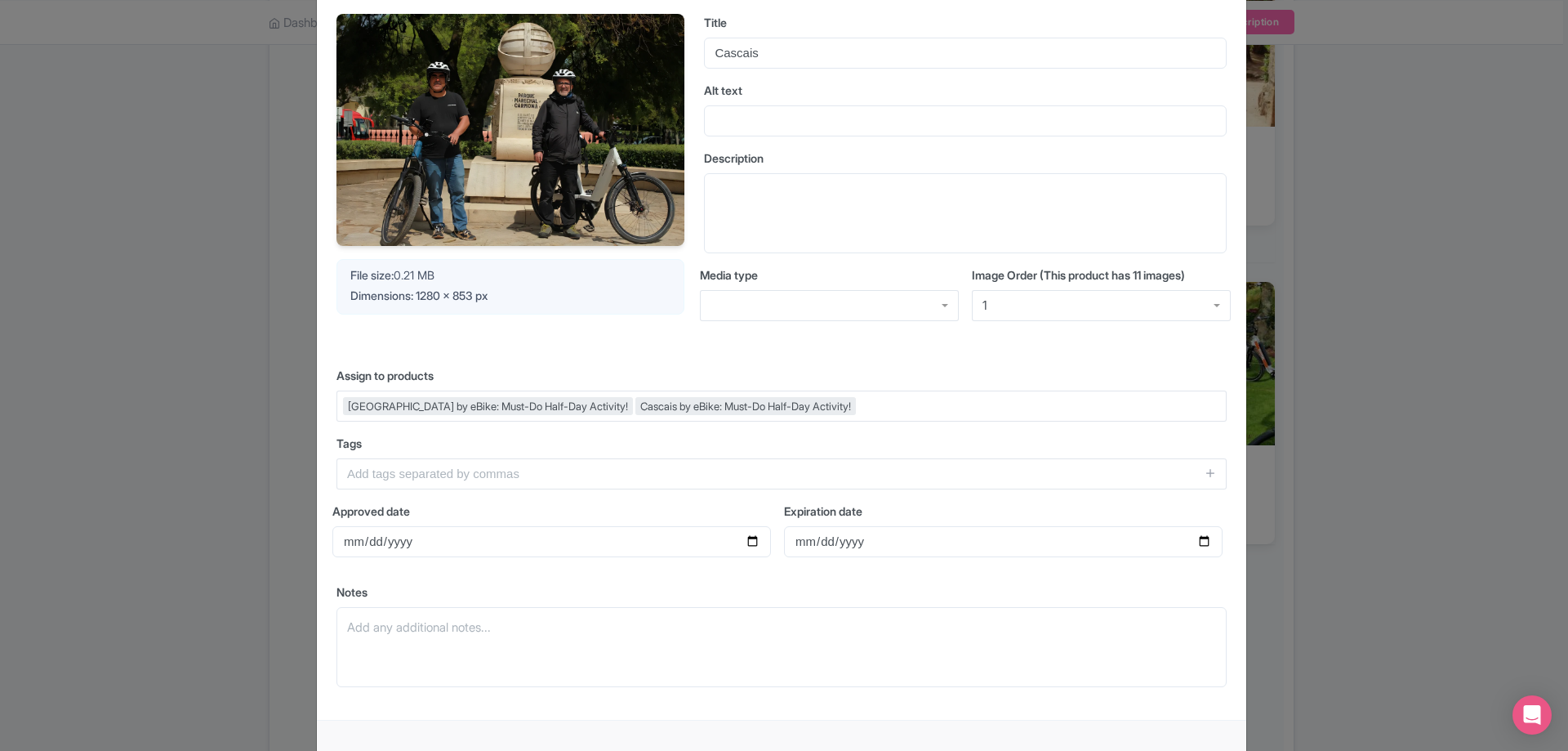
scroll to position [165, 0]
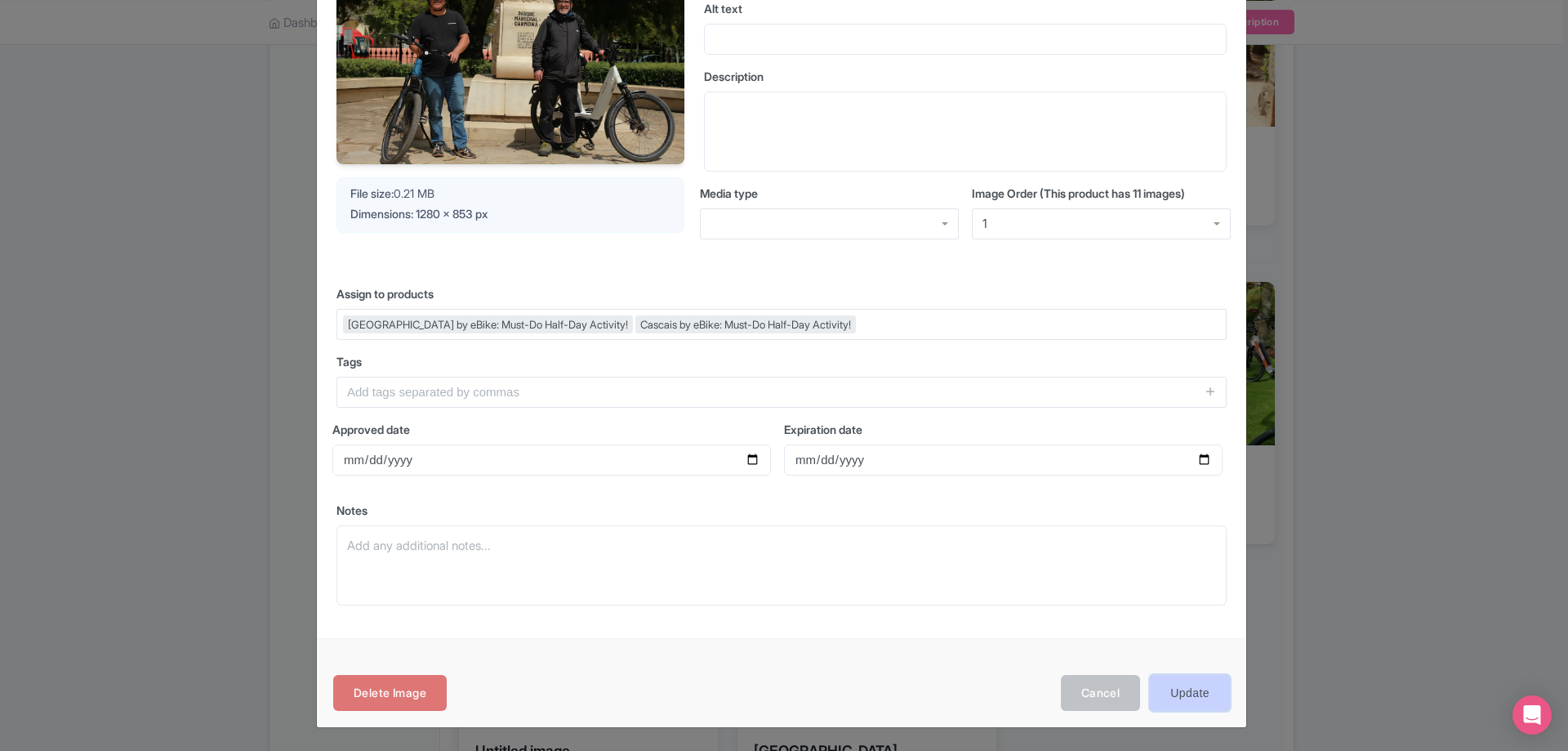
click at [1191, 691] on input "Update" at bounding box center [1190, 693] width 80 height 37
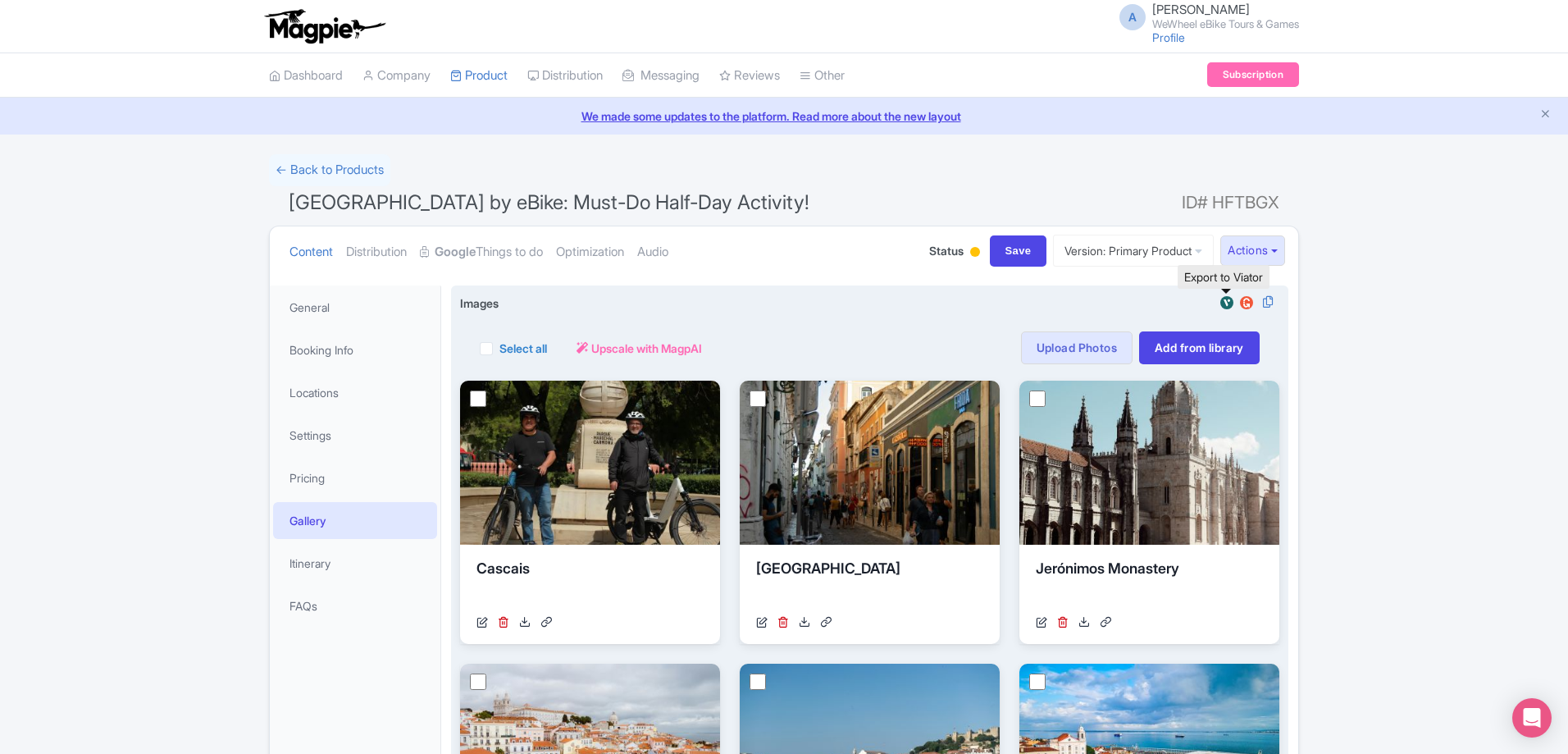
click at [1226, 309] on img at bounding box center [1226, 302] width 19 height 16
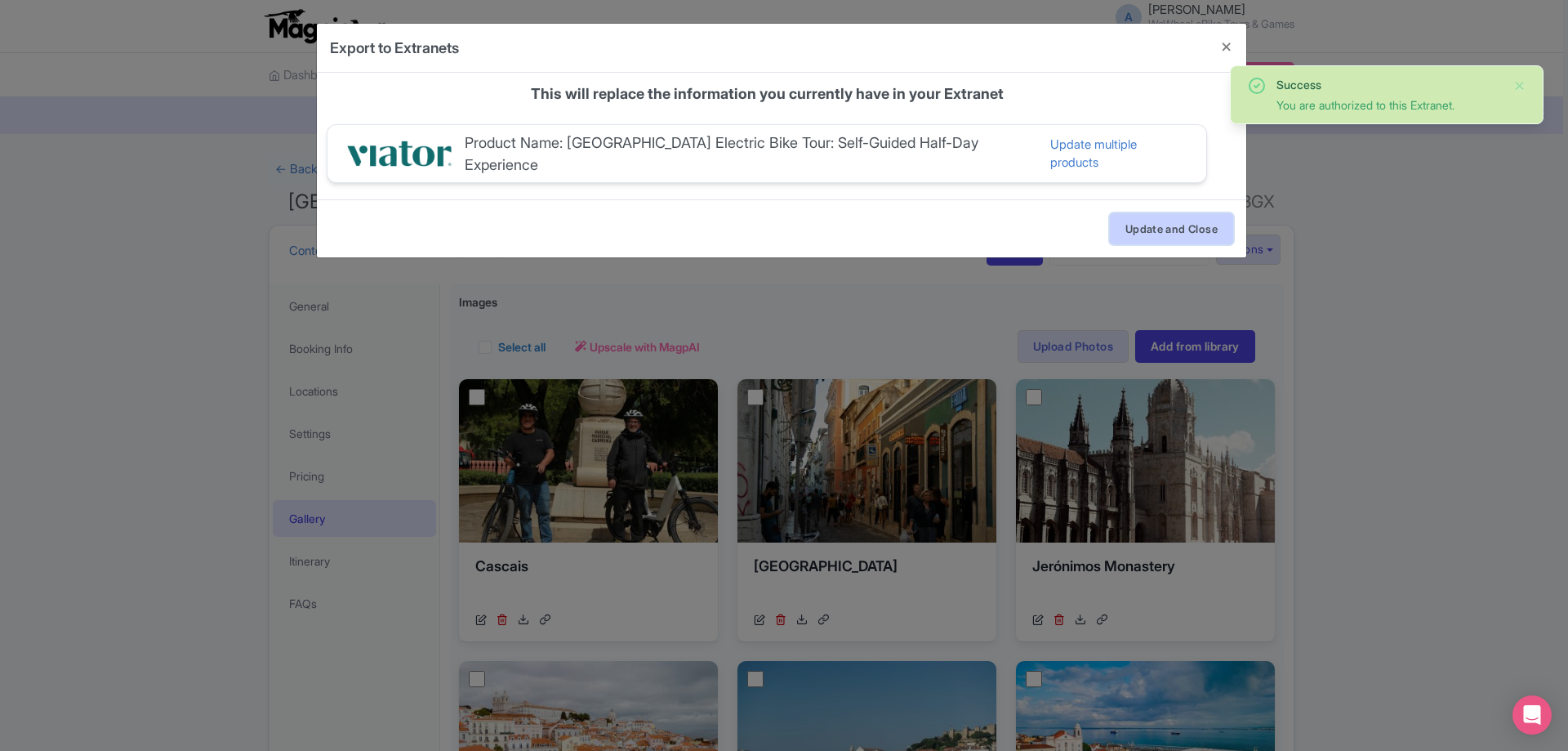
click at [1197, 221] on button "Update and Close" at bounding box center [1171, 229] width 123 height 31
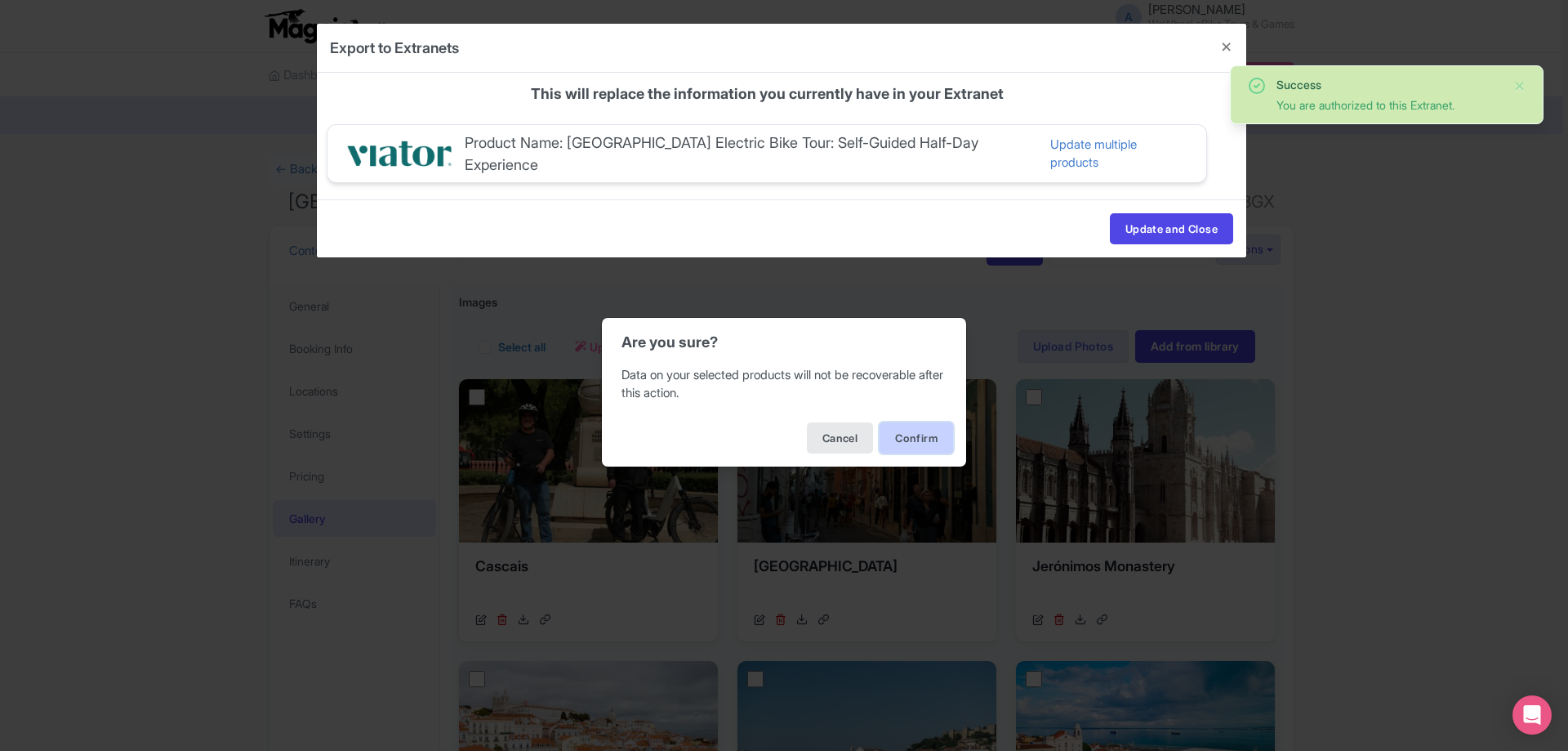
click at [909, 434] on button "Confirm" at bounding box center [916, 438] width 74 height 31
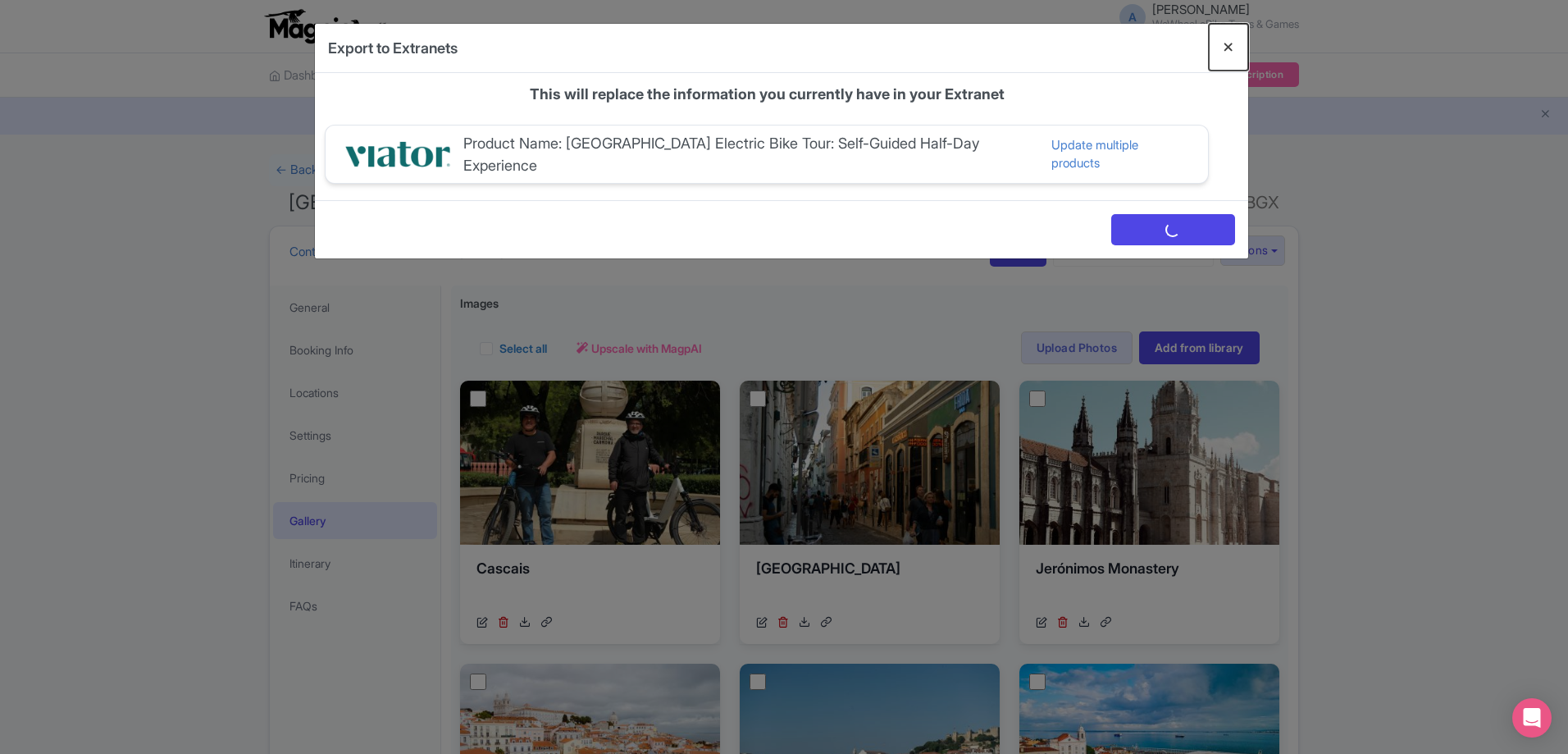
click at [1222, 37] on button "Close" at bounding box center [1228, 47] width 39 height 47
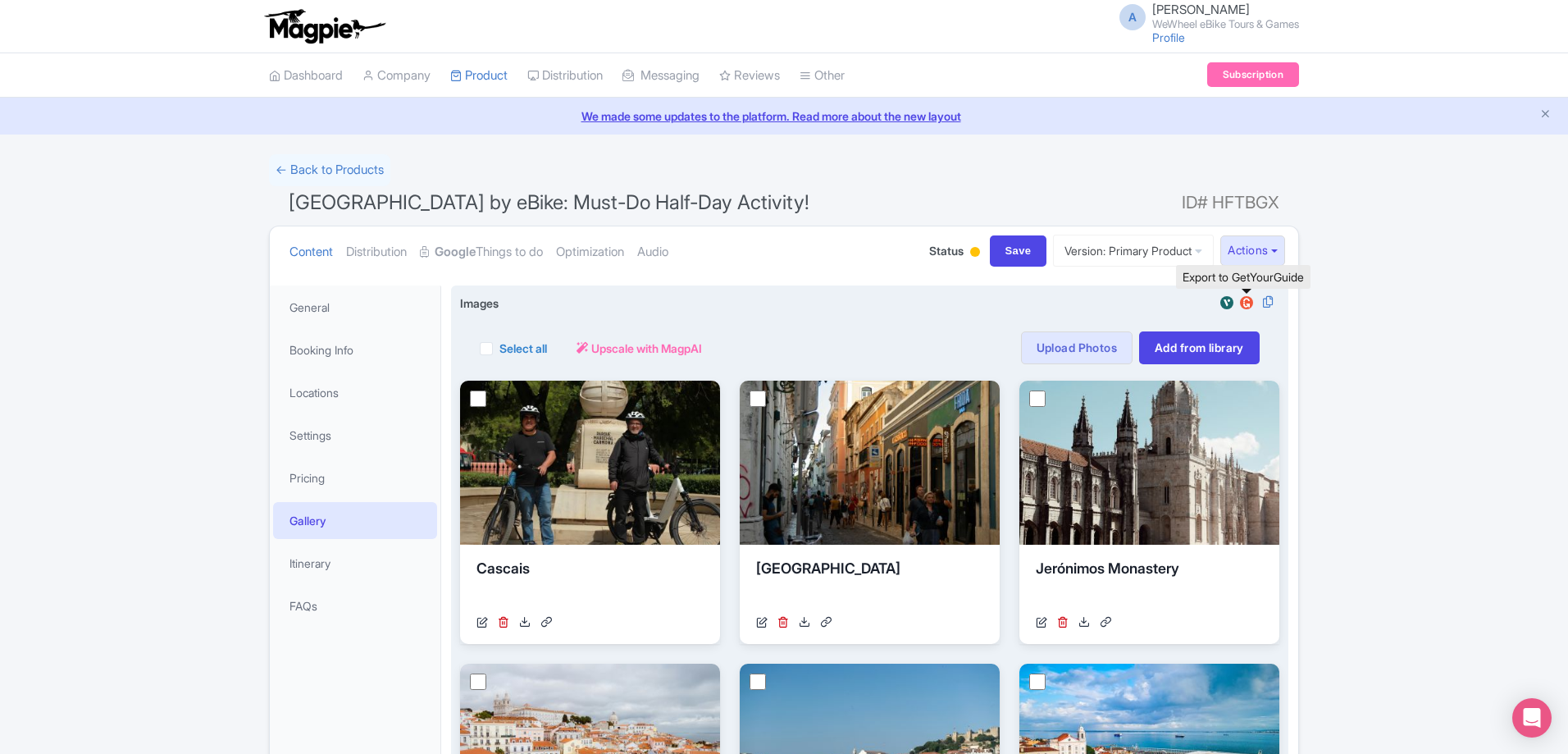
click at [1247, 302] on img at bounding box center [1246, 302] width 19 height 16
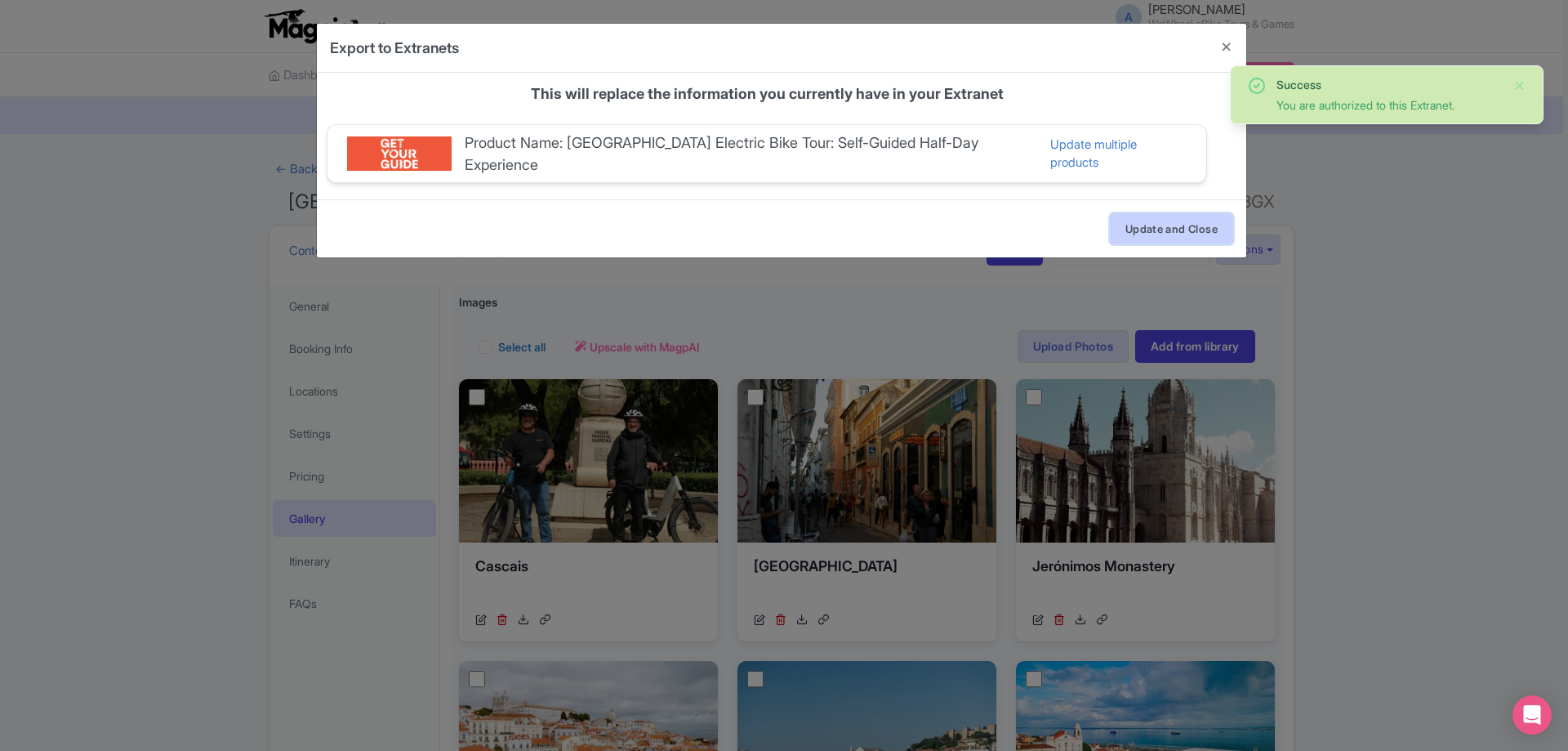
click at [1164, 217] on button "Update and Close" at bounding box center [1171, 229] width 123 height 31
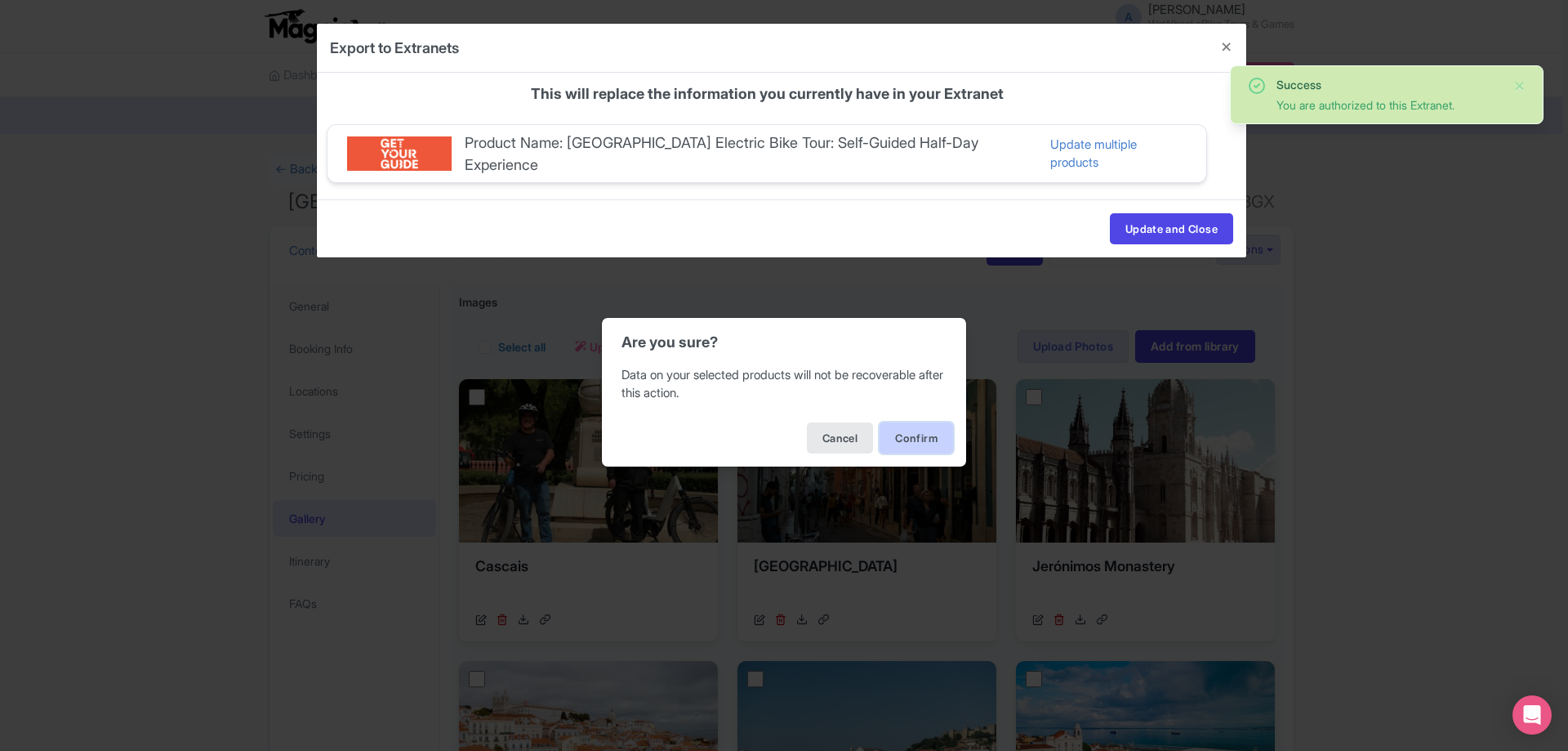
click at [923, 445] on button "Confirm" at bounding box center [916, 438] width 74 height 31
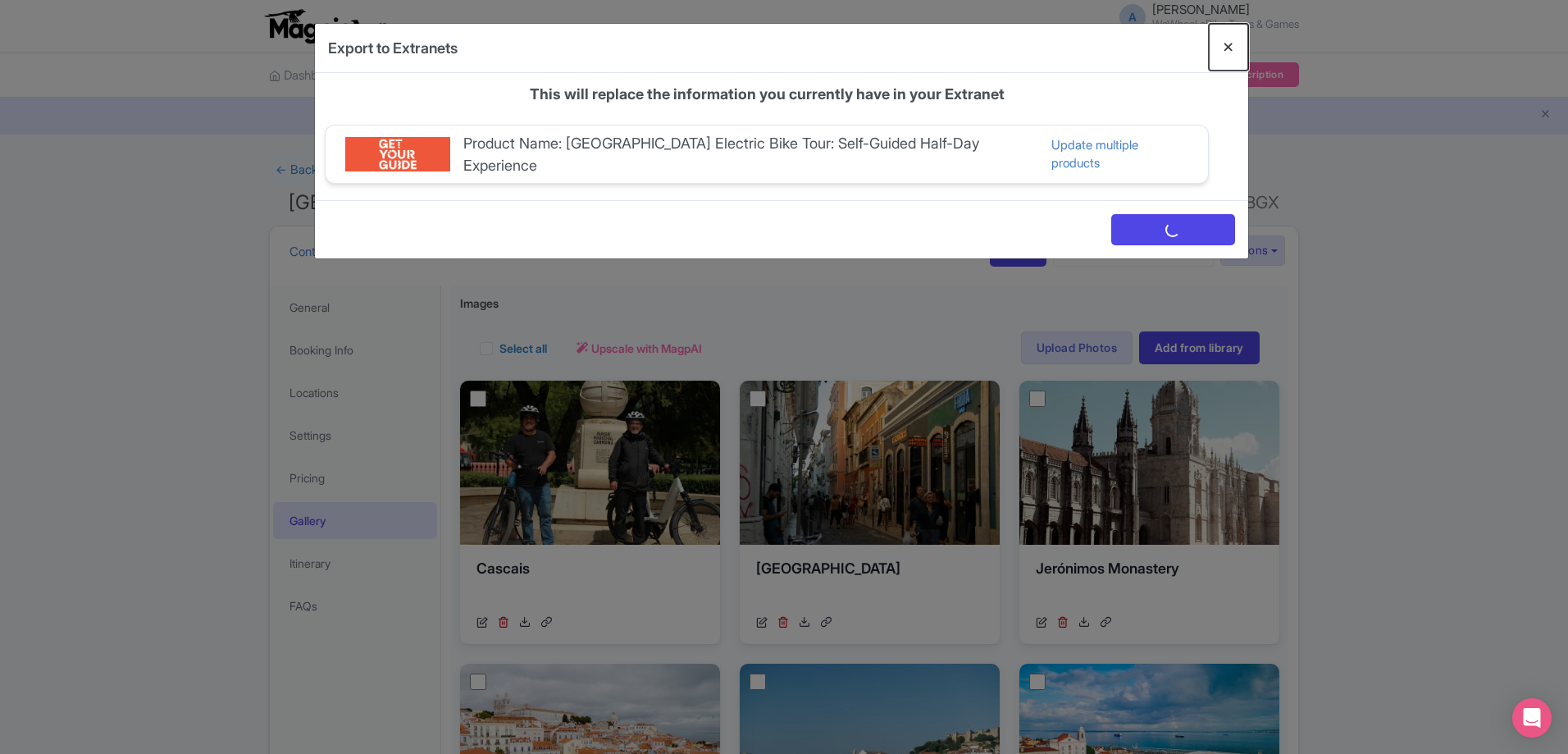
click at [1225, 38] on button "Close" at bounding box center [1228, 47] width 39 height 47
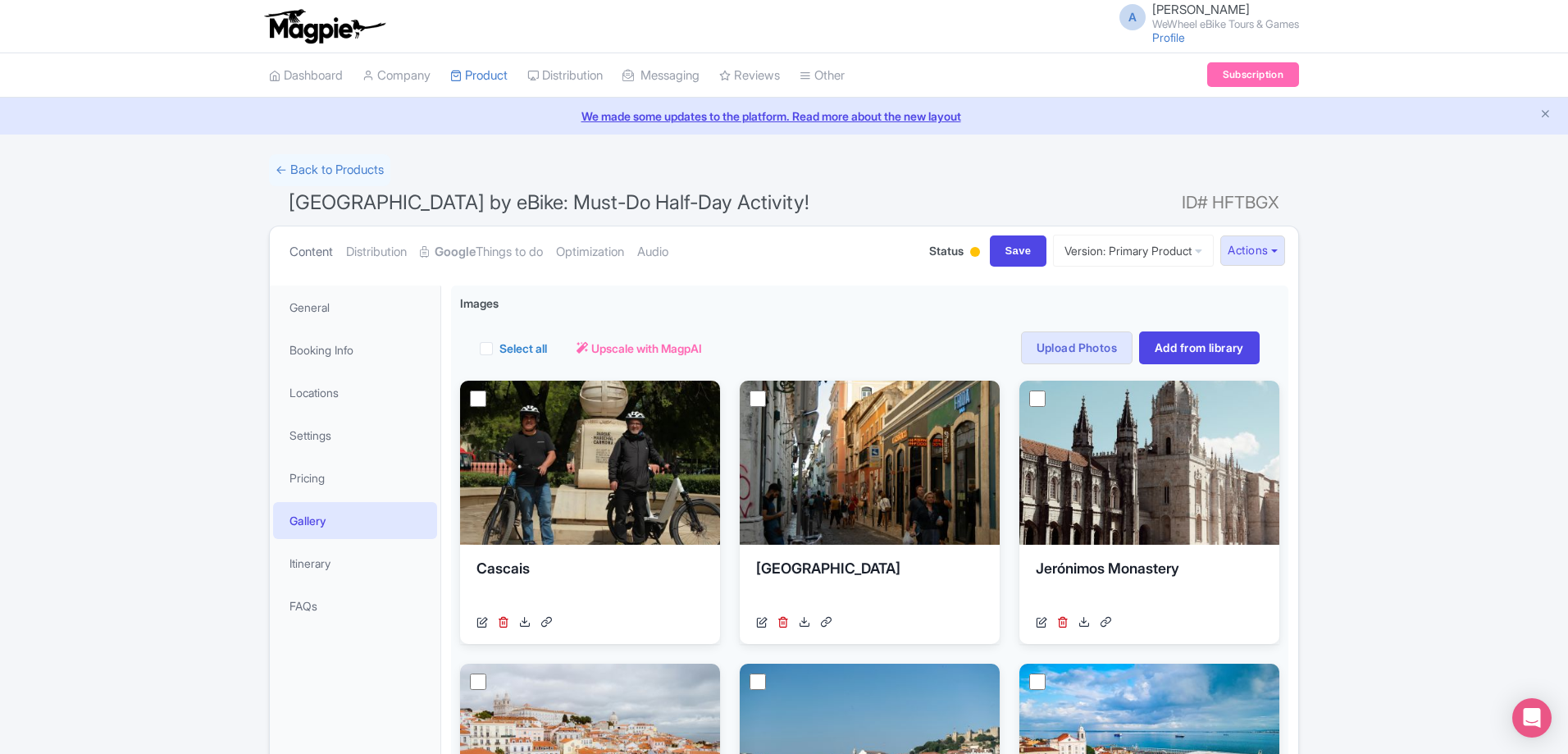
click at [310, 250] on link "Content" at bounding box center [310, 252] width 43 height 51
click at [353, 169] on link "← Back to Products" at bounding box center [330, 169] width 121 height 32
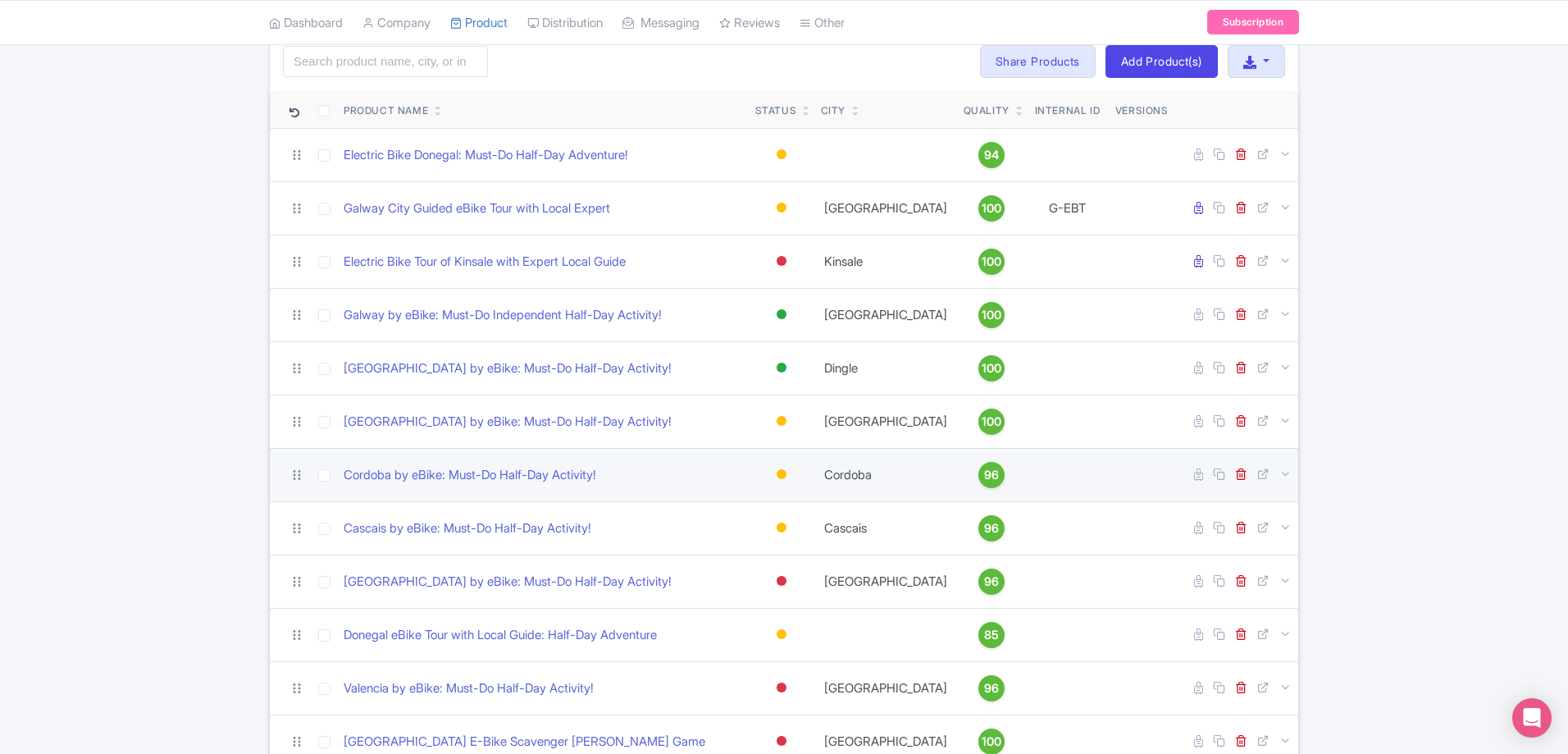
scroll to position [122, 0]
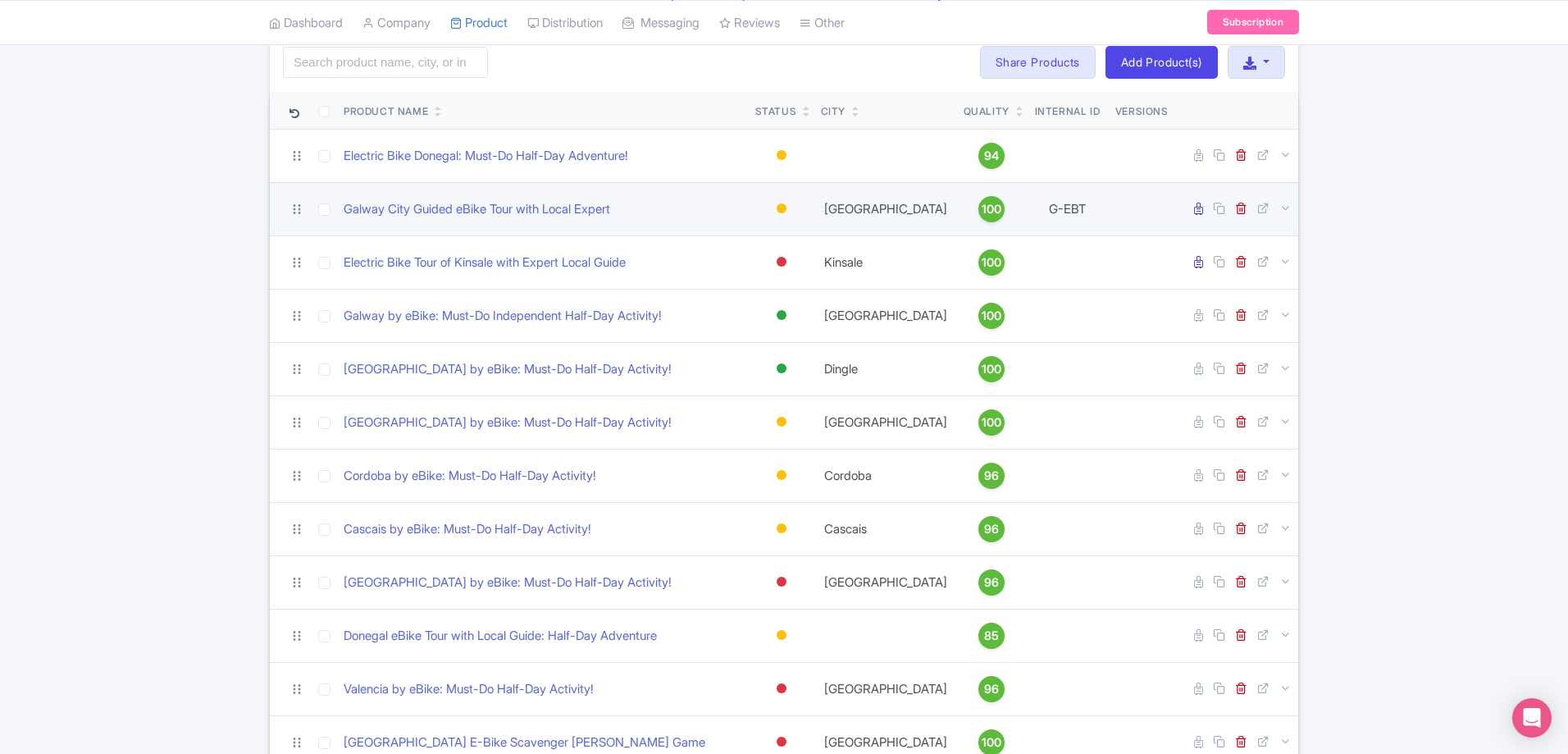
click at [783, 208] on div at bounding box center [781, 208] width 10 height 10
click at [763, 298] on div "Building" at bounding box center [741, 297] width 97 height 30
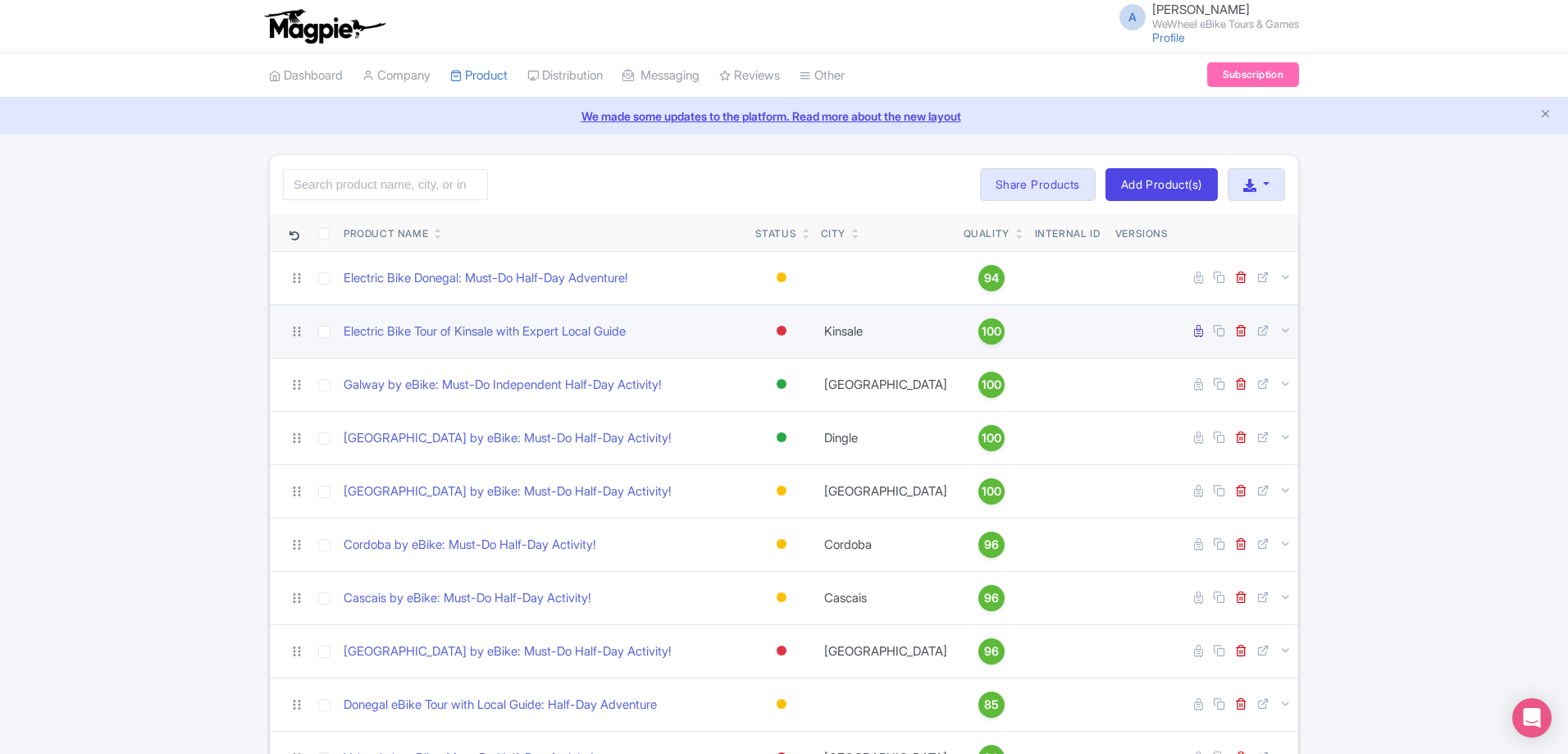
scroll to position [121, 0]
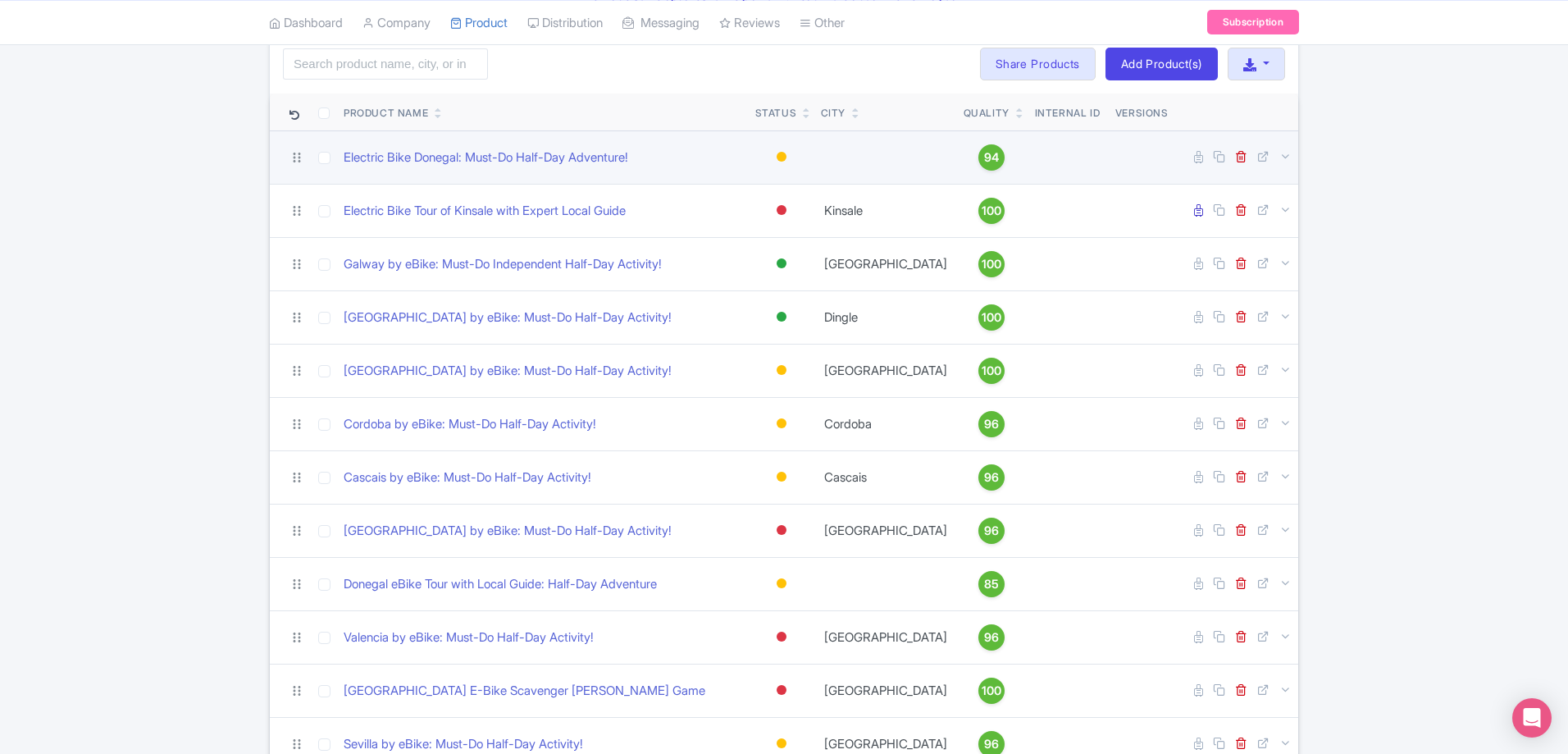
click at [780, 154] on div at bounding box center [781, 157] width 10 height 10
click at [755, 181] on div "Active" at bounding box center [741, 184] width 97 height 30
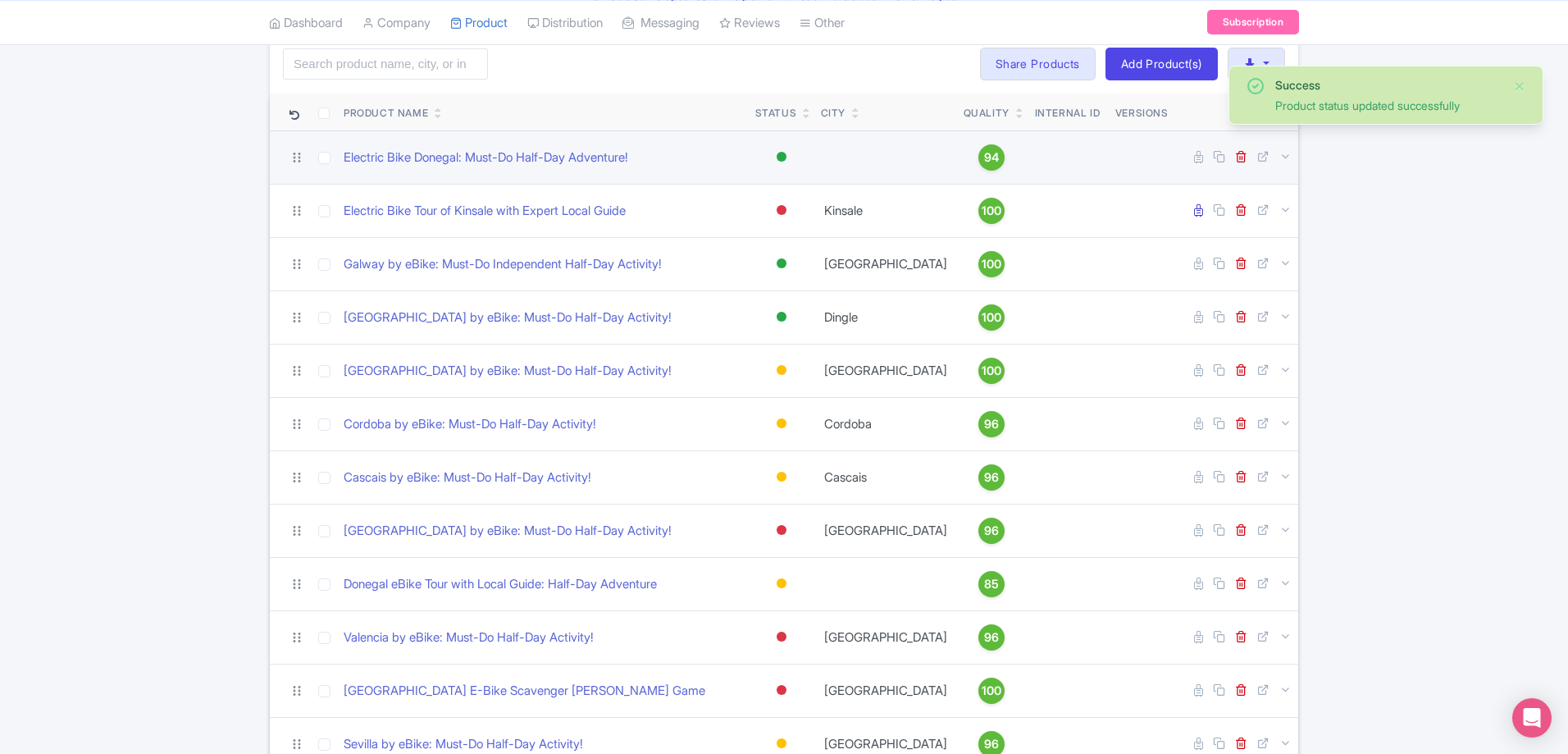
click at [778, 158] on div at bounding box center [781, 157] width 10 height 10
click at [757, 240] on div "Building" at bounding box center [741, 246] width 97 height 30
click at [784, 157] on div at bounding box center [781, 157] width 10 height 10
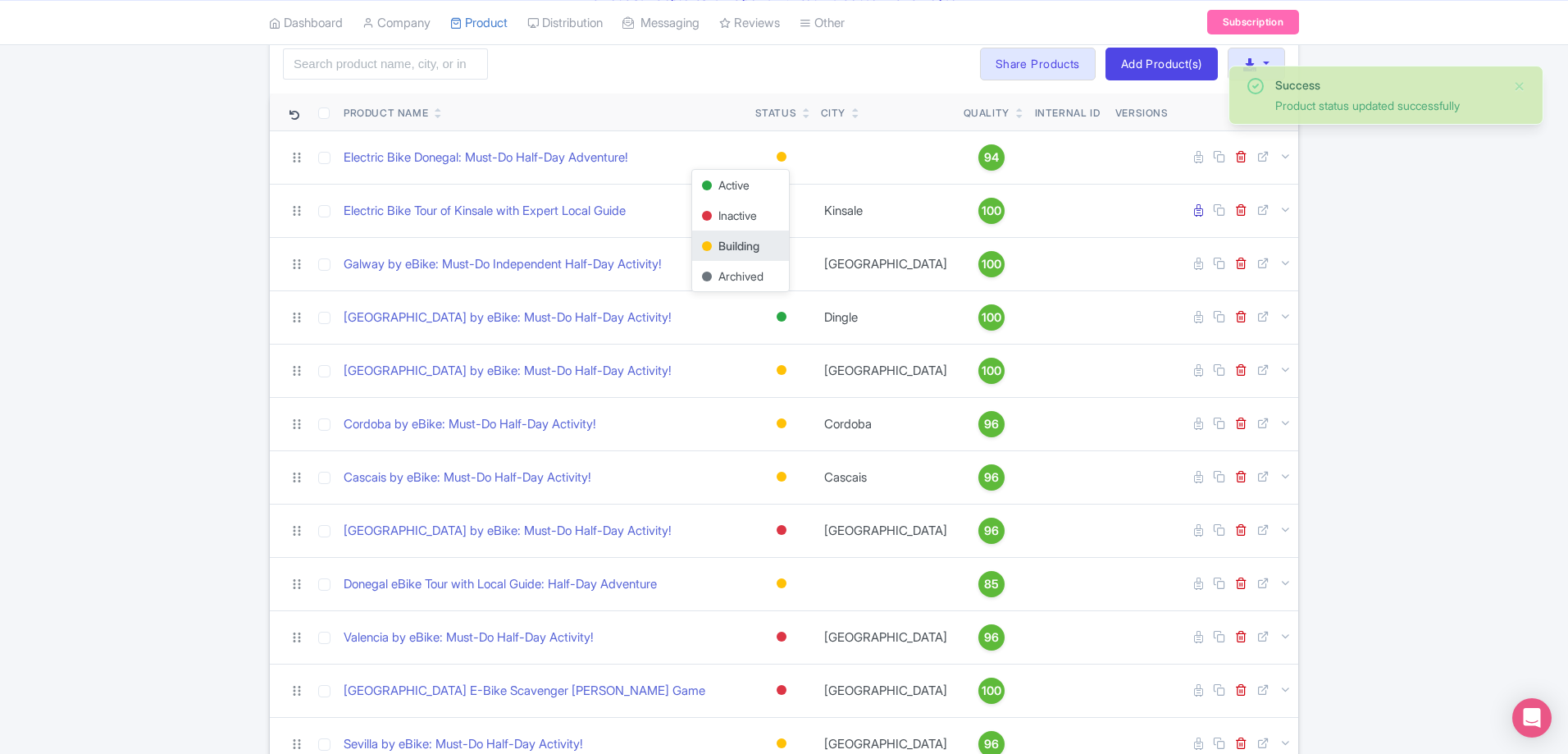
click at [1415, 225] on div "Success Product status updated successfully Search Bulk Actions Delete Add to C…" at bounding box center [784, 482] width 1568 height 897
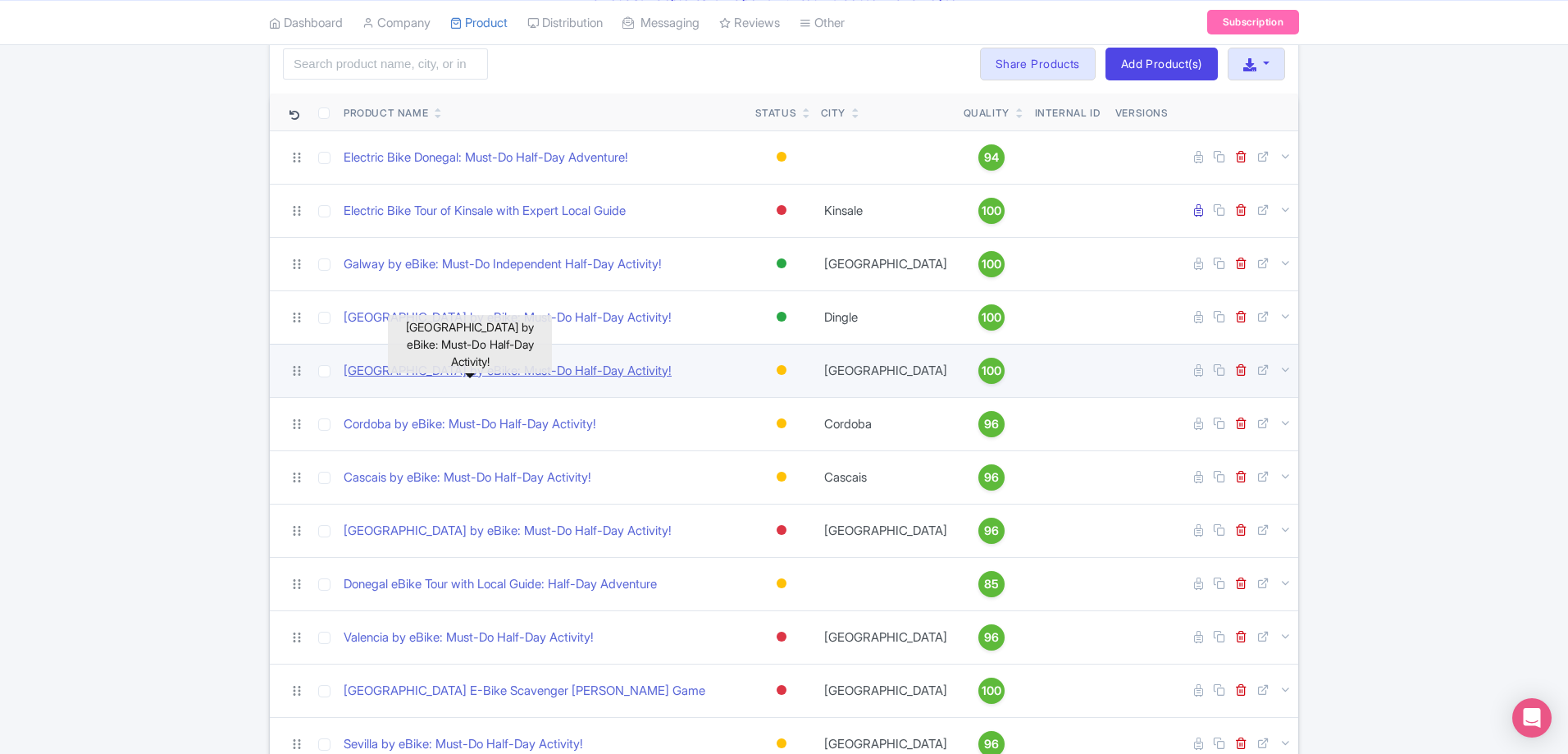
click at [555, 370] on link "[GEOGRAPHIC_DATA] by eBike: Must-Do Half-Day Activity!" at bounding box center [507, 371] width 328 height 19
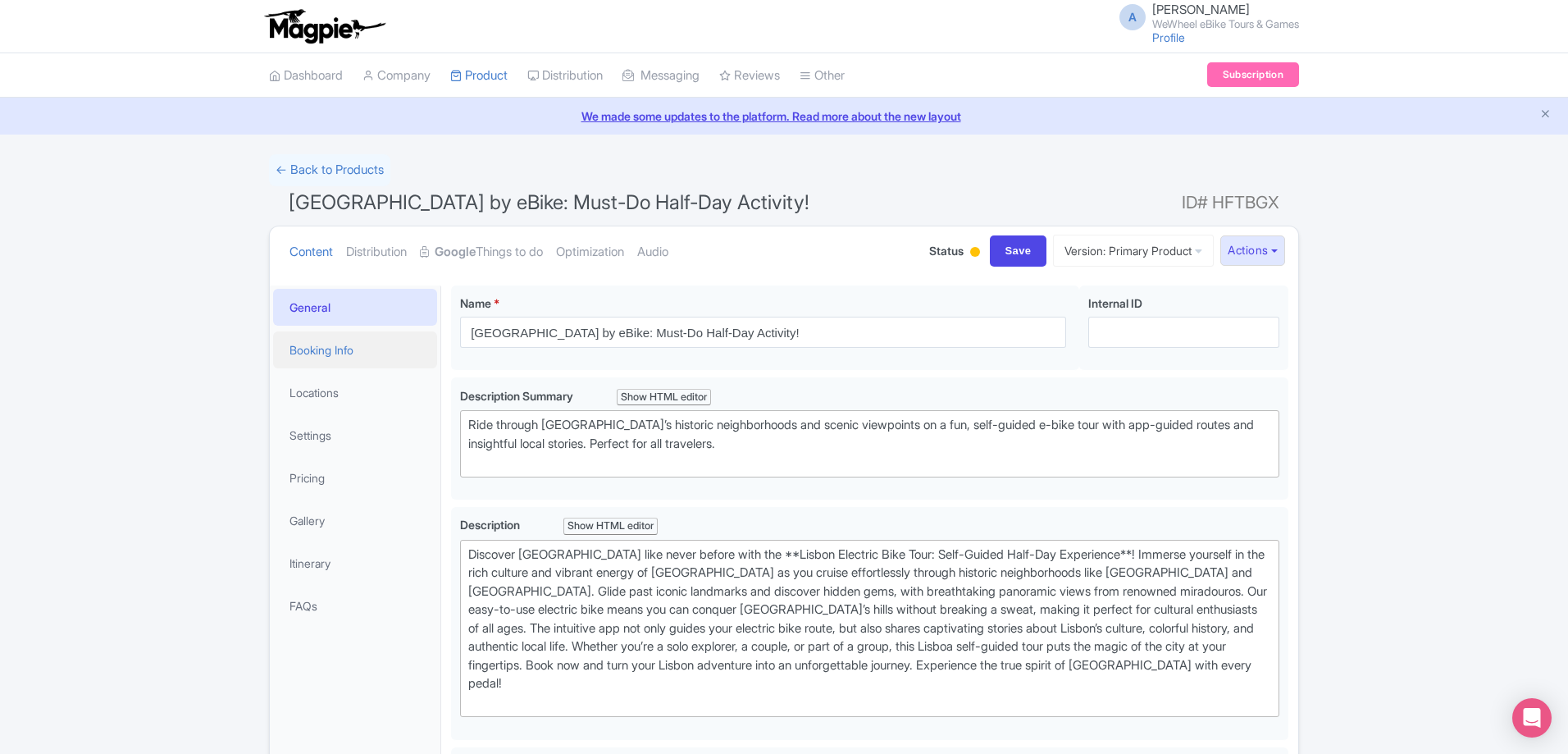
click at [375, 350] on link "Booking Info" at bounding box center [354, 350] width 164 height 37
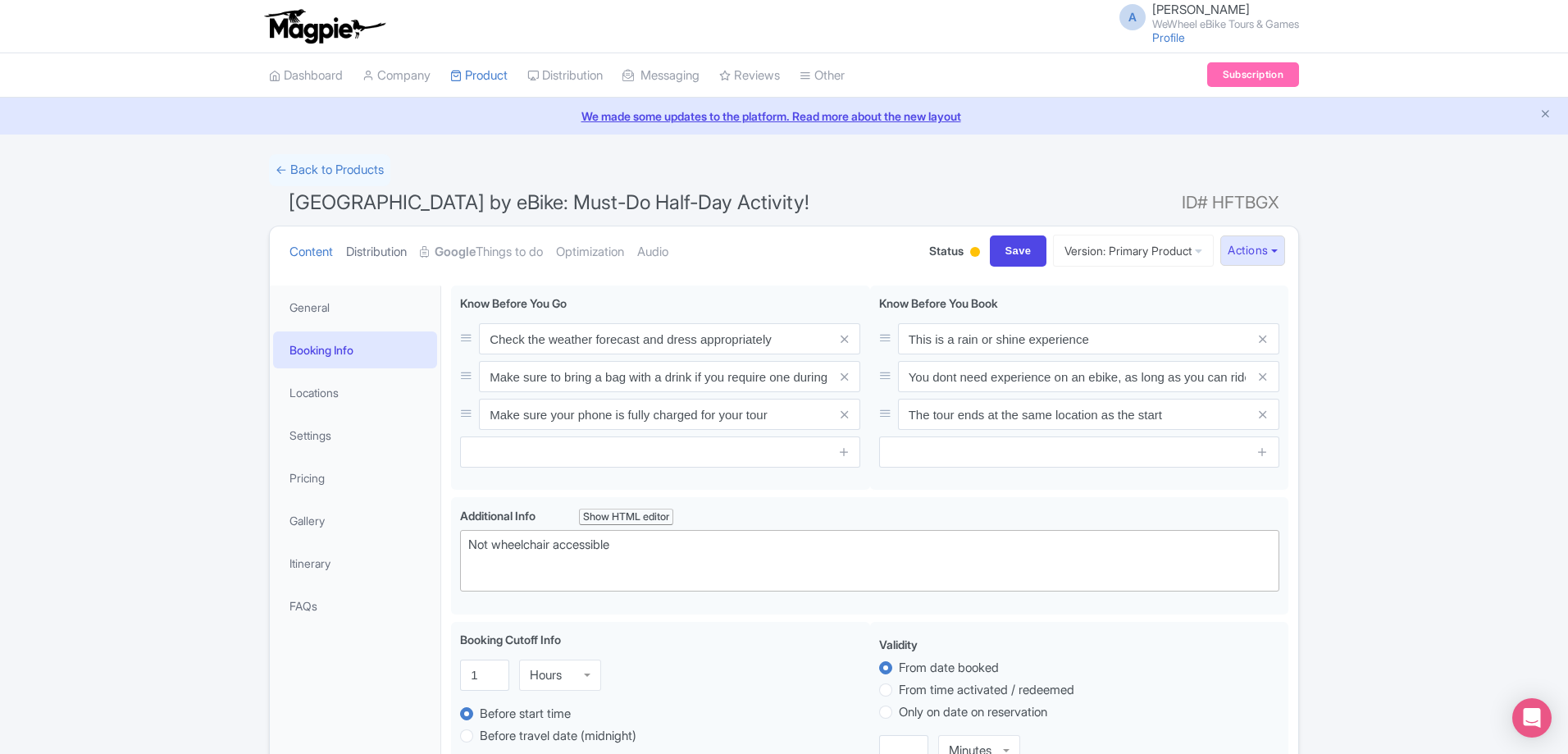
click at [397, 258] on link "Distribution" at bounding box center [376, 252] width 60 height 51
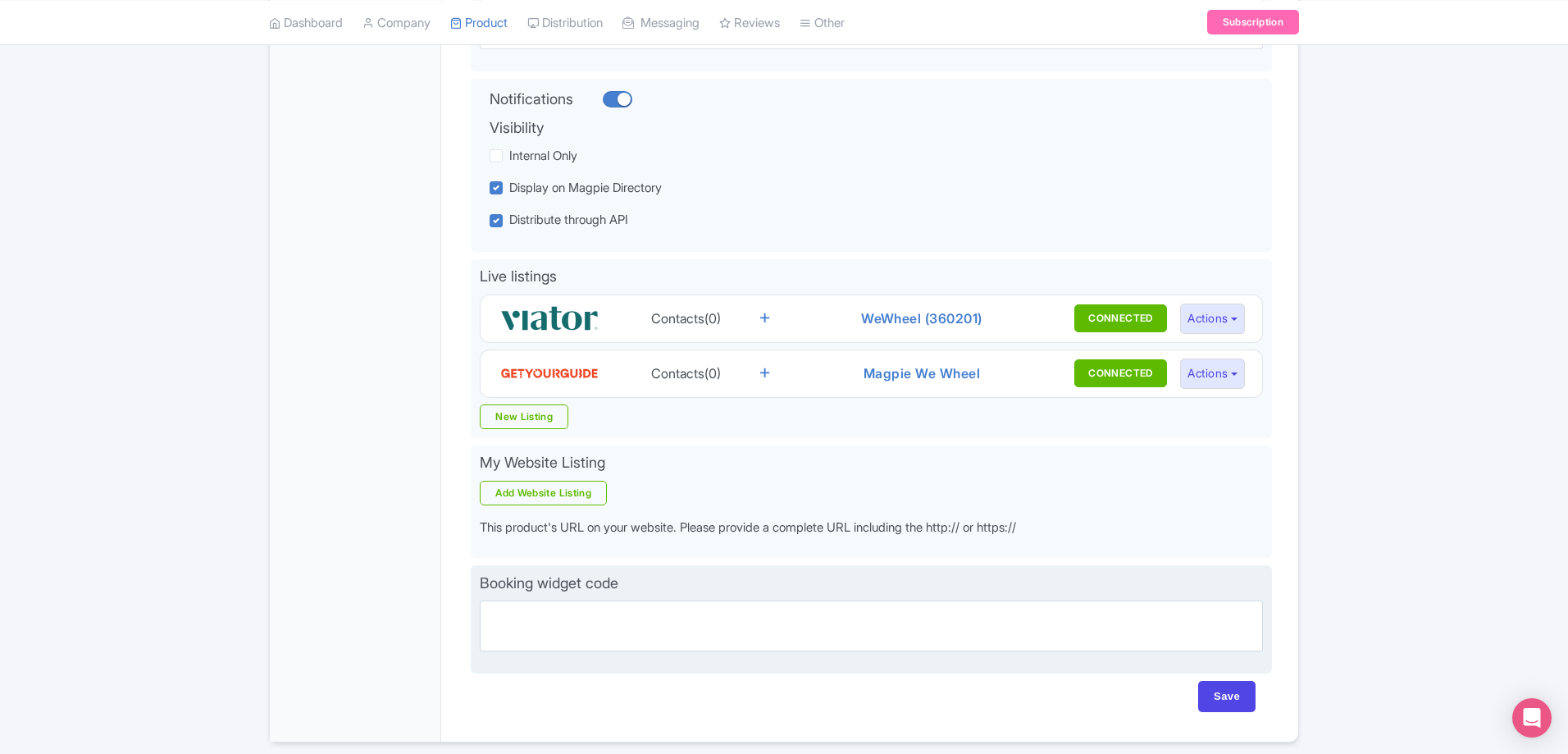
scroll to position [401, 0]
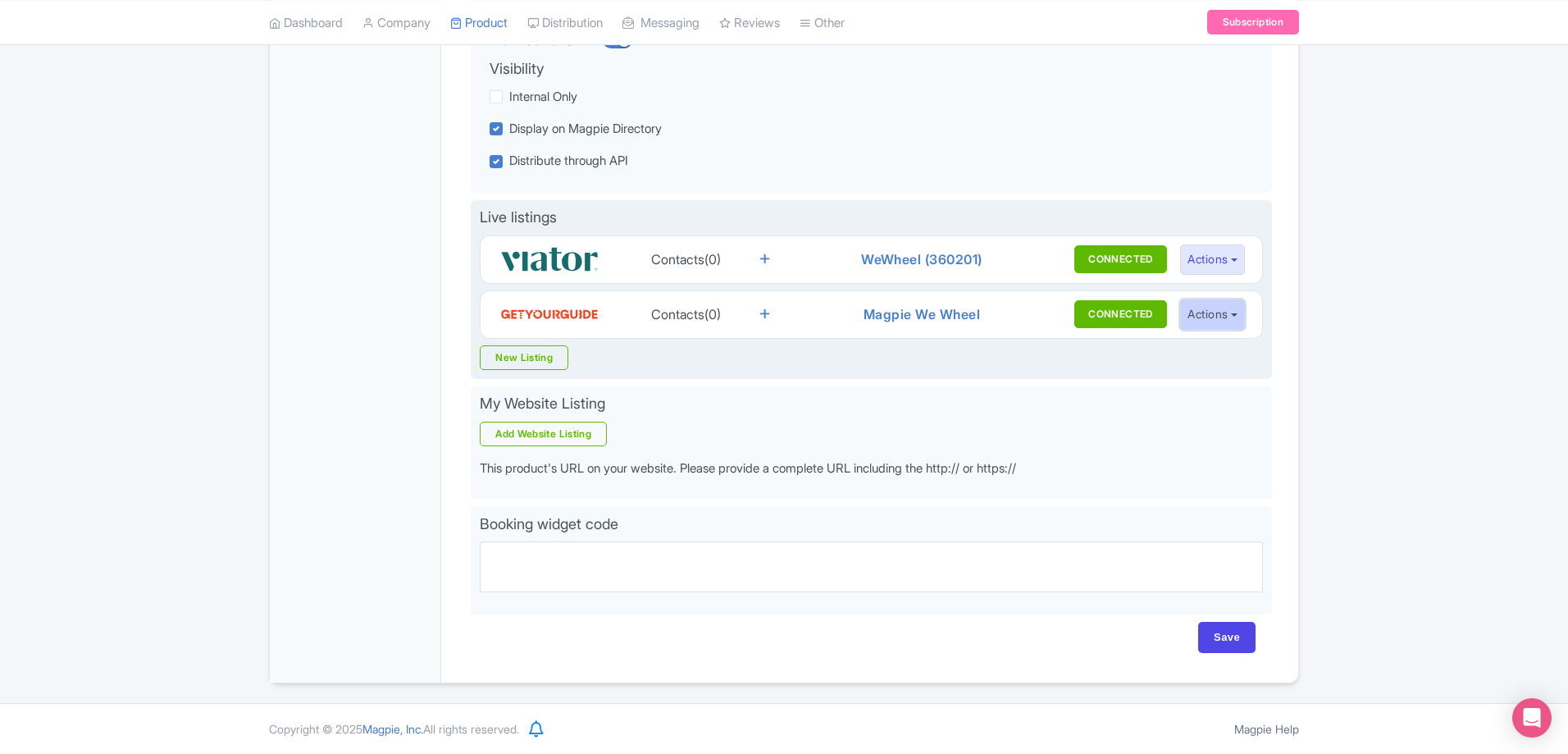
click at [1203, 301] on button "Actions" at bounding box center [1212, 314] width 65 height 30
click at [1226, 263] on button "Actions" at bounding box center [1212, 259] width 65 height 30
click at [1241, 317] on link "Reseller page" at bounding box center [1258, 322] width 156 height 26
click at [1224, 262] on button "Actions" at bounding box center [1212, 259] width 65 height 30
click at [1221, 348] on link "Extranet page" at bounding box center [1258, 346] width 156 height 26
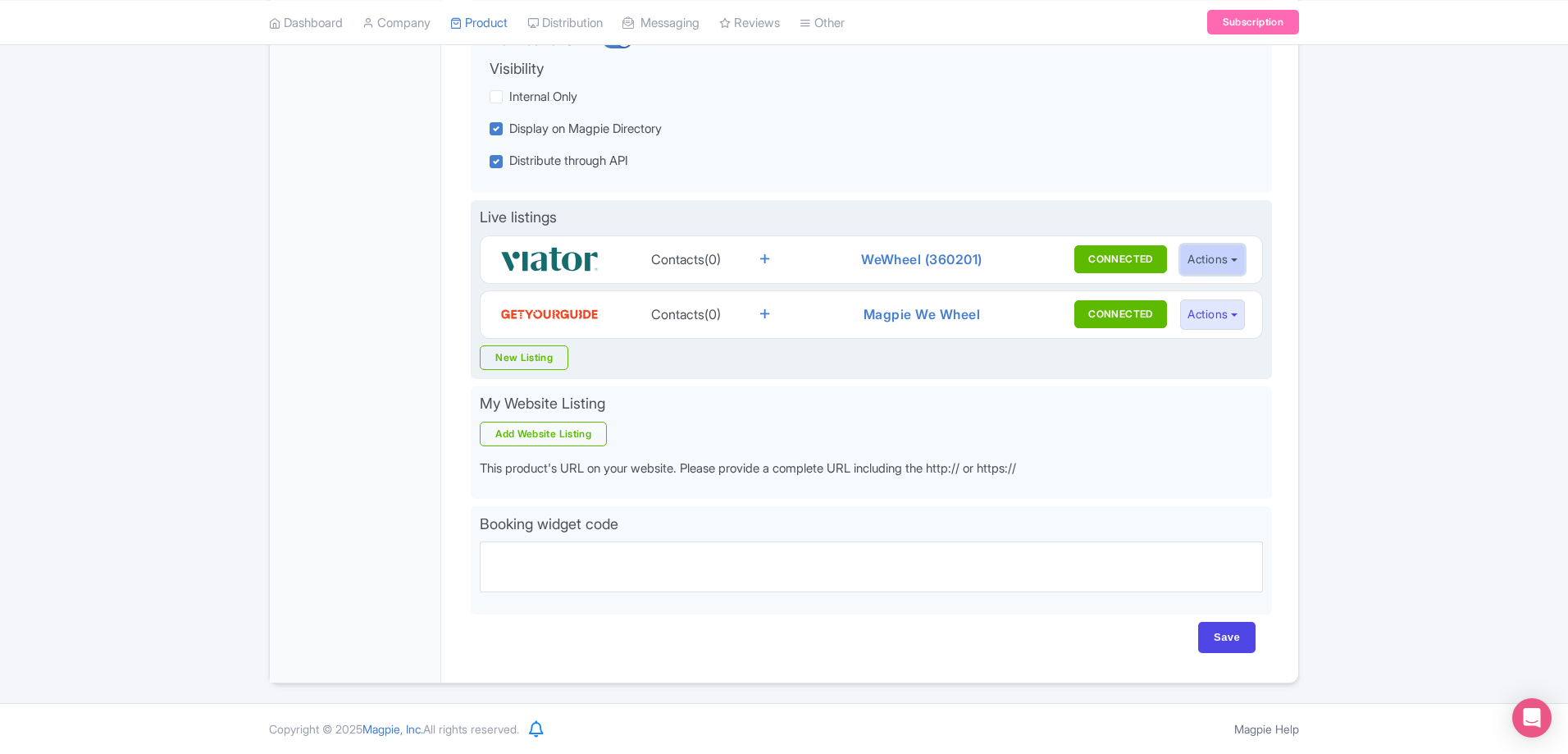
click at [1204, 257] on button "Actions" at bounding box center [1212, 259] width 65 height 30
click at [1220, 324] on link "Reseller page" at bounding box center [1258, 322] width 156 height 26
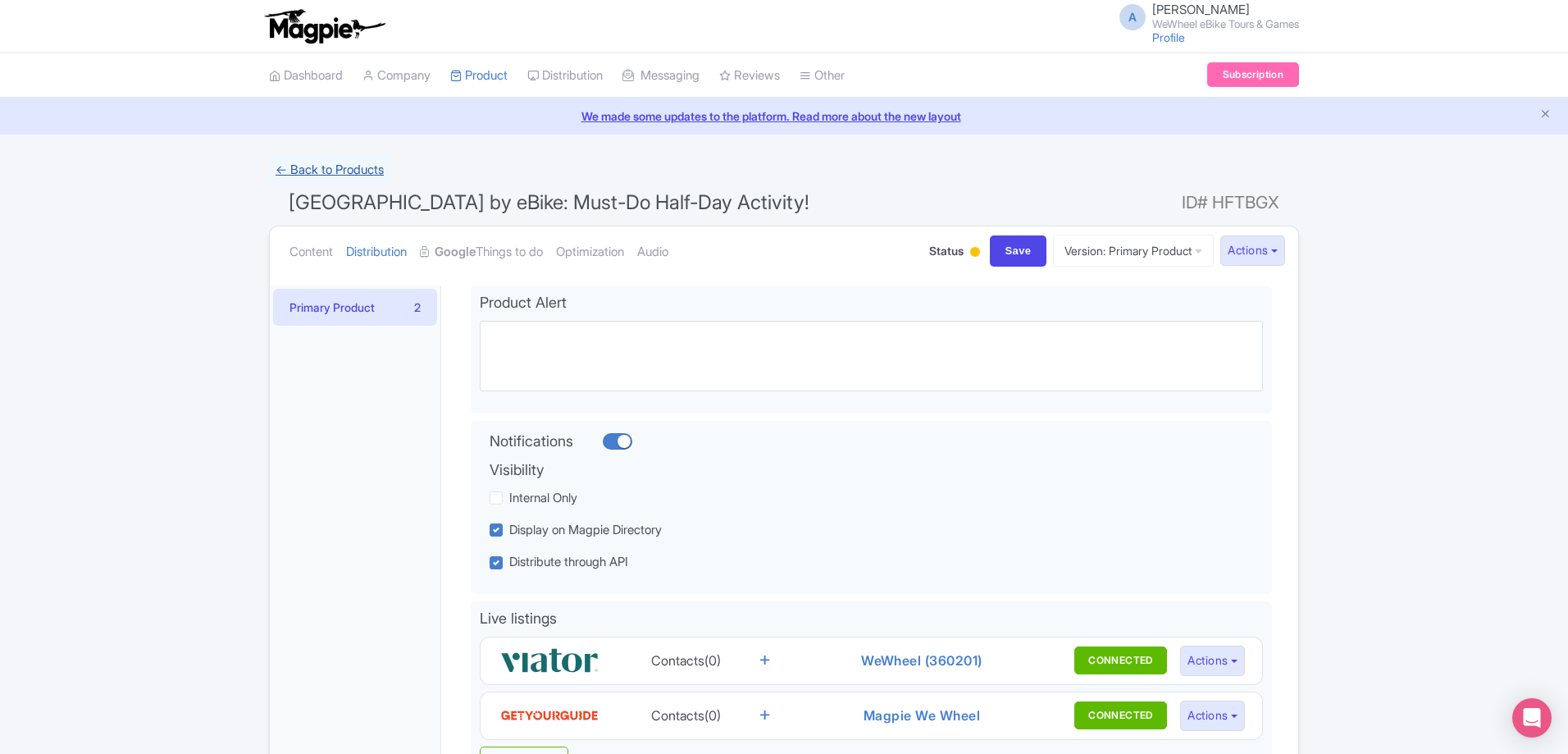
click at [362, 179] on link "← Back to Products" at bounding box center [330, 169] width 121 height 32
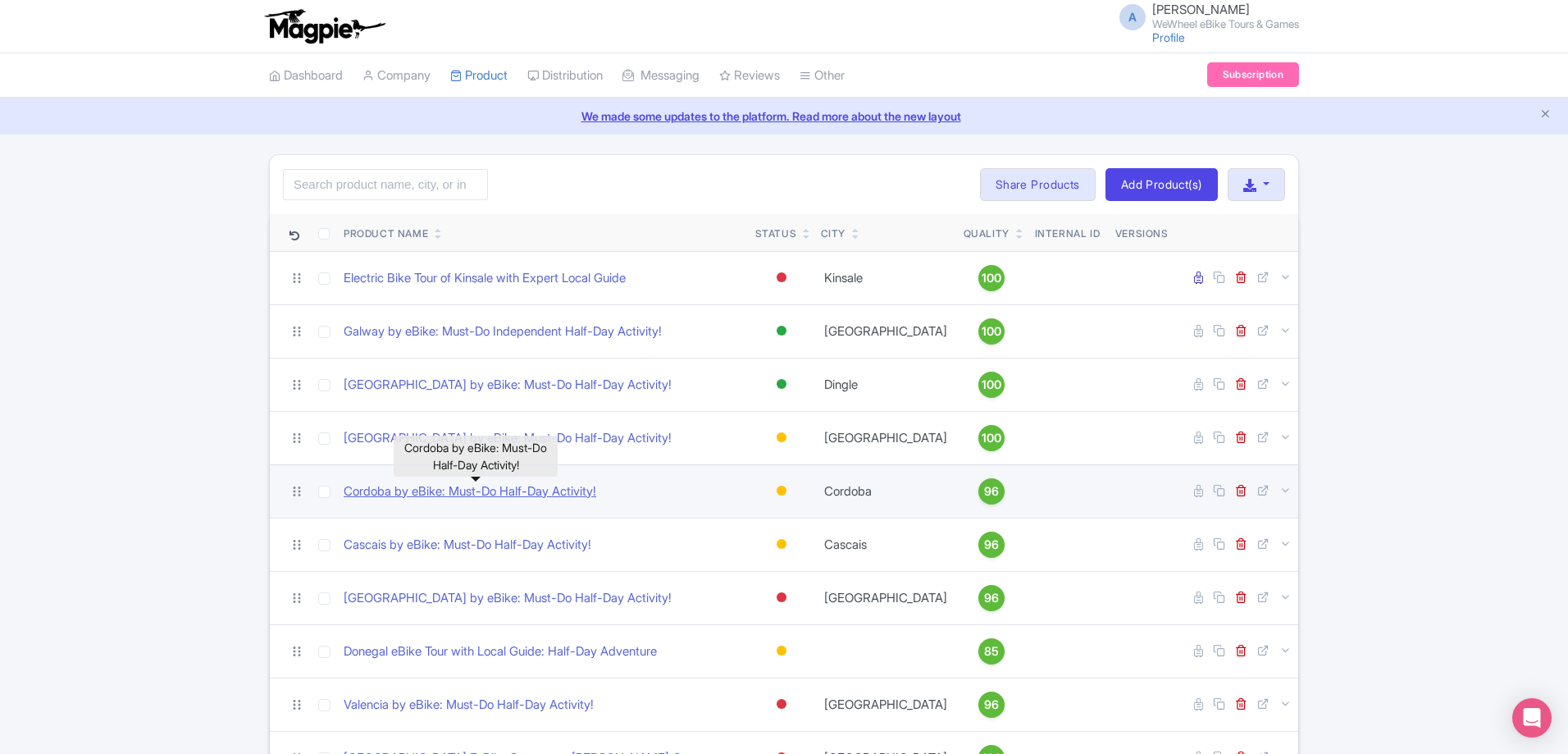
click at [552, 497] on link "Cordoba by eBike: Must-Do Half-Day Activity!" at bounding box center [470, 491] width 253 height 19
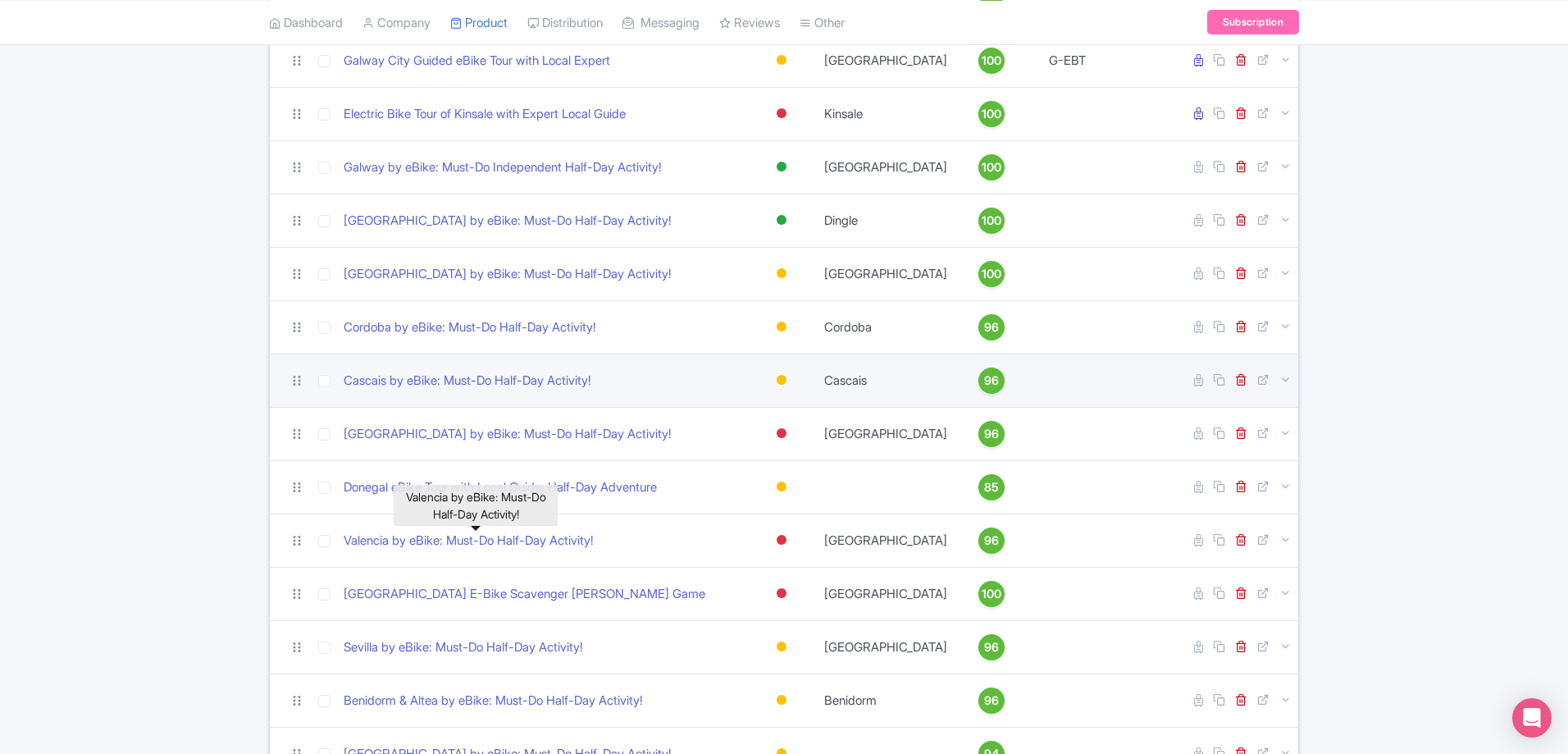
scroll to position [368, 0]
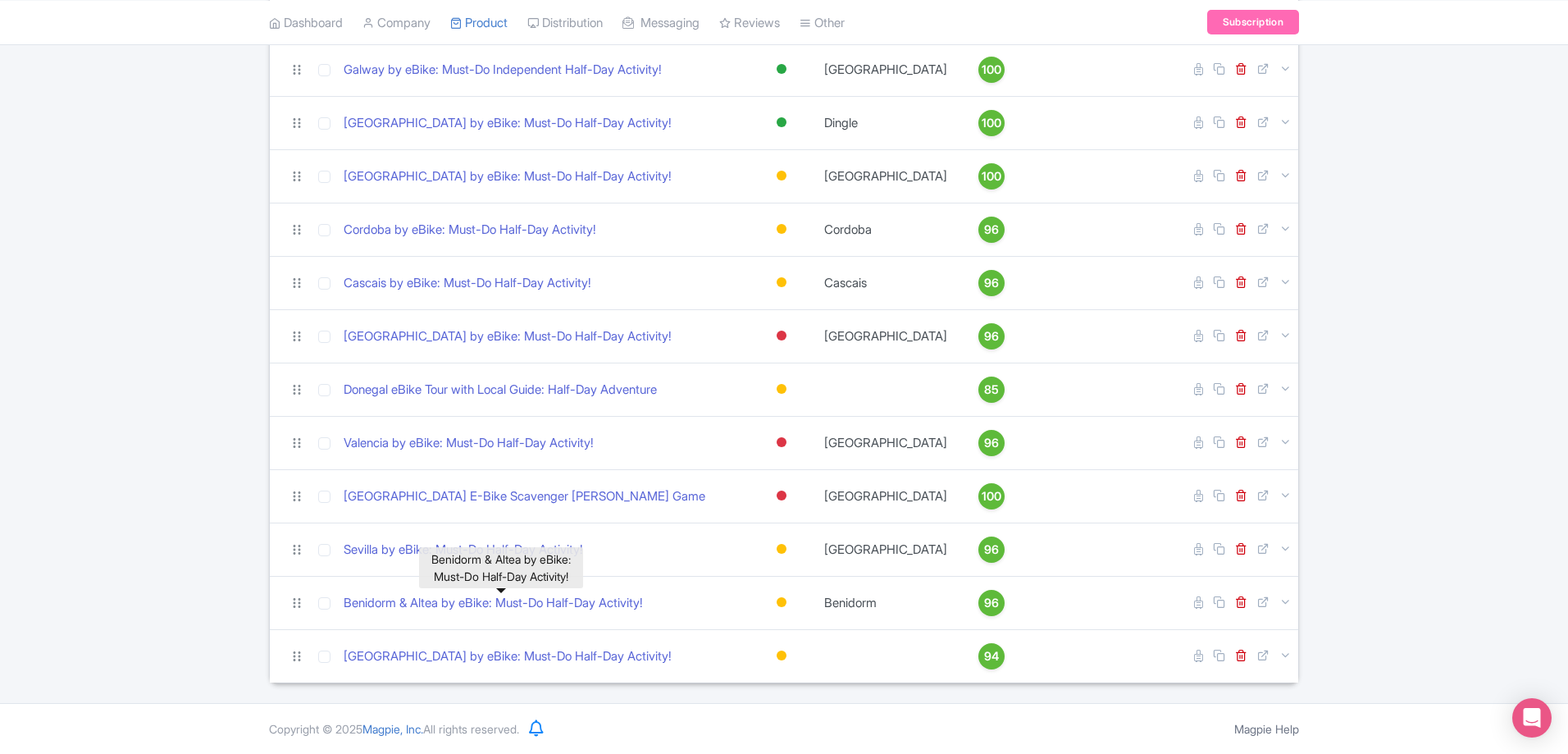
drag, startPoint x: 550, startPoint y: 606, endPoint x: 182, endPoint y: 541, distance: 373.7
click at [181, 542] on div "Search Bulk Actions Delete Add to Collection Share Products Add to Collection C…" at bounding box center [784, 234] width 1568 height 897
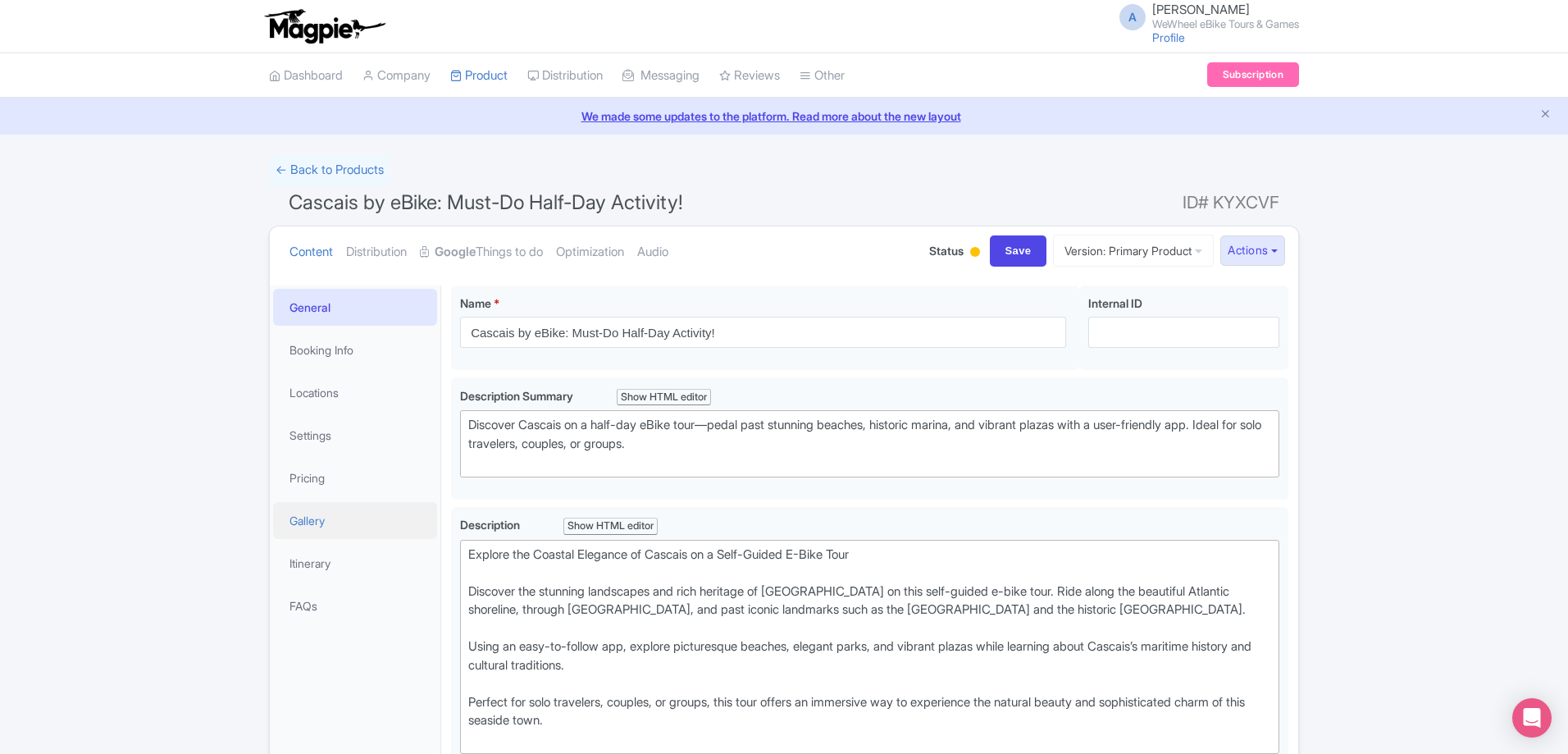
click at [335, 517] on link "Gallery" at bounding box center [354, 520] width 164 height 37
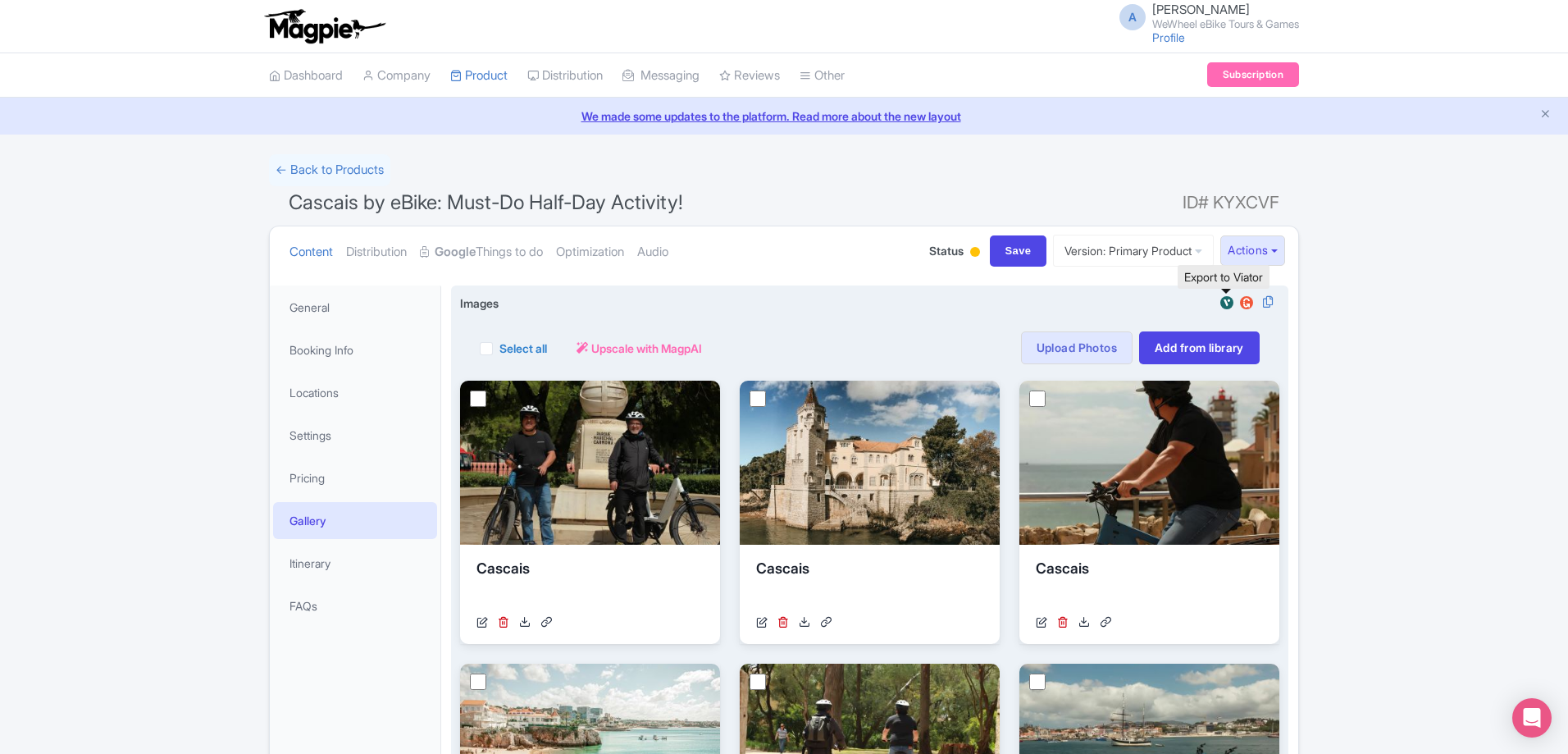
click at [1229, 298] on img at bounding box center [1226, 302] width 19 height 16
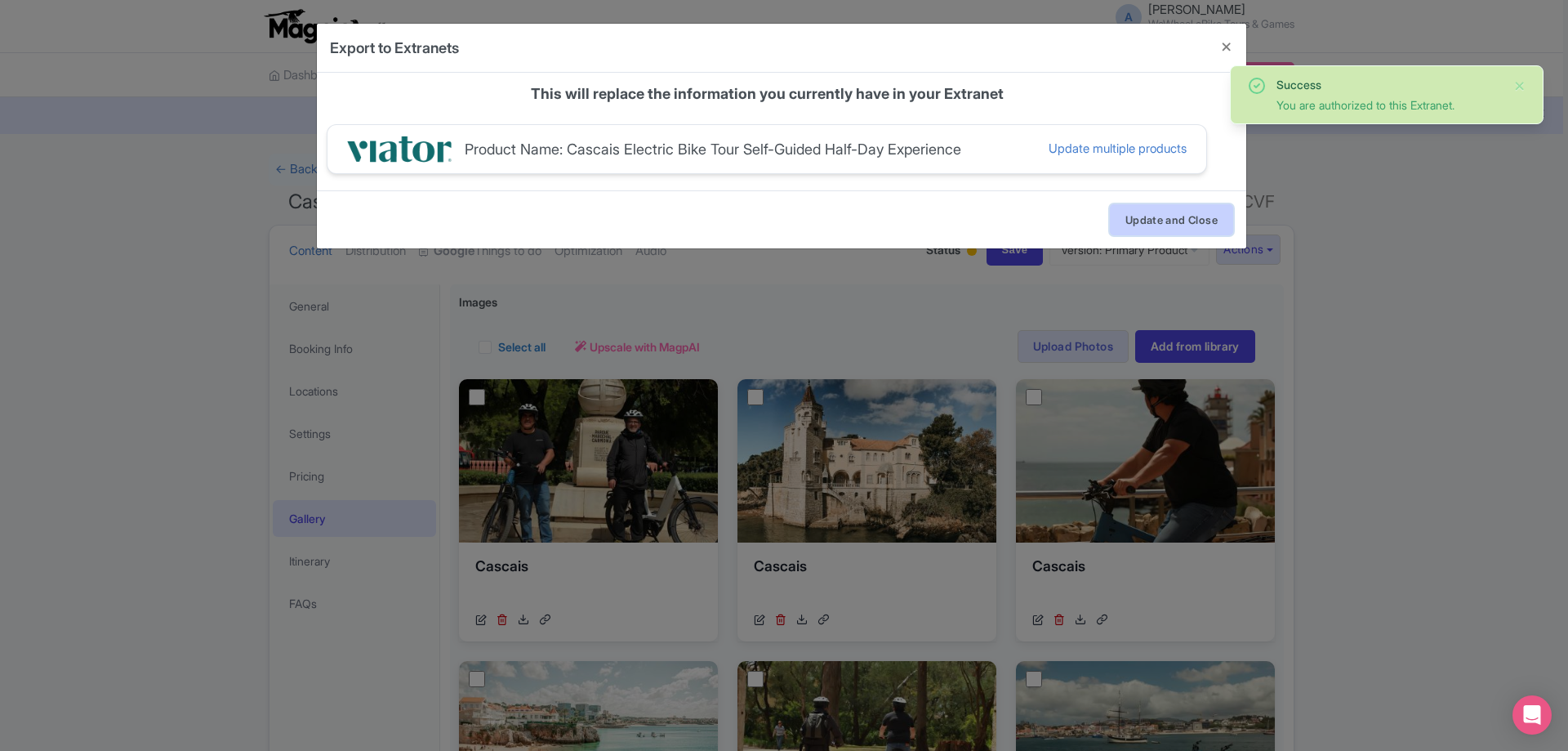
click at [1165, 206] on button "Update and Close" at bounding box center [1171, 220] width 123 height 31
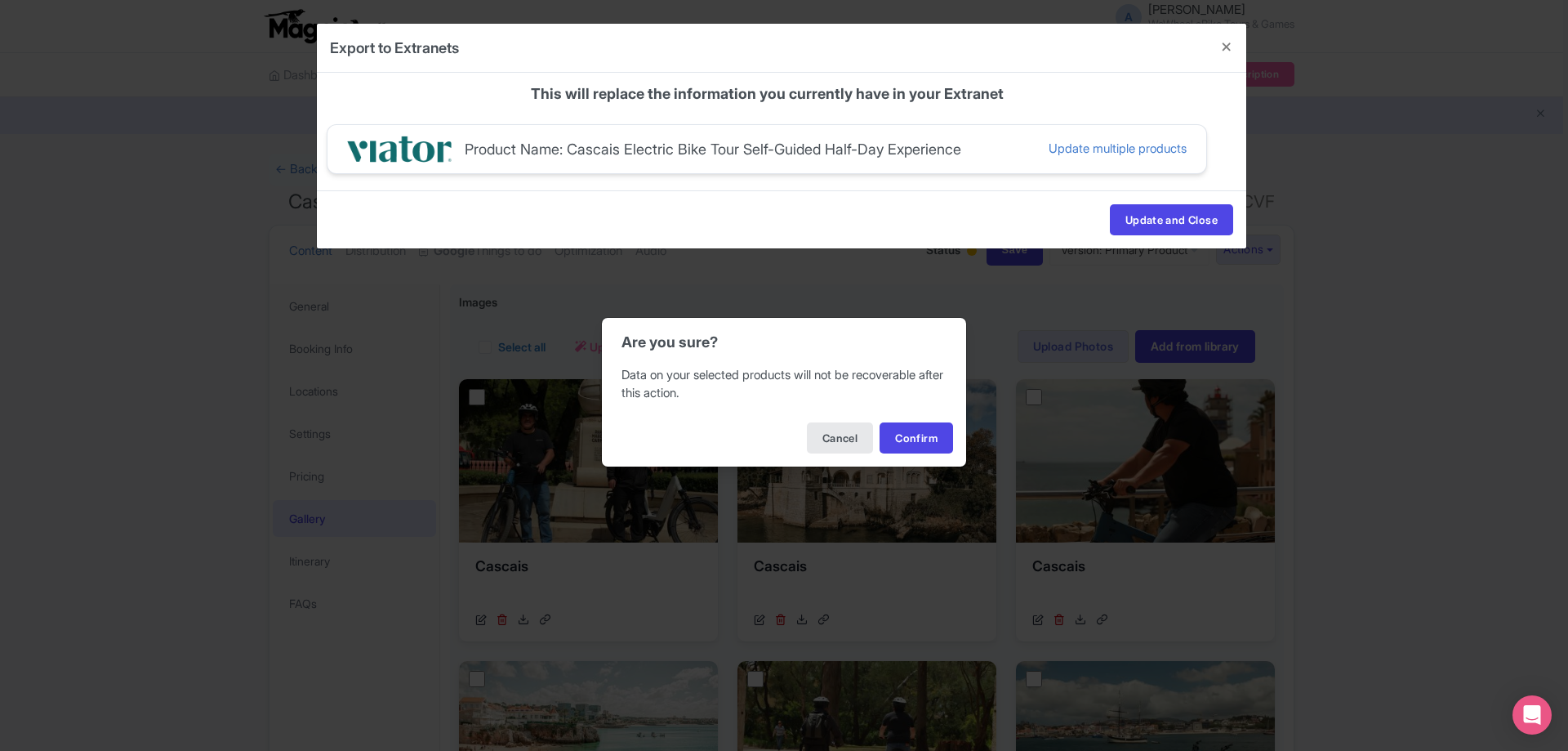
click at [893, 414] on div "Cancel Confirm" at bounding box center [784, 438] width 364 height 57
click at [912, 428] on button "Confirm" at bounding box center [916, 438] width 74 height 31
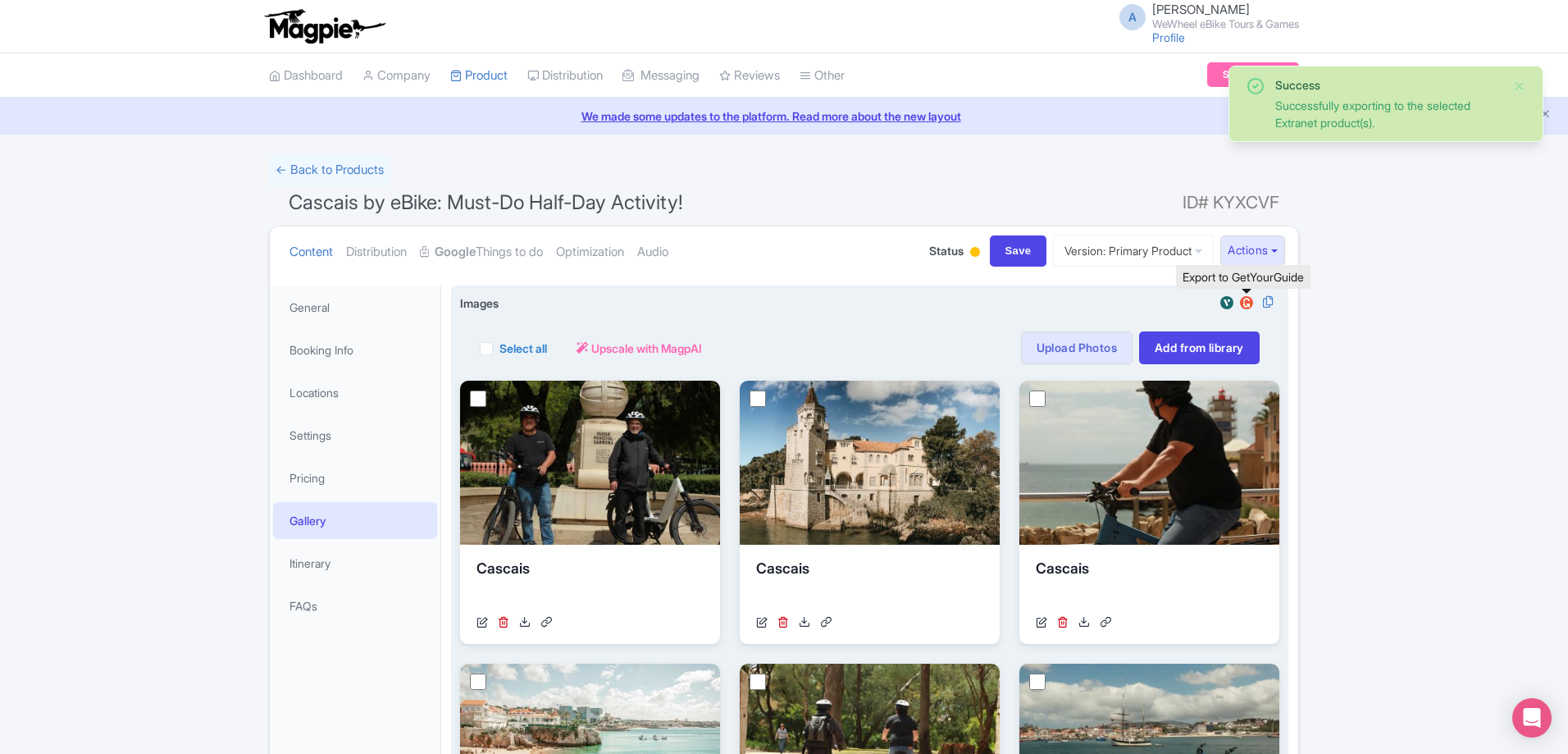
click at [1246, 302] on img at bounding box center [1246, 302] width 19 height 16
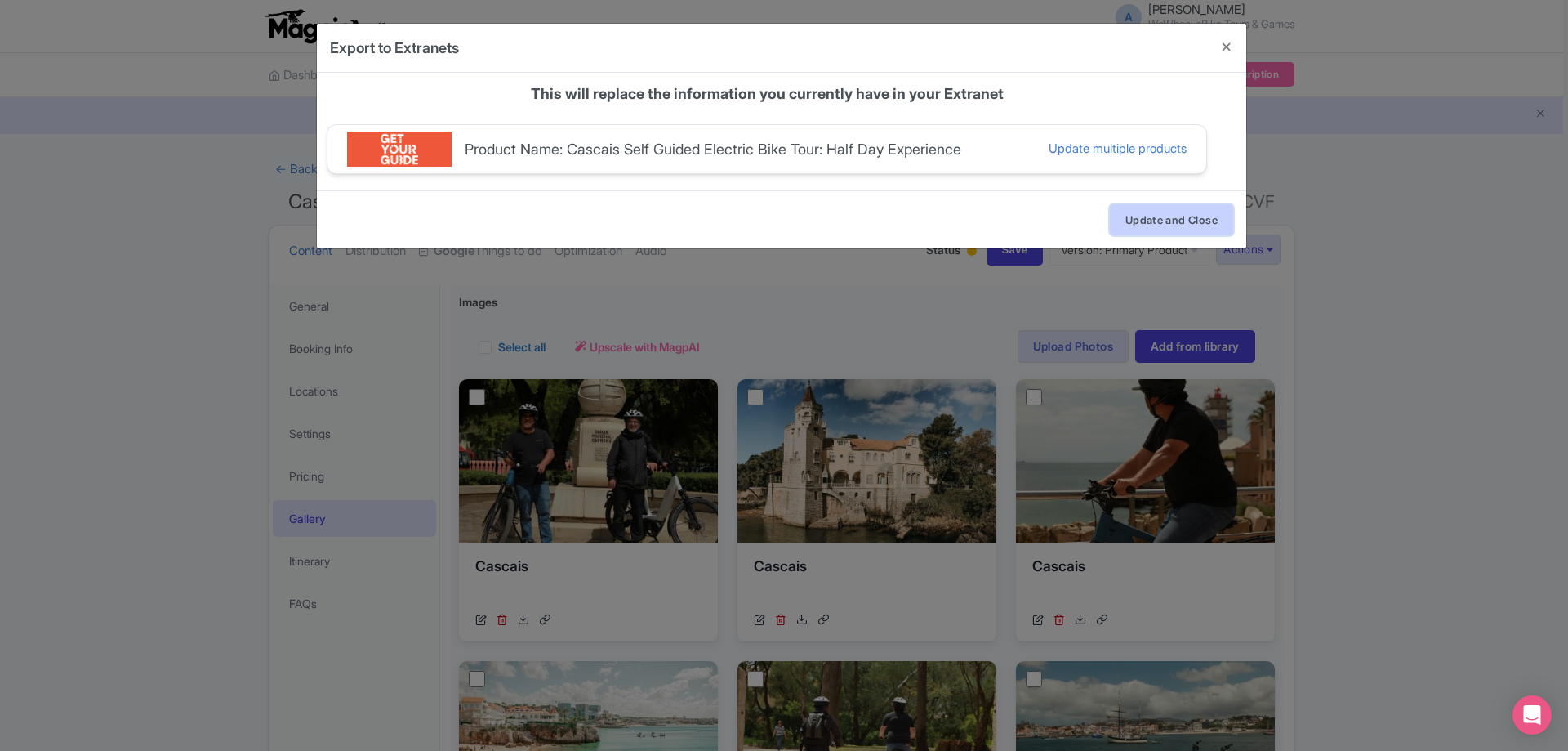
click at [1190, 220] on button "Update and Close" at bounding box center [1171, 220] width 123 height 31
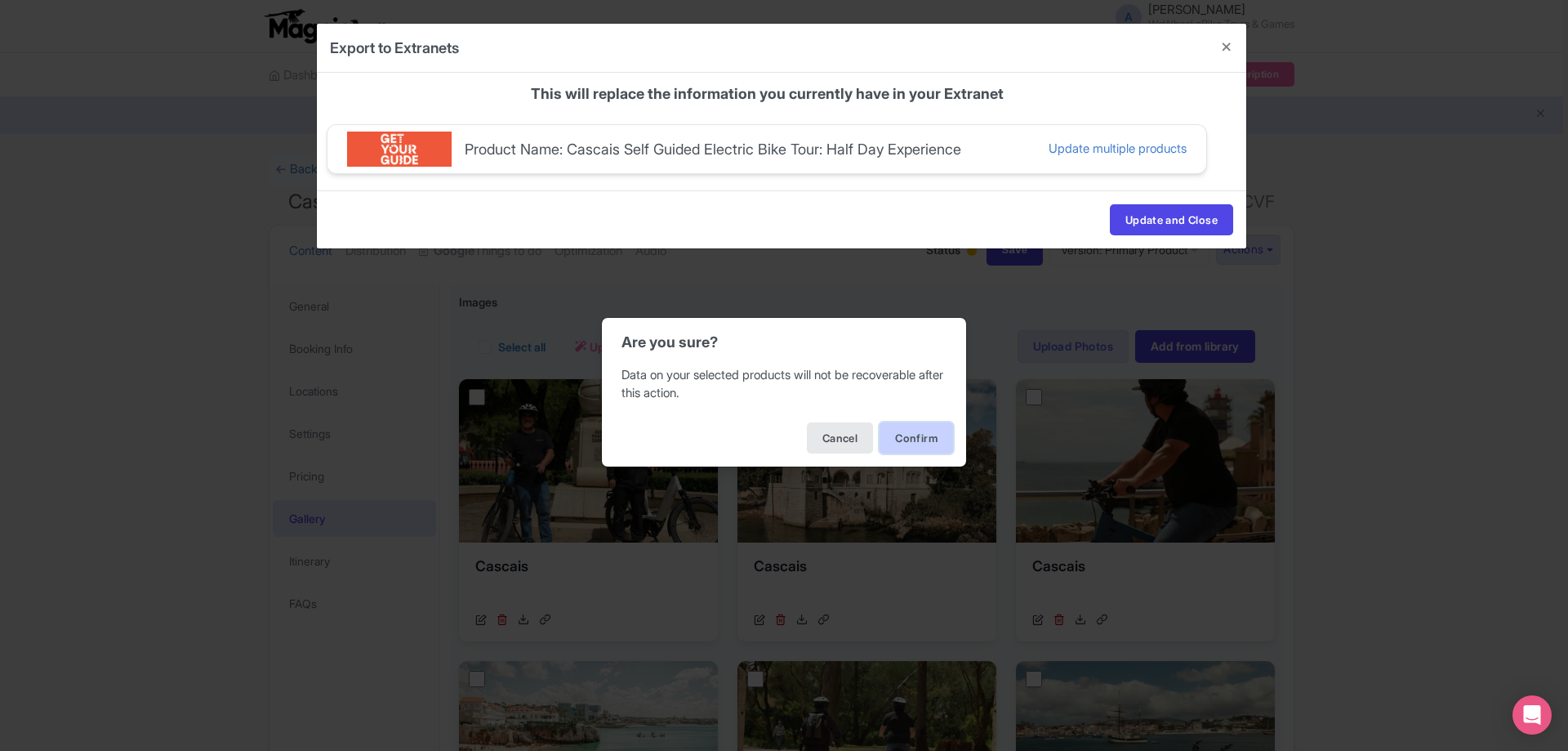
click at [923, 444] on button "Confirm" at bounding box center [916, 438] width 74 height 31
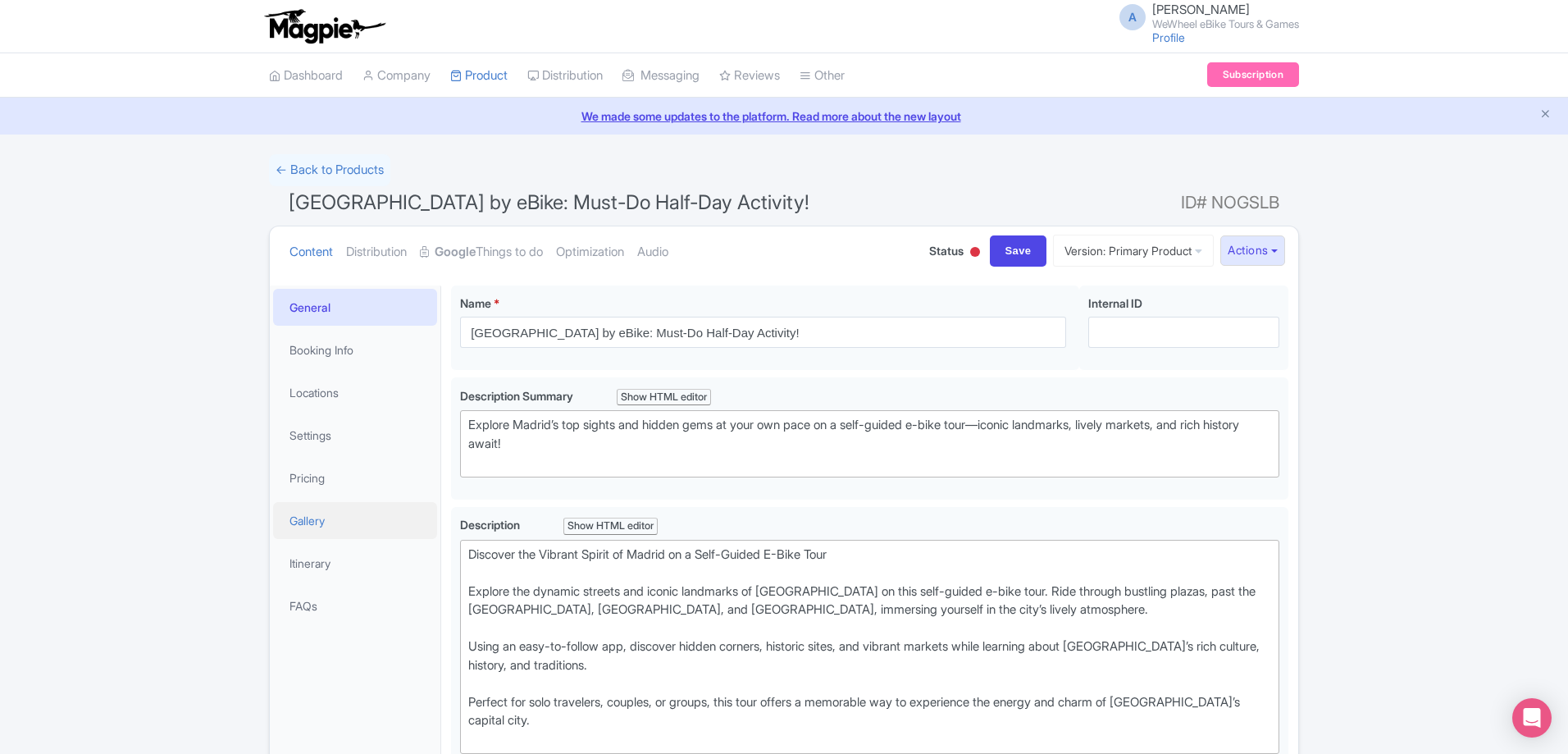
click at [348, 521] on link "Gallery" at bounding box center [354, 520] width 164 height 37
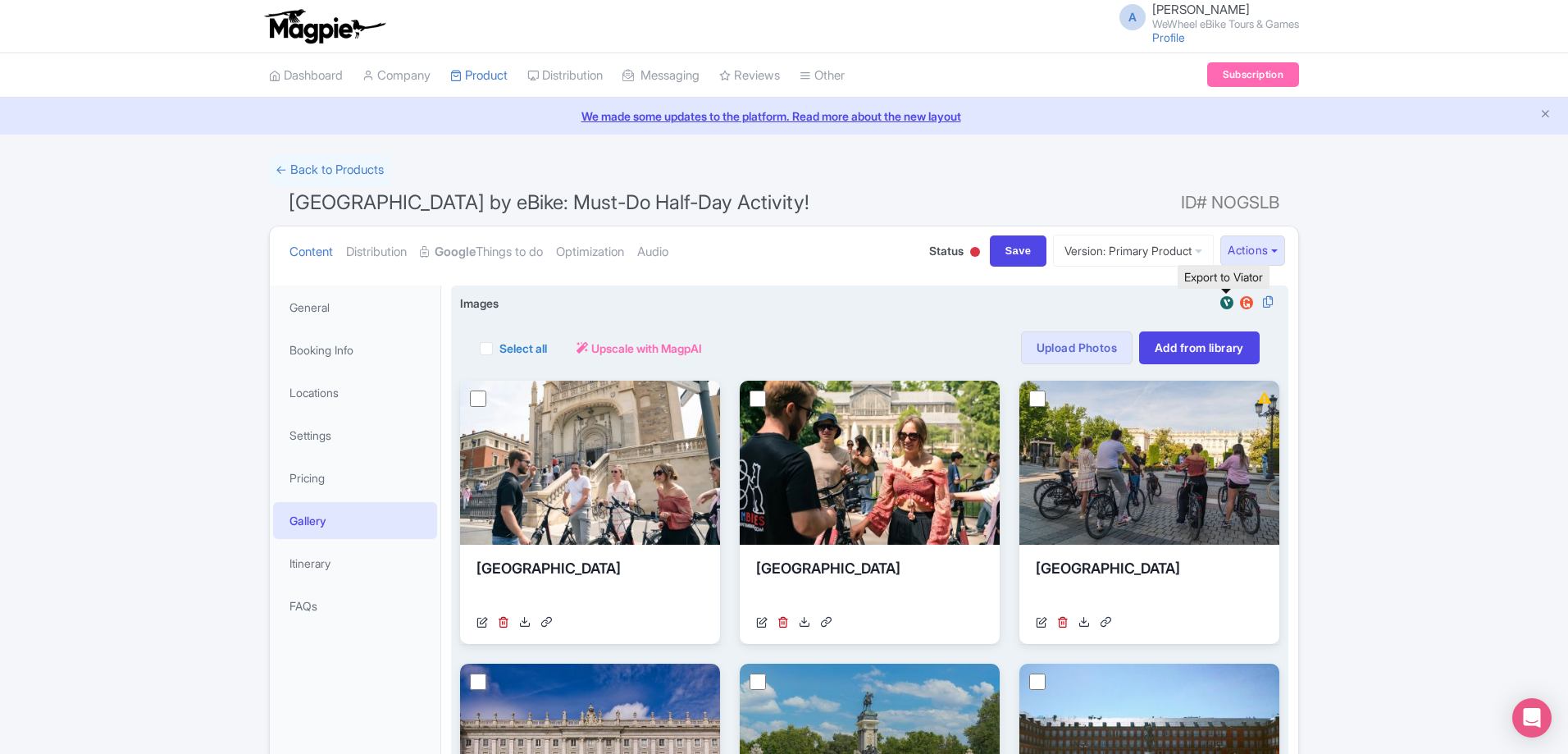
click at [1230, 306] on img at bounding box center [1226, 302] width 19 height 16
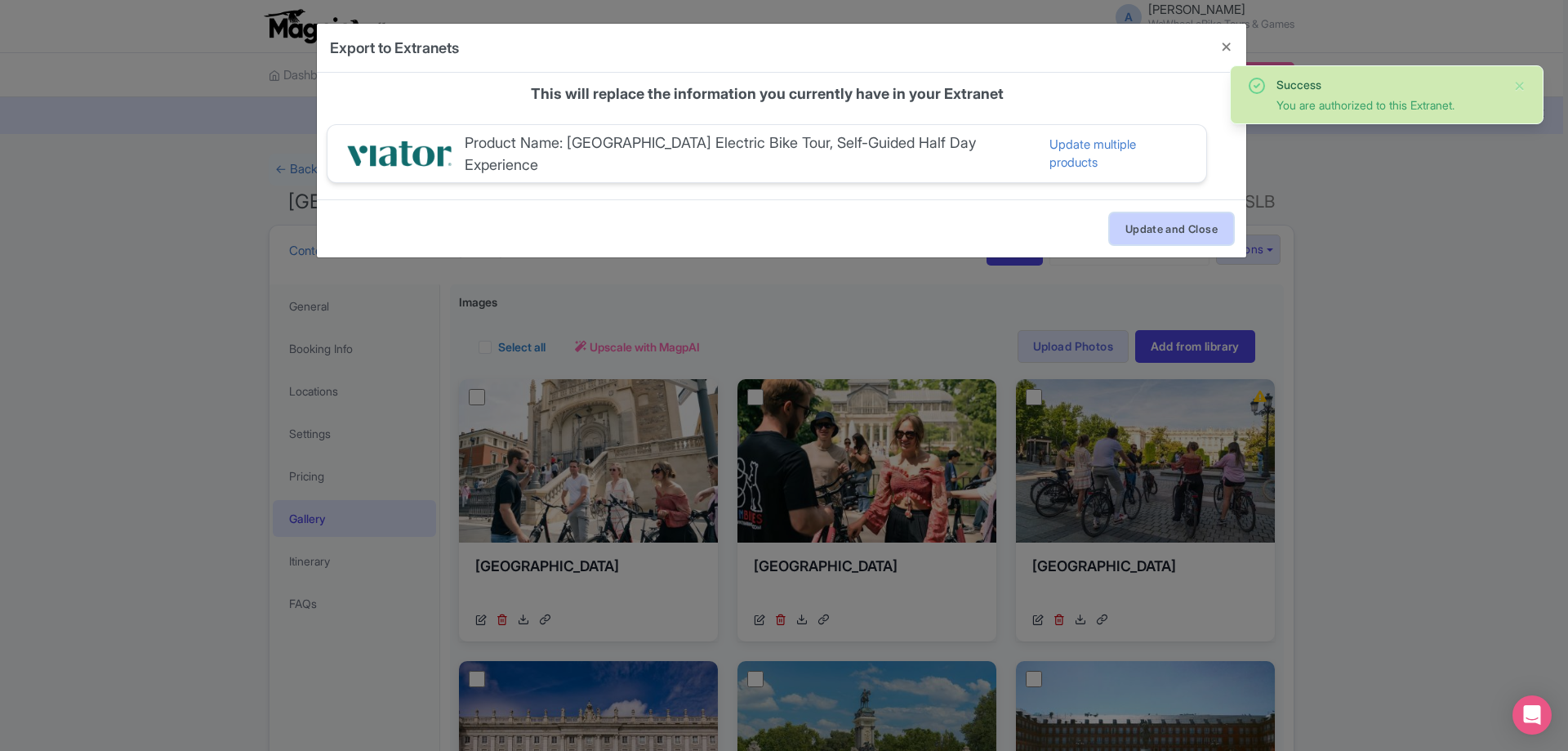
click at [1191, 227] on button "Update and Close" at bounding box center [1171, 229] width 123 height 31
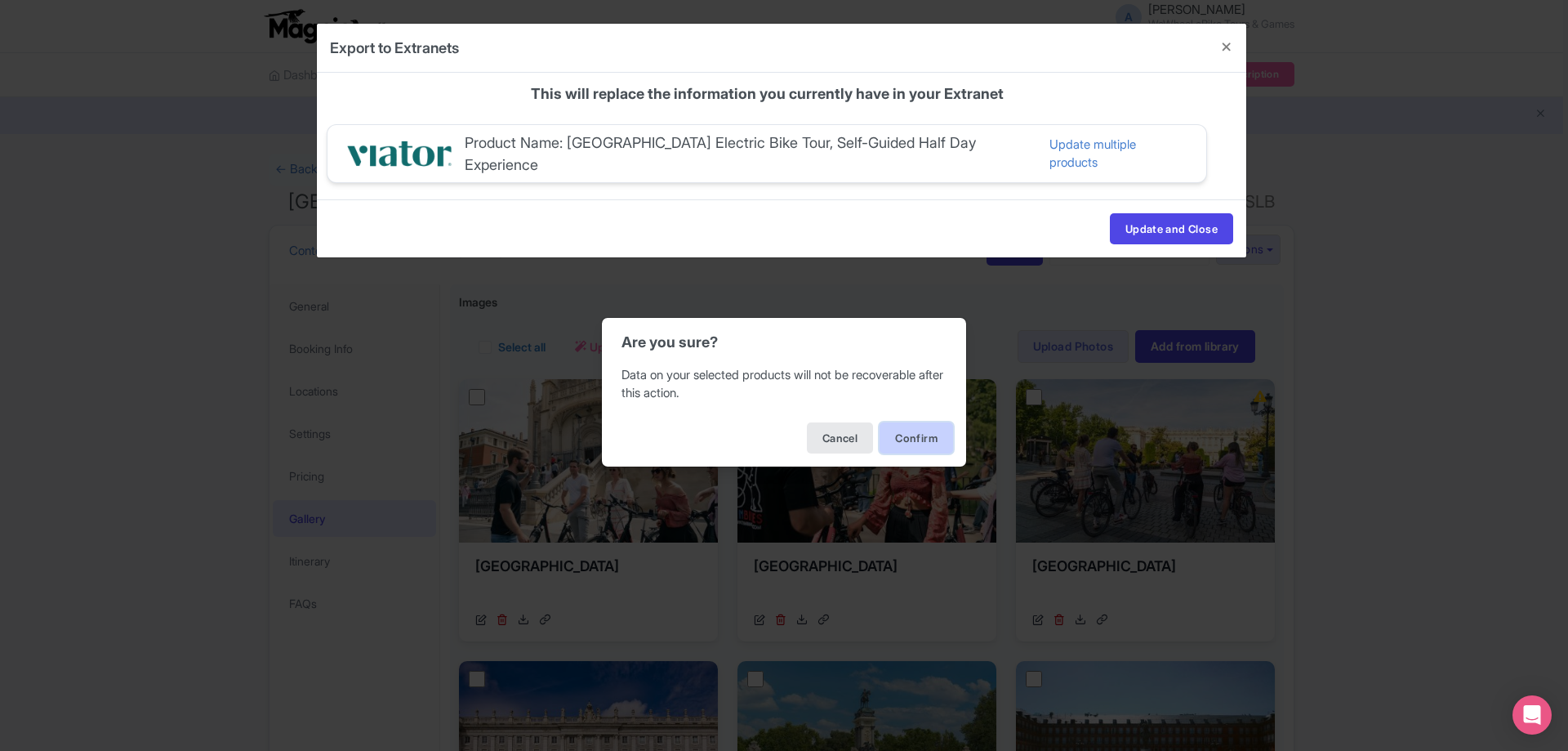
click at [909, 430] on button "Confirm" at bounding box center [916, 438] width 74 height 31
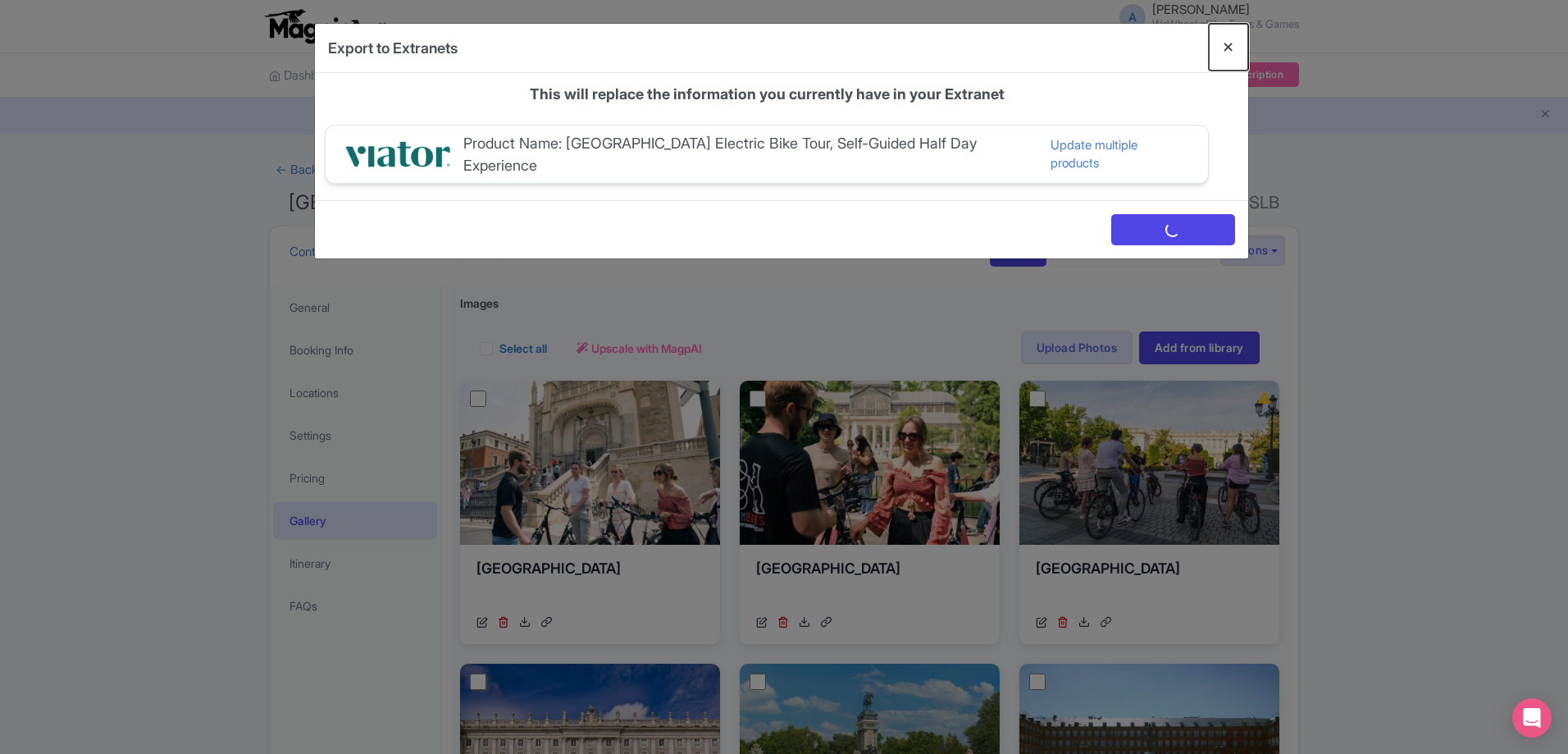
click at [1244, 51] on button "Close" at bounding box center [1228, 47] width 39 height 47
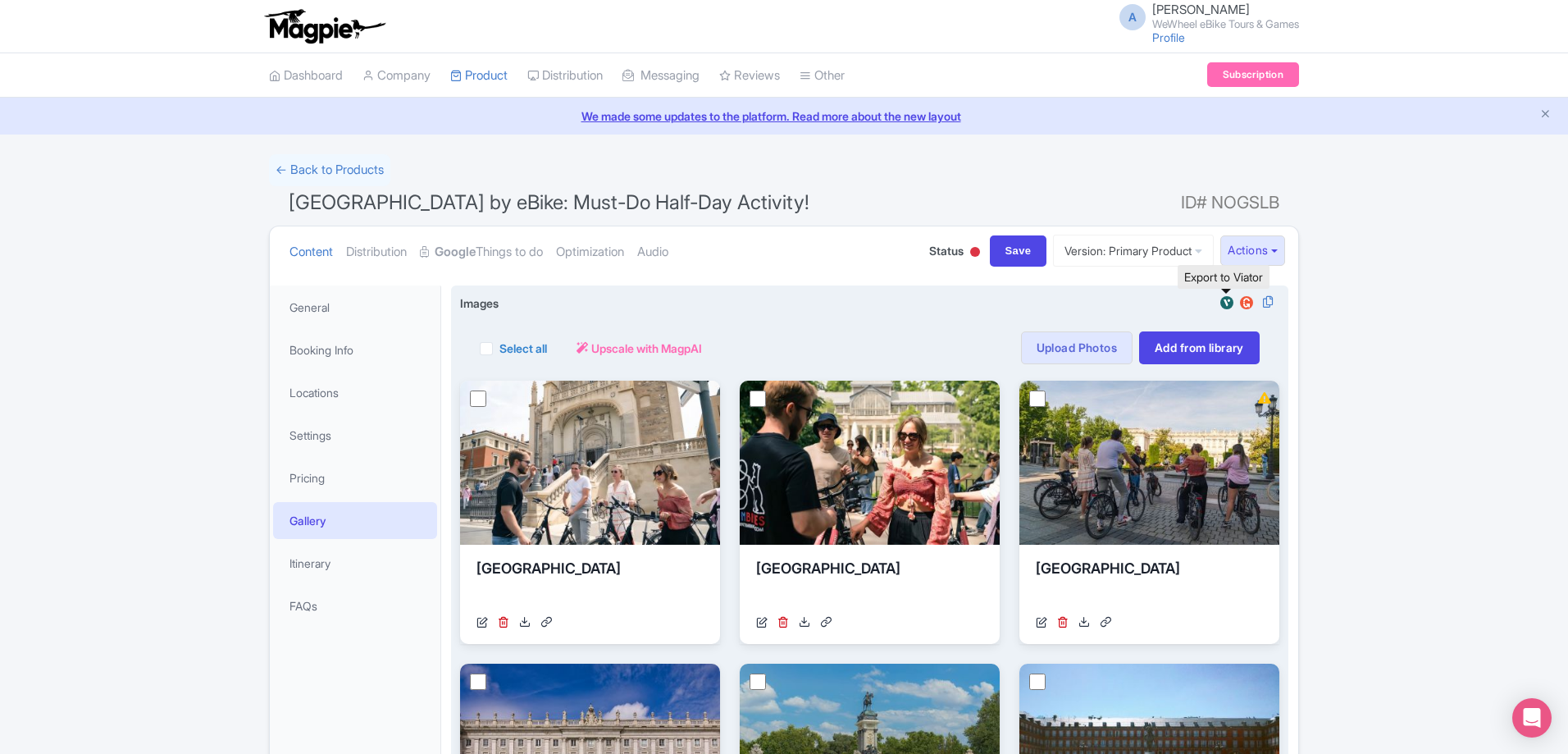
click at [1227, 301] on img at bounding box center [1226, 302] width 19 height 16
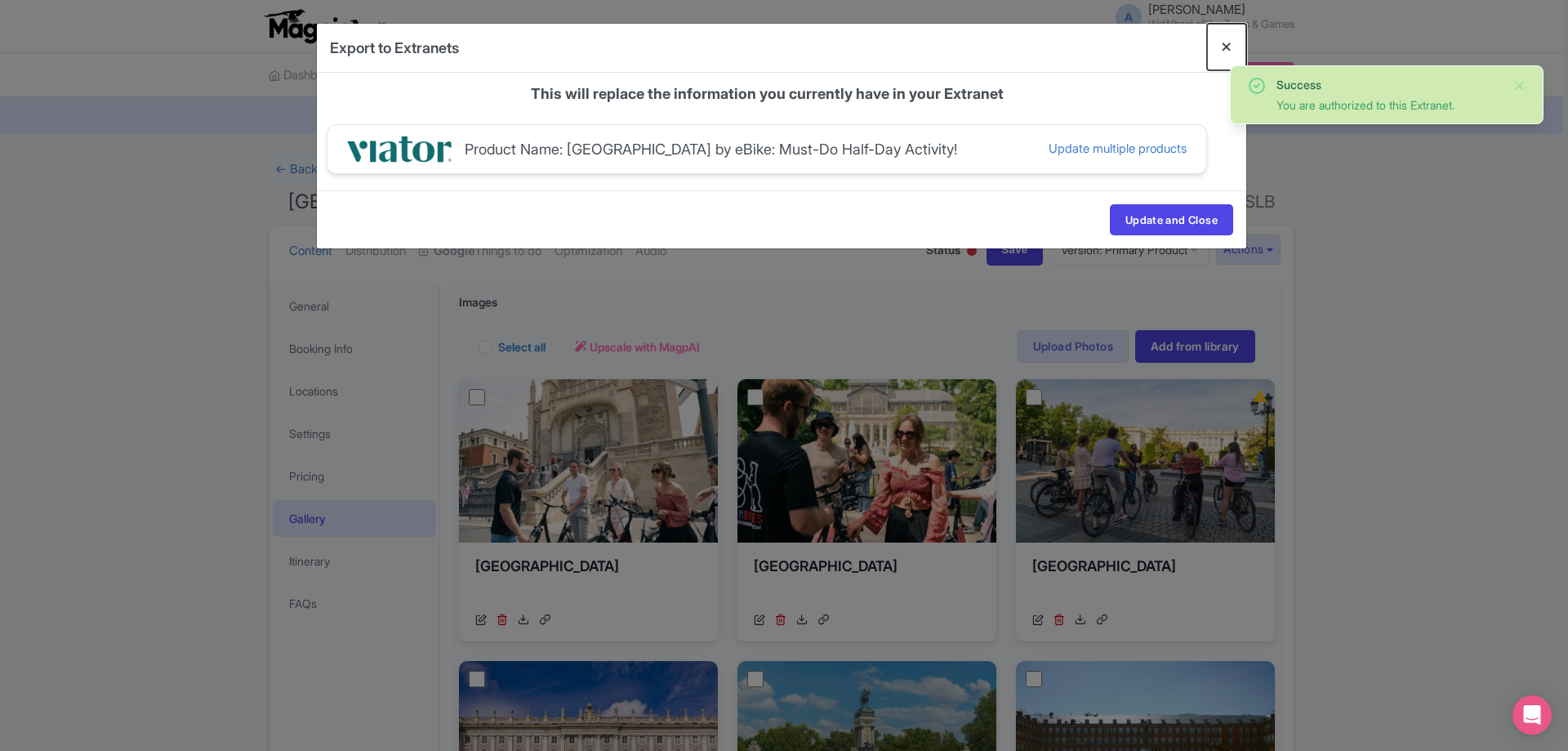
click at [1225, 55] on button "Close" at bounding box center [1226, 47] width 39 height 47
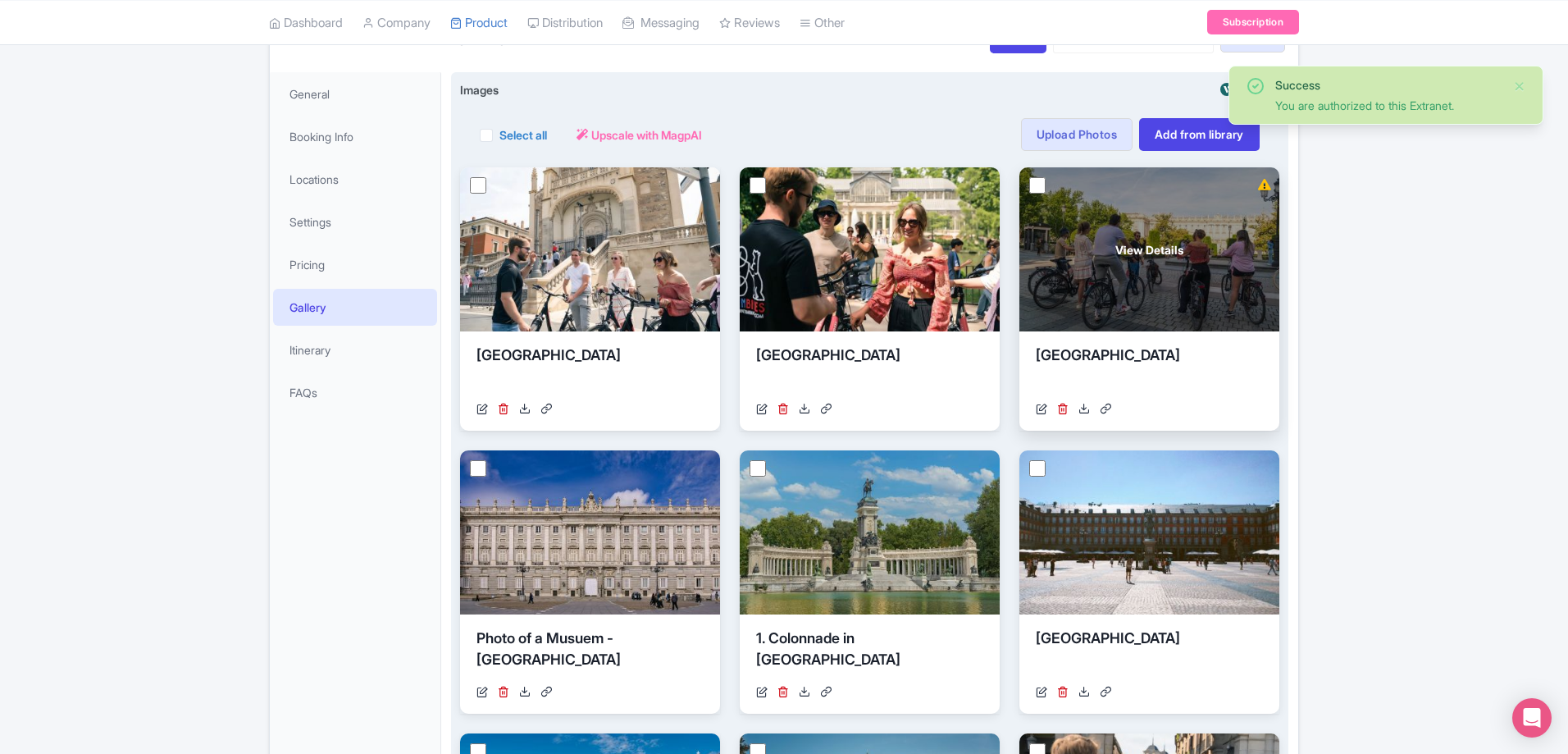
scroll to position [82, 0]
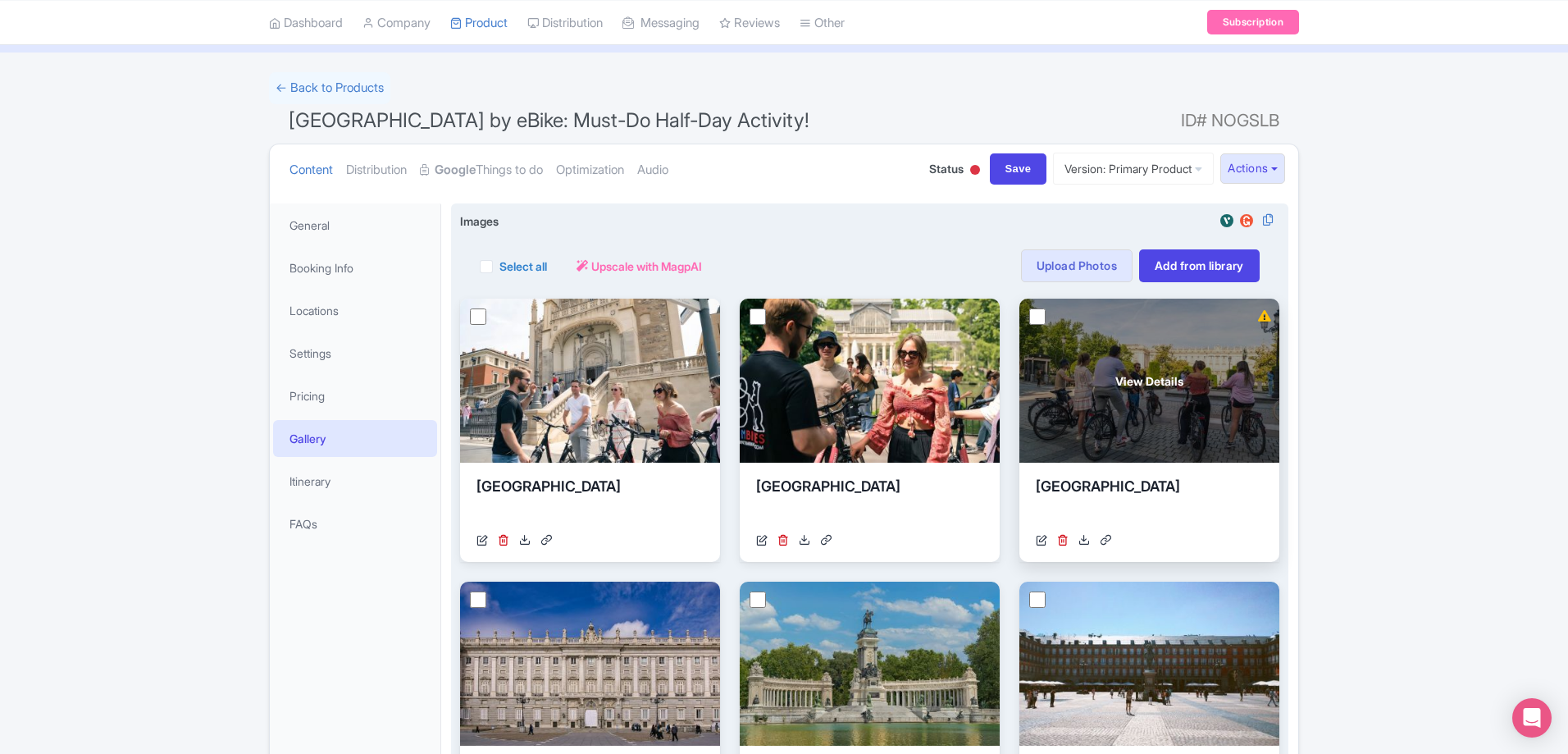
click at [1040, 319] on input "checkbox" at bounding box center [1038, 317] width 16 height 16
checkbox input "true"
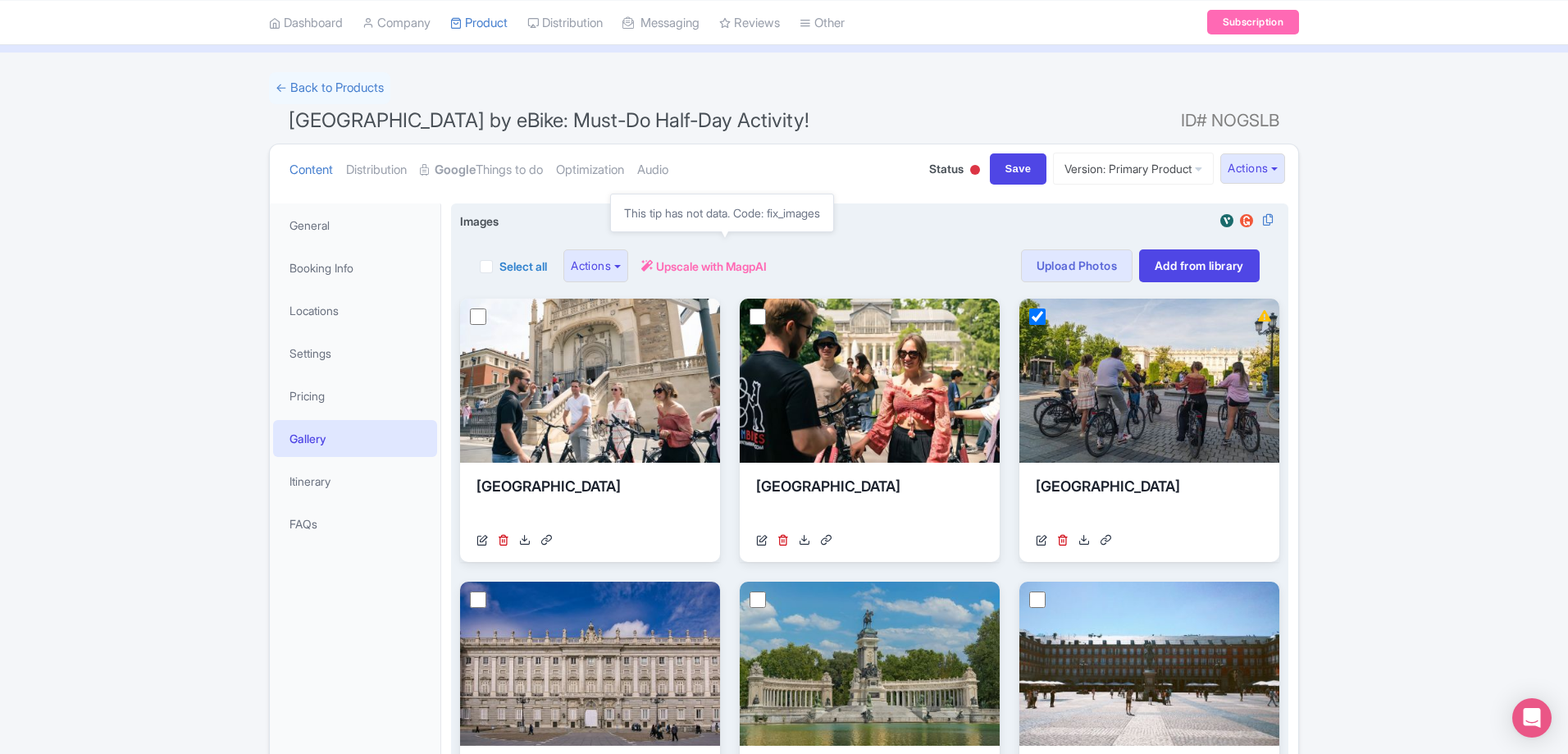
click at [728, 270] on span "Upscale with MagpAI" at bounding box center [711, 266] width 111 height 17
click at [1225, 224] on img at bounding box center [1226, 221] width 19 height 16
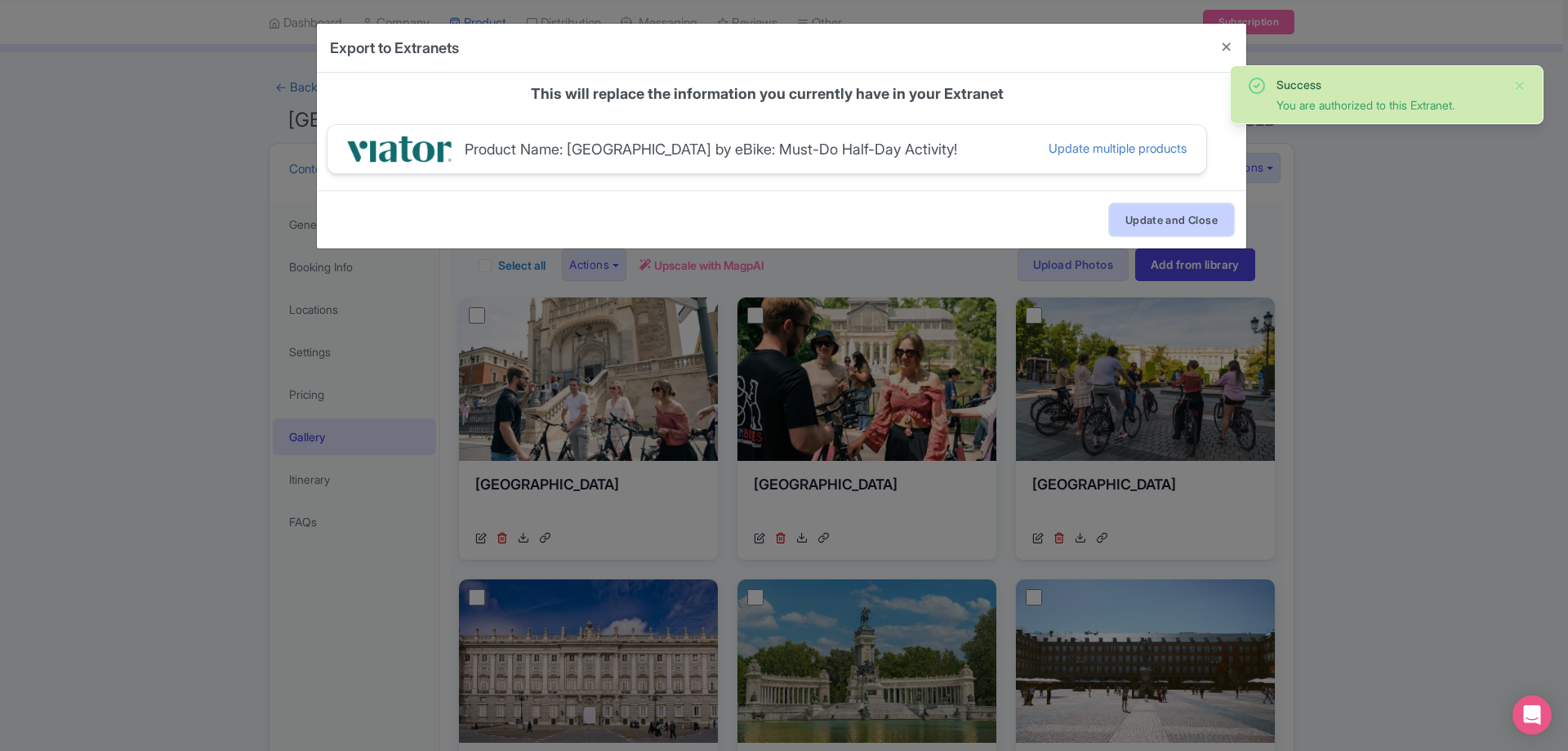
click at [1137, 207] on button "Update and Close" at bounding box center [1171, 220] width 123 height 31
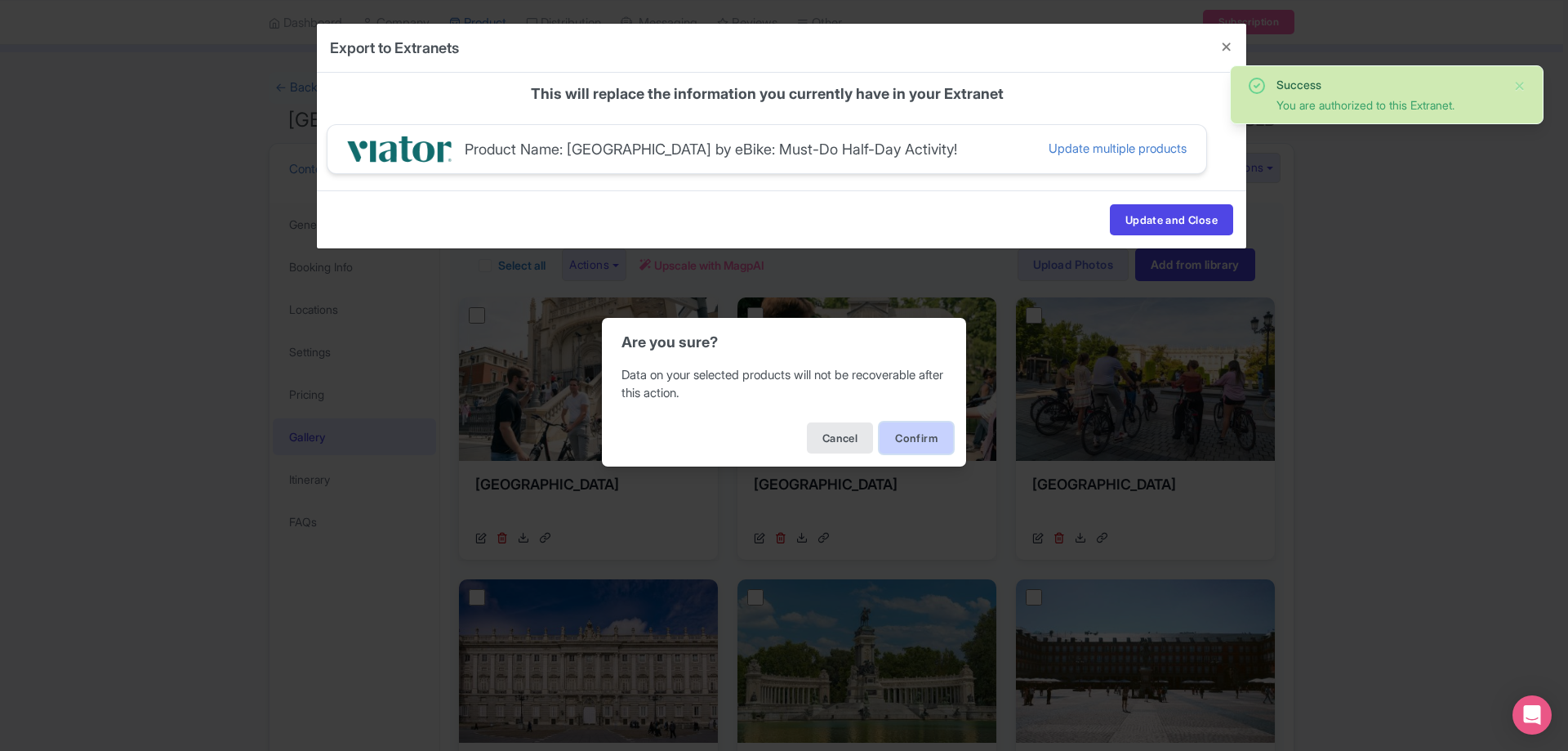
click at [923, 433] on button "Confirm" at bounding box center [916, 438] width 74 height 31
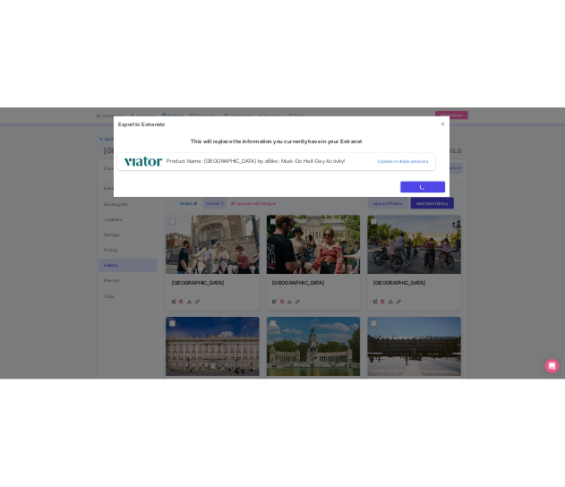
scroll to position [0, 0]
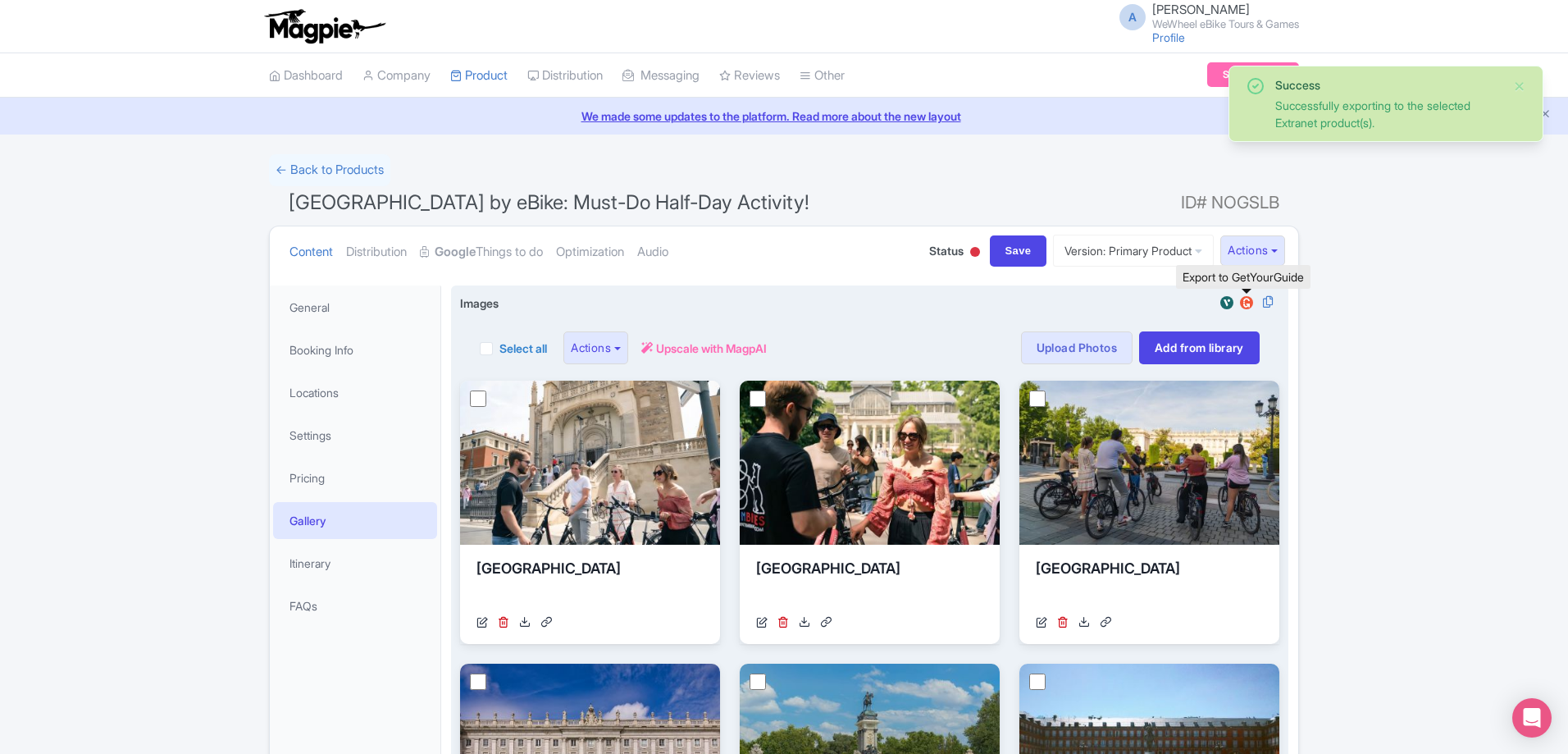
click at [1249, 300] on img at bounding box center [1246, 302] width 19 height 16
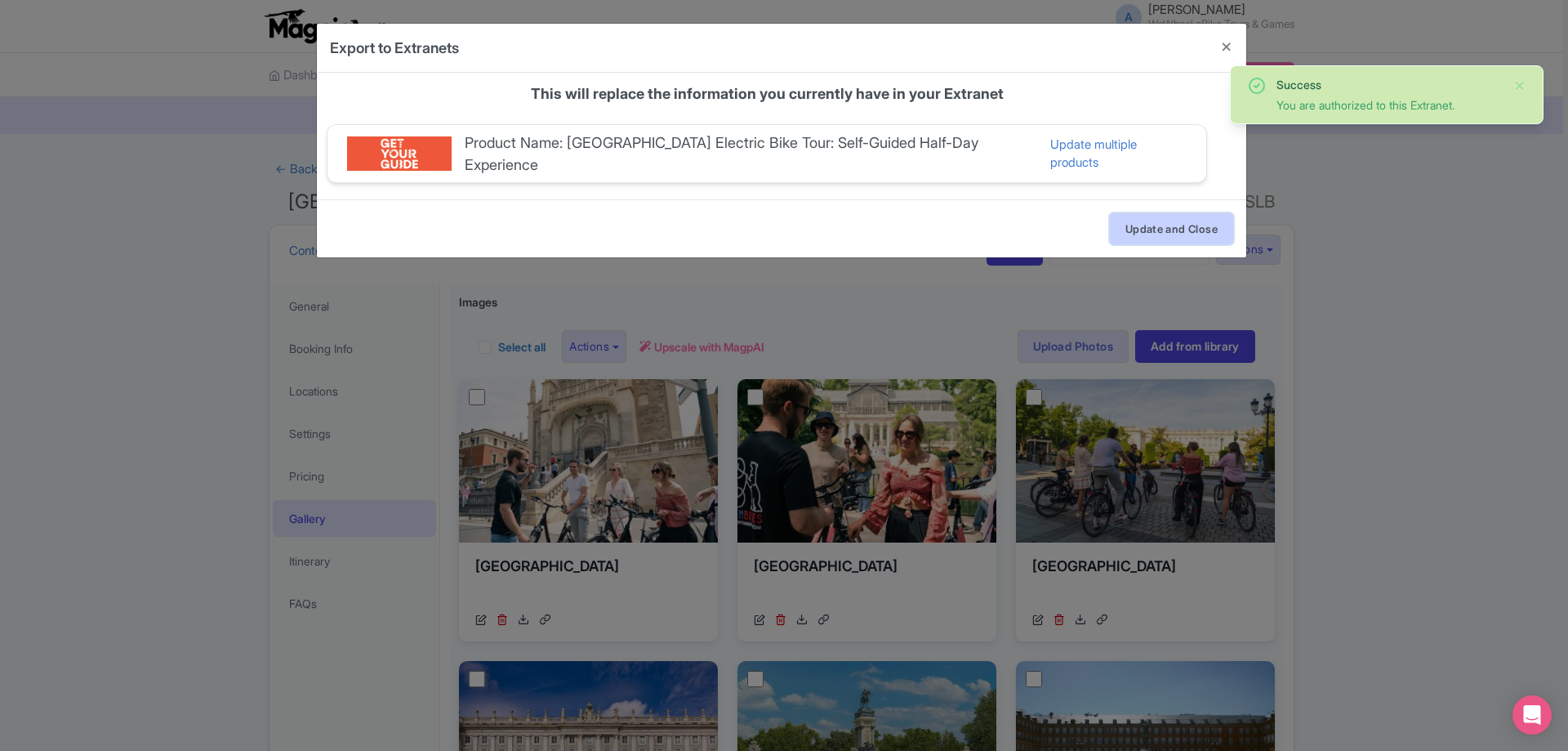
click at [1204, 222] on button "Update and Close" at bounding box center [1171, 229] width 123 height 31
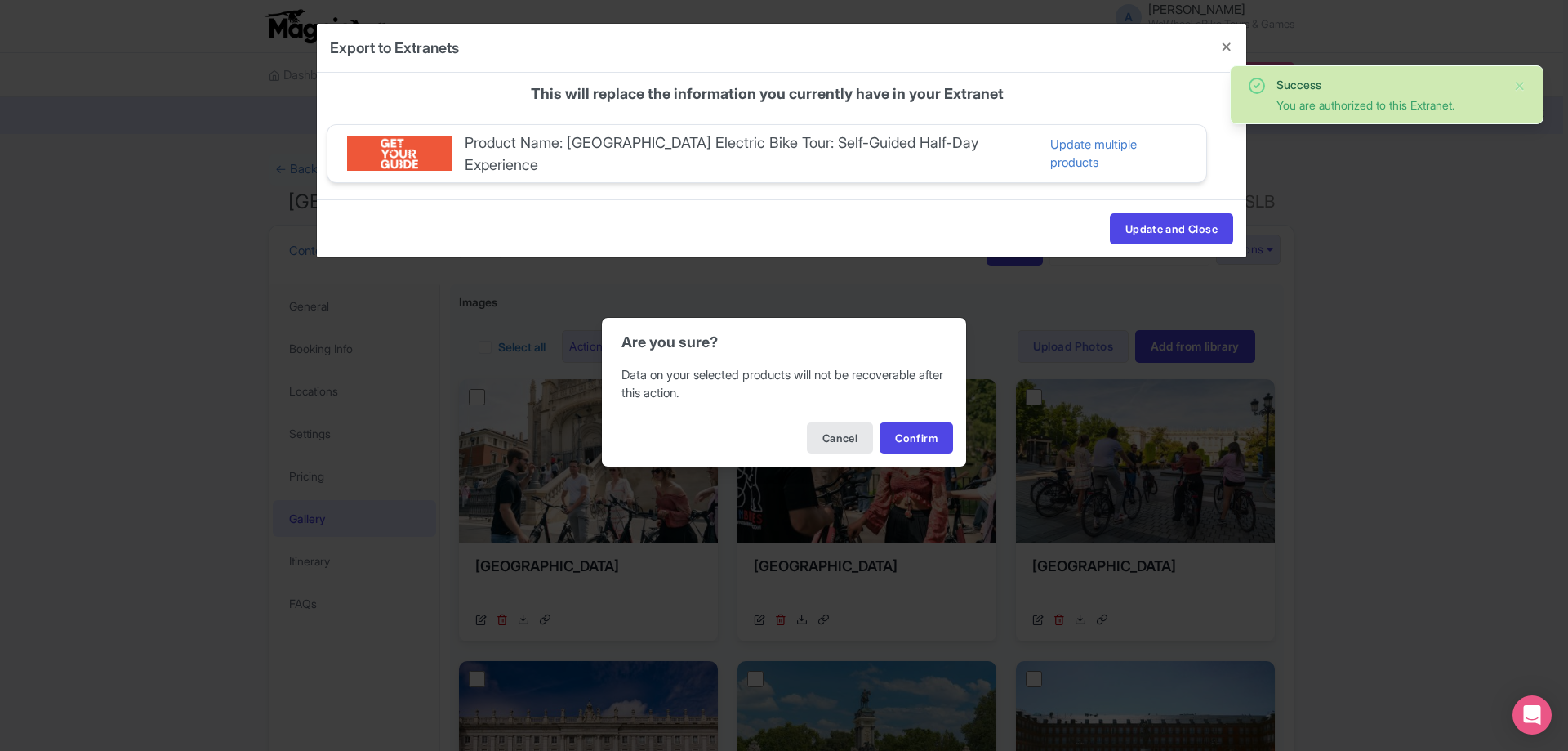
click at [947, 419] on div "Cancel Confirm" at bounding box center [784, 438] width 364 height 57
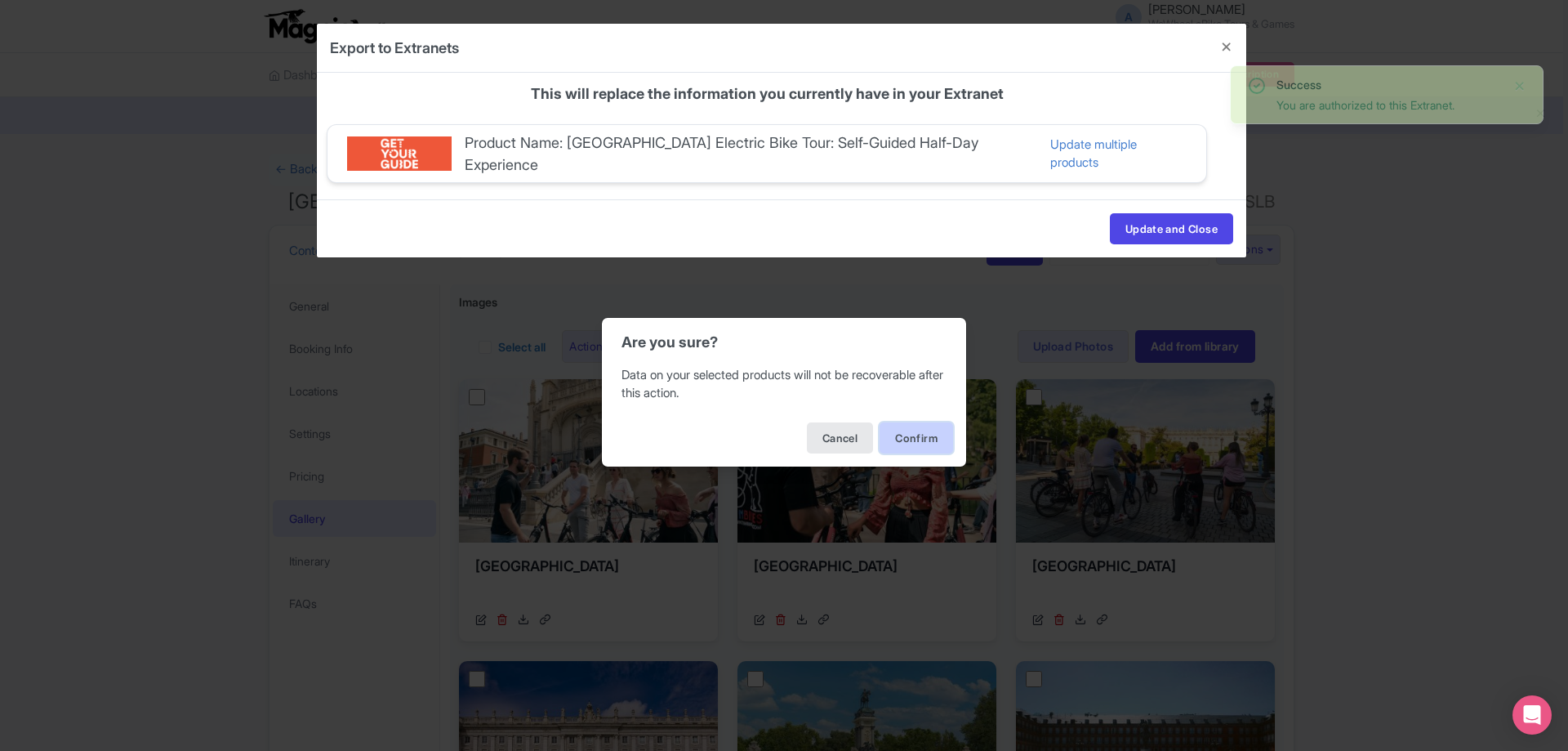
click at [938, 440] on button "Confirm" at bounding box center [916, 438] width 74 height 31
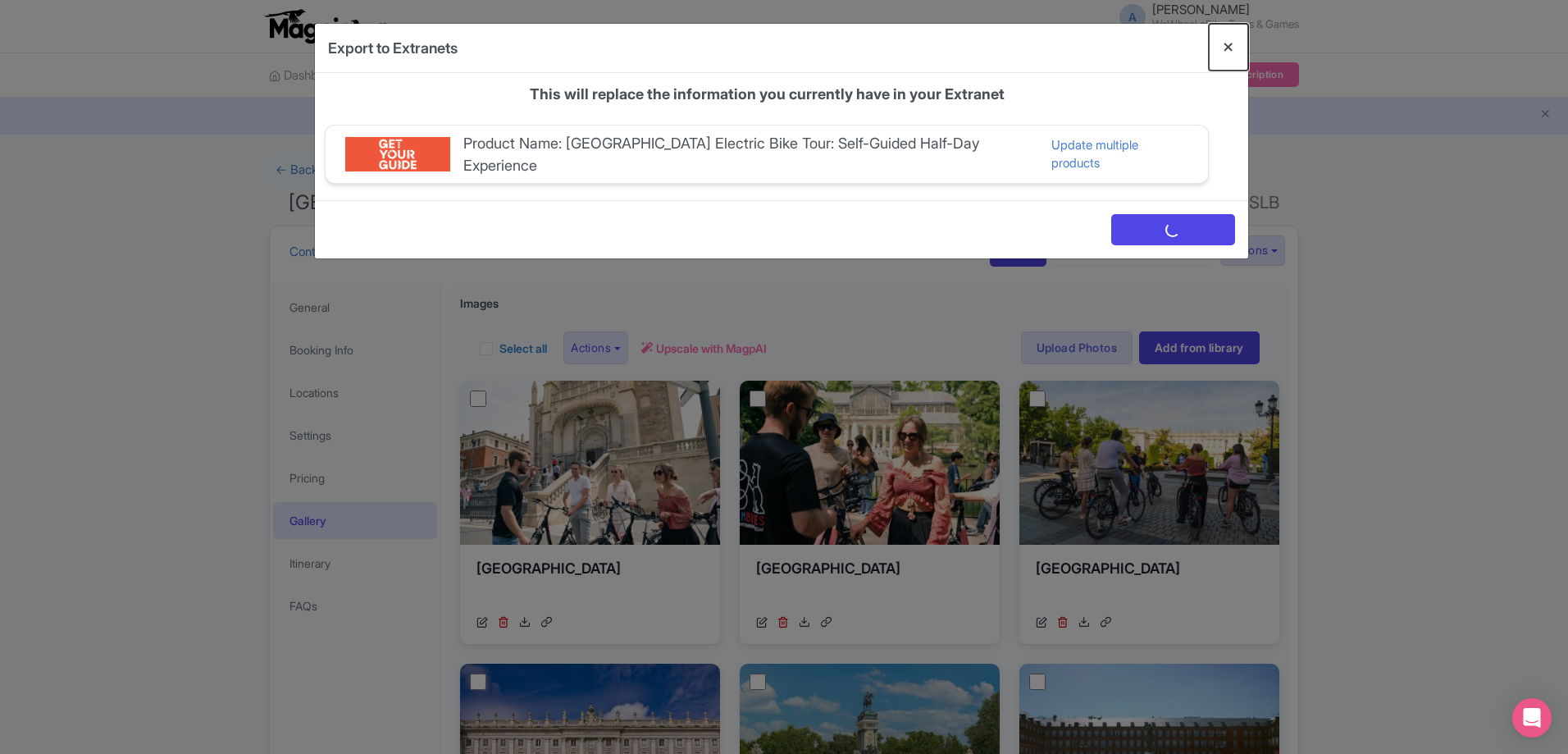
click at [1227, 48] on button "Close" at bounding box center [1228, 47] width 39 height 47
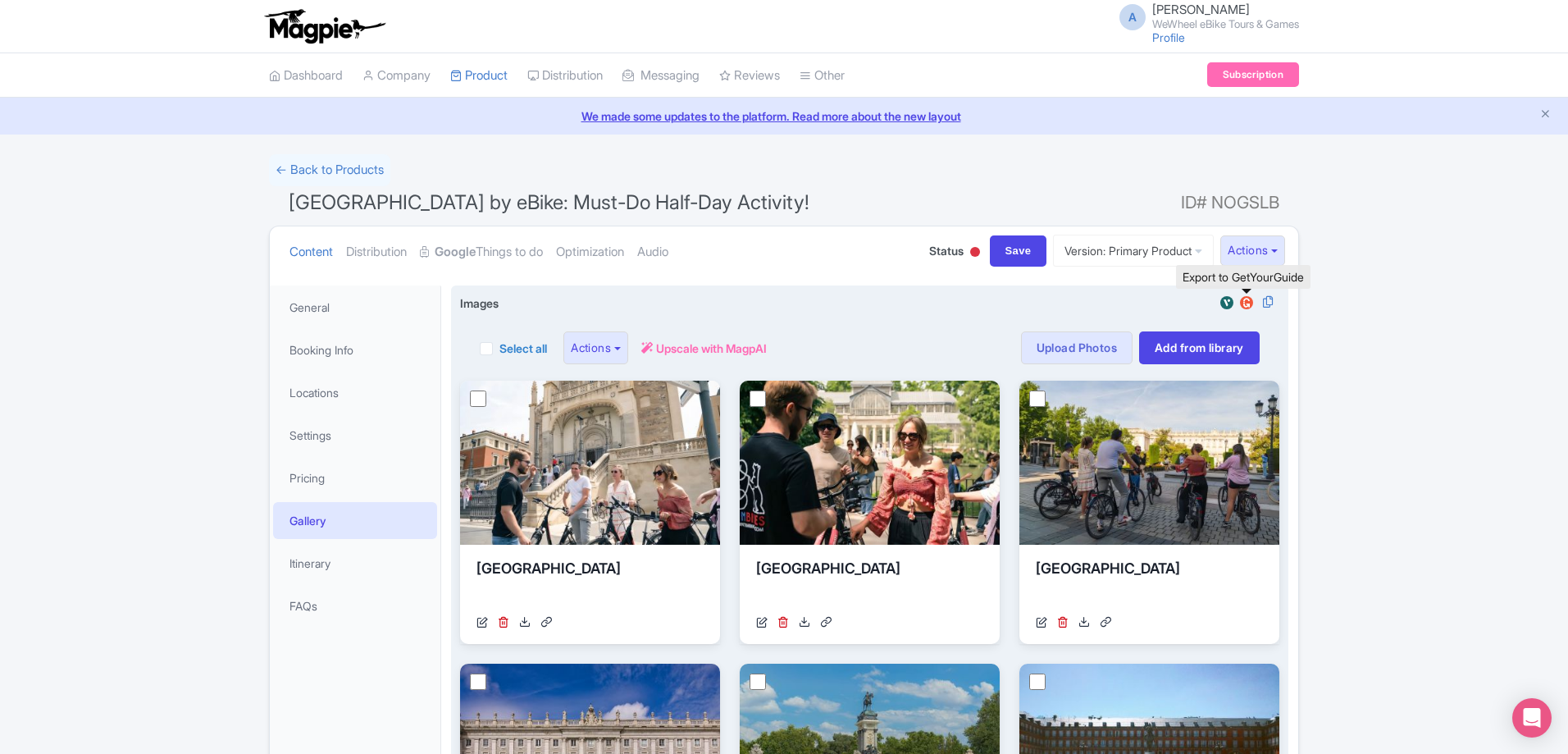
click at [1245, 307] on img at bounding box center [1246, 302] width 19 height 16
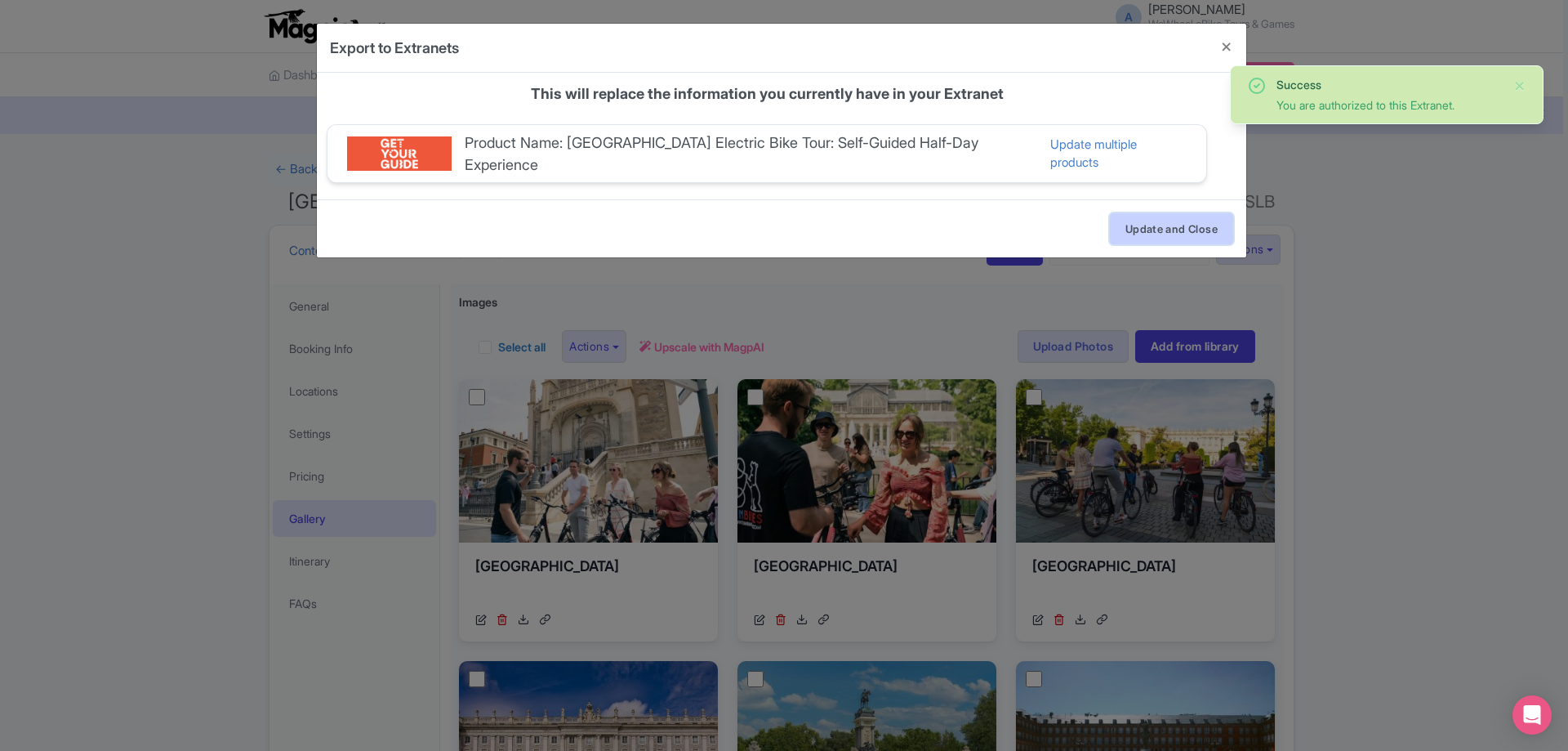
click at [1141, 232] on button "Update and Close" at bounding box center [1171, 229] width 123 height 31
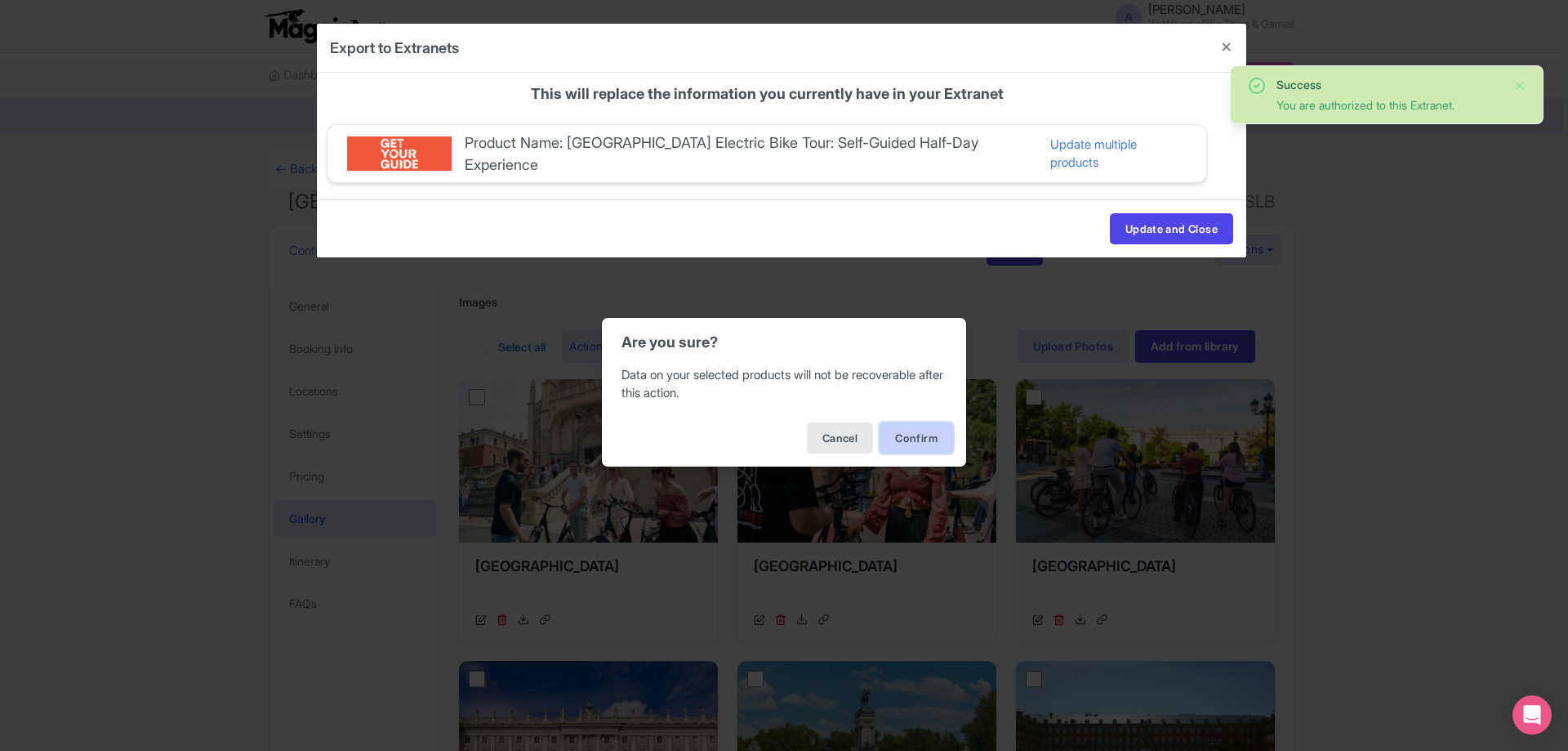
click at [919, 439] on button "Confirm" at bounding box center [916, 438] width 74 height 31
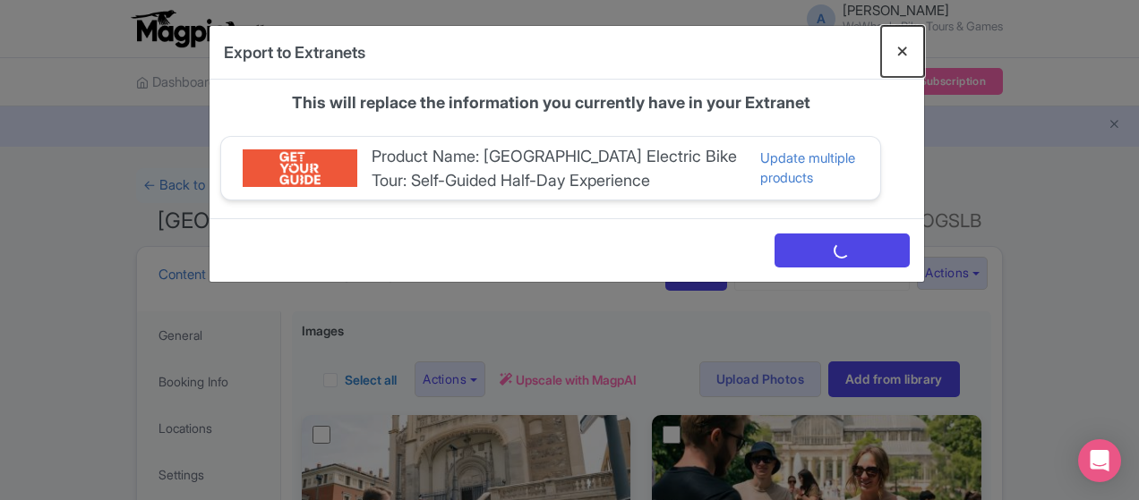
click at [924, 55] on button "Close" at bounding box center [902, 51] width 43 height 51
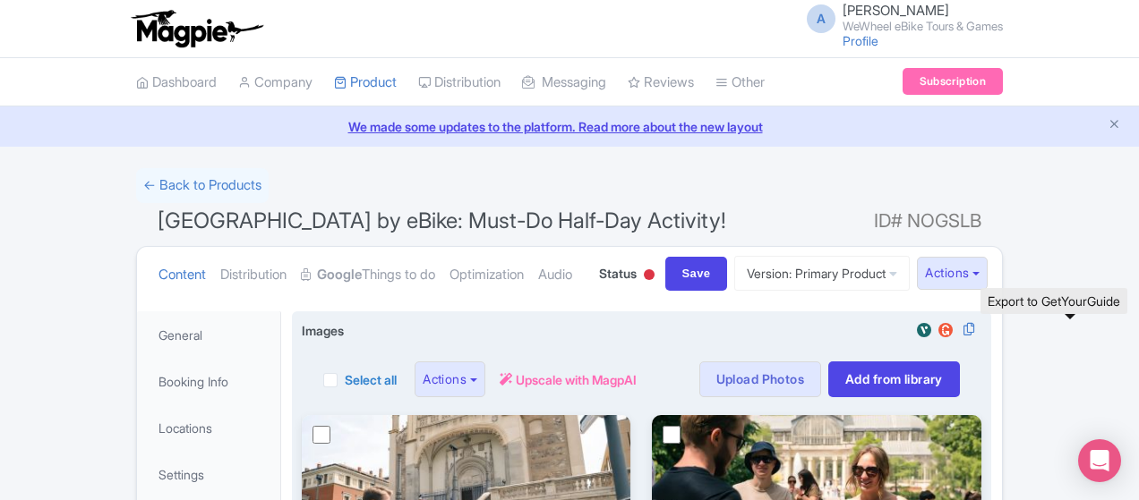
click at [956, 331] on img at bounding box center [945, 330] width 21 height 18
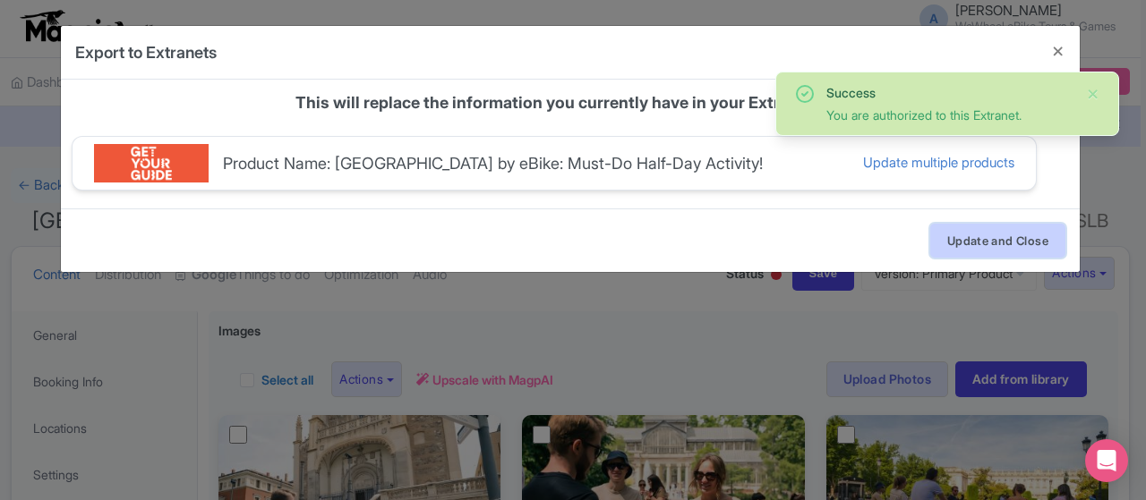
click at [978, 226] on button "Update and Close" at bounding box center [997, 241] width 135 height 34
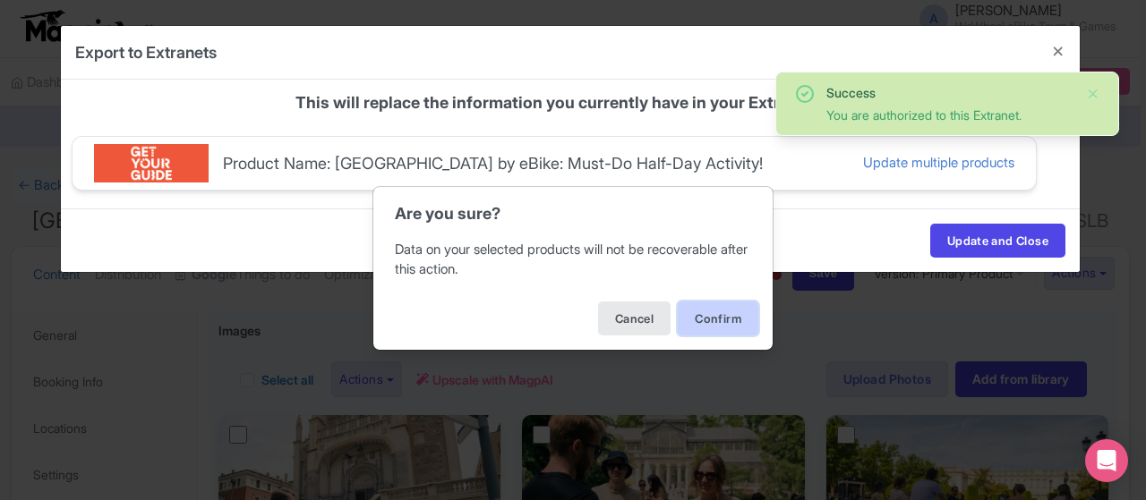
click at [716, 323] on button "Confirm" at bounding box center [718, 319] width 81 height 34
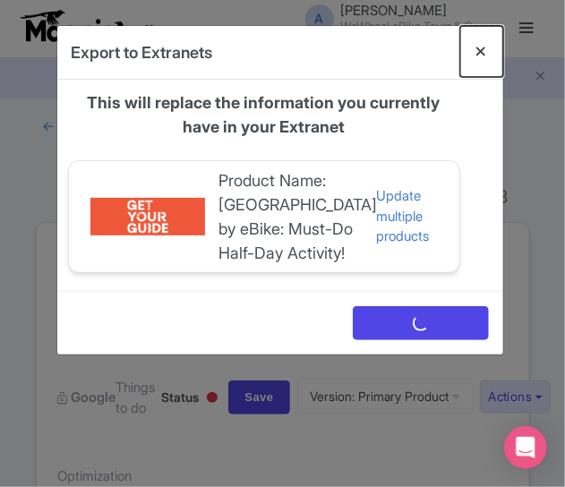
click at [494, 49] on button "Close" at bounding box center [481, 51] width 43 height 51
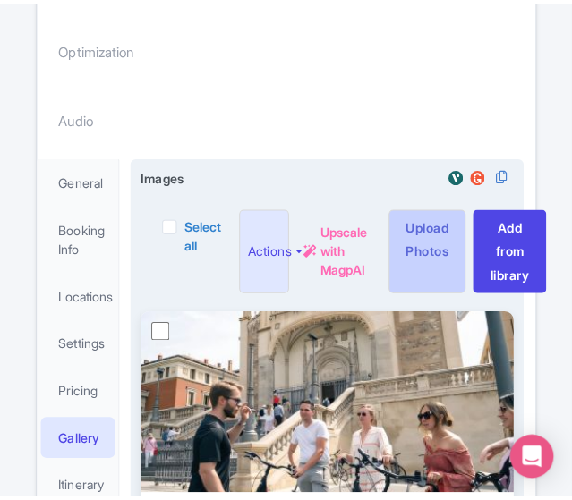
scroll to position [448, 0]
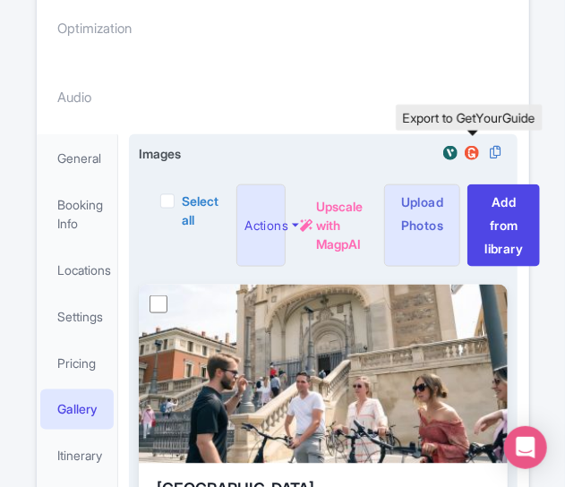
click at [469, 145] on img at bounding box center [471, 153] width 21 height 18
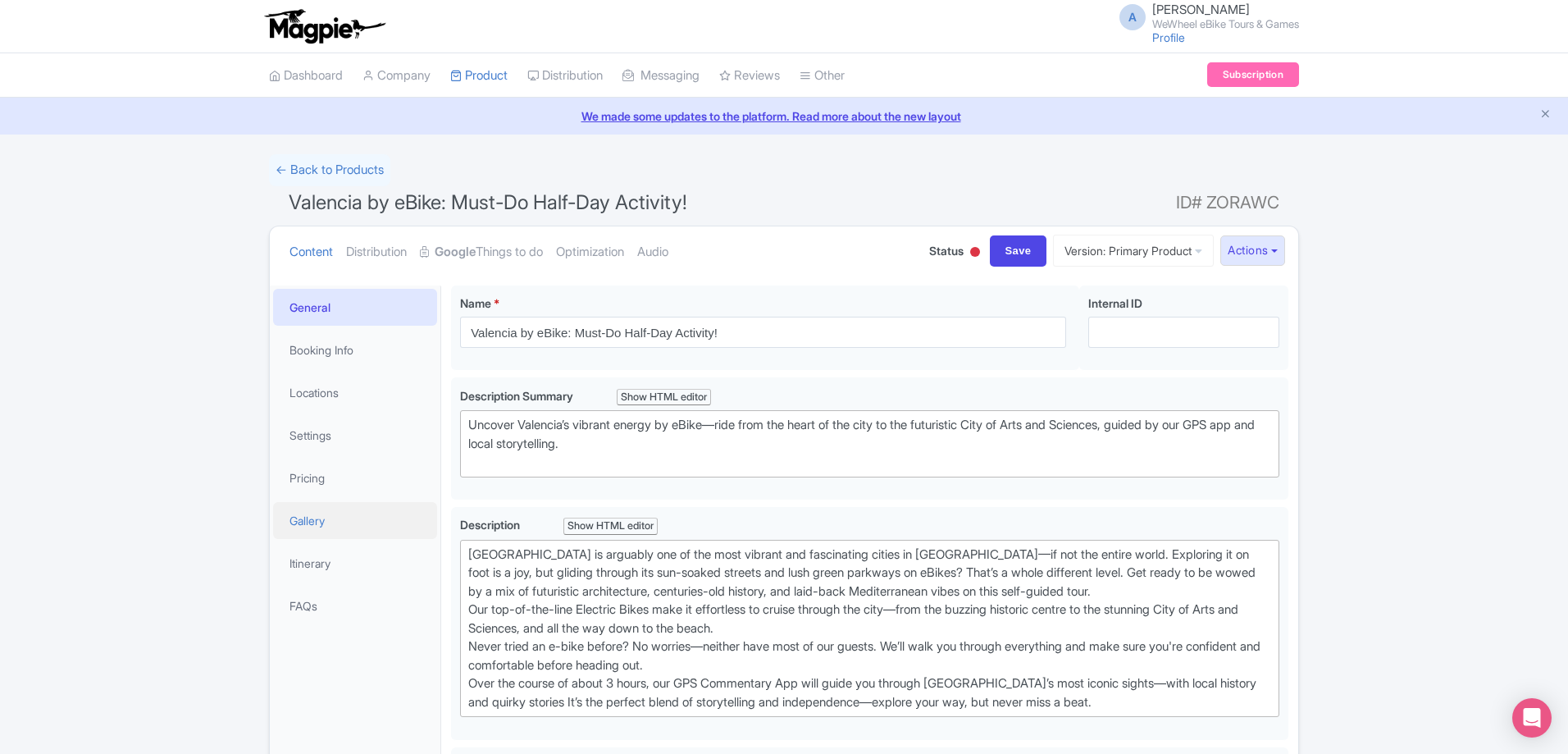
click at [388, 519] on link "Gallery" at bounding box center [354, 520] width 164 height 37
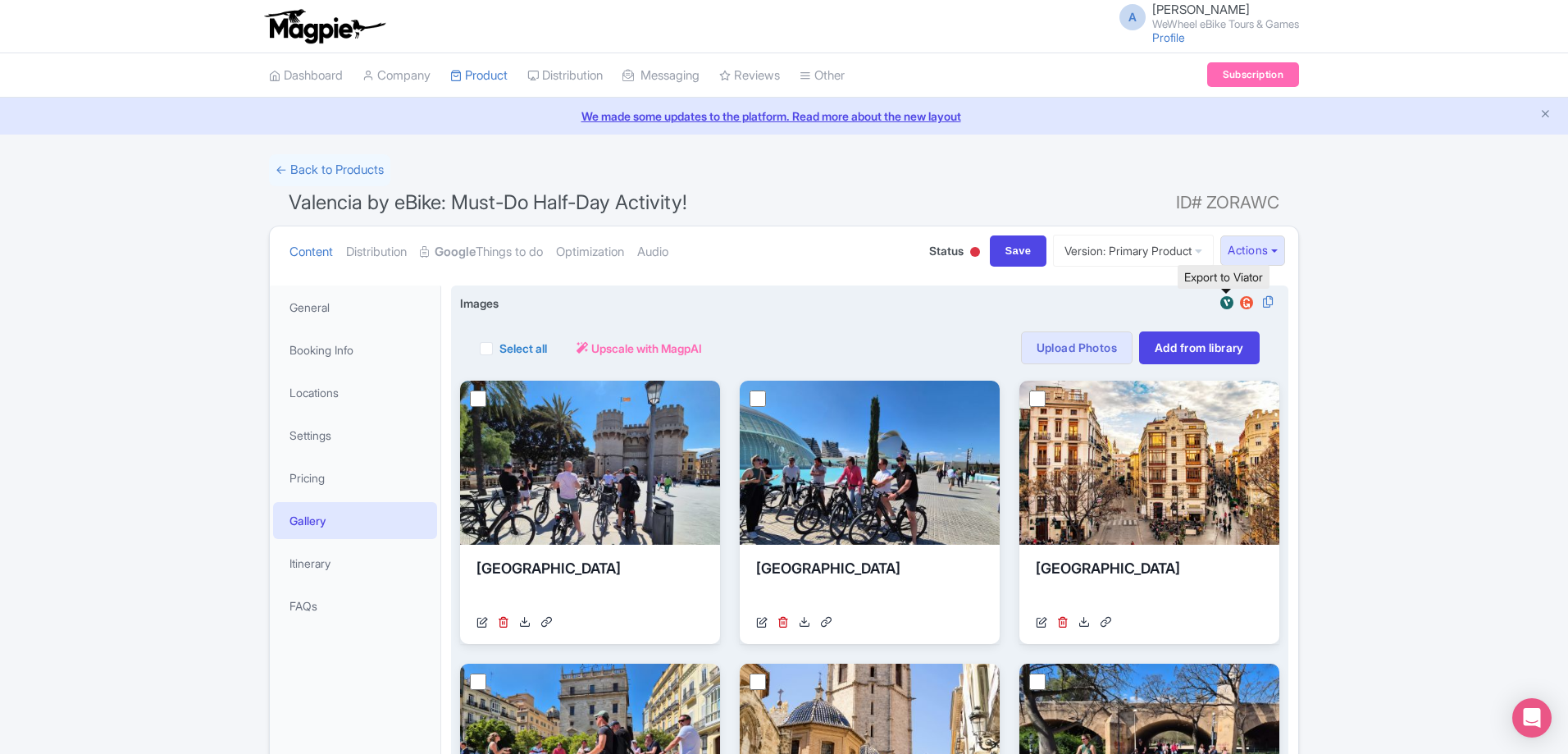
click at [1226, 303] on img at bounding box center [1226, 302] width 19 height 16
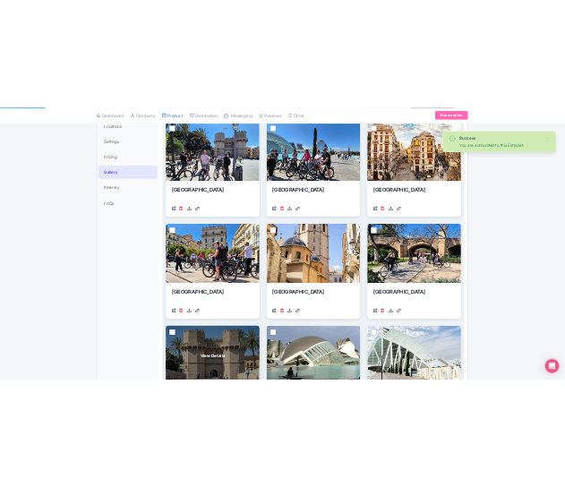
scroll to position [537, 0]
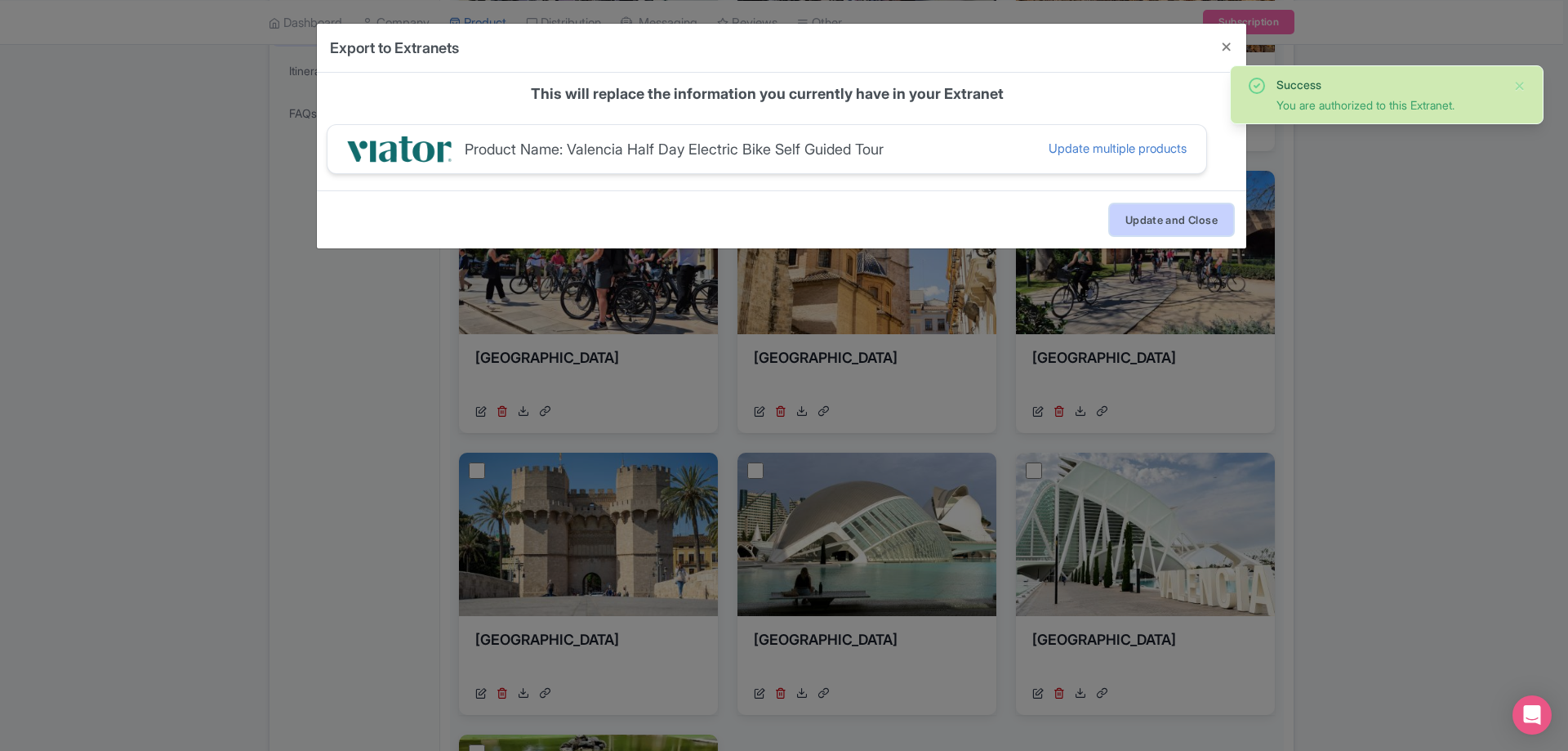
click at [1145, 218] on button "Update and Close" at bounding box center [1171, 220] width 123 height 31
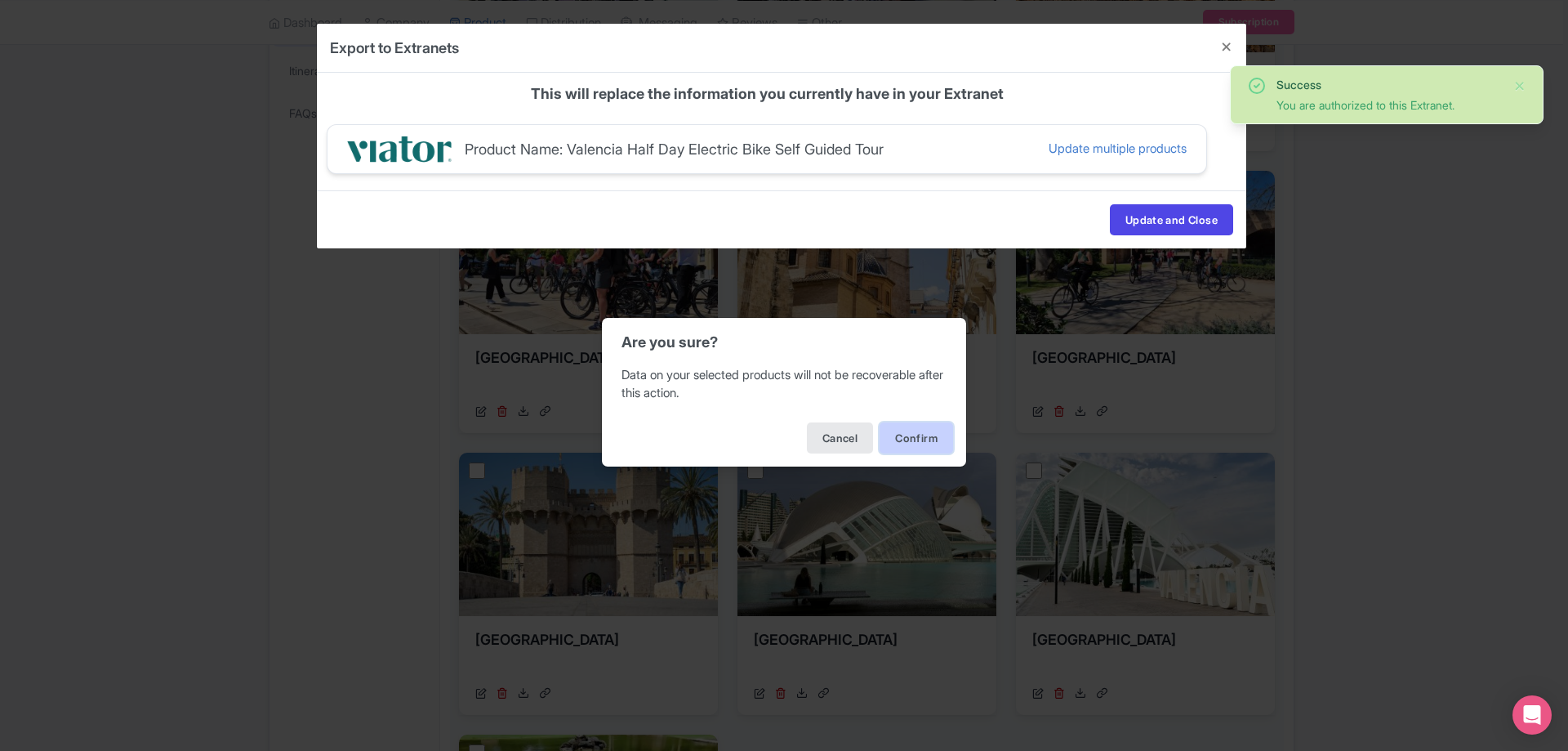
click at [927, 433] on button "Confirm" at bounding box center [916, 438] width 74 height 31
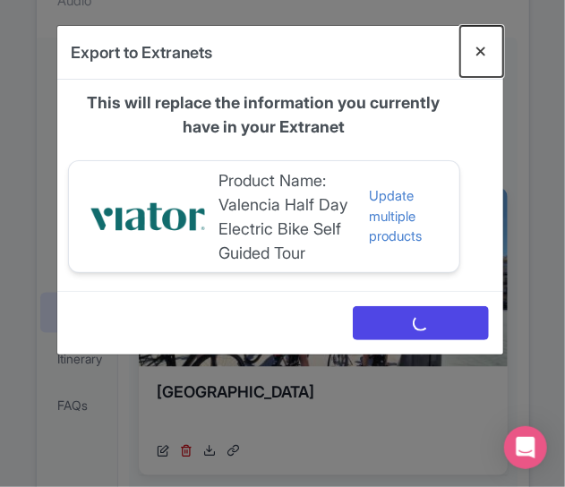
click at [487, 51] on button "Close" at bounding box center [481, 51] width 43 height 51
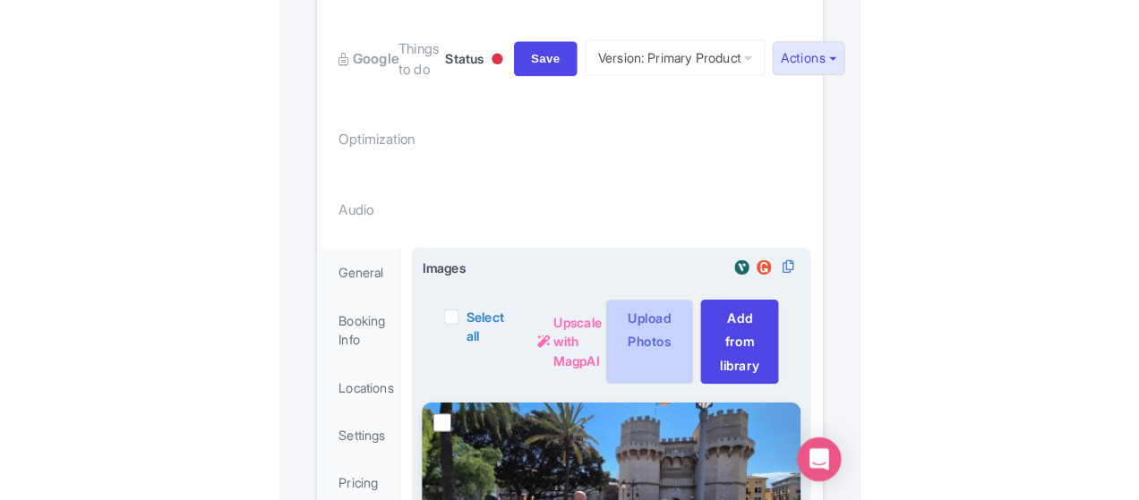
scroll to position [358, 0]
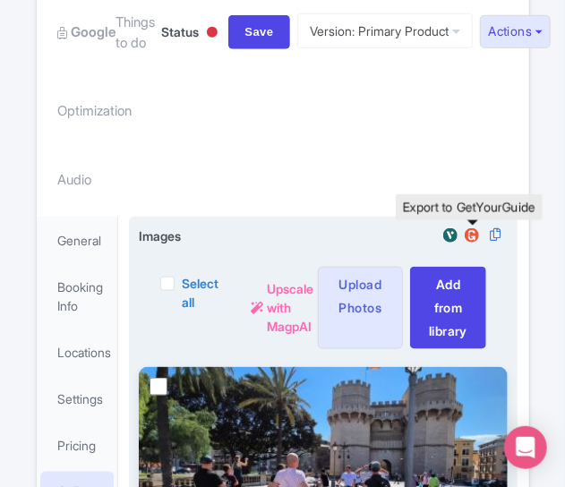
click at [468, 235] on img at bounding box center [471, 235] width 21 height 18
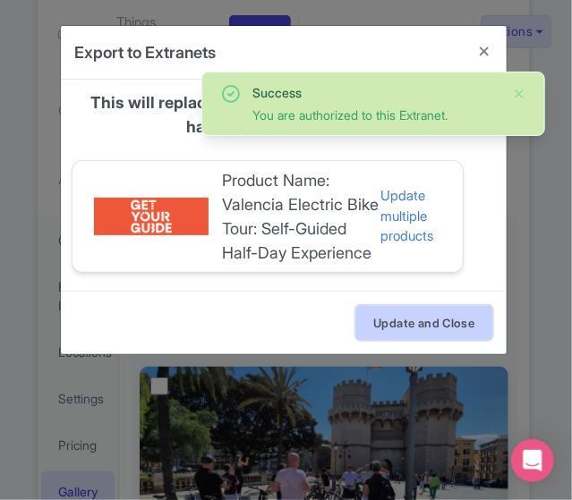
click at [388, 336] on button "Update and Close" at bounding box center [423, 323] width 135 height 34
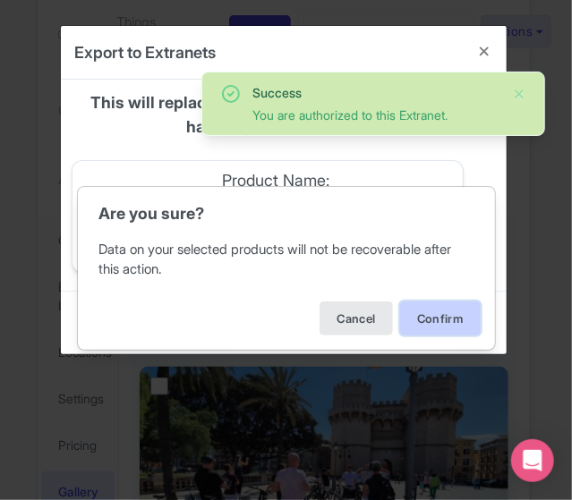
click at [415, 307] on button "Confirm" at bounding box center [440, 319] width 81 height 34
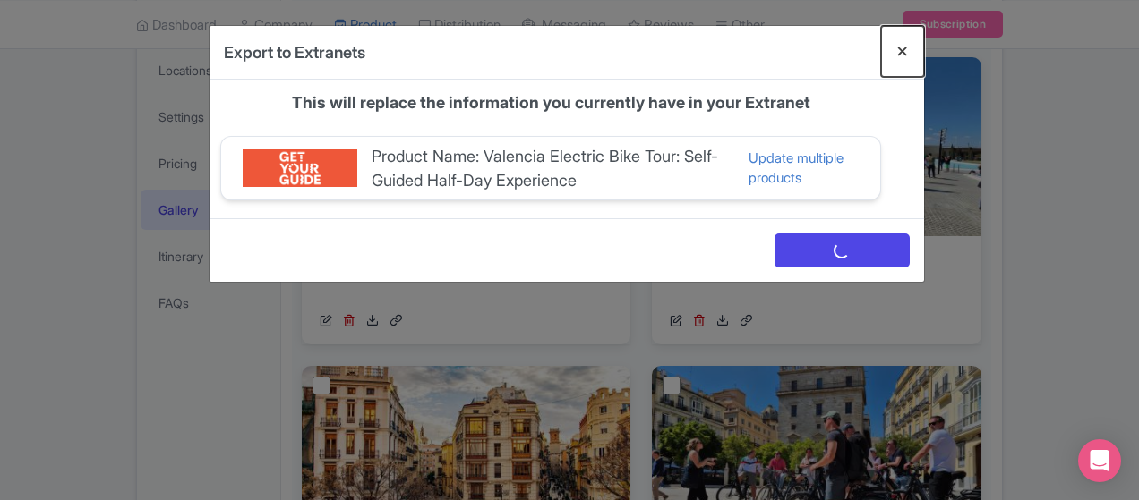
click at [924, 60] on button "Close" at bounding box center [902, 51] width 43 height 51
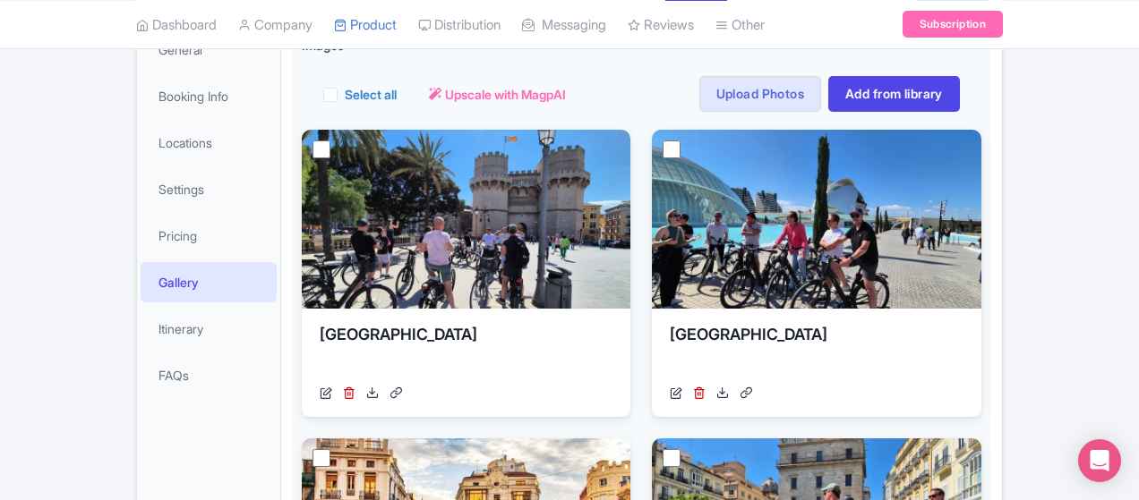
scroll to position [0, 0]
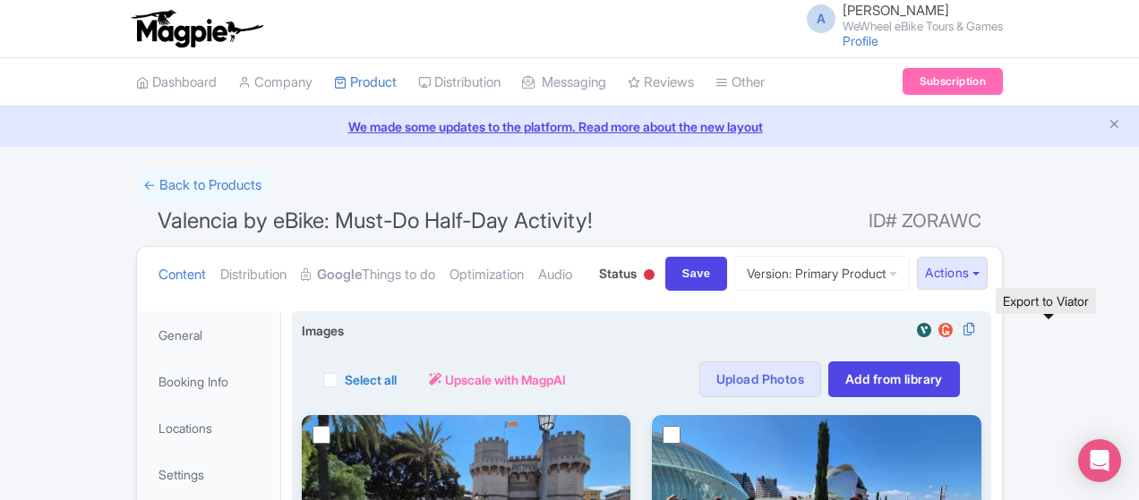
click at [935, 334] on img at bounding box center [923, 330] width 21 height 18
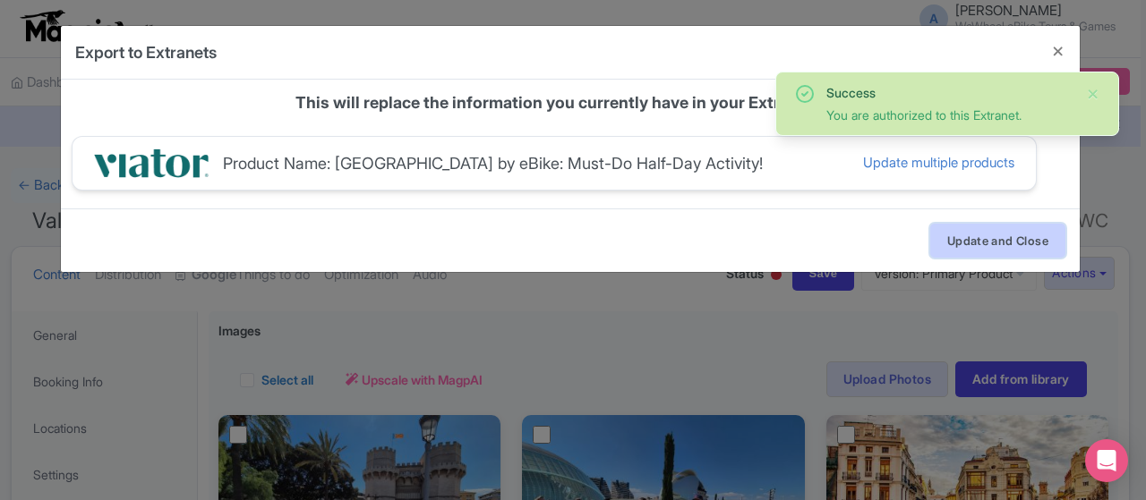
click at [987, 244] on button "Update and Close" at bounding box center [997, 241] width 135 height 34
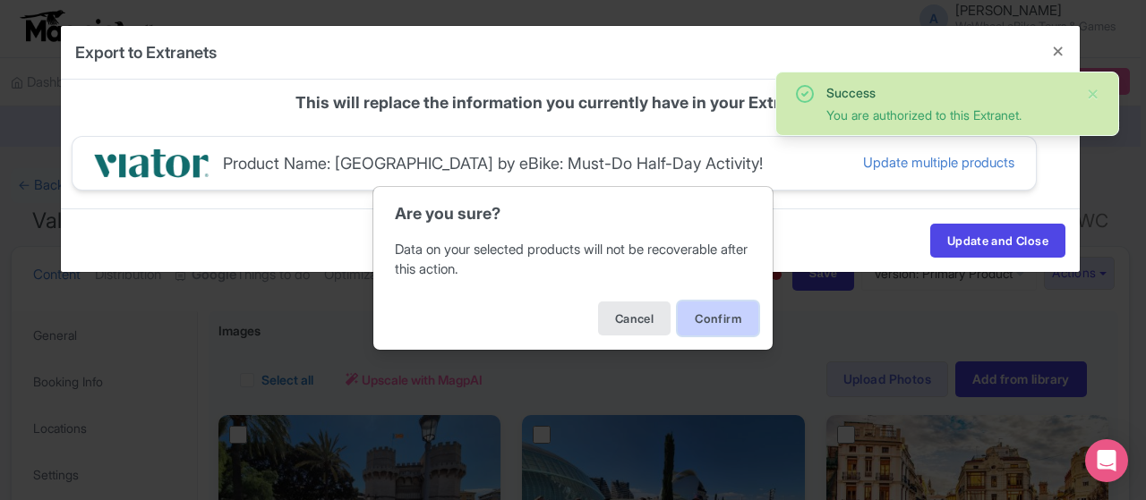
click at [710, 314] on button "Confirm" at bounding box center [718, 319] width 81 height 34
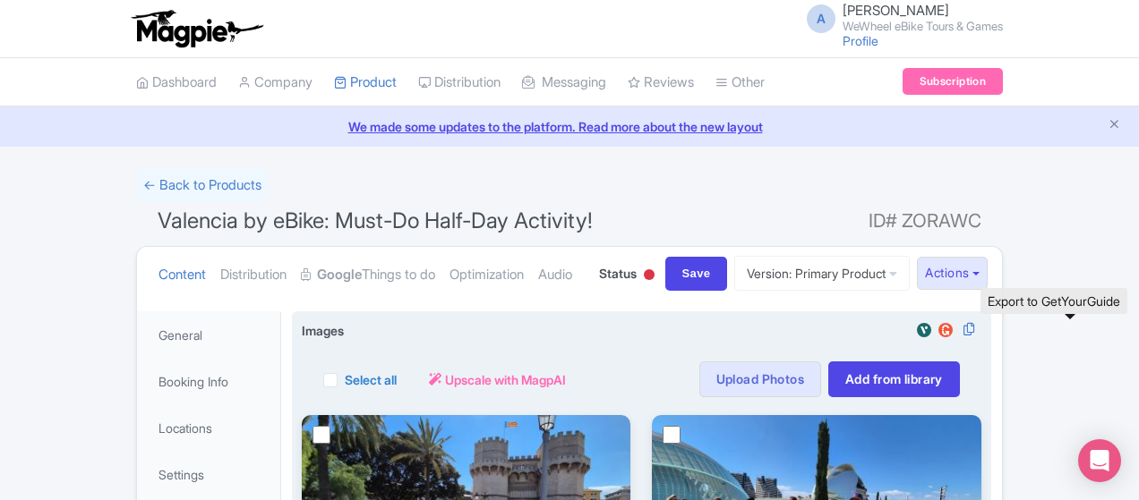
click at [956, 336] on img at bounding box center [945, 330] width 21 height 18
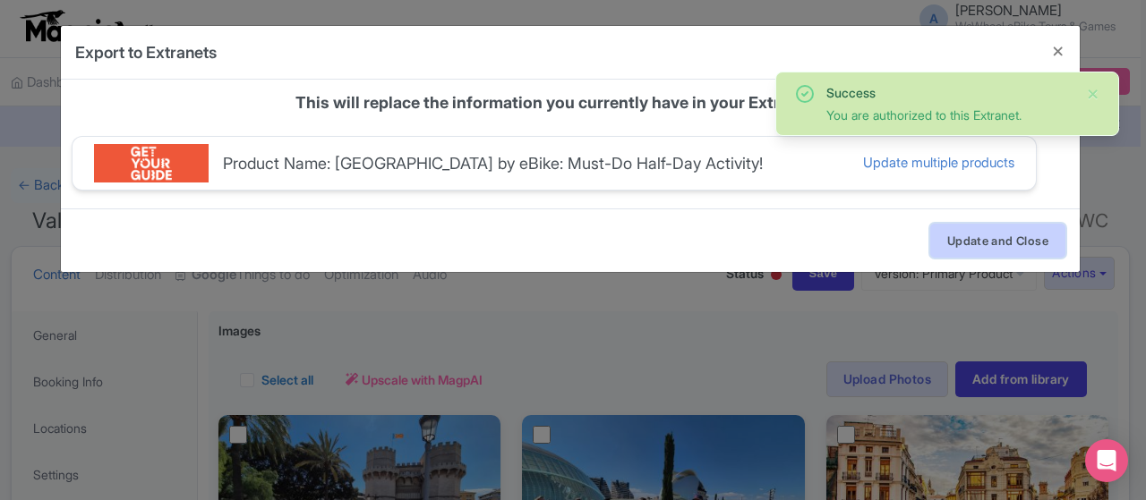
click at [954, 225] on button "Update and Close" at bounding box center [997, 241] width 135 height 34
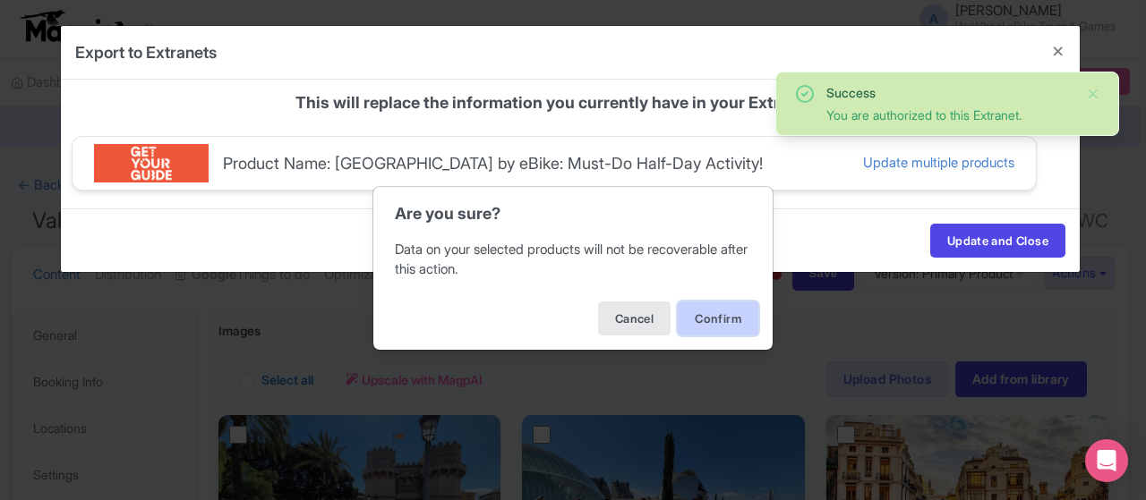
click at [729, 305] on button "Confirm" at bounding box center [718, 319] width 81 height 34
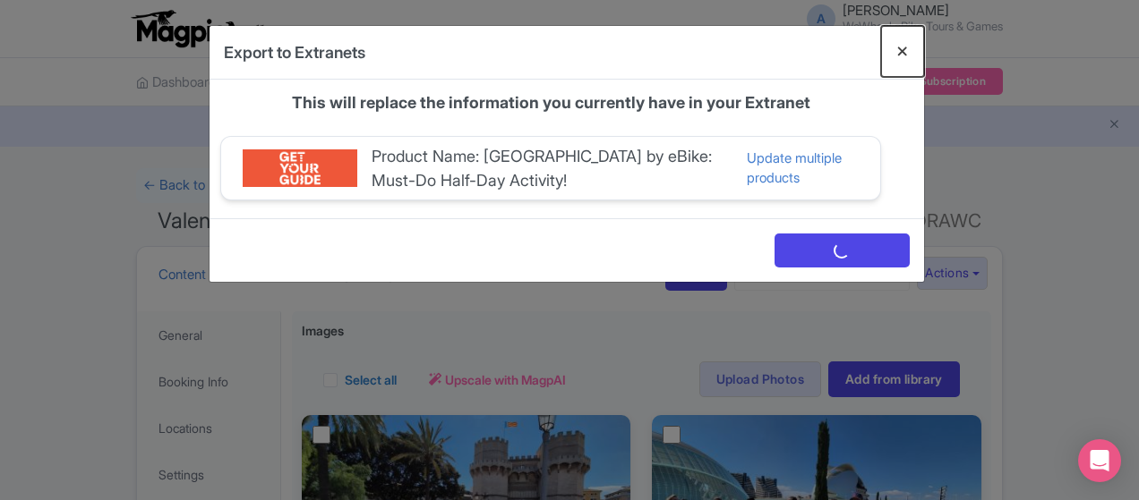
click at [924, 46] on button "Close" at bounding box center [902, 51] width 43 height 51
